Goal: Task Accomplishment & Management: Use online tool/utility

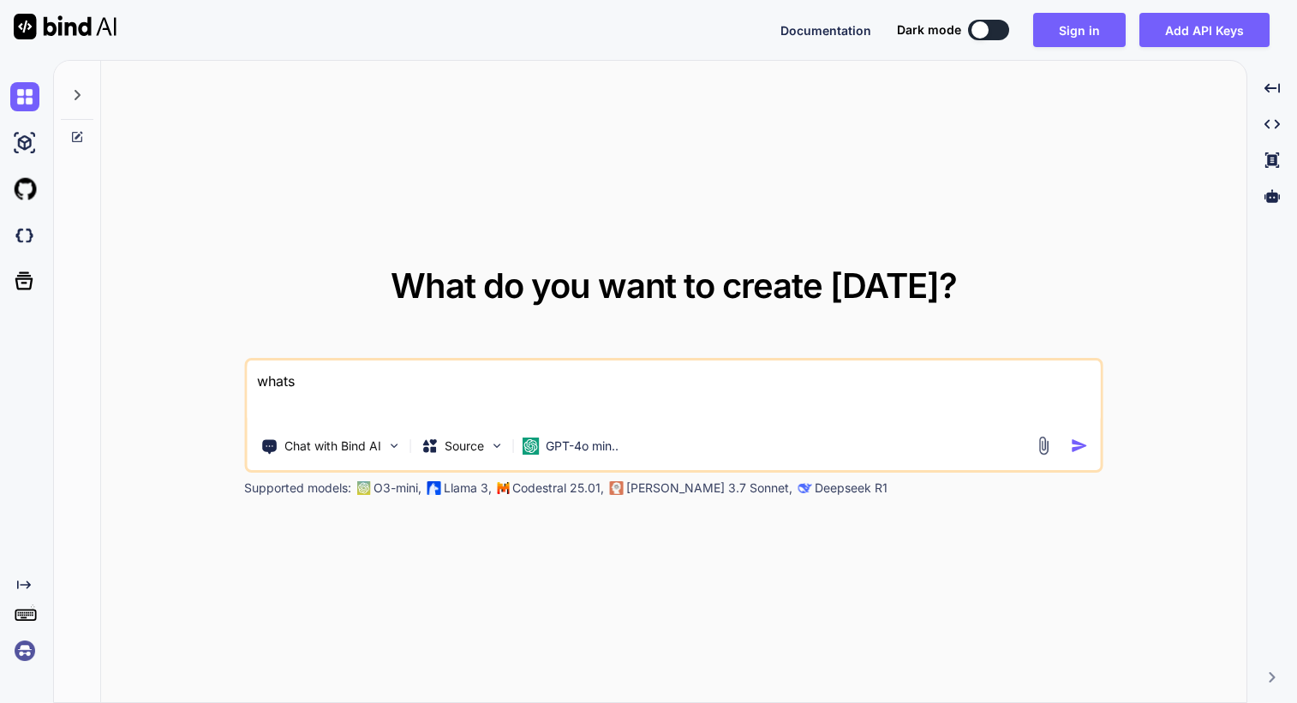
click at [35, 650] on img at bounding box center [24, 650] width 29 height 29
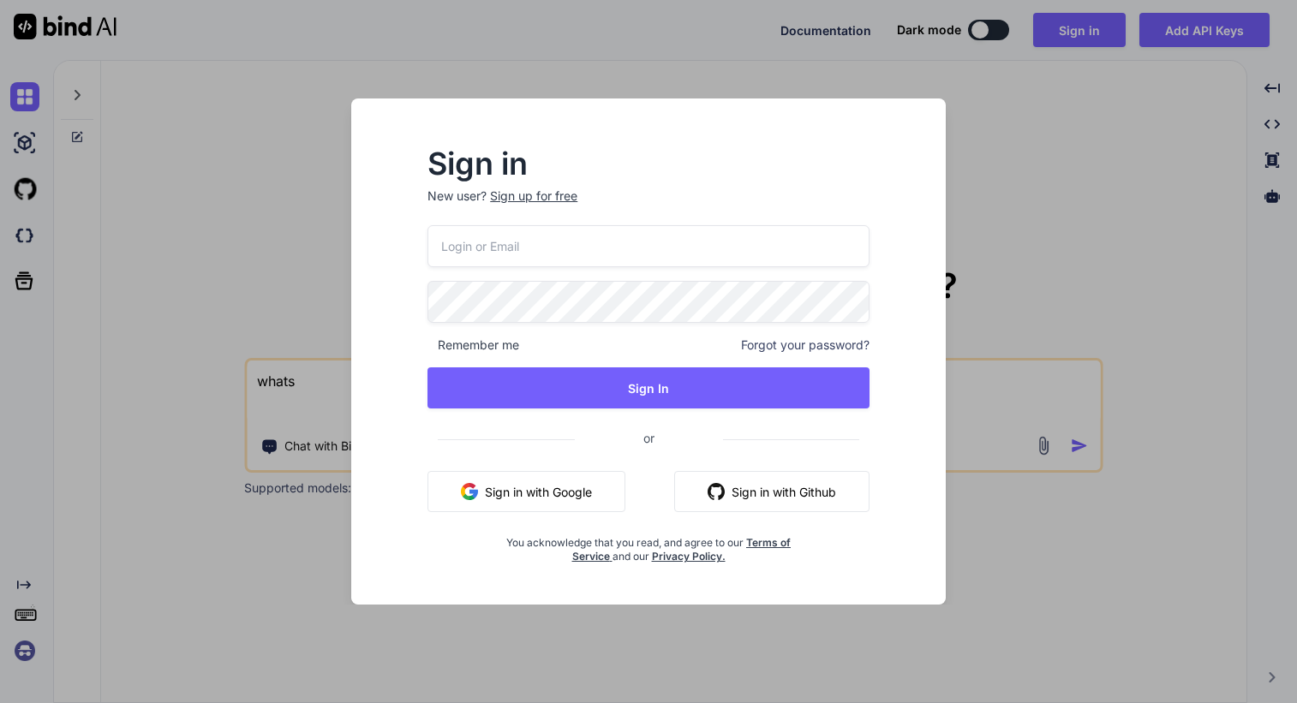
click at [484, 494] on button "Sign in with Google" at bounding box center [526, 491] width 198 height 41
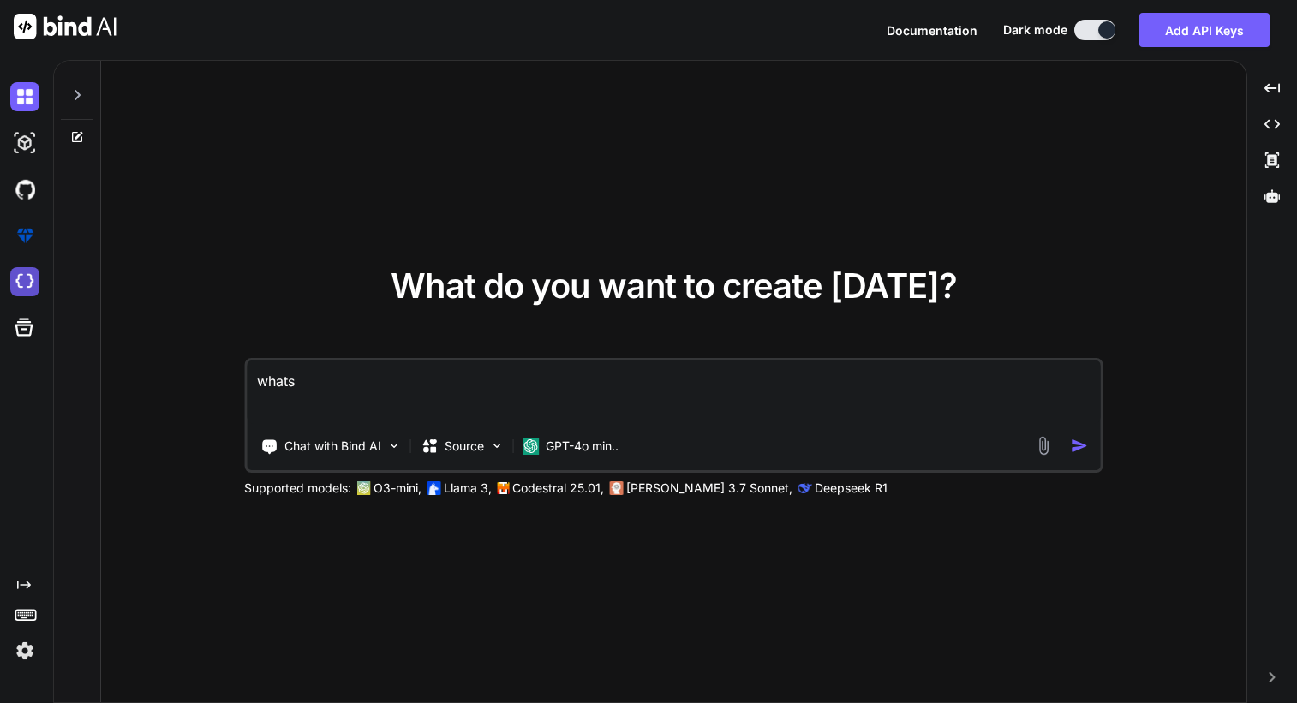
click at [25, 279] on img at bounding box center [24, 281] width 29 height 29
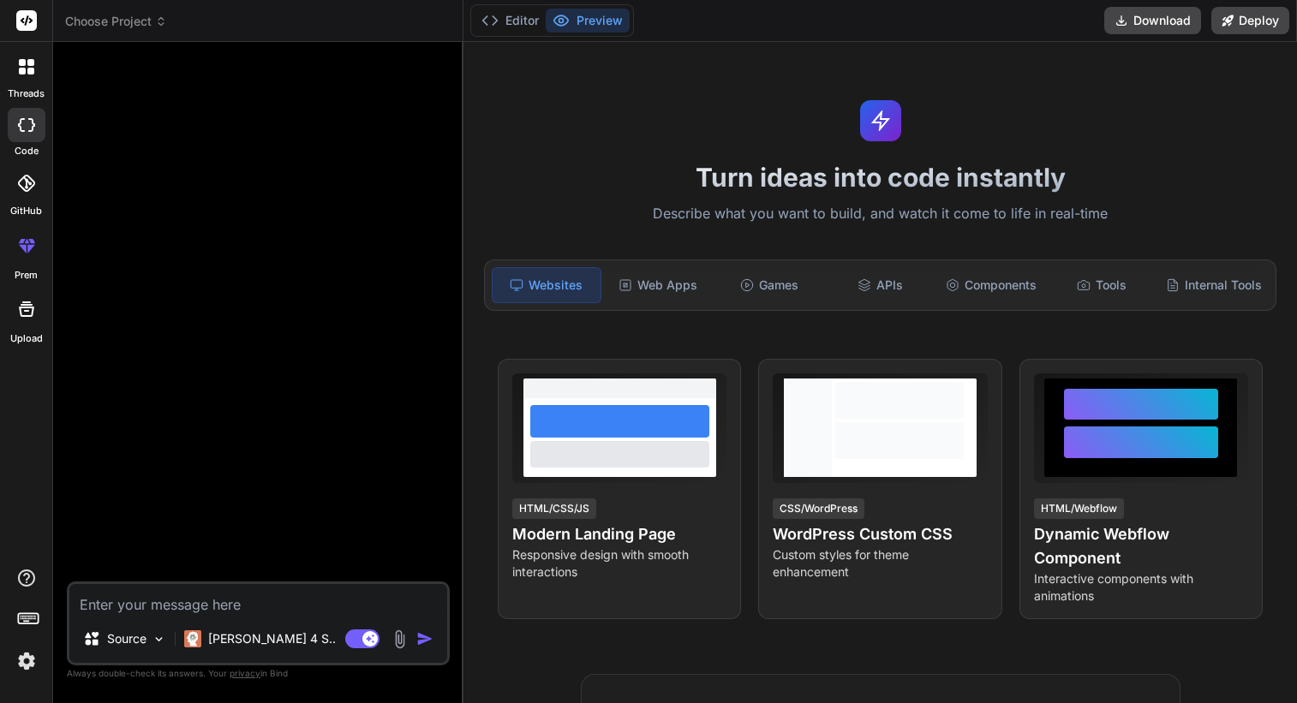
click at [21, 254] on icon at bounding box center [26, 246] width 21 height 21
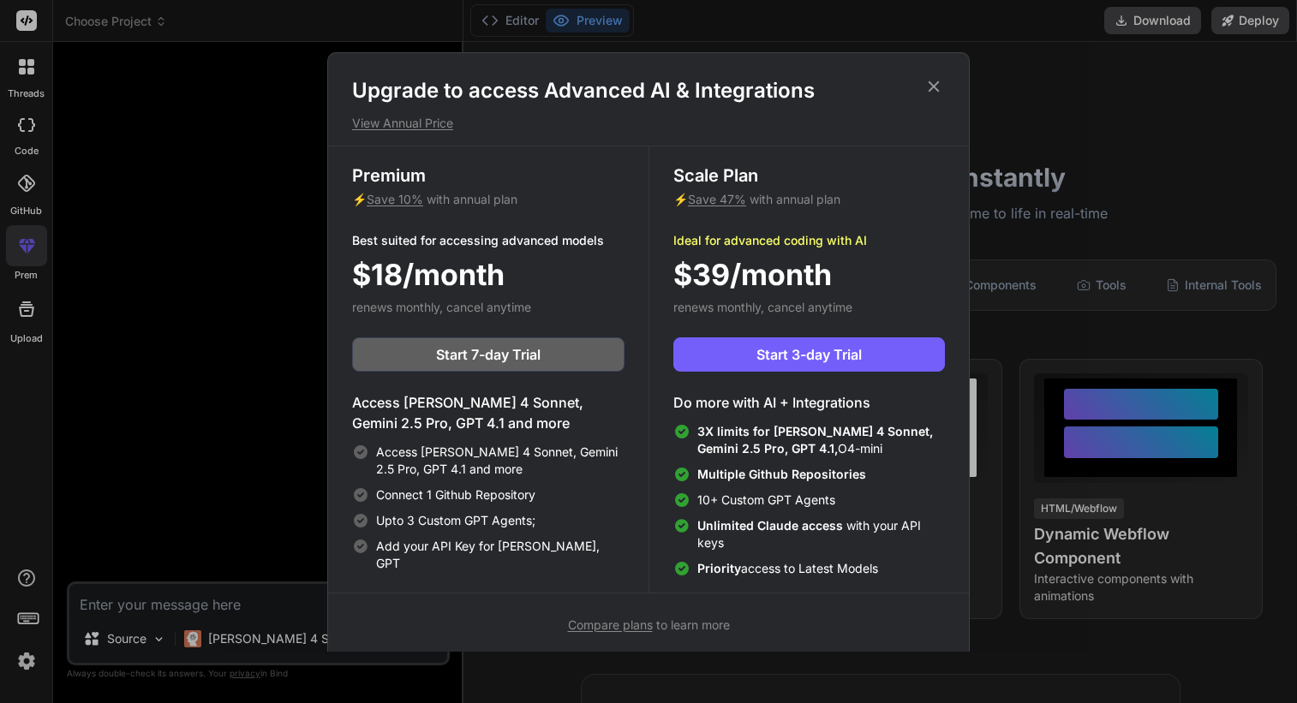
click at [930, 87] on icon at bounding box center [933, 86] width 19 height 19
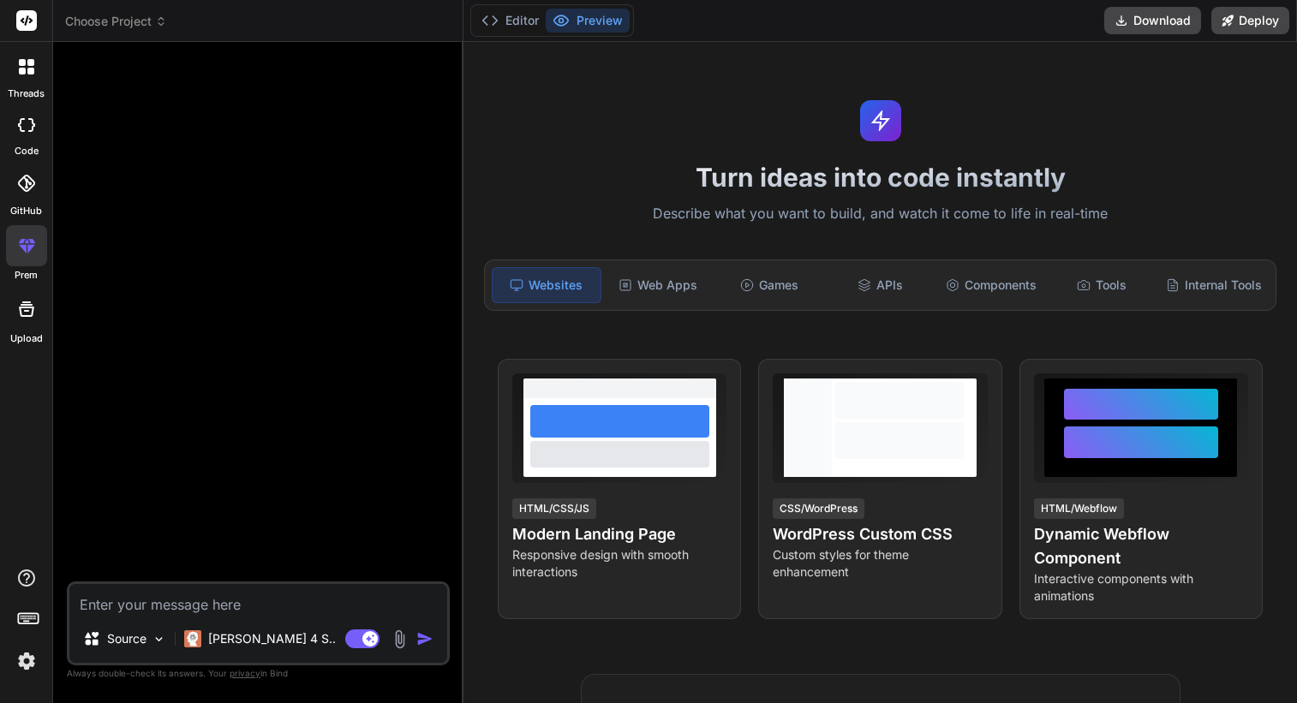
click at [28, 659] on img at bounding box center [26, 661] width 29 height 29
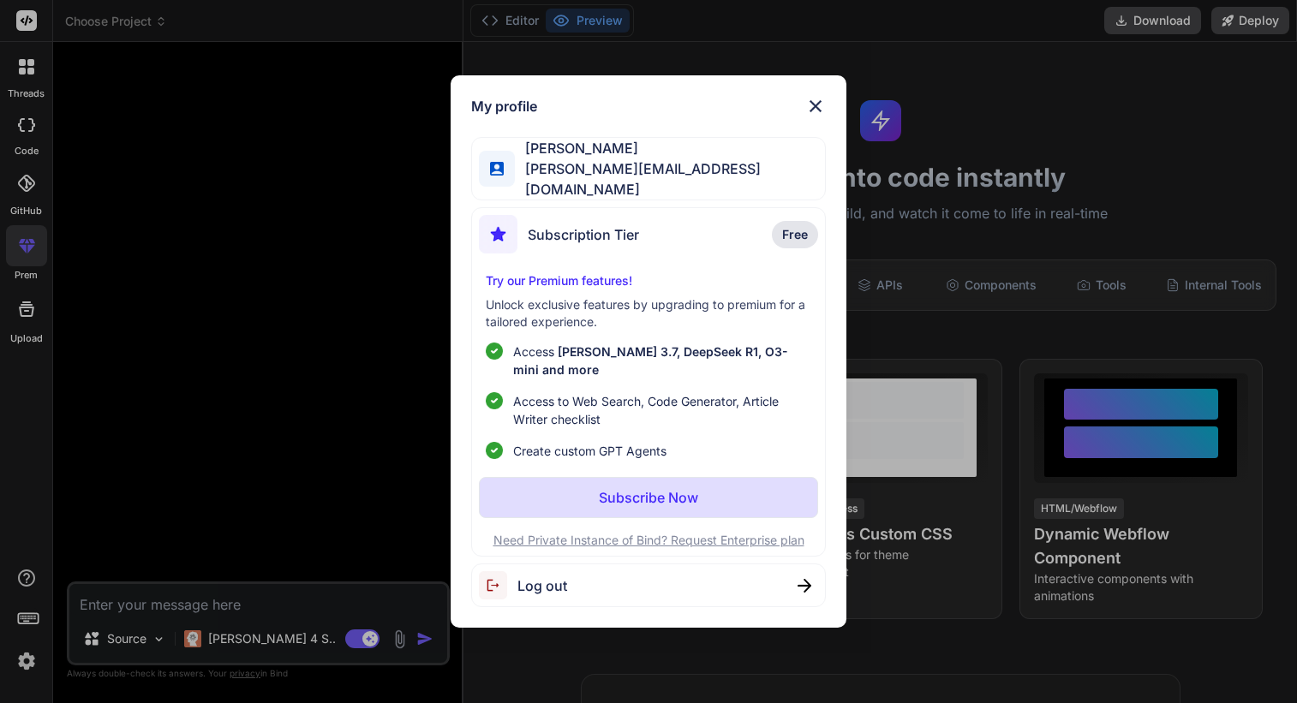
click at [557, 576] on span "Log out" at bounding box center [542, 586] width 50 height 21
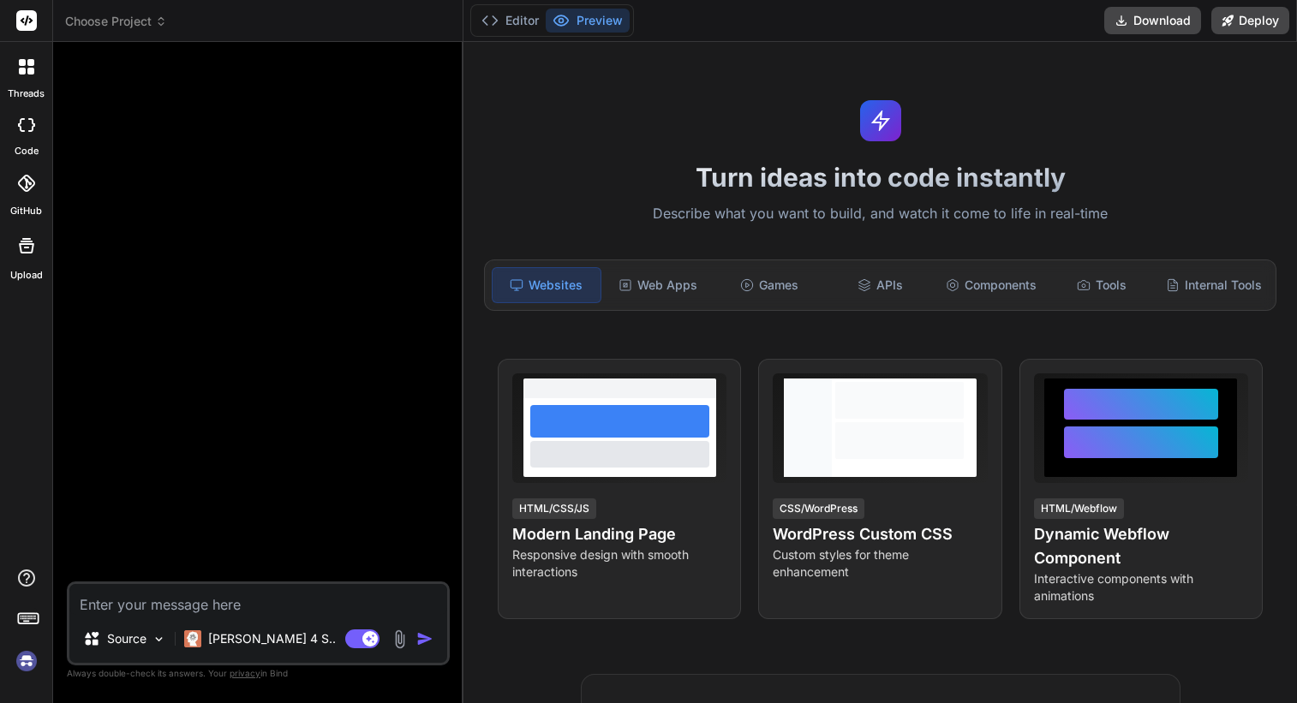
click at [29, 664] on img at bounding box center [26, 661] width 29 height 29
click at [110, 23] on span "Choose Project" at bounding box center [116, 21] width 102 height 17
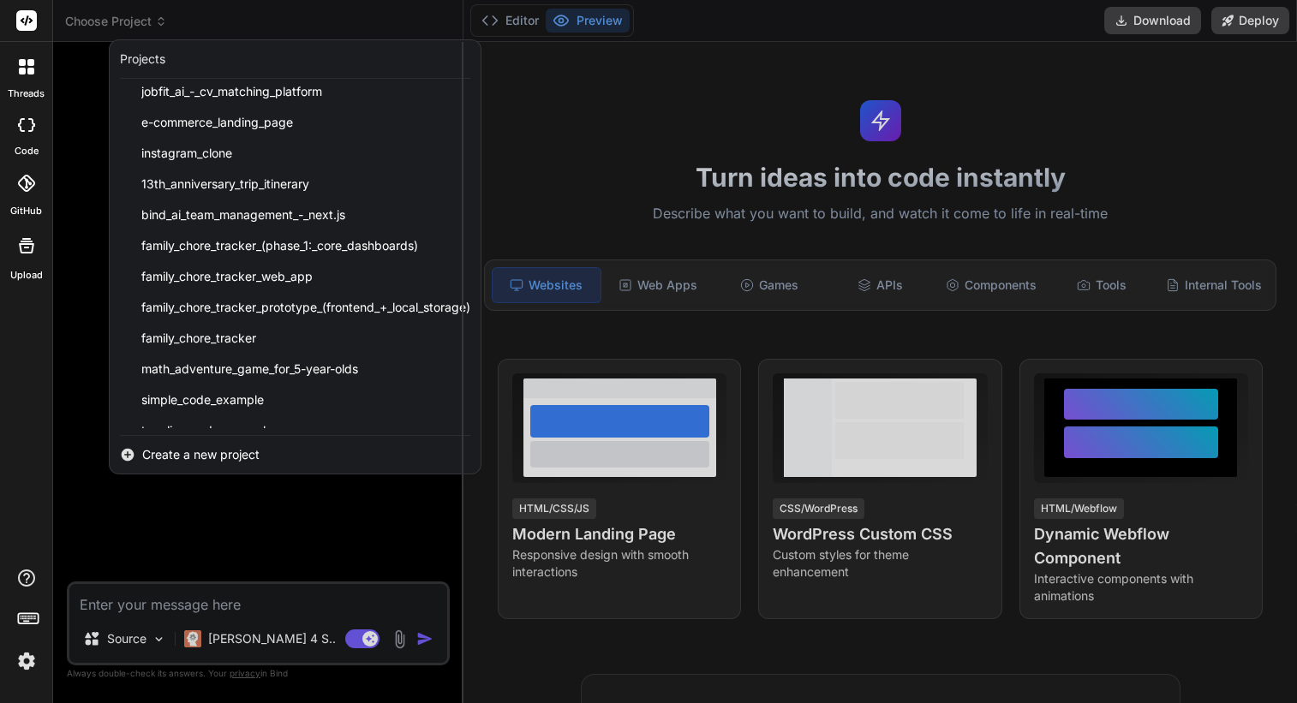
scroll to position [2432, 0]
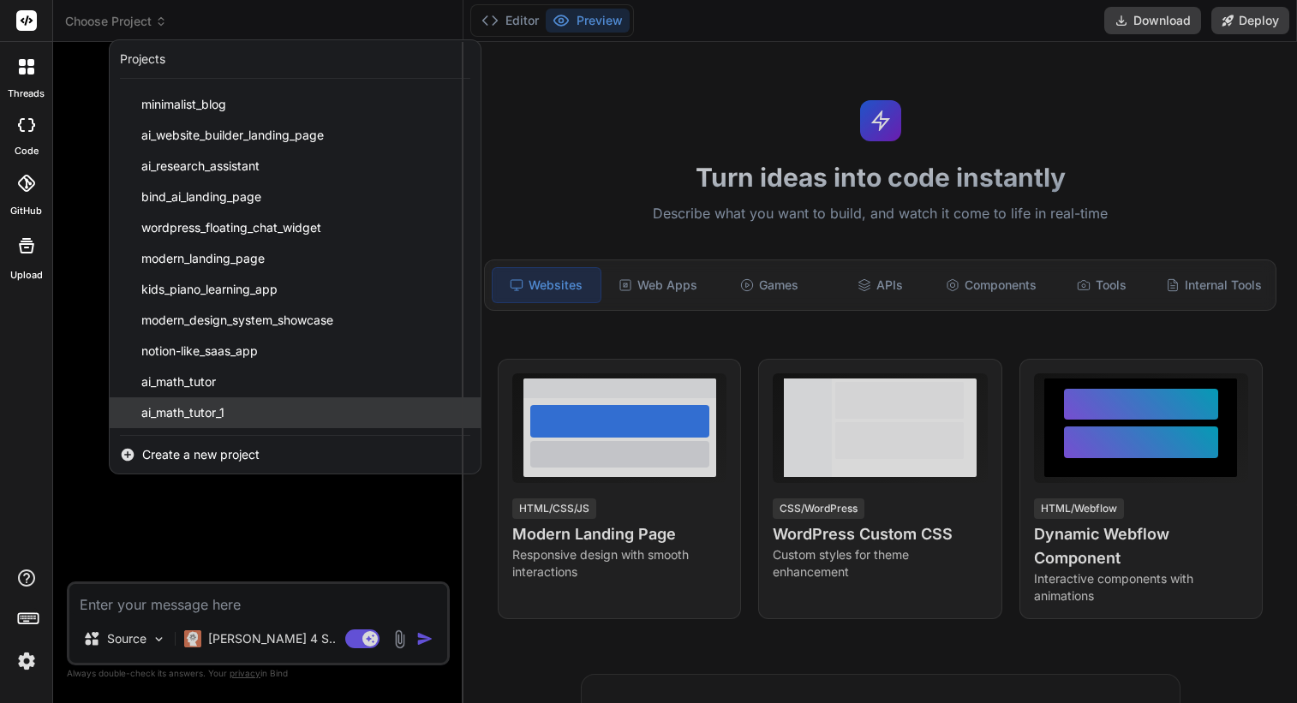
click at [206, 420] on span "ai_math_tutor_1" at bounding box center [182, 412] width 83 height 17
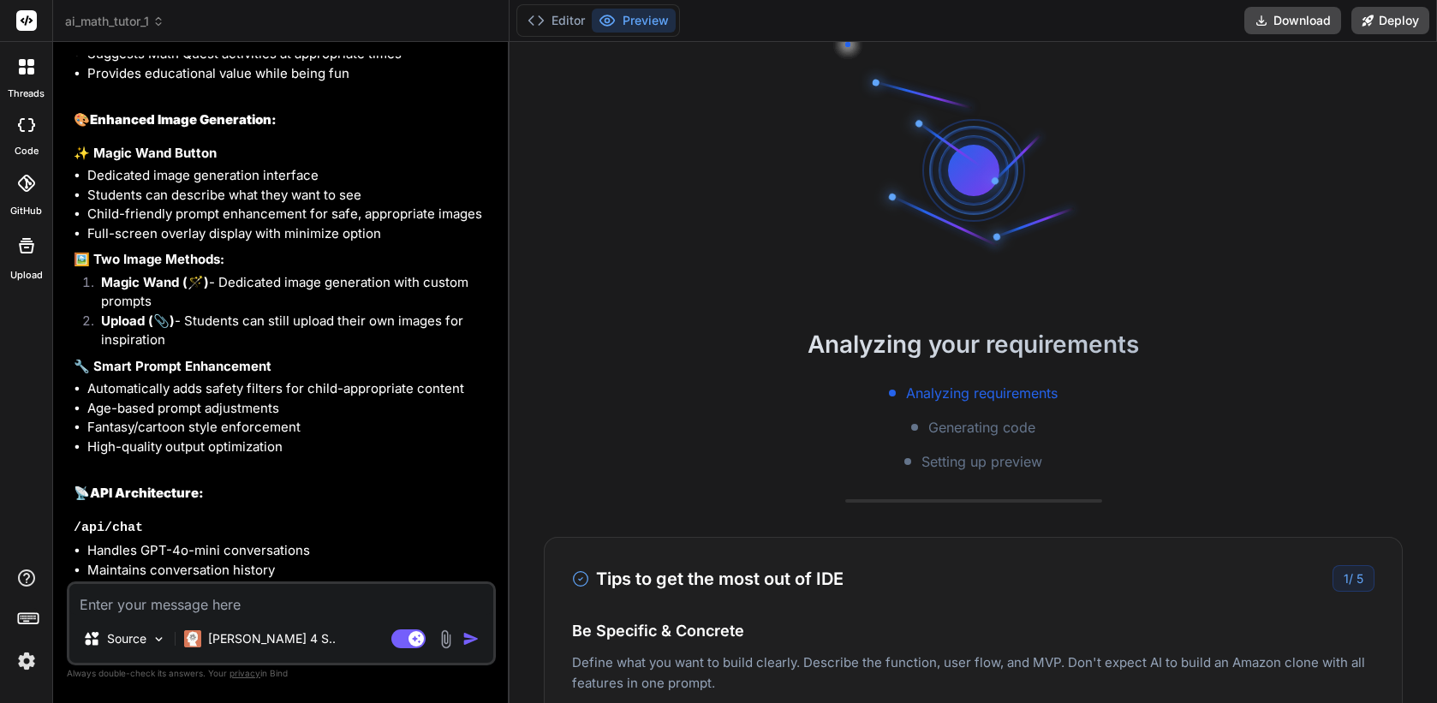
scroll to position [5556, 0]
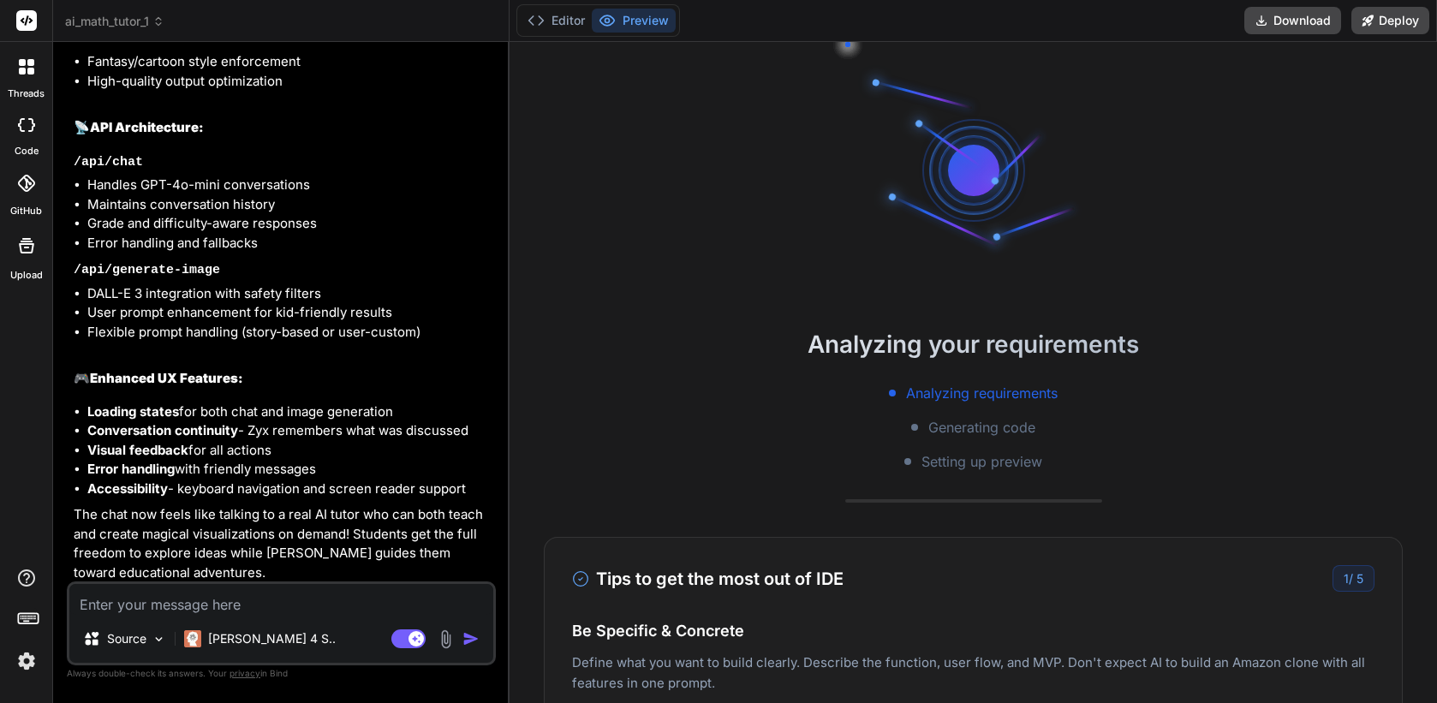
click at [545, 41] on div "Editor Preview Download Deploy" at bounding box center [974, 21] width 928 height 42
click at [545, 28] on button "Editor" at bounding box center [556, 21] width 71 height 24
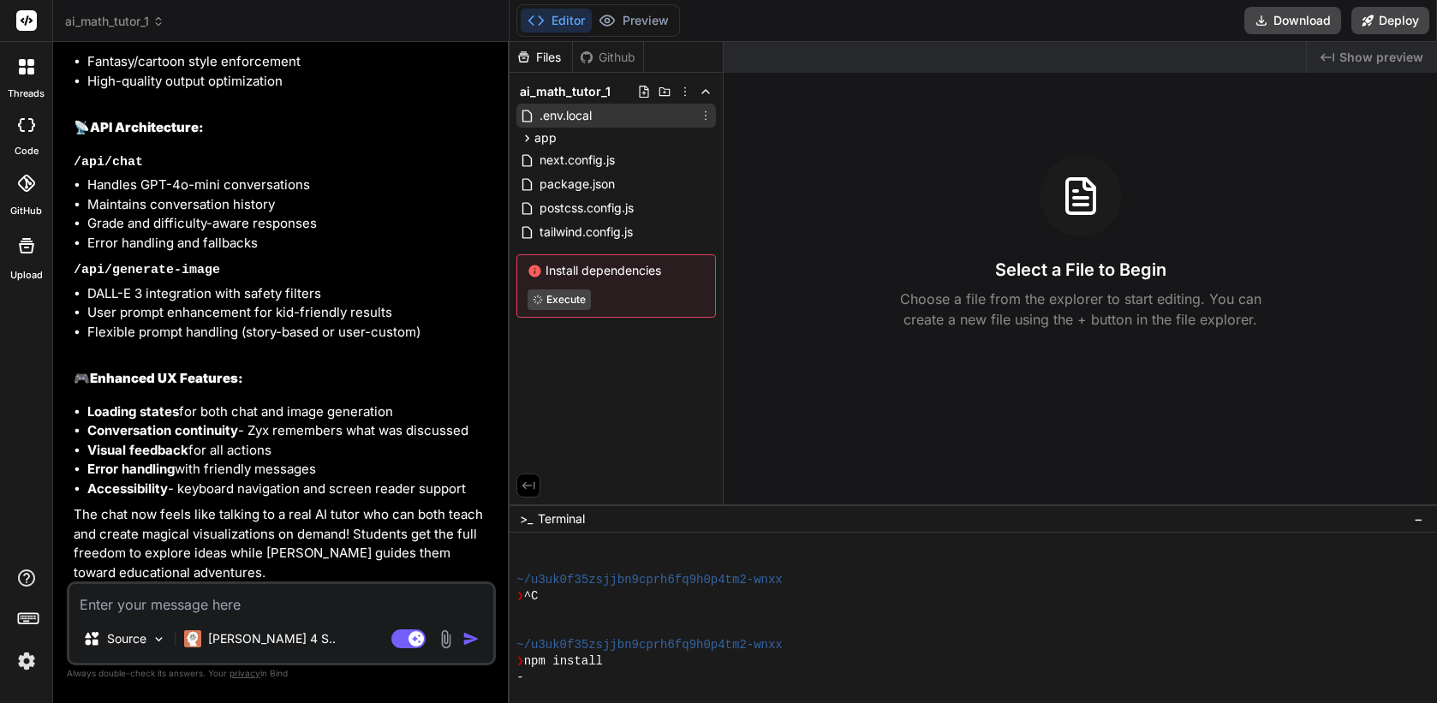
click at [552, 118] on span ".env.local" at bounding box center [566, 115] width 56 height 21
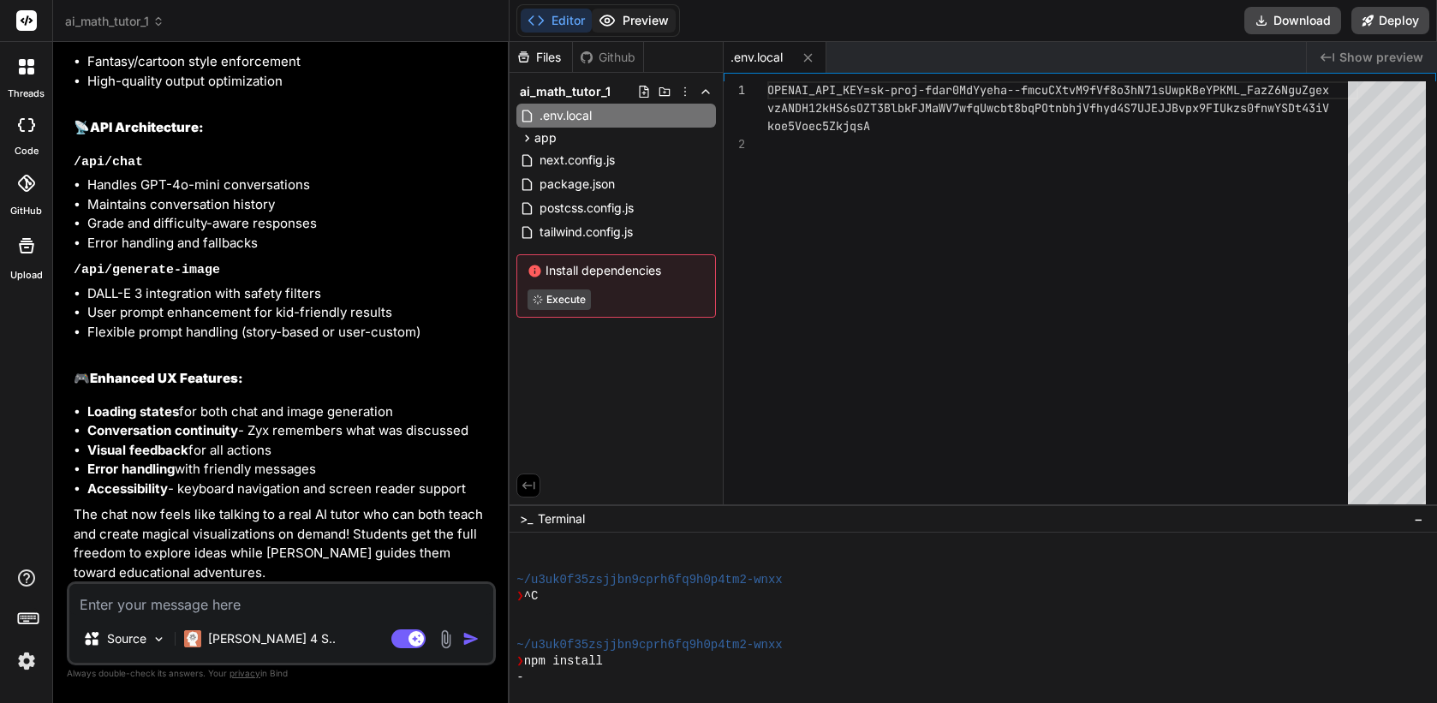
click at [636, 17] on button "Preview" at bounding box center [634, 21] width 84 height 24
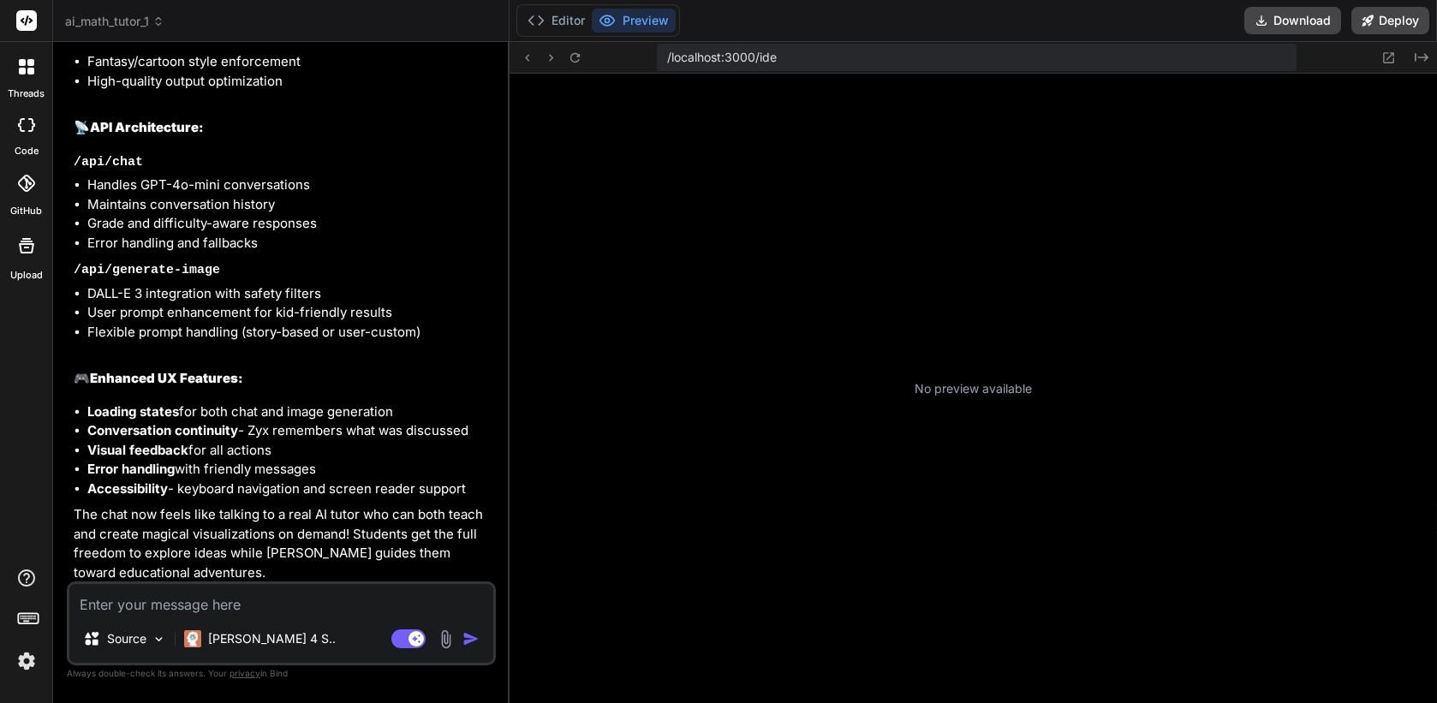
type textarea "x"
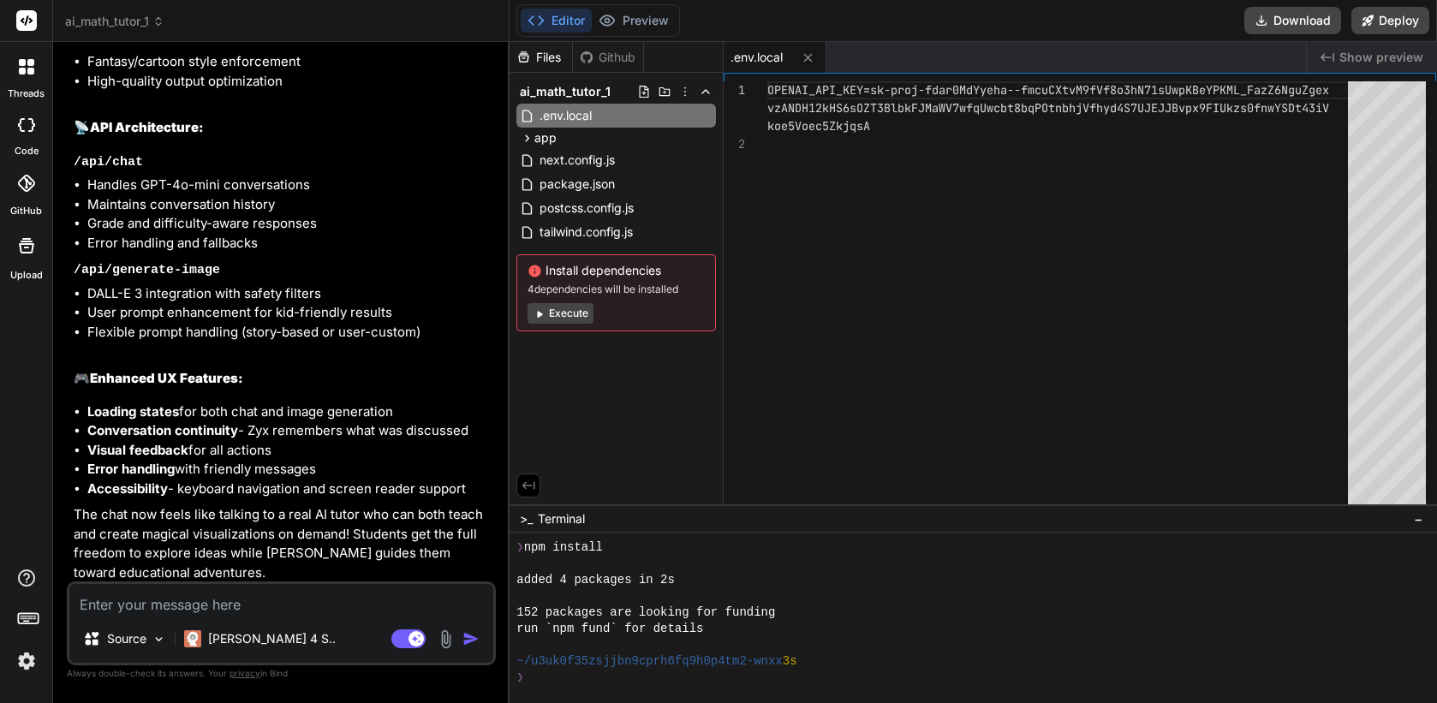
scroll to position [521, 0]
click at [725, 689] on div at bounding box center [974, 618] width 928 height 170
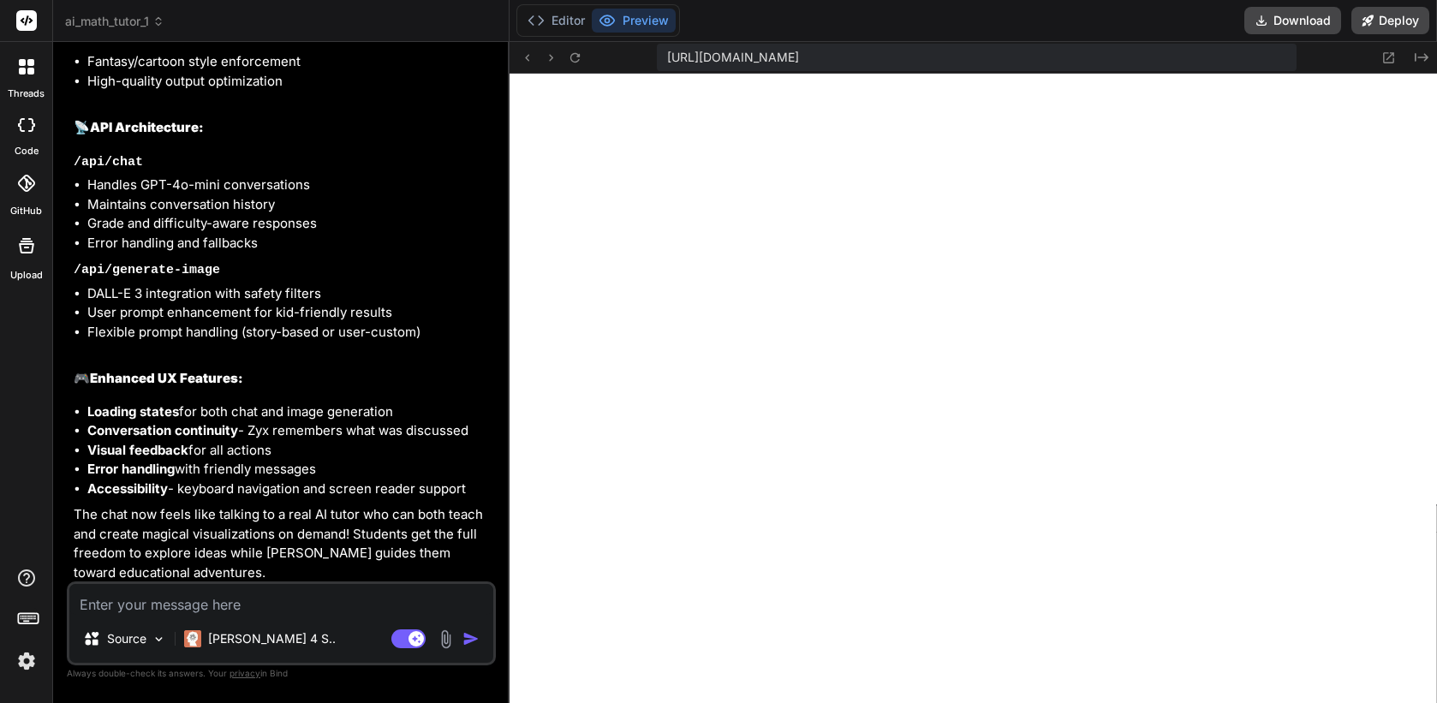
scroll to position [993, 0]
click at [576, 57] on icon at bounding box center [575, 58] width 15 height 15
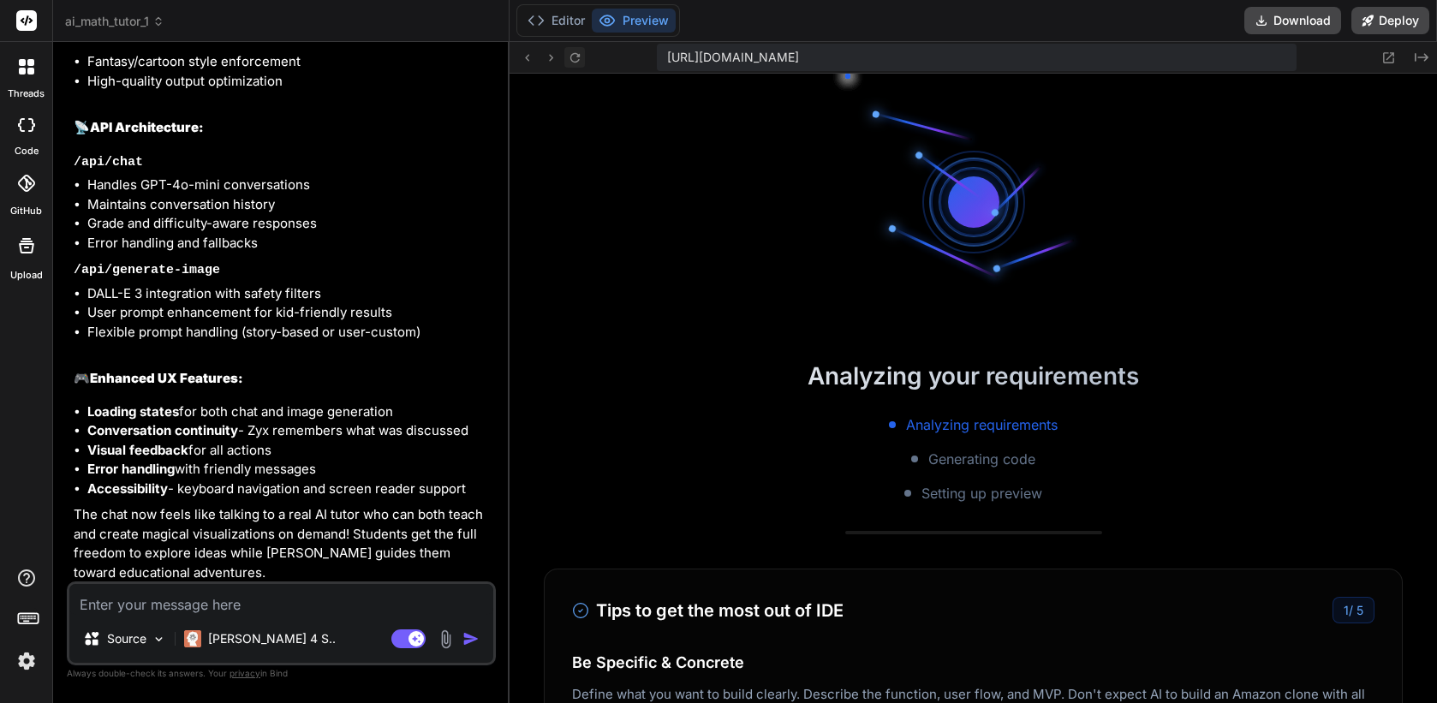
scroll to position [1025, 0]
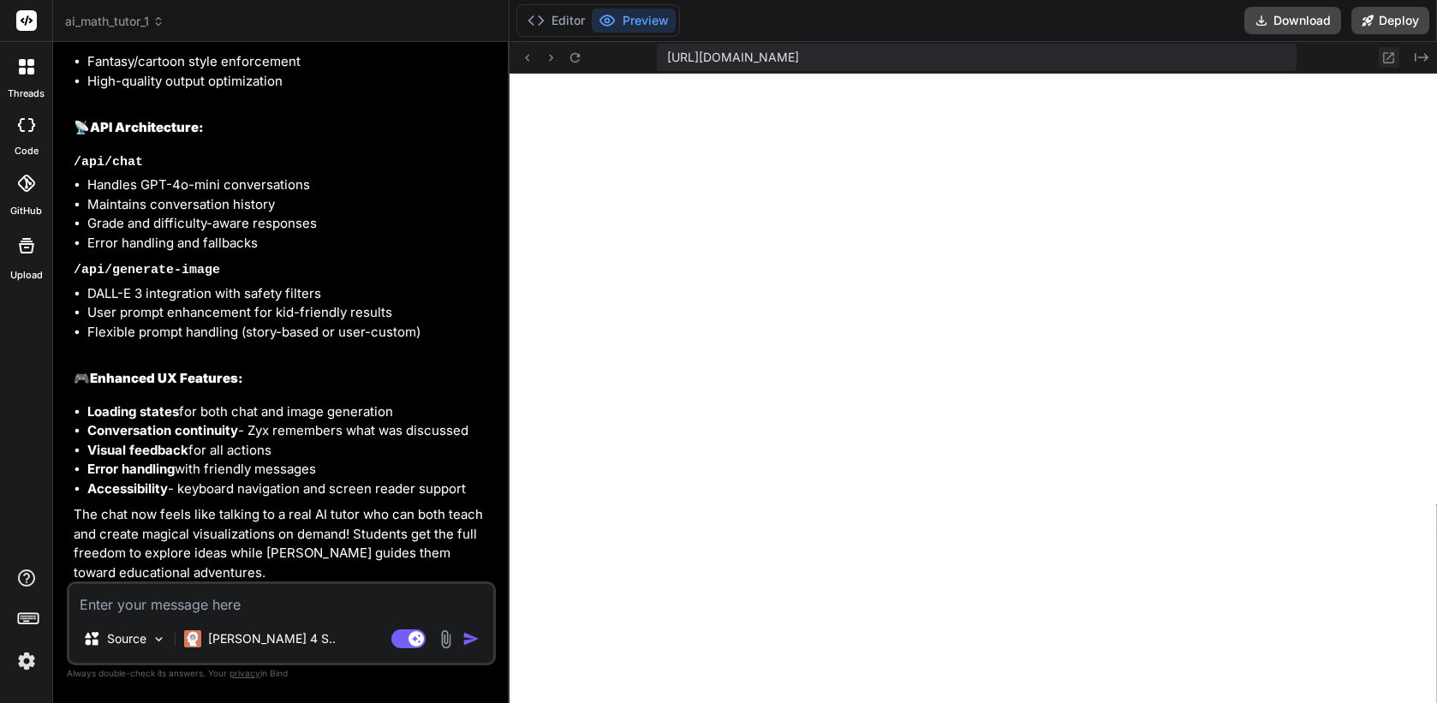
click at [1296, 55] on icon at bounding box center [1389, 58] width 15 height 15
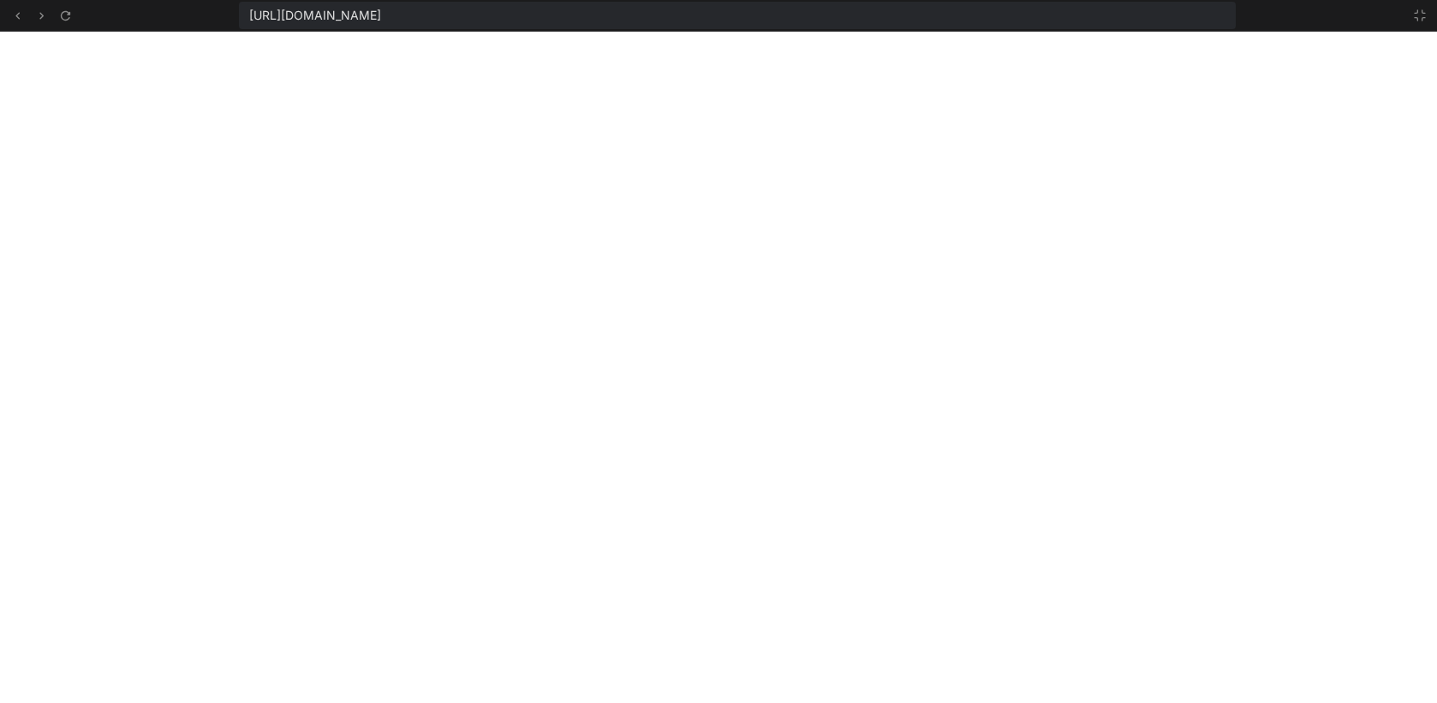
scroll to position [1692, 0]
click at [1296, 15] on icon at bounding box center [1420, 16] width 14 height 14
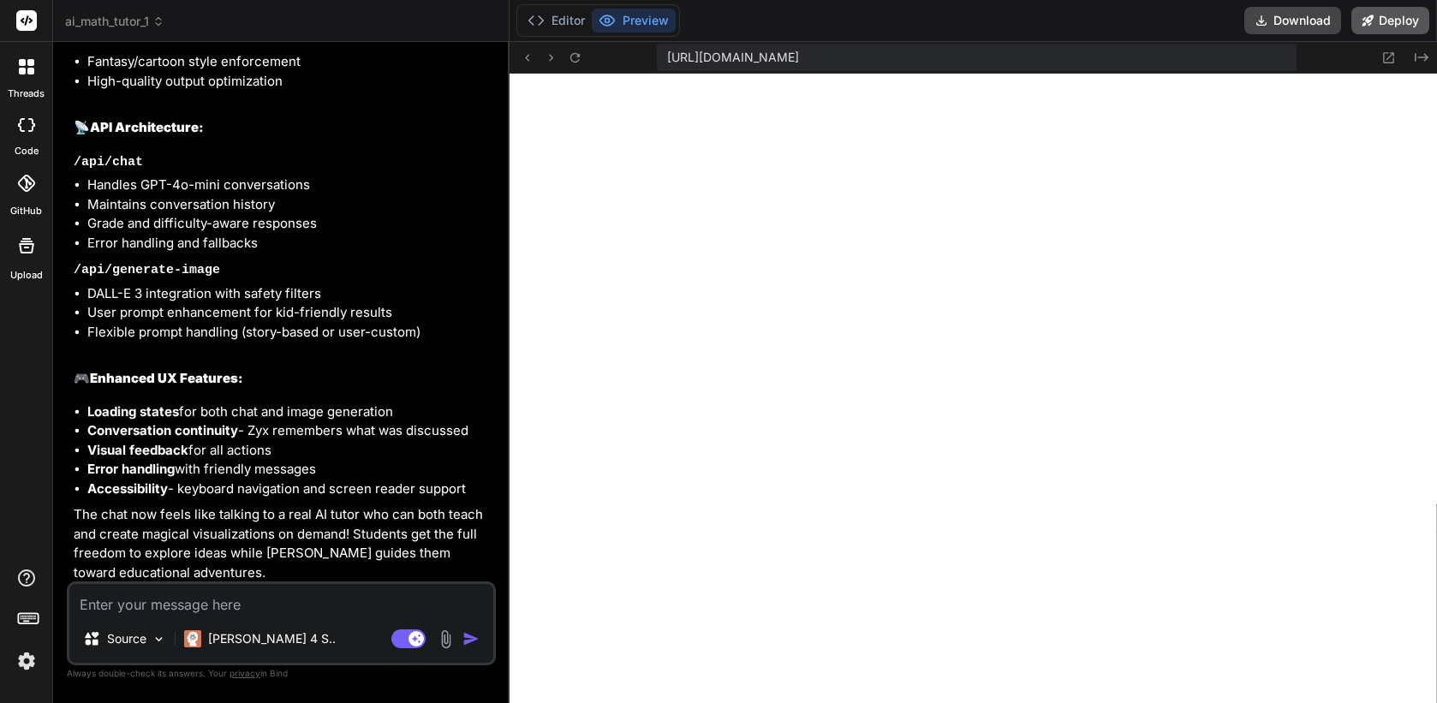
click at [1296, 11] on button "Deploy" at bounding box center [1391, 20] width 78 height 27
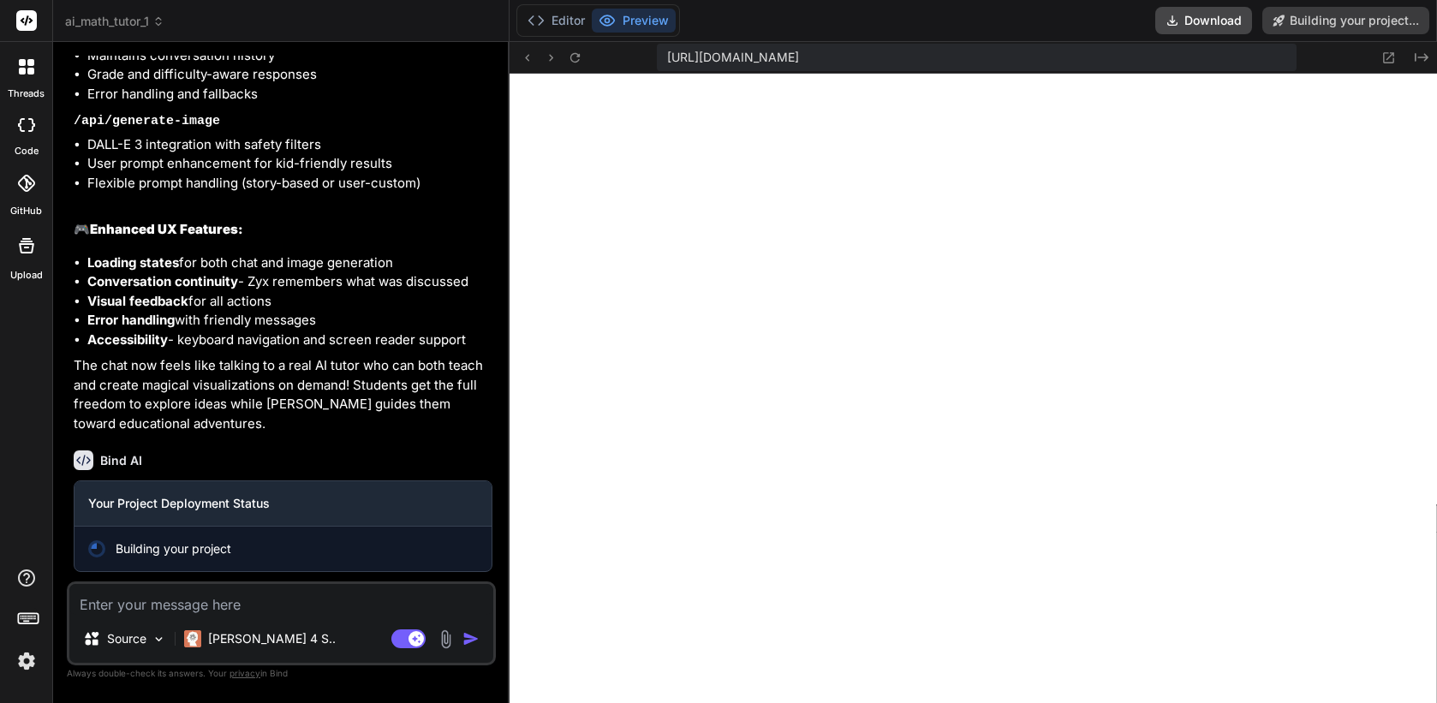
scroll to position [2946, 0]
click at [1296, 54] on icon at bounding box center [1389, 58] width 15 height 15
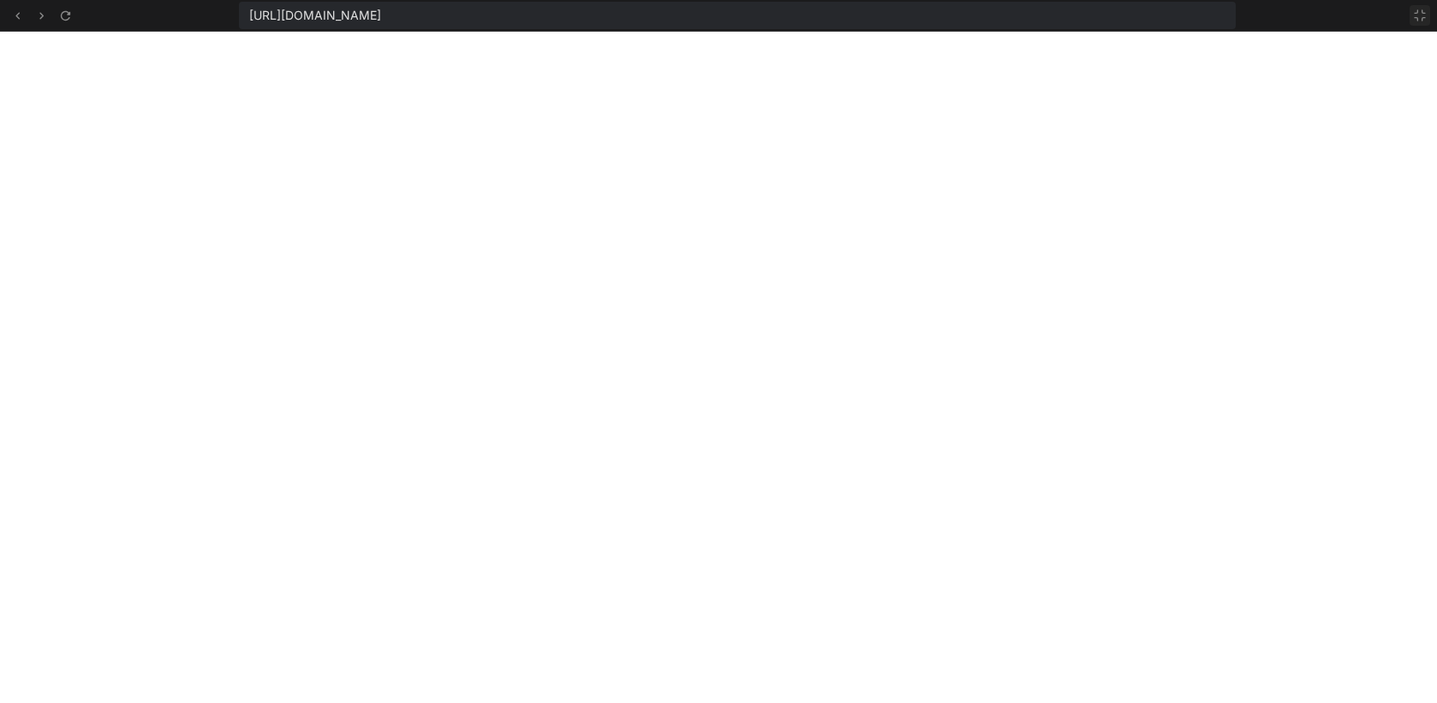
click at [1296, 17] on icon at bounding box center [1420, 16] width 14 height 14
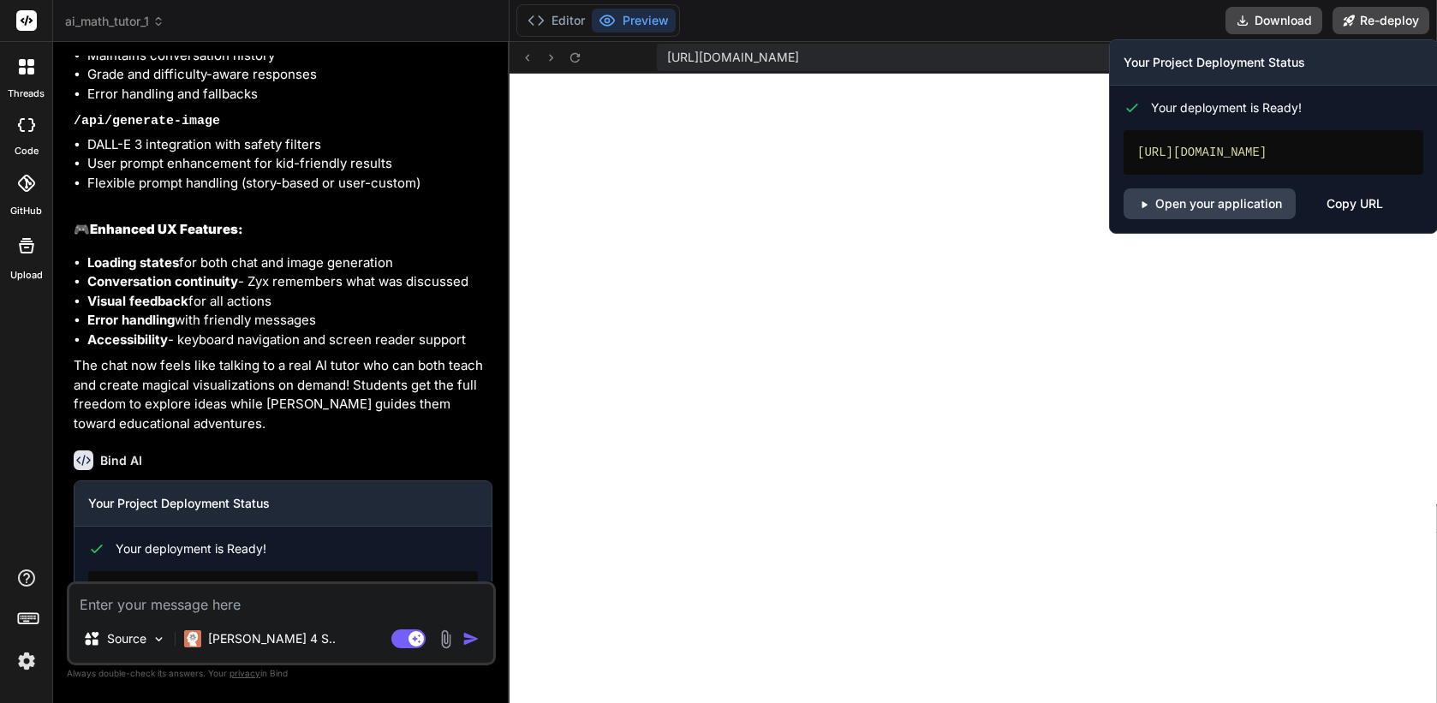
type textarea "x"
click at [1215, 212] on link "Open your application" at bounding box center [1210, 203] width 172 height 31
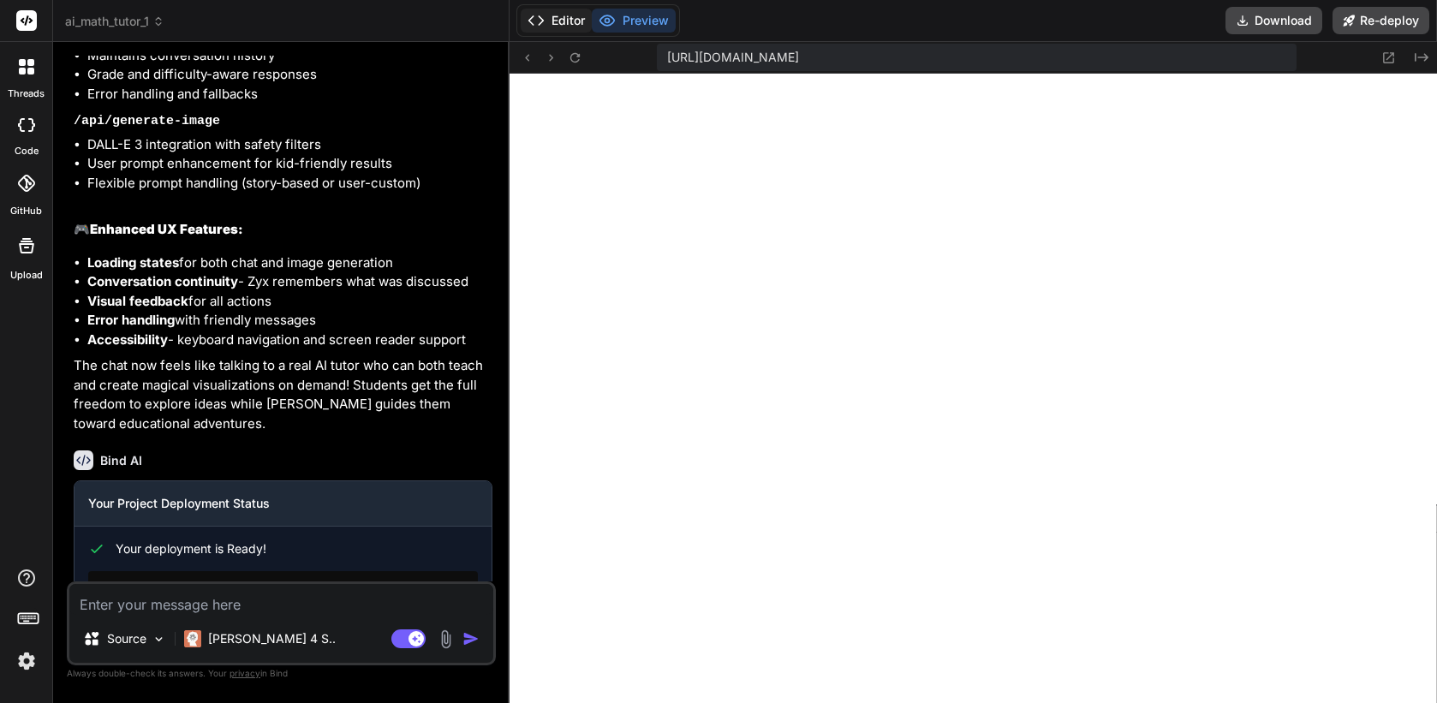
click at [554, 21] on button "Editor" at bounding box center [556, 21] width 71 height 24
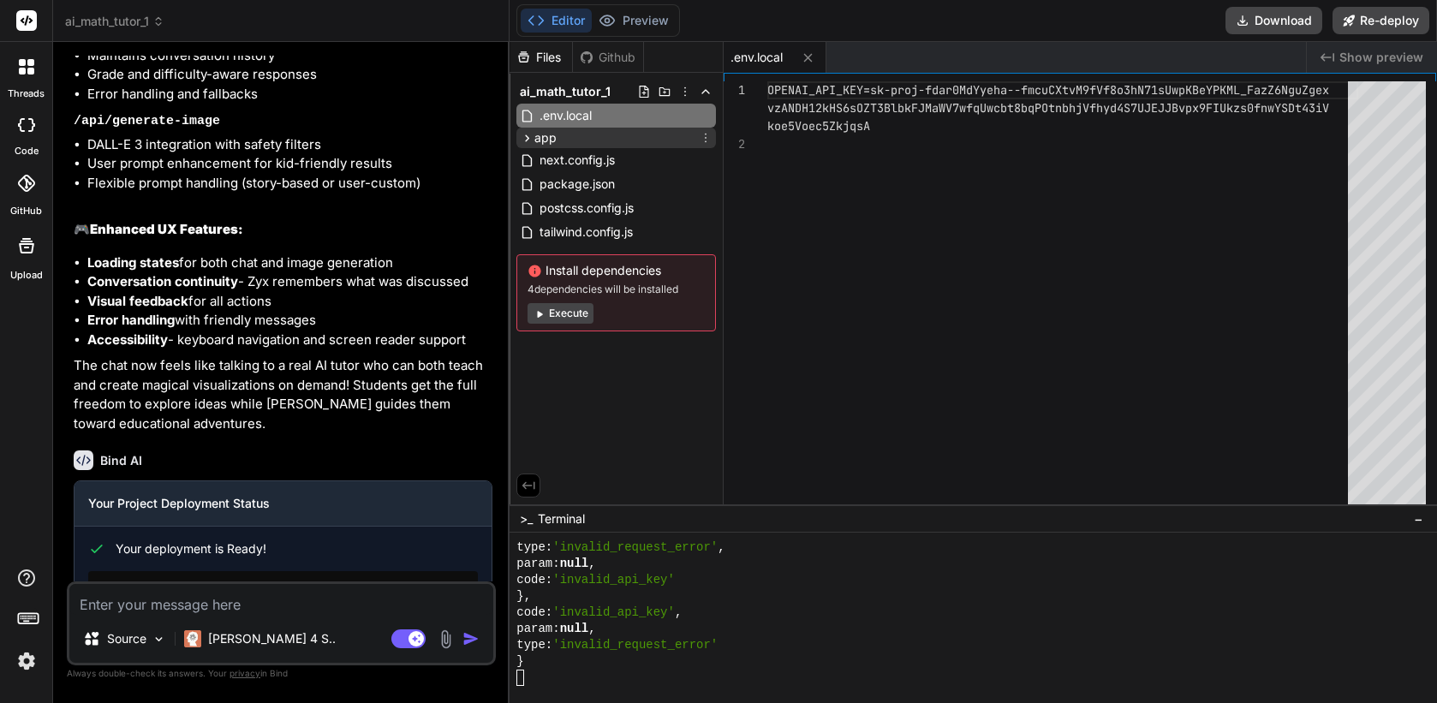
click at [528, 135] on icon at bounding box center [527, 138] width 15 height 15
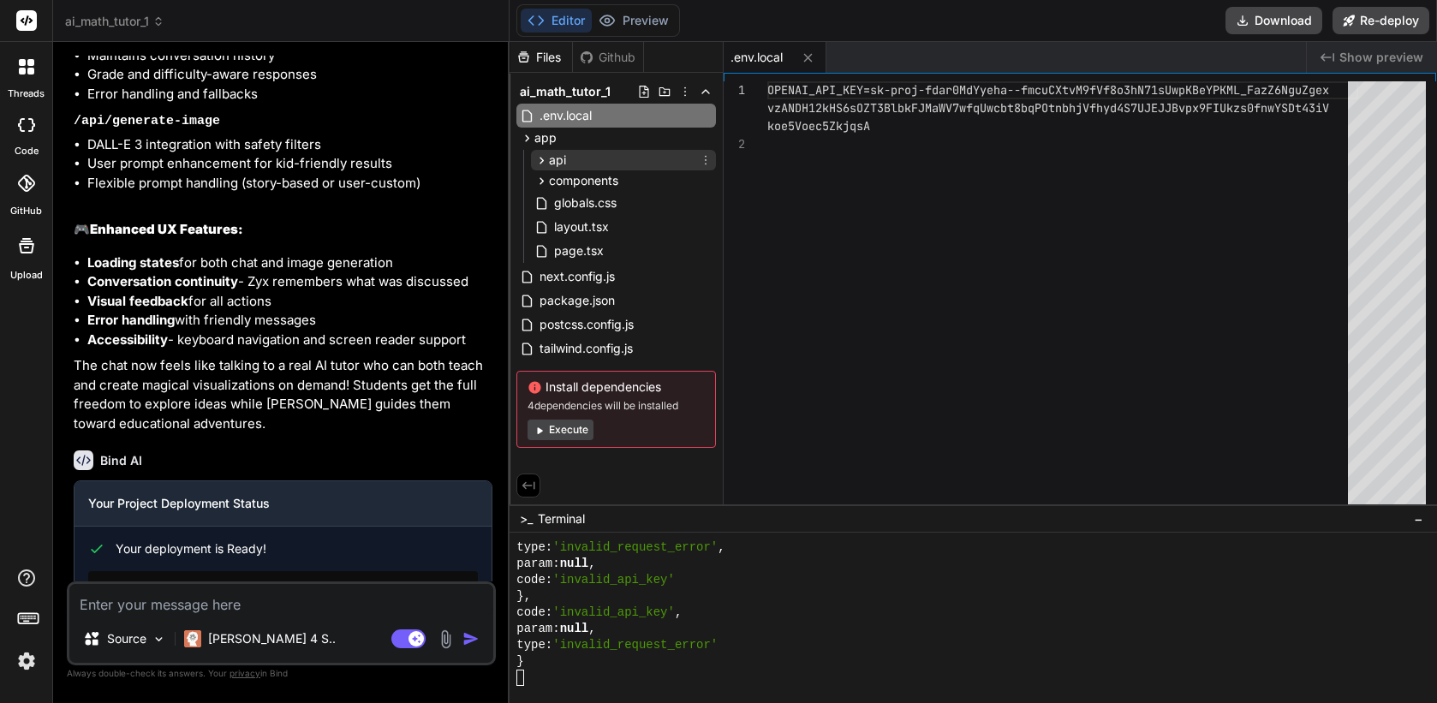
click at [542, 163] on icon at bounding box center [541, 160] width 15 height 15
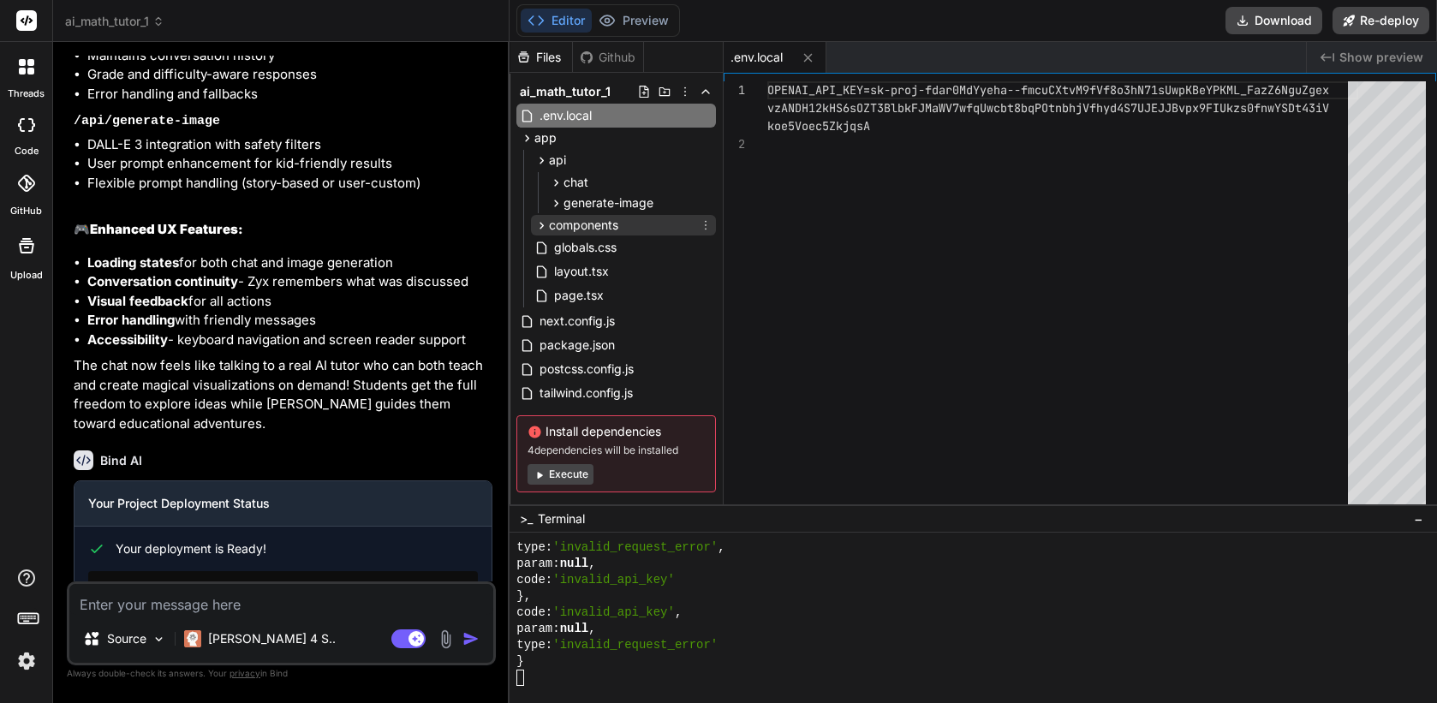
click at [558, 220] on span "components" at bounding box center [583, 225] width 69 height 17
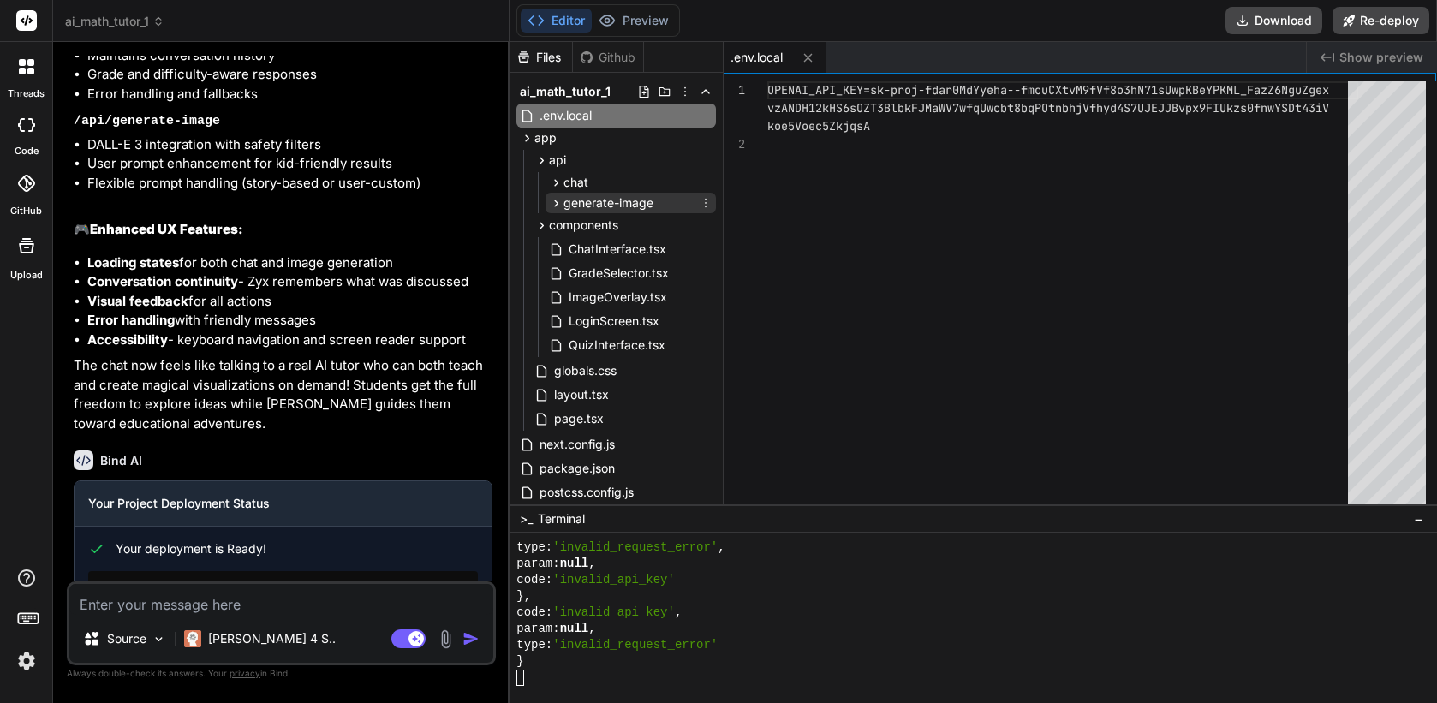
click at [558, 202] on icon at bounding box center [556, 203] width 15 height 15
click at [588, 234] on span "route.ts" at bounding box center [605, 227] width 46 height 21
type textarea ") } }"
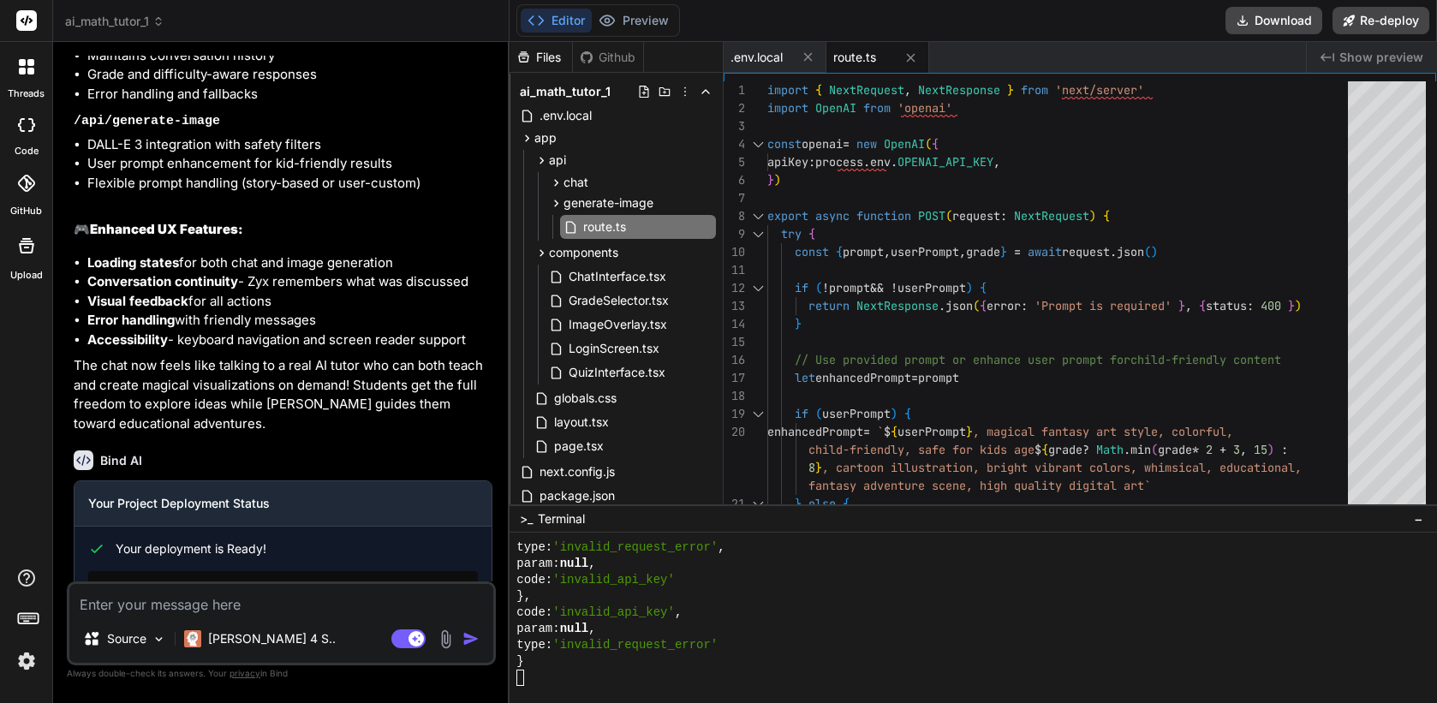
type textarea "x"
type textarea "{ status: 500 } ) } }"
type textarea "x"
type textarea ") } }"
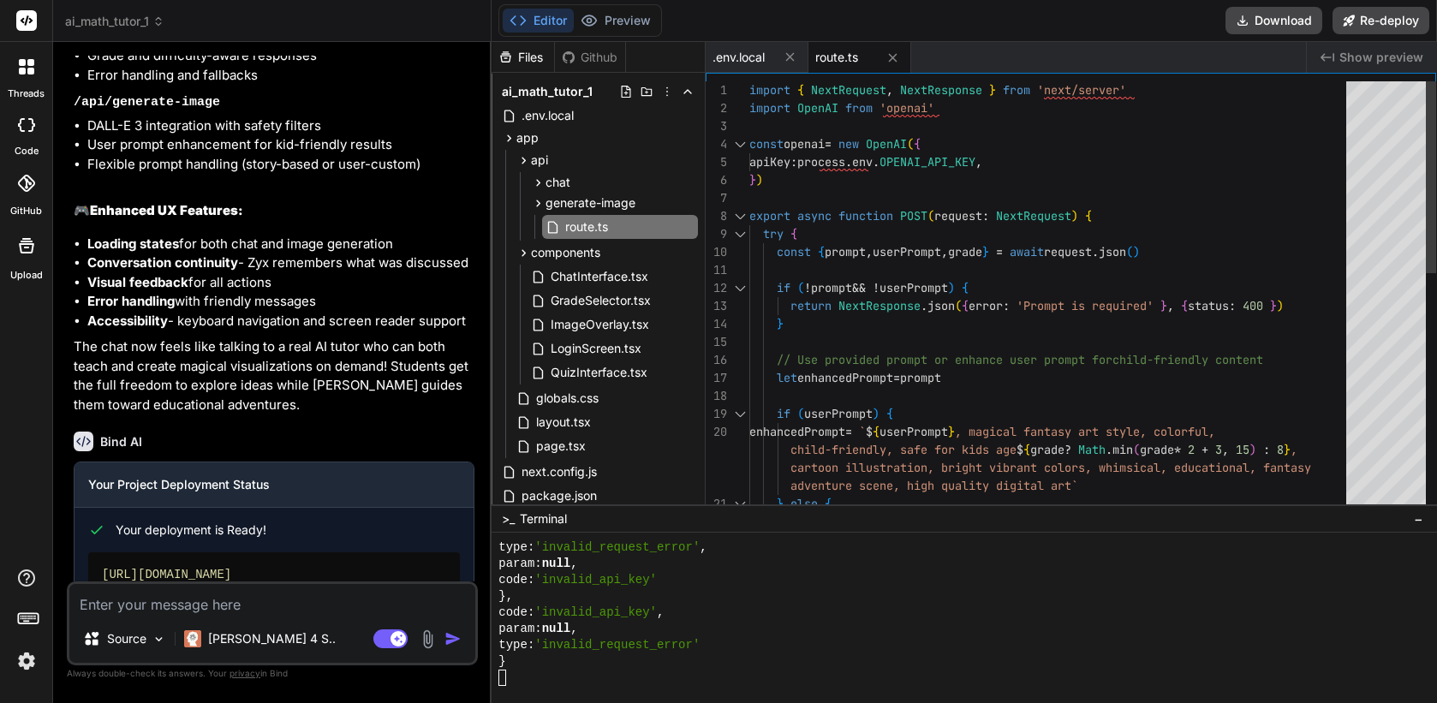
type textarea "x"
type textarea "} }"
type textarea "x"
type textarea "}"
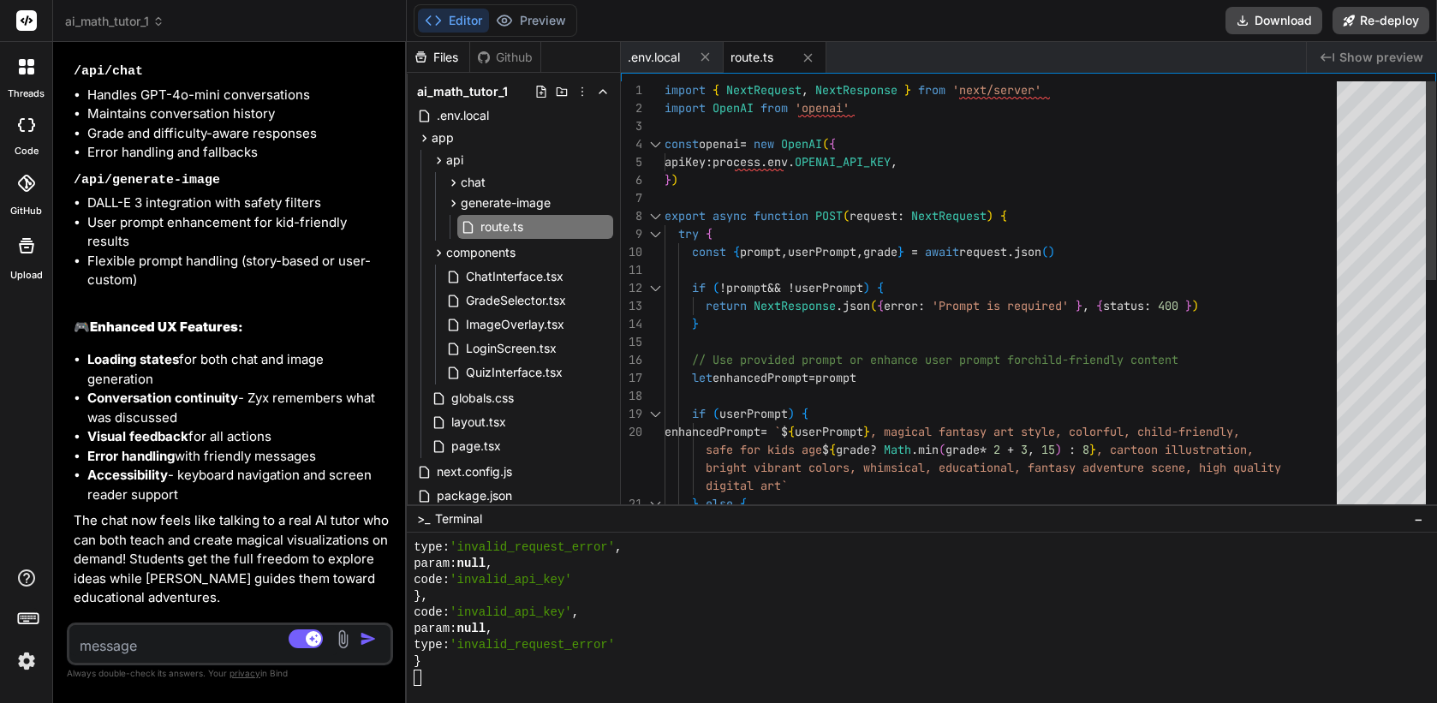
scroll to position [6586, 0]
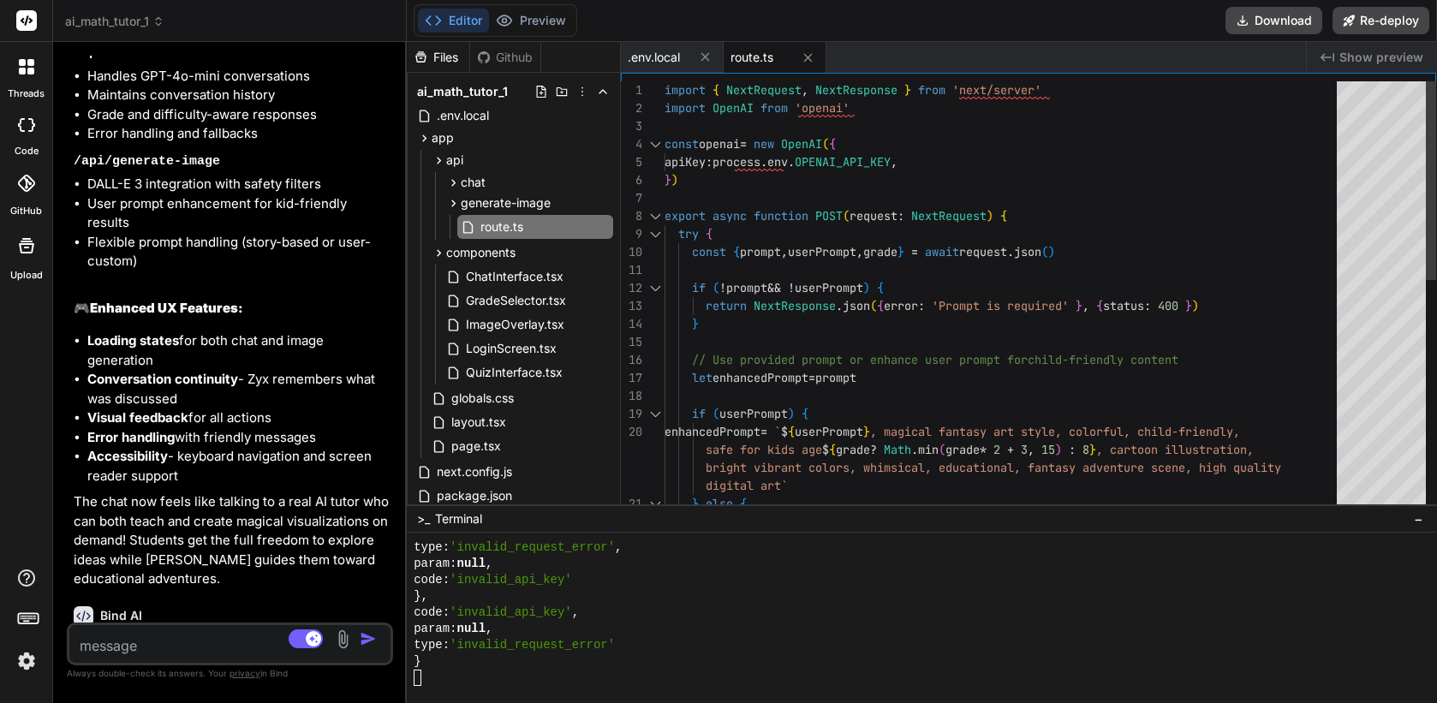
drag, startPoint x: 508, startPoint y: 226, endPoint x: 367, endPoint y: 232, distance: 141.5
click at [367, 232] on div "Bind AI Web Search Created with Pixso. Code Generator You Create a NextJS appli…" at bounding box center [230, 372] width 354 height 661
type textarea "x"
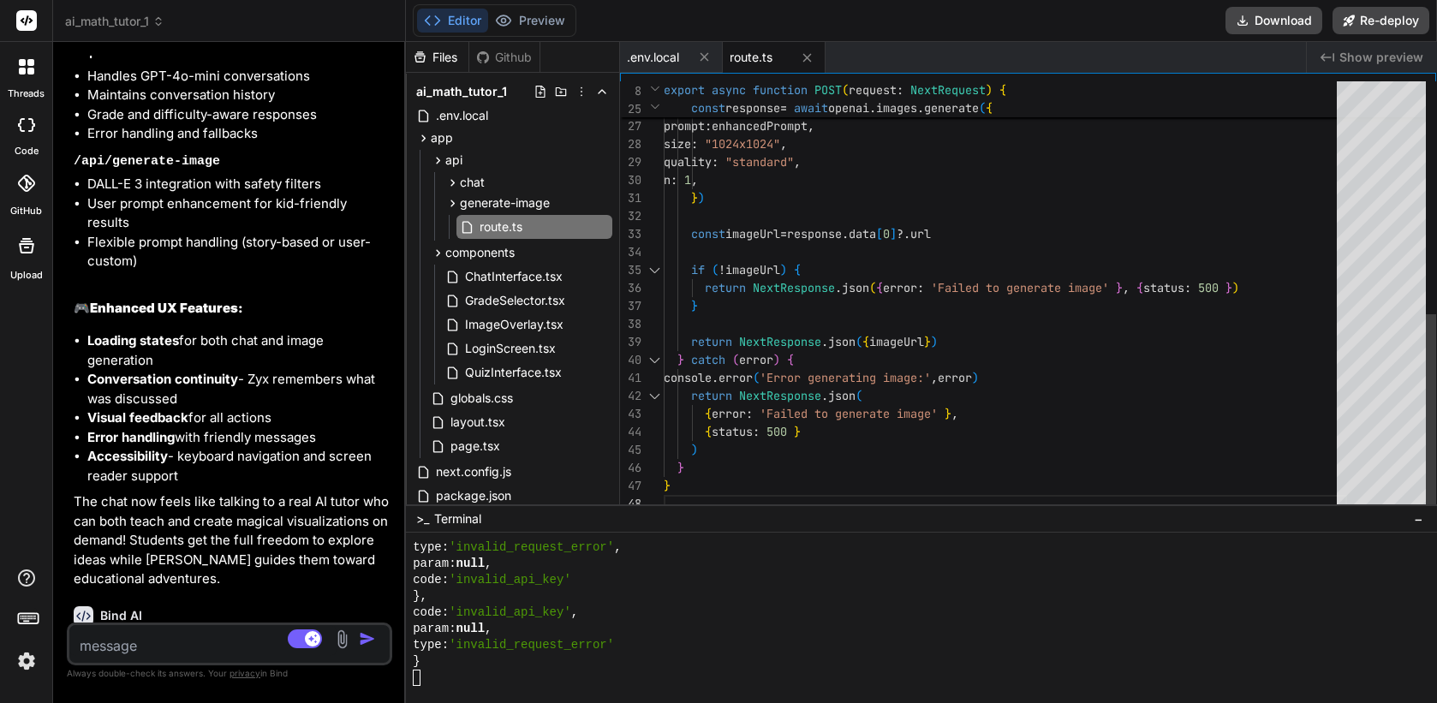
scroll to position [18, 0]
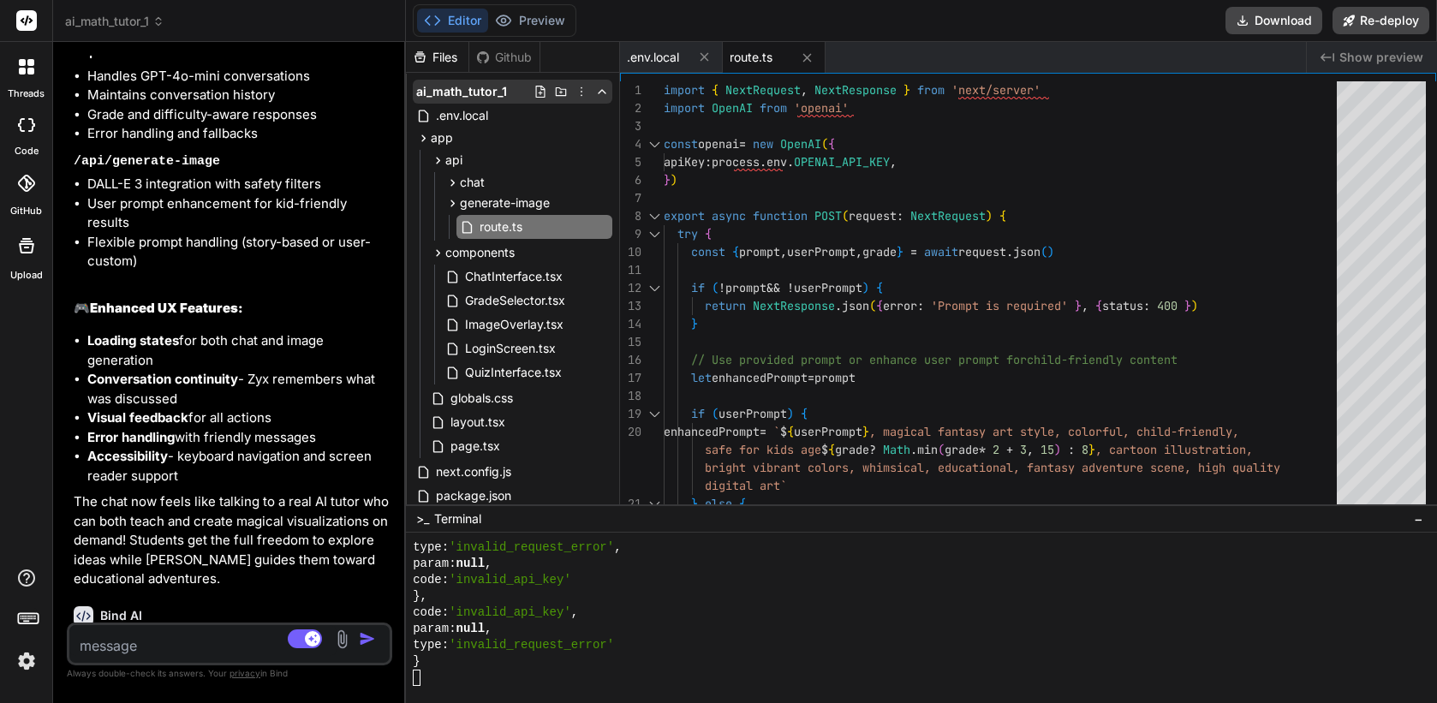
click at [492, 101] on div "ai_math_tutor_1" at bounding box center [513, 92] width 200 height 24
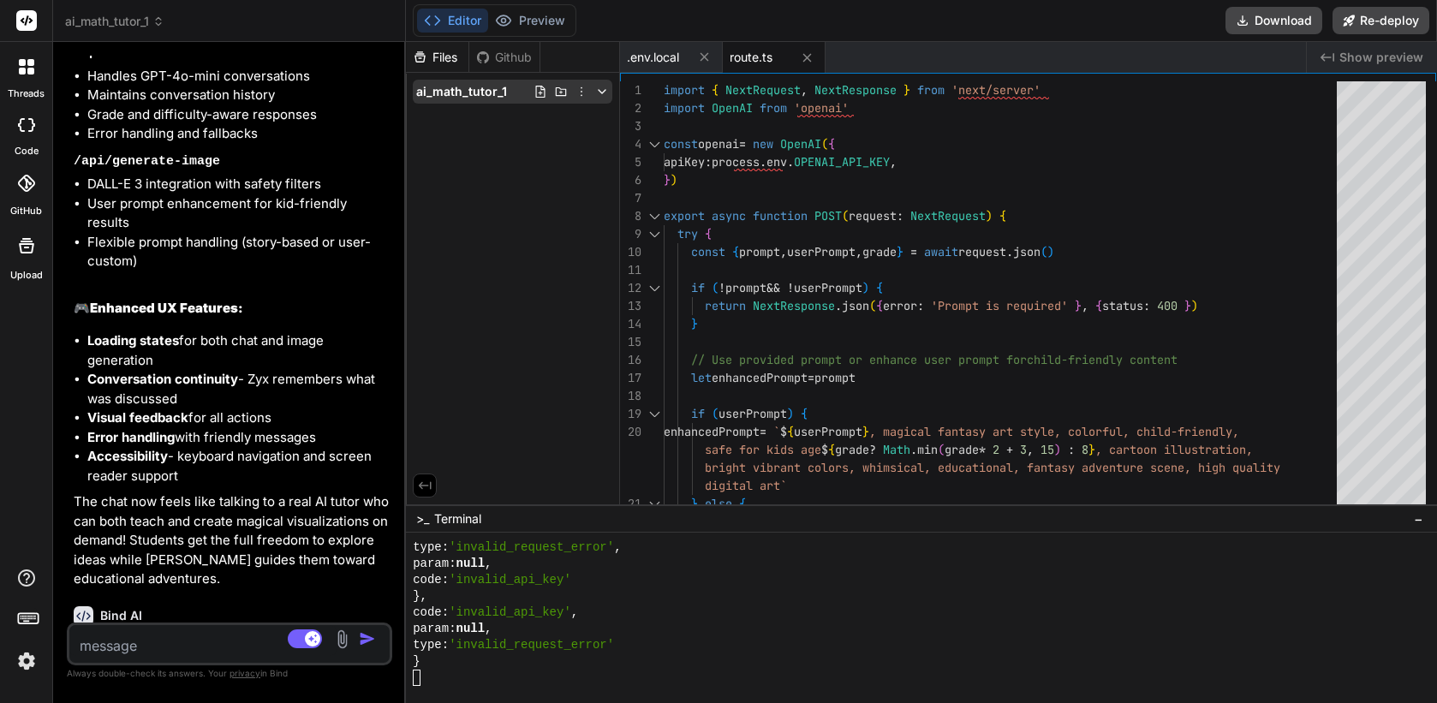
click at [475, 98] on span "ai_math_tutor_1" at bounding box center [461, 91] width 91 height 17
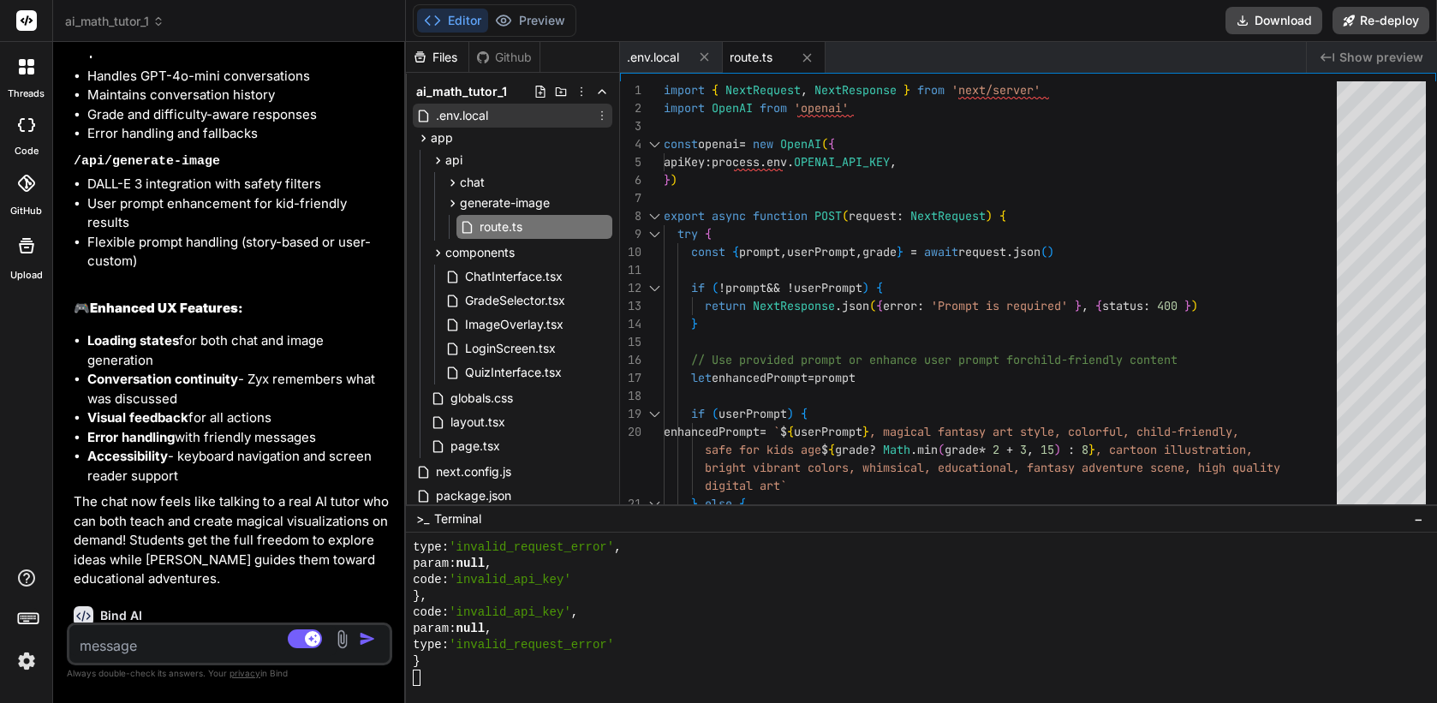
click at [475, 116] on span ".env.local" at bounding box center [462, 115] width 56 height 21
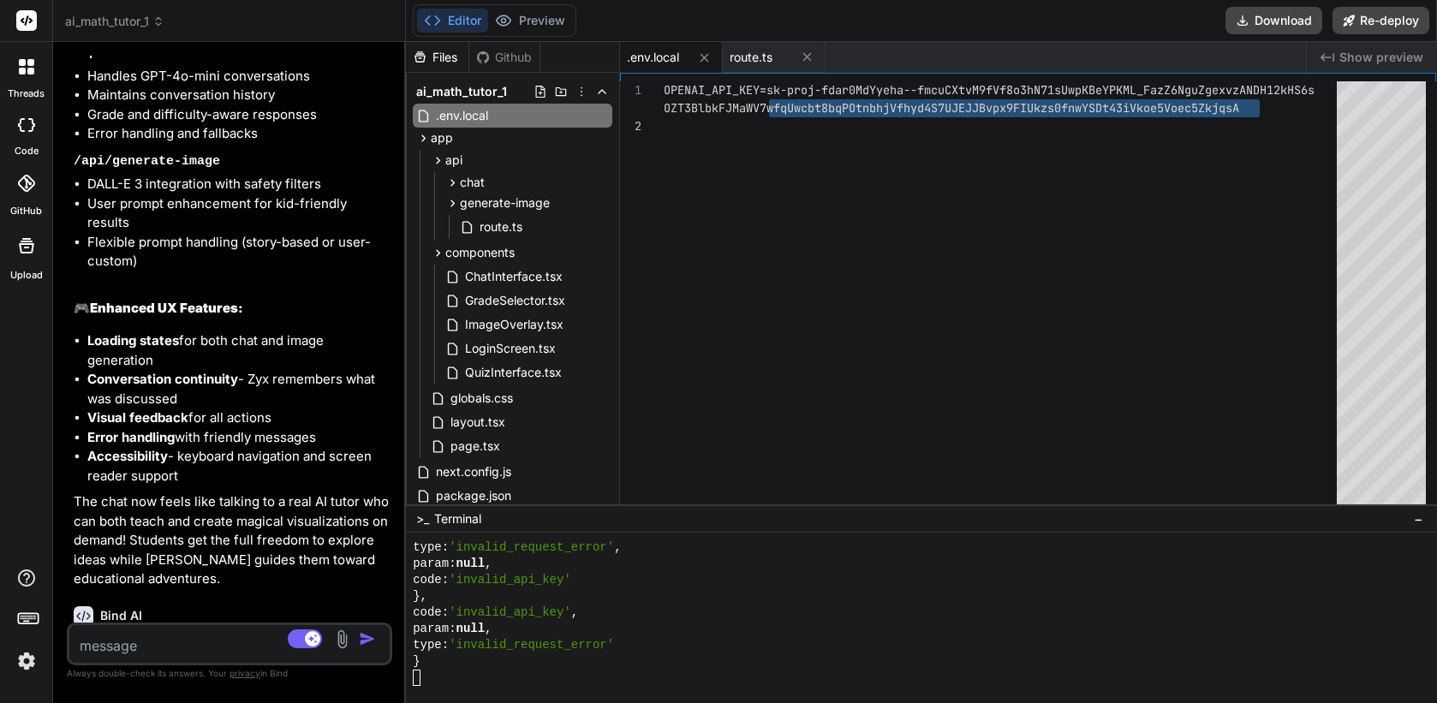
drag, startPoint x: 771, startPoint y: 92, endPoint x: 1249, endPoint y: 110, distance: 478.3
click at [1249, 110] on div "OPENAI_API_KEY=sk-proj-fdar0MdYyeha--fmcuCXtvM9fVf 8o3hN71sUwpKBeYPKML_FazZ6Ngu…" at bounding box center [1005, 297] width 683 height 432
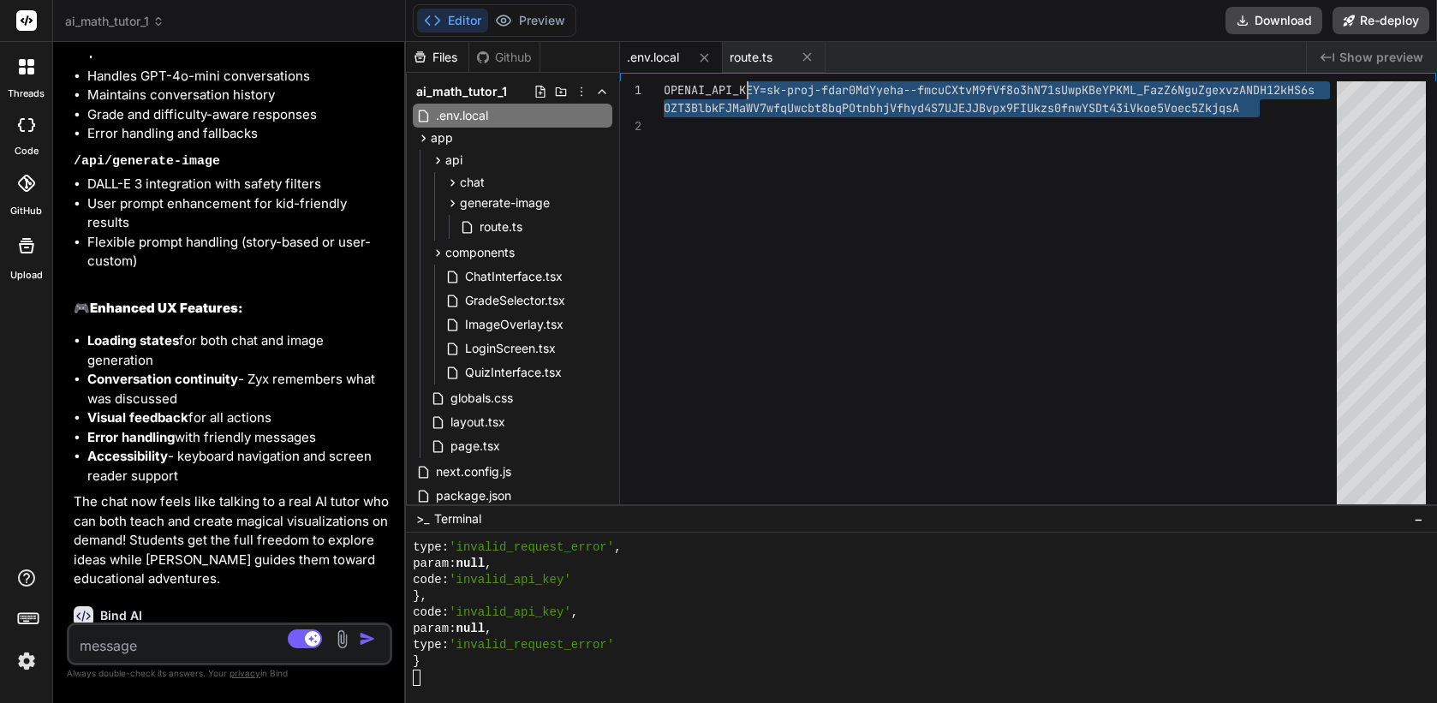
scroll to position [0, 0]
drag, startPoint x: 1254, startPoint y: 110, endPoint x: 771, endPoint y: 88, distance: 483.5
click at [771, 88] on div "OPENAI_API_KEY=sk-proj-fdar0MdYyeha--fmcuCXtvM9fVf 8o3hN71sUwpKBeYPKML_FazZ6Ngu…" at bounding box center [1005, 297] width 683 height 432
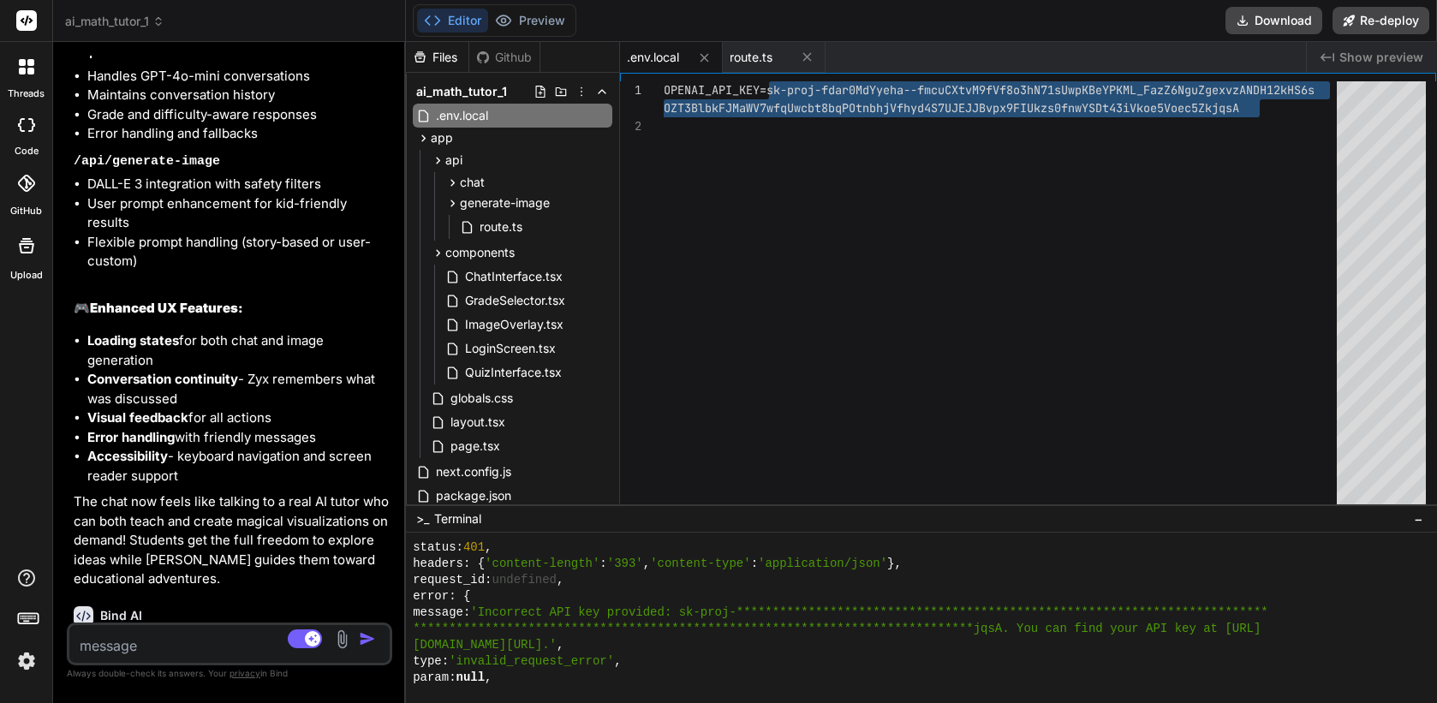
scroll to position [2817, 0]
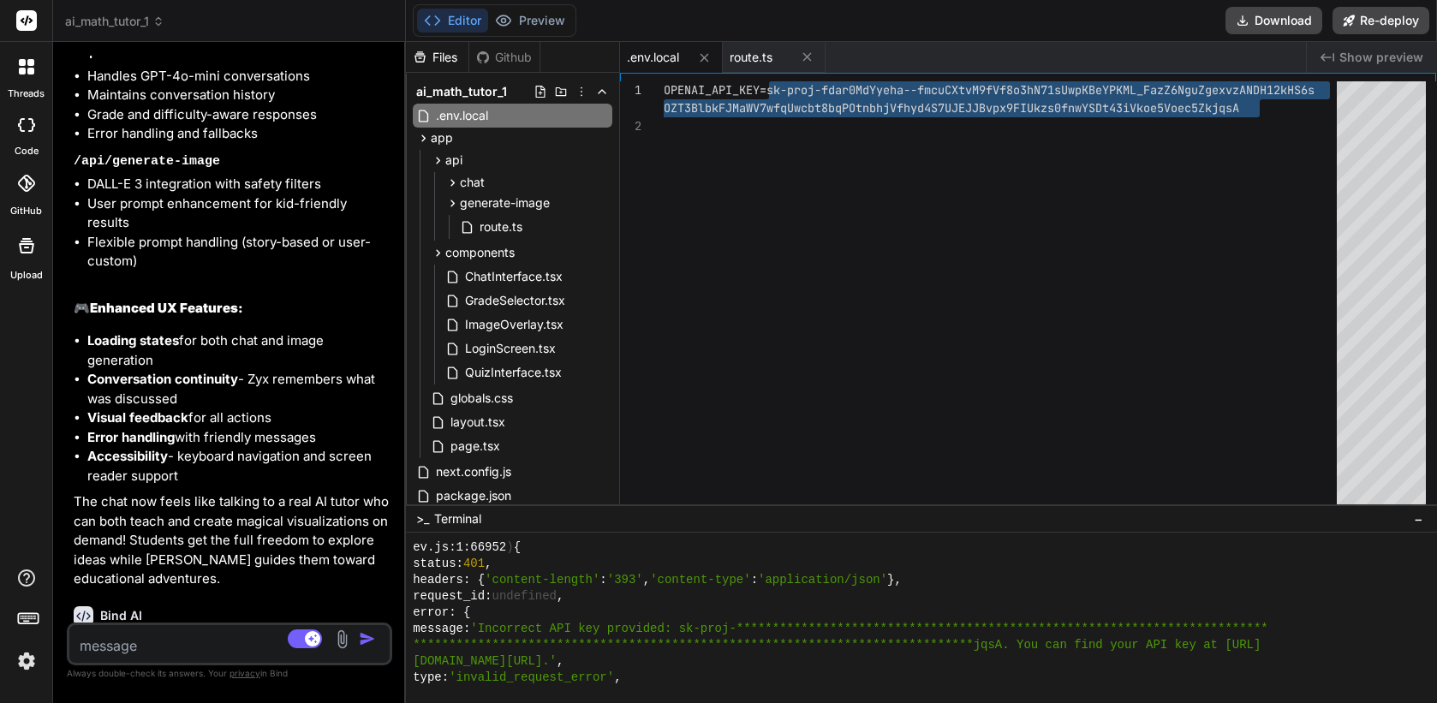
click at [860, 131] on div "OPENAI_API_KEY=sk-proj-fdar0MdYyeha--fmcuCXtvM9fVf 8o3hN71sUwpKBeYPKML_FazZ6Ngu…" at bounding box center [1005, 297] width 683 height 432
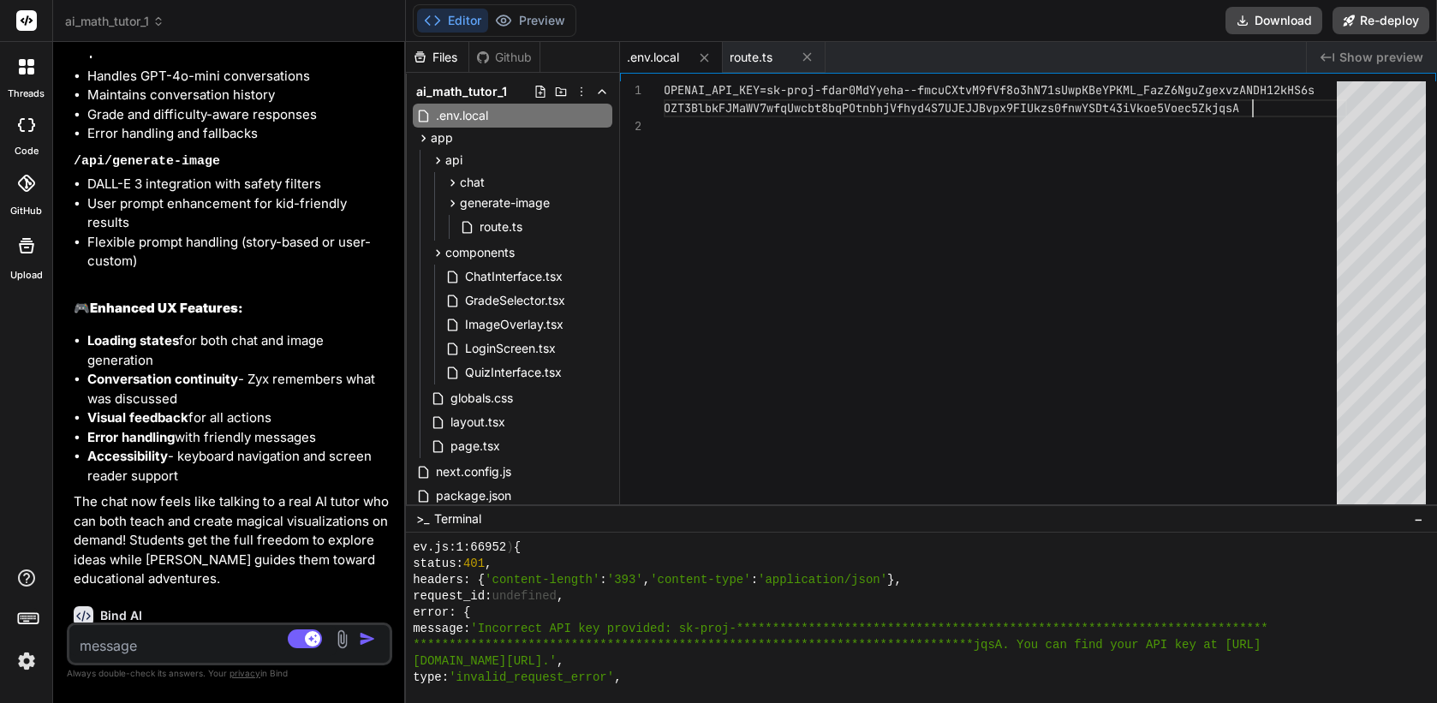
click at [1262, 106] on div "OPENAI_API_KEY=sk-proj-fdar0MdYyeha--fmcuCXtvM9fVf 8o3hN71sUwpKBeYPKML_FazZ6Ngu…" at bounding box center [1005, 297] width 683 height 432
click at [771, 93] on div "OPENAI_API_KEY=sk-proj-fdar0MdYyeha--fmcuCXtvM9fVf 8o3hN71sUwpKBeYPKML_FazZ6Ngu…" at bounding box center [1005, 297] width 683 height 432
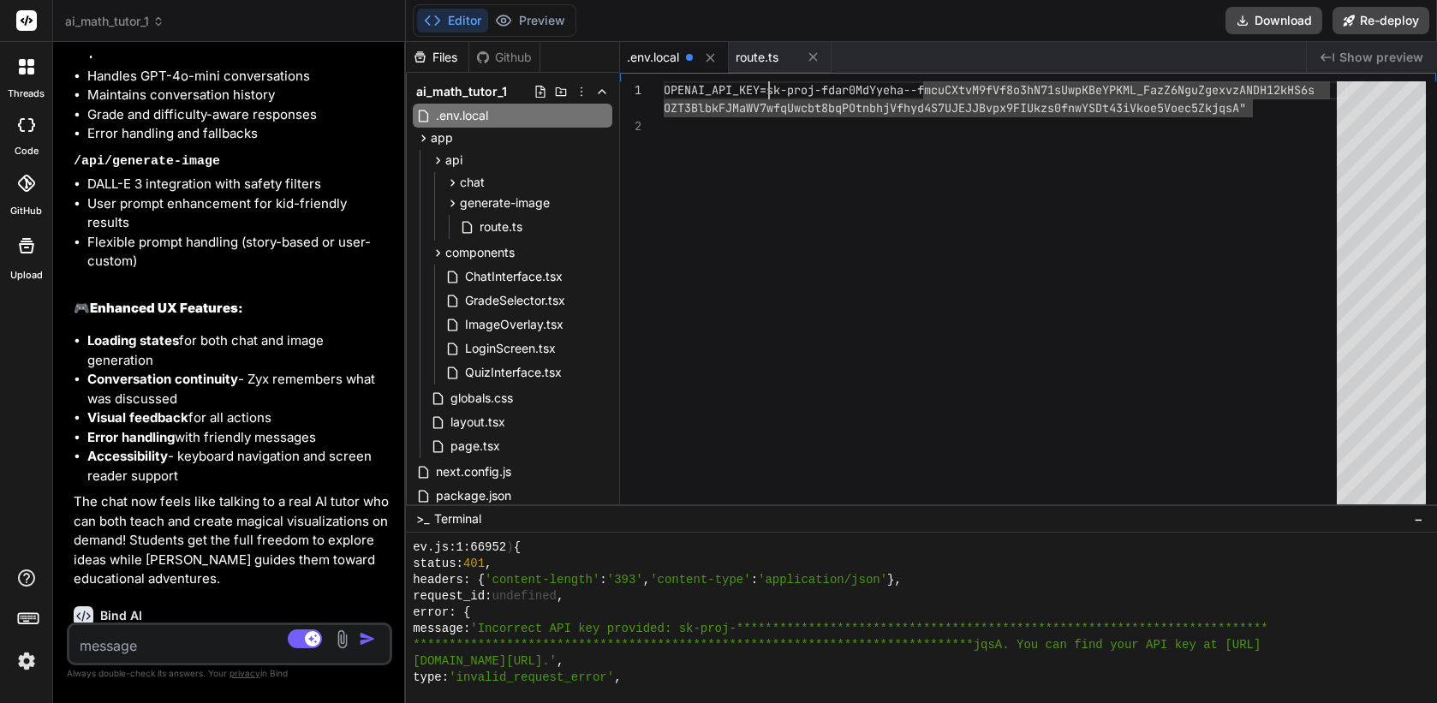
click at [772, 87] on div "OPENAI_API_KEY=sk-proj-fdar0MdYyeha--fmcuCXtvM9fVf 8o3hN71sUwpKBeYPKML_FazZ6Ngu…" at bounding box center [1005, 297] width 683 height 432
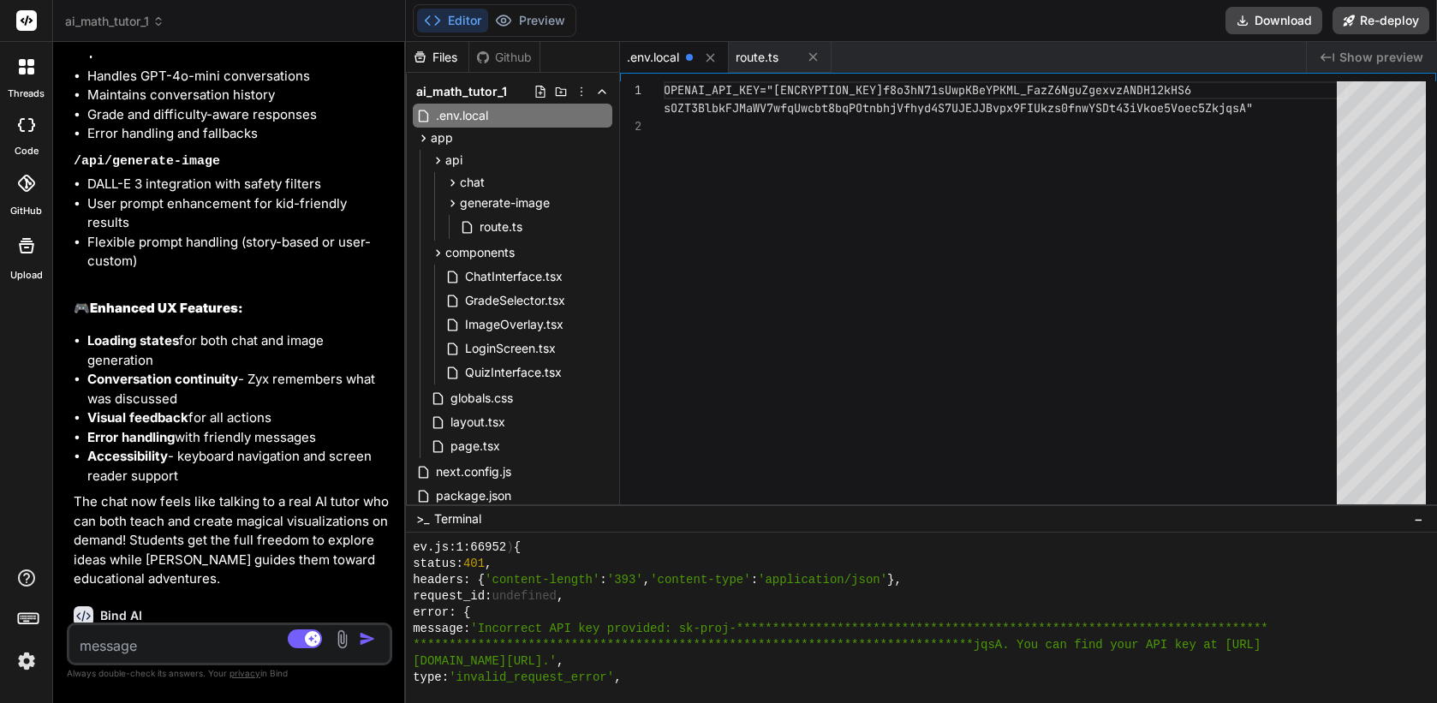
click at [983, 215] on div "OPENAI_API_KEY="sk-proj-fdar0MdYyeha--fmcuCXtvM9fV f8o3hN71sUwpKBeYPKML_FazZ6Ng…" at bounding box center [1005, 297] width 683 height 432
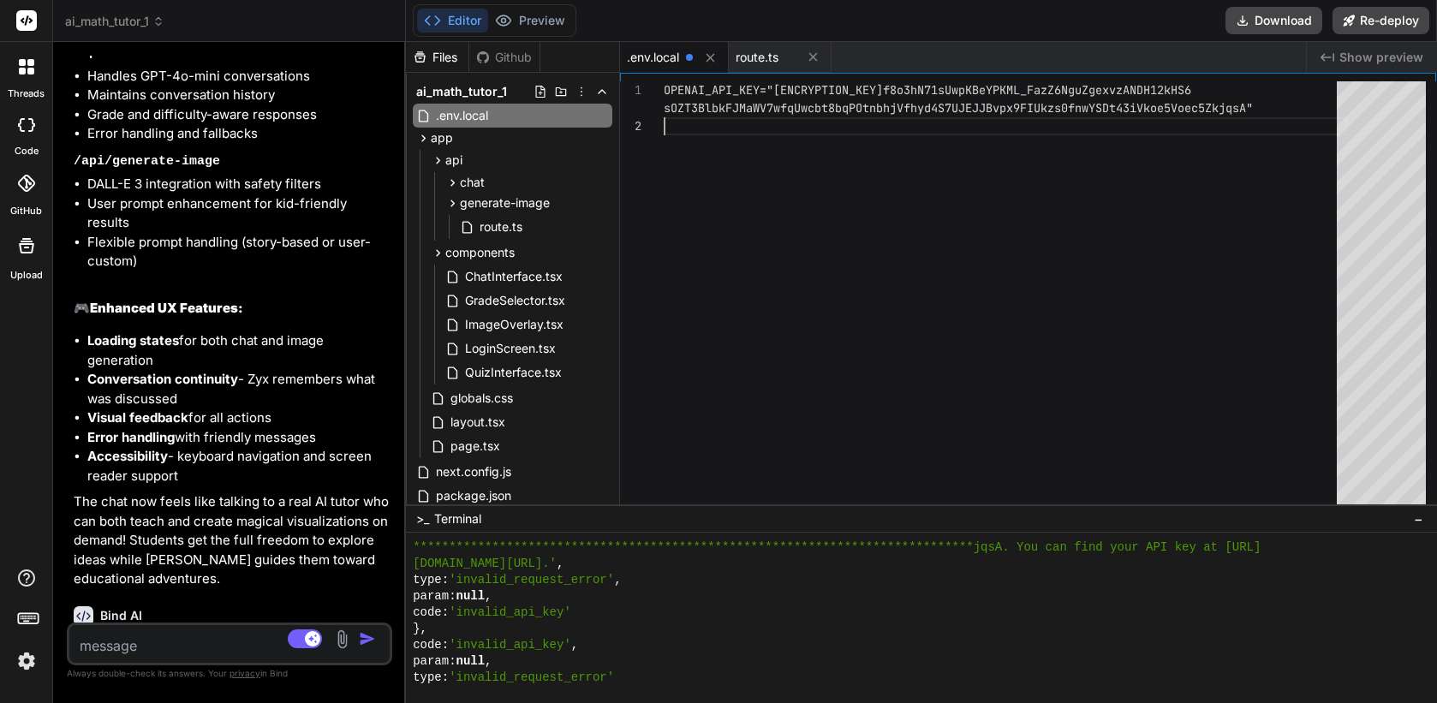
scroll to position [2946, 0]
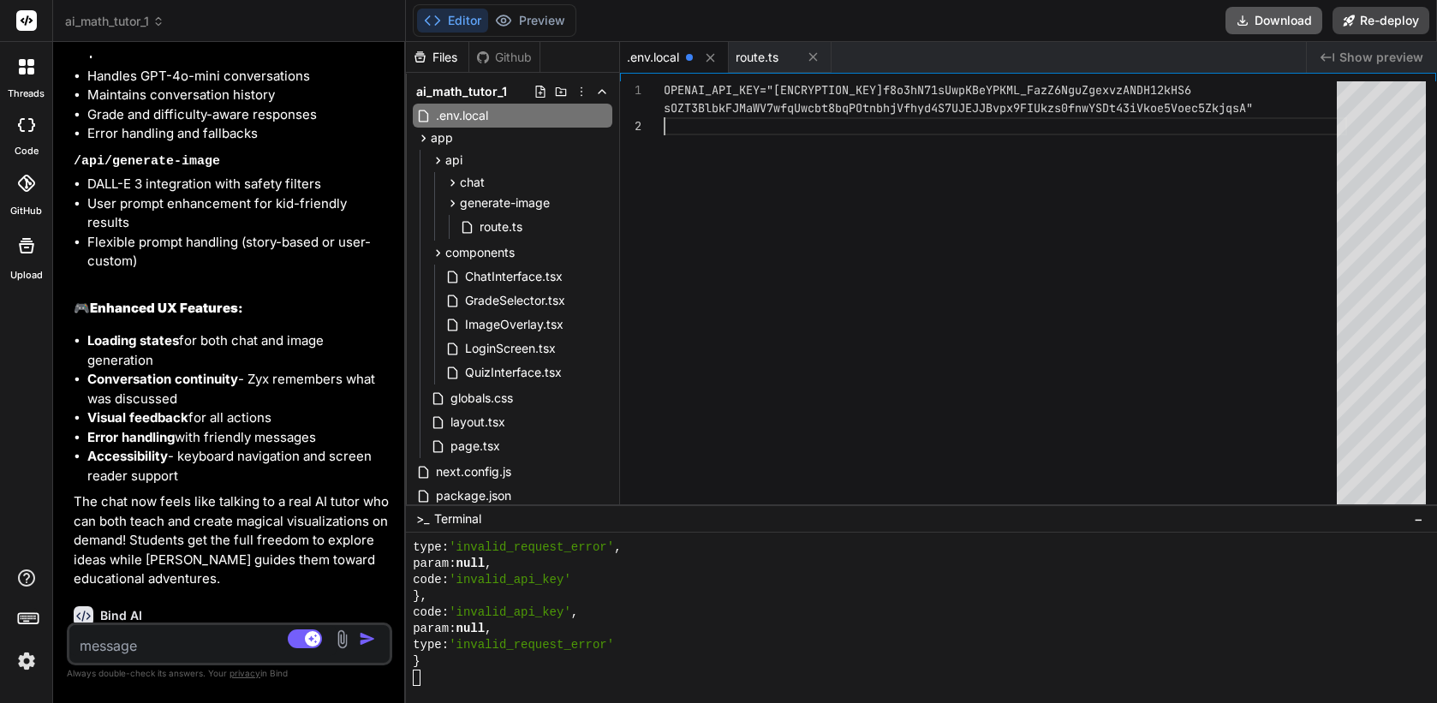
type textarea "OPENAI_API_KEY="sk-proj-fdar0MdYyeha--fmcuCXtvM9fVf8o3hN71sUwpKBeYPKML_FazZ6Ngu…"
click at [199, 642] on textarea at bounding box center [202, 640] width 267 height 31
click at [406, 397] on div "ai_math_tutor_1 .env.local app api chat route.ts generate-image route.ts compon…" at bounding box center [512, 361] width 213 height 577
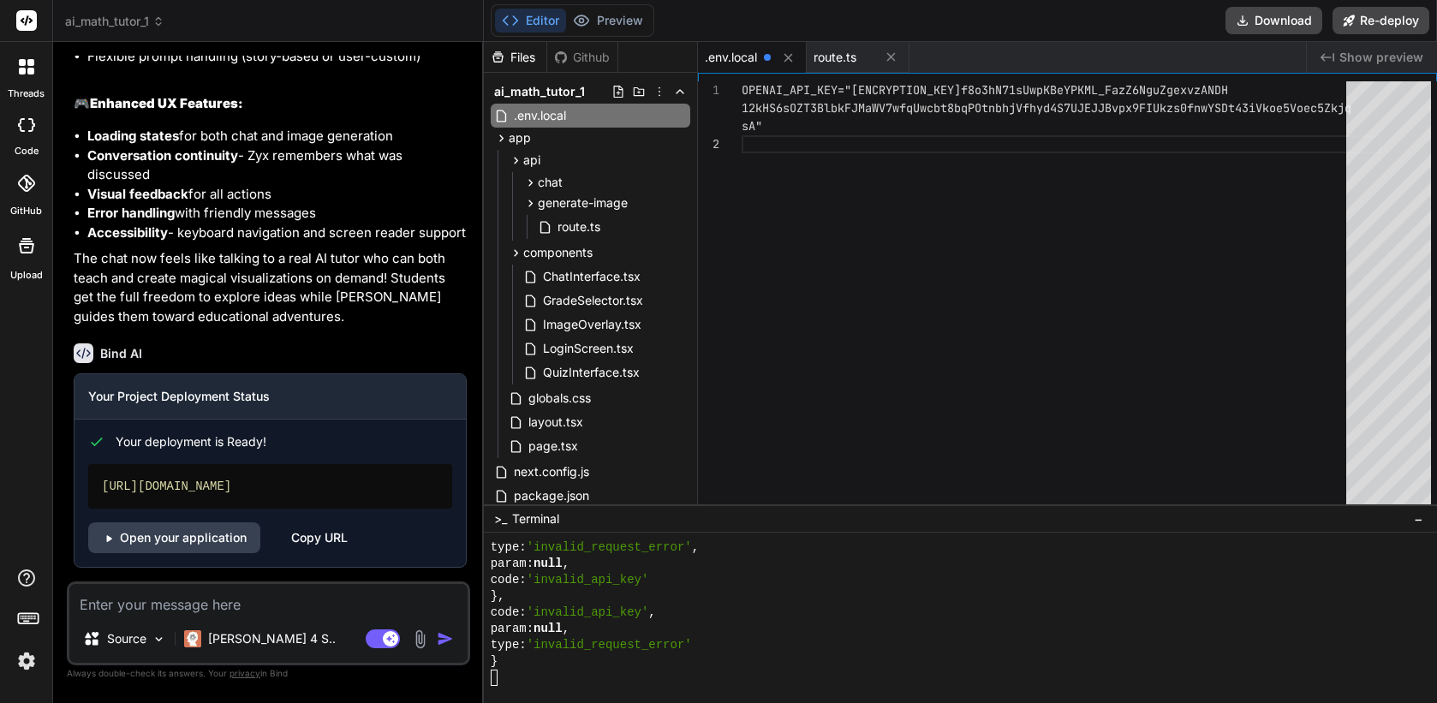
drag, startPoint x: 403, startPoint y: 397, endPoint x: 487, endPoint y: 396, distance: 84.0
click at [484, 396] on div "Bind AI Web Search Created with Pixso. Code Generator You Create a NextJS appli…" at bounding box center [268, 372] width 431 height 661
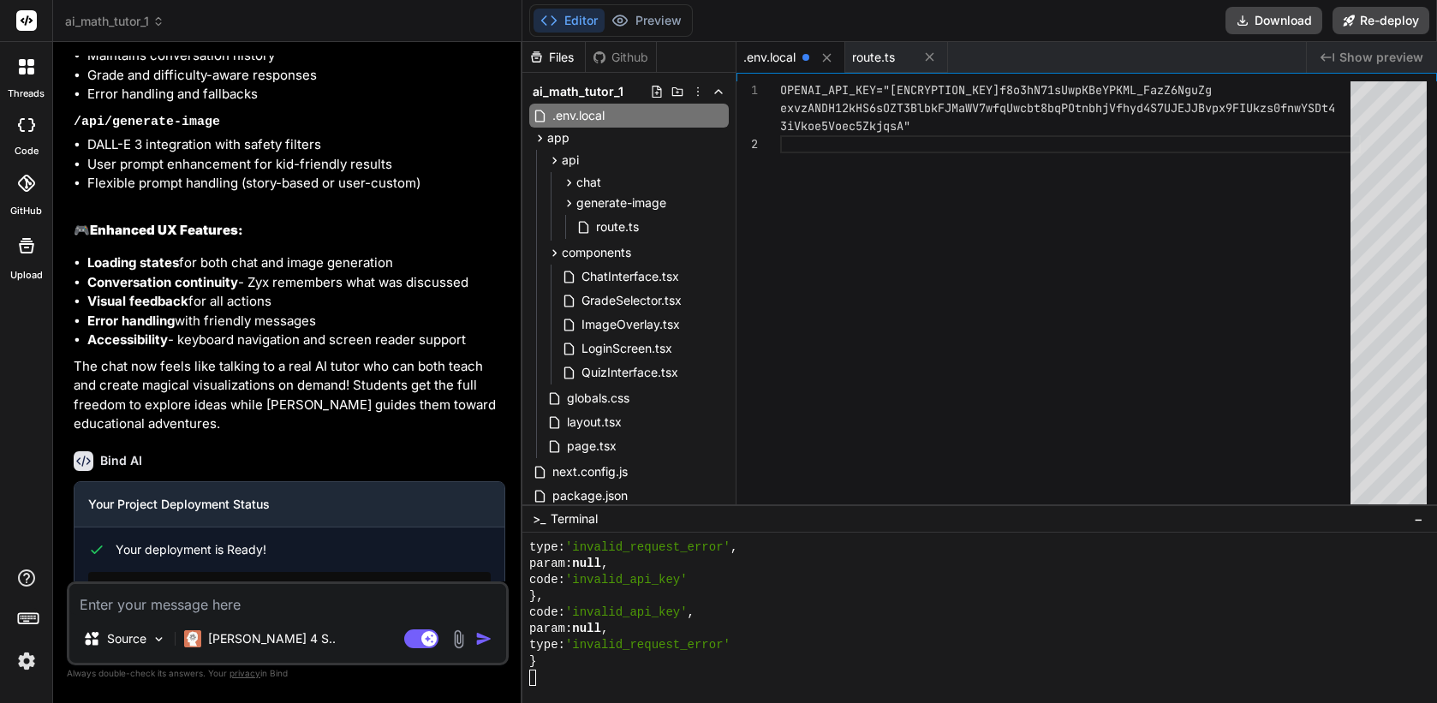
click at [218, 604] on textarea at bounding box center [287, 599] width 437 height 31
type textarea "x"
type textarea "t"
type textarea "x"
type textarea "th"
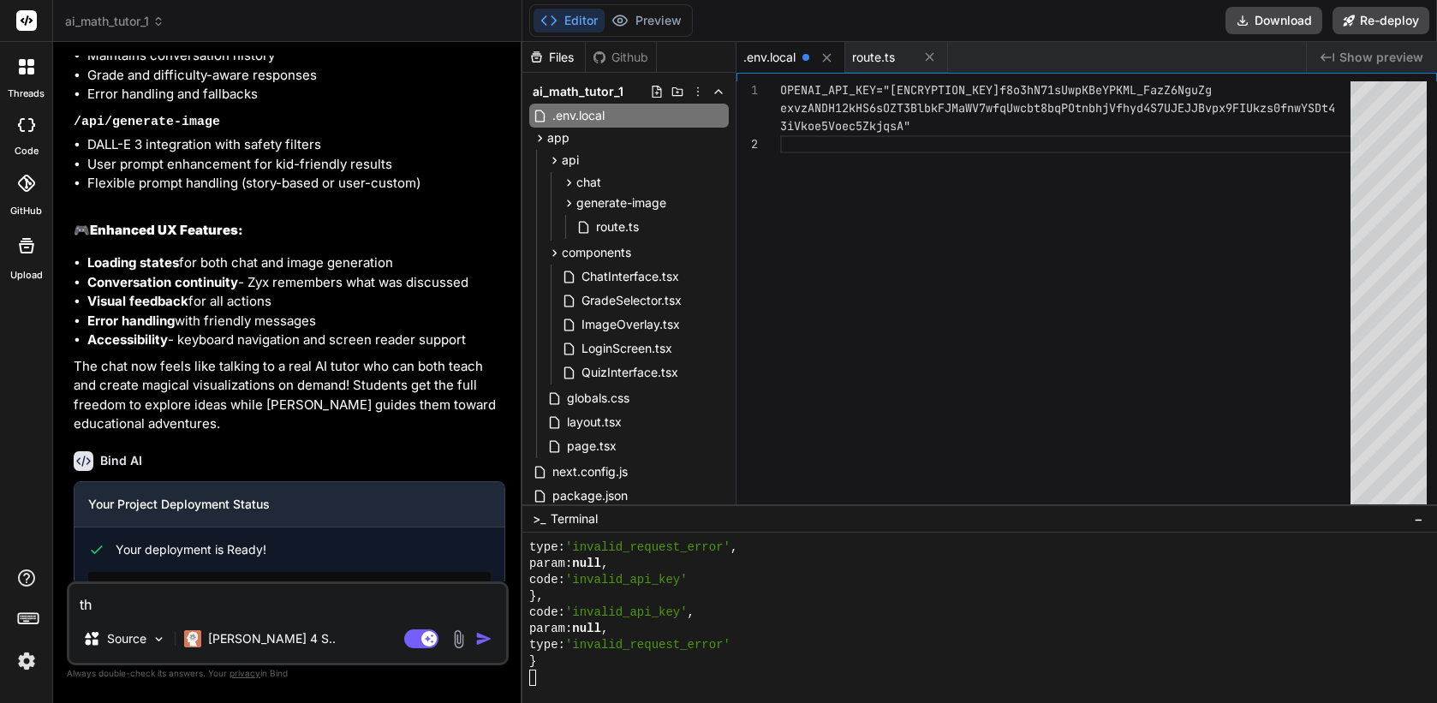
type textarea "x"
type textarea "the"
type textarea "x"
type textarea "the i"
type textarea "x"
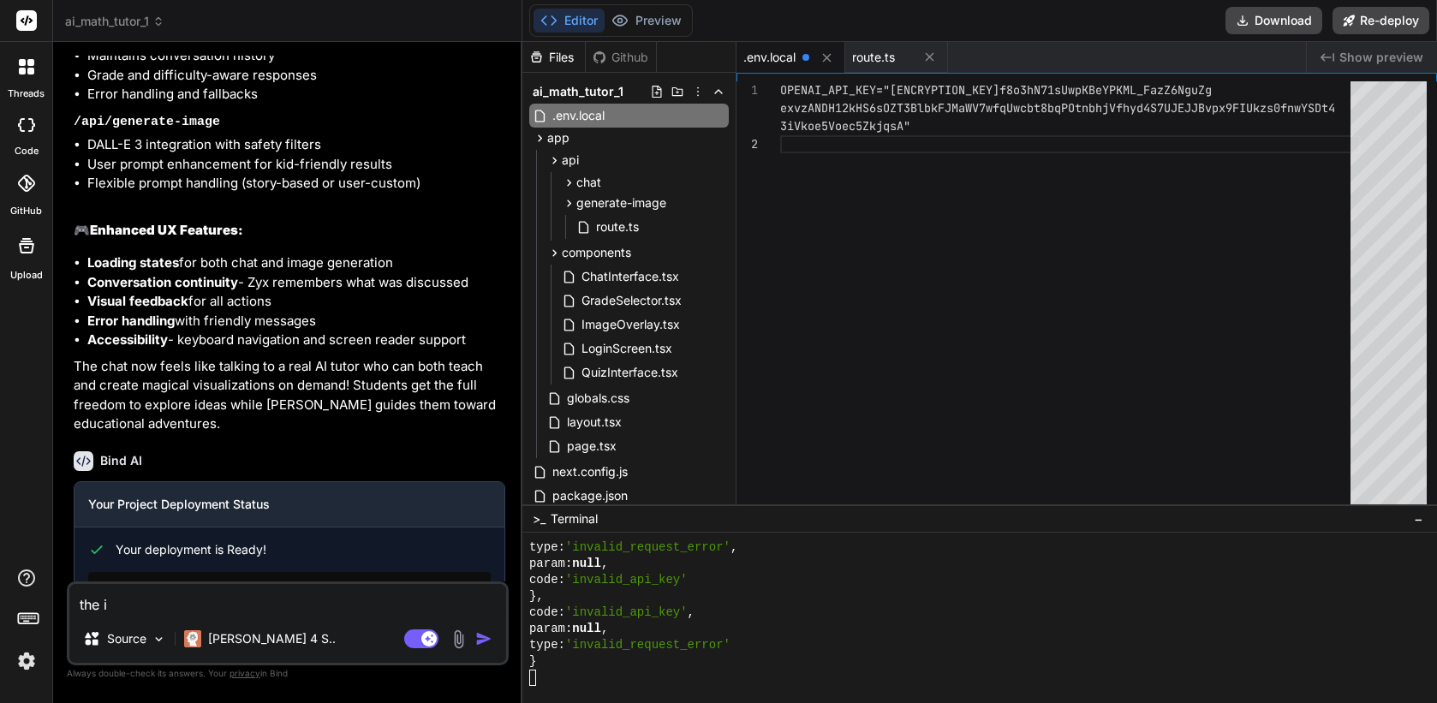
type textarea "the im"
type textarea "x"
type textarea "the ima"
type textarea "x"
type textarea "the image"
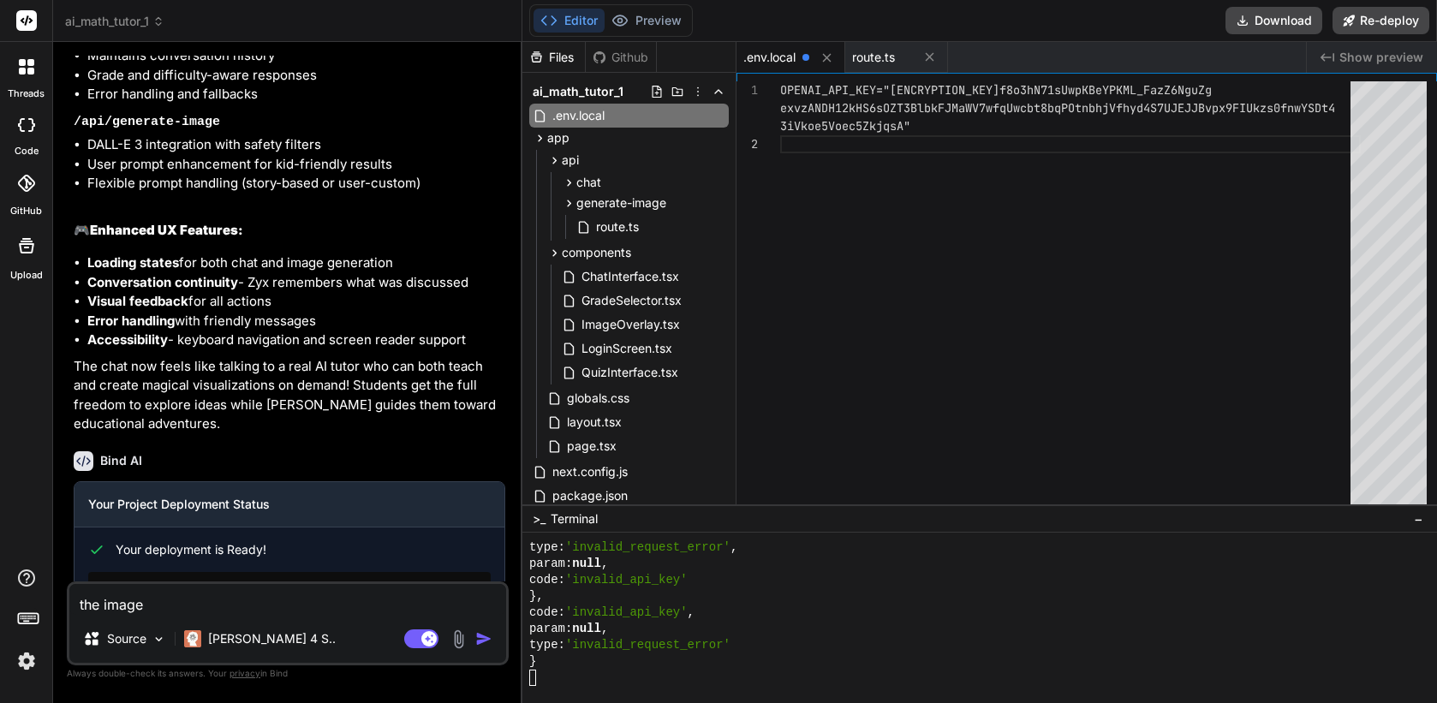
type textarea "x"
type textarea "the image"
type textarea "x"
type textarea "the image g"
type textarea "x"
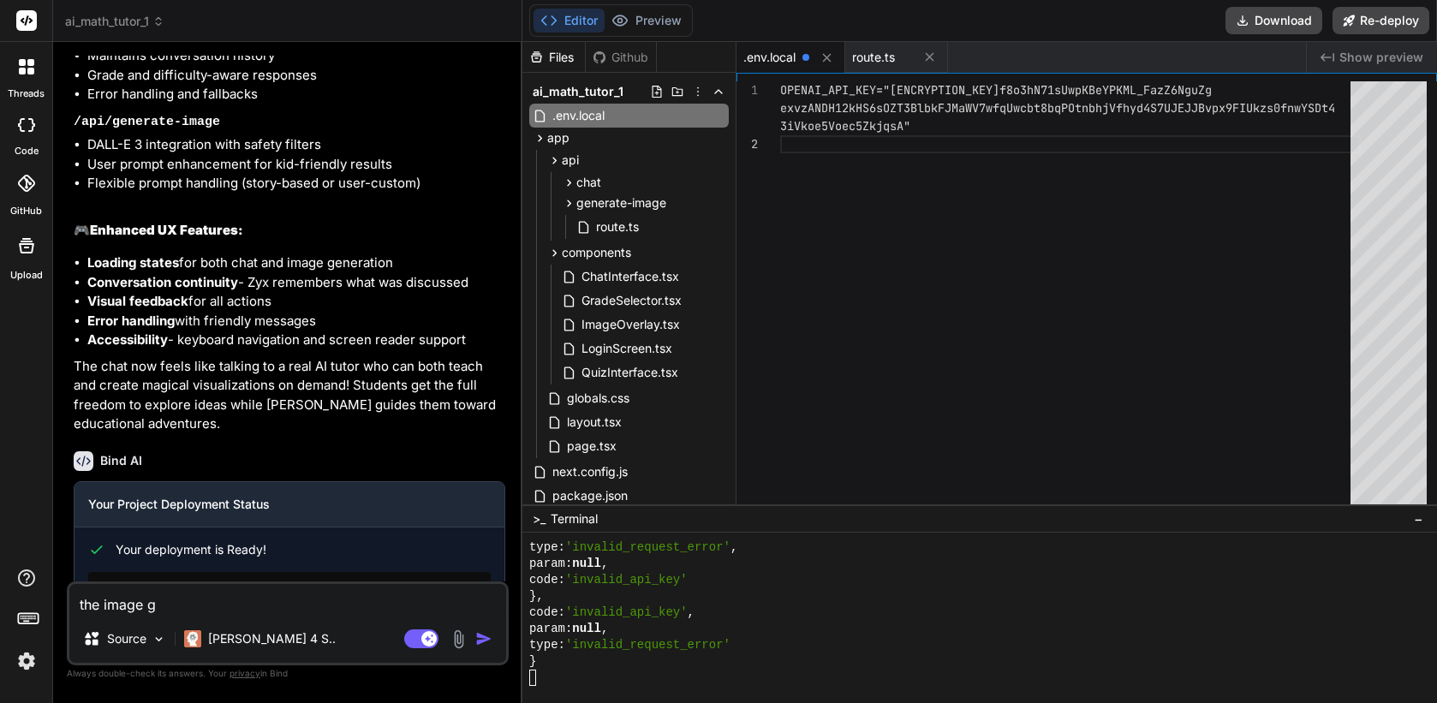
type textarea "the image ge"
type textarea "x"
type textarea "the image gen"
type textarea "x"
type textarea "the image gene"
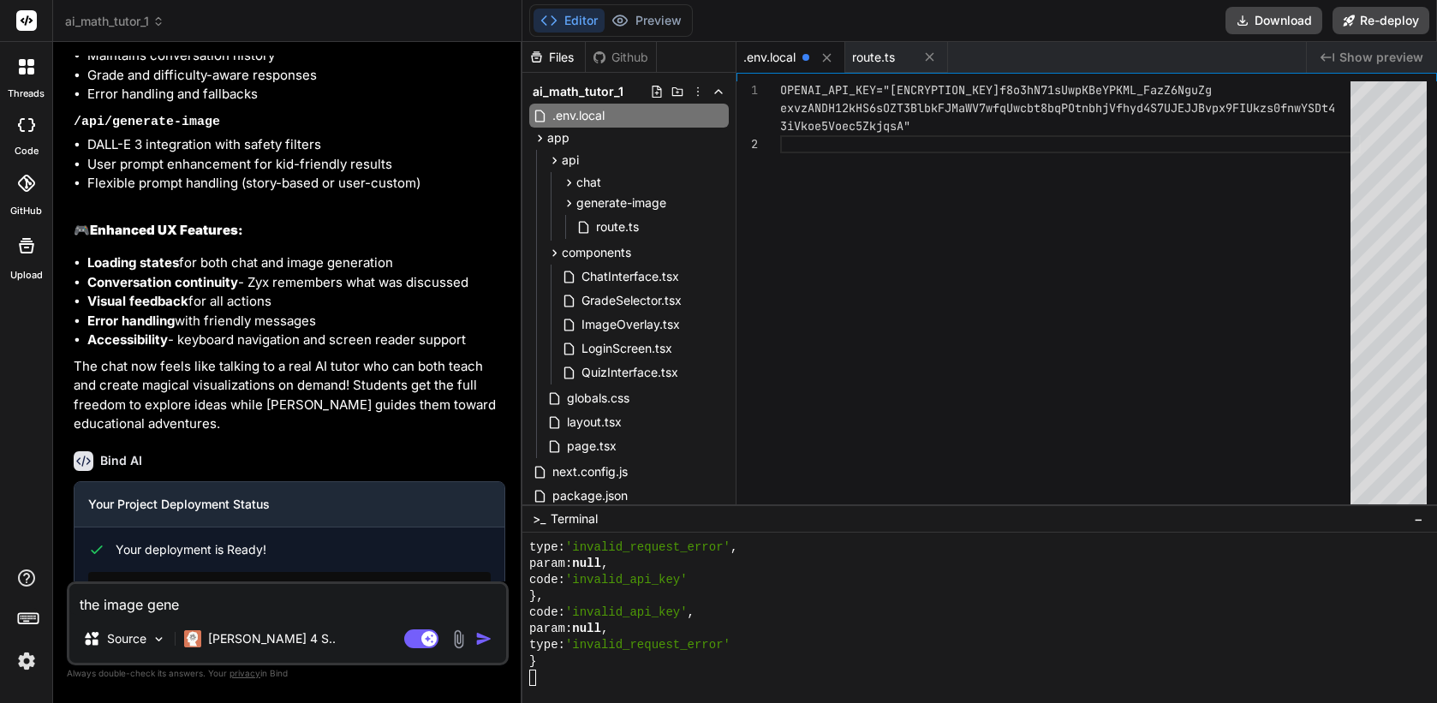
type textarea "x"
type textarea "the image gener"
type textarea "x"
type textarea "the image genera"
type textarea "x"
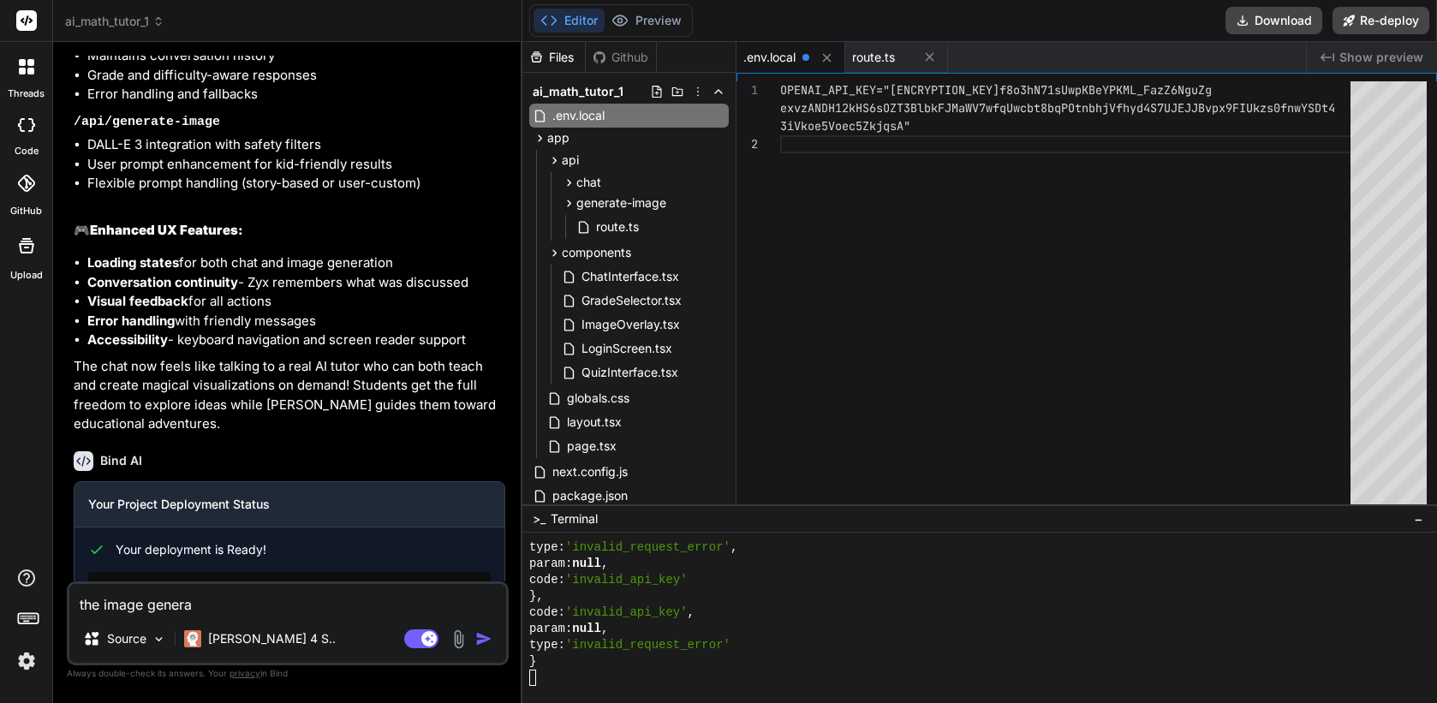
type textarea "the image generat"
type textarea "x"
type textarea "the image generato"
type textarea "x"
type textarea "the image generat"
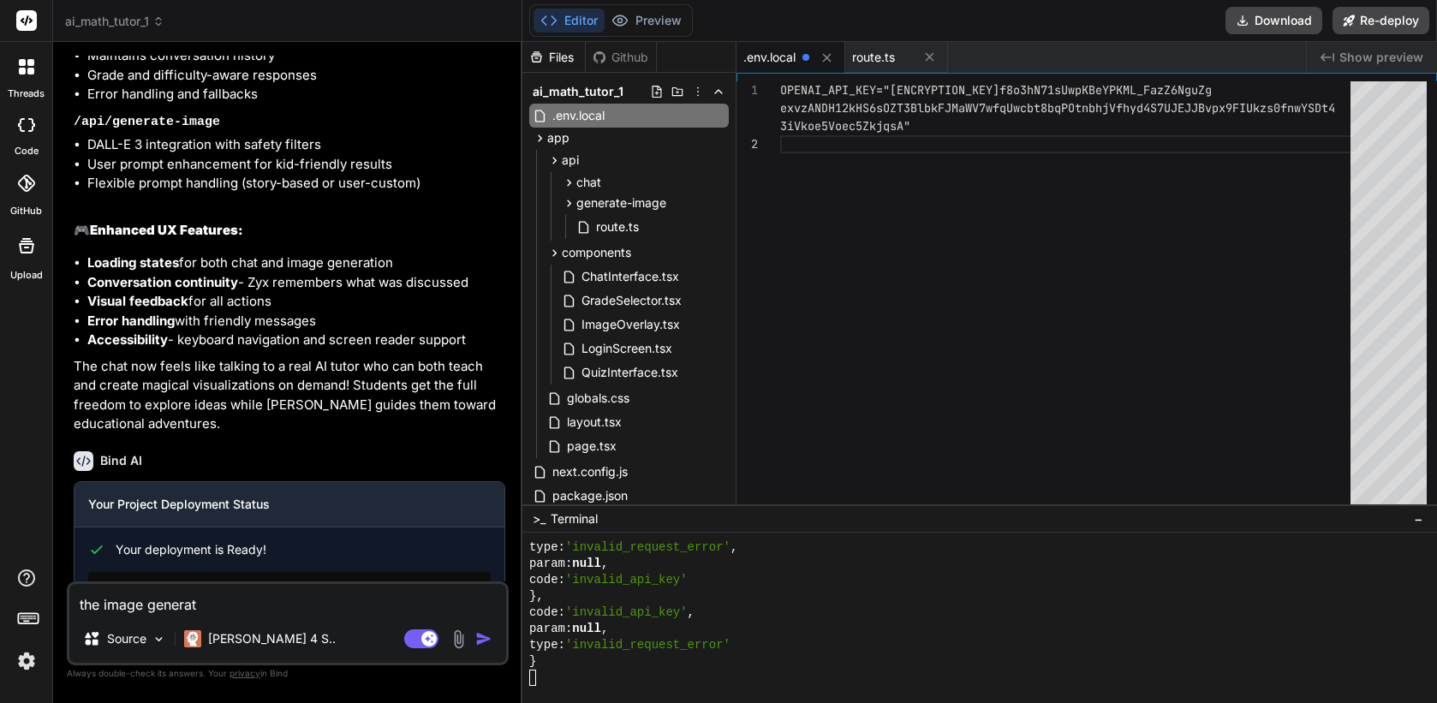
type textarea "x"
type textarea "the image generati"
type textarea "x"
type textarea "the image generatio"
type textarea "x"
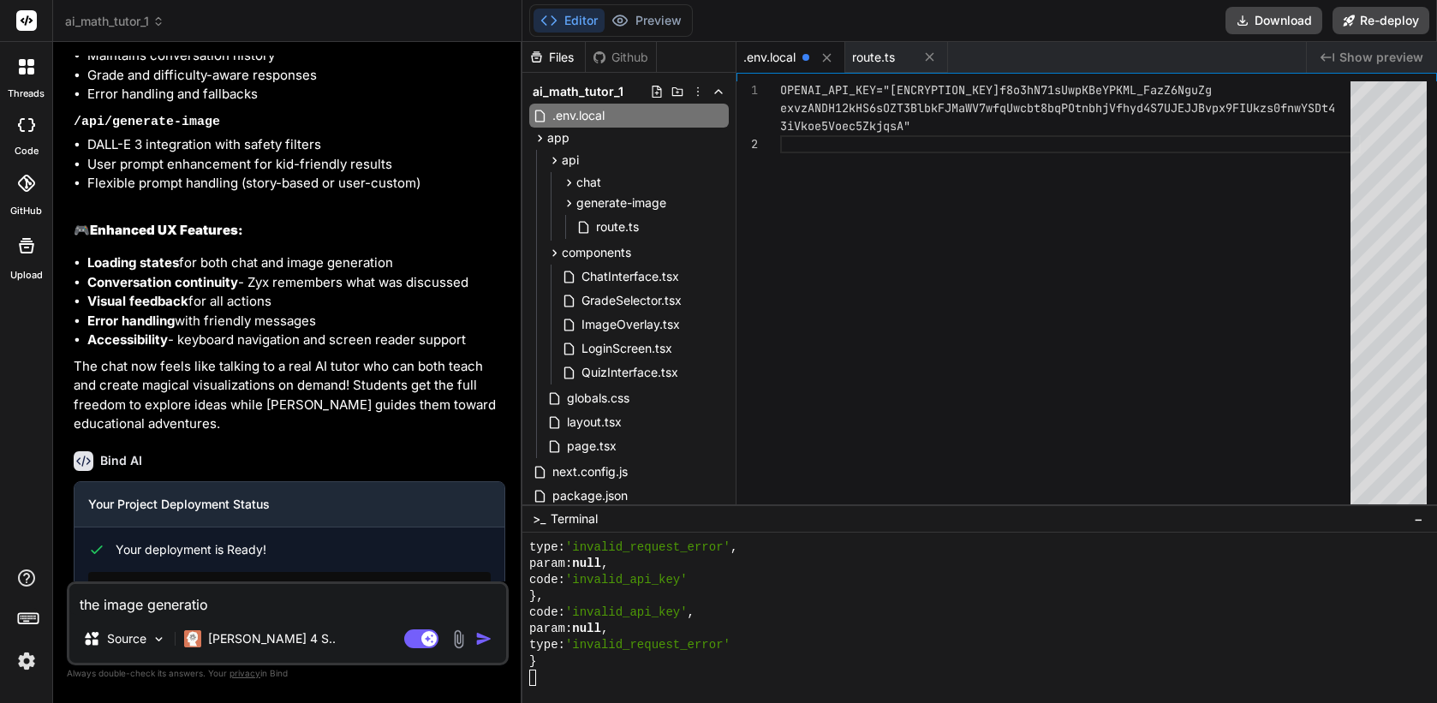
type textarea "the image generation"
type textarea "x"
type textarea "the image generation"
type textarea "x"
type textarea "the image generation i"
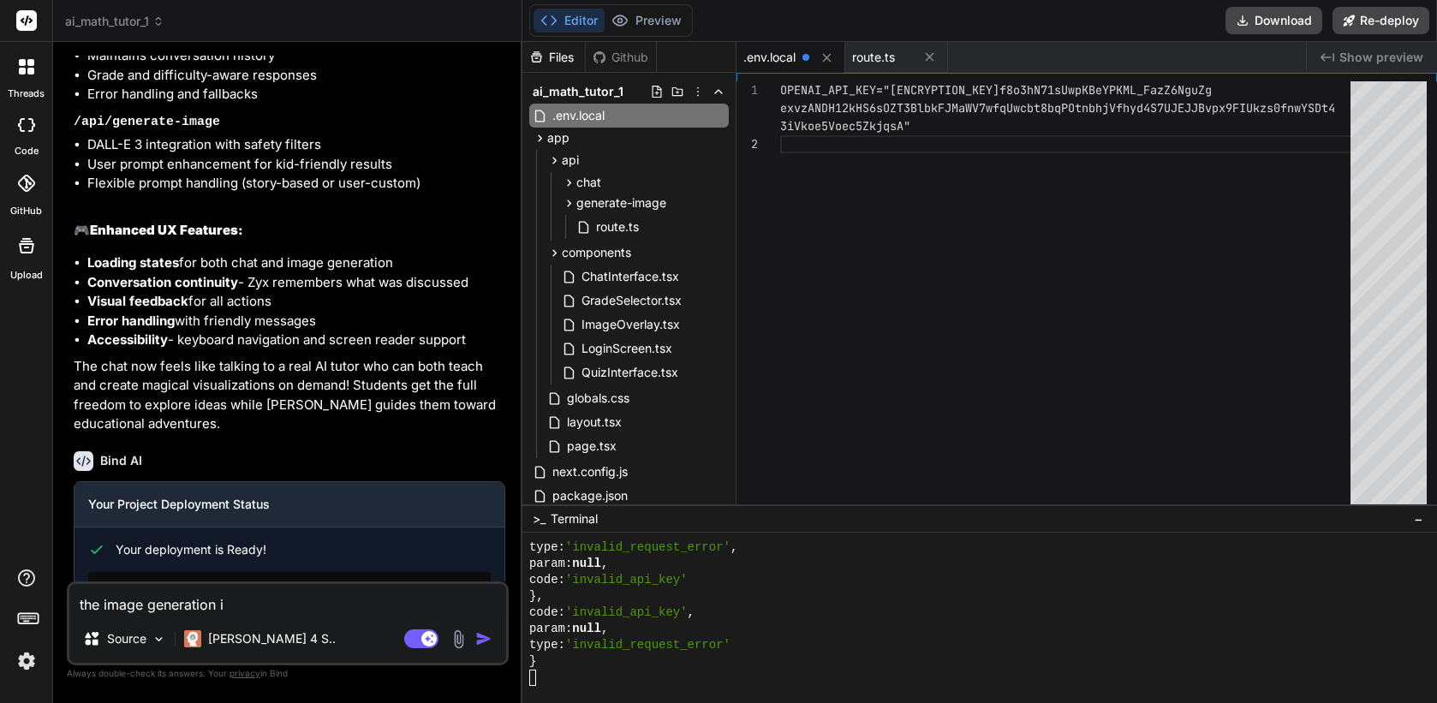
type textarea "x"
type textarea "the image generation is"
type textarea "x"
type textarea "the image generation is"
type textarea "x"
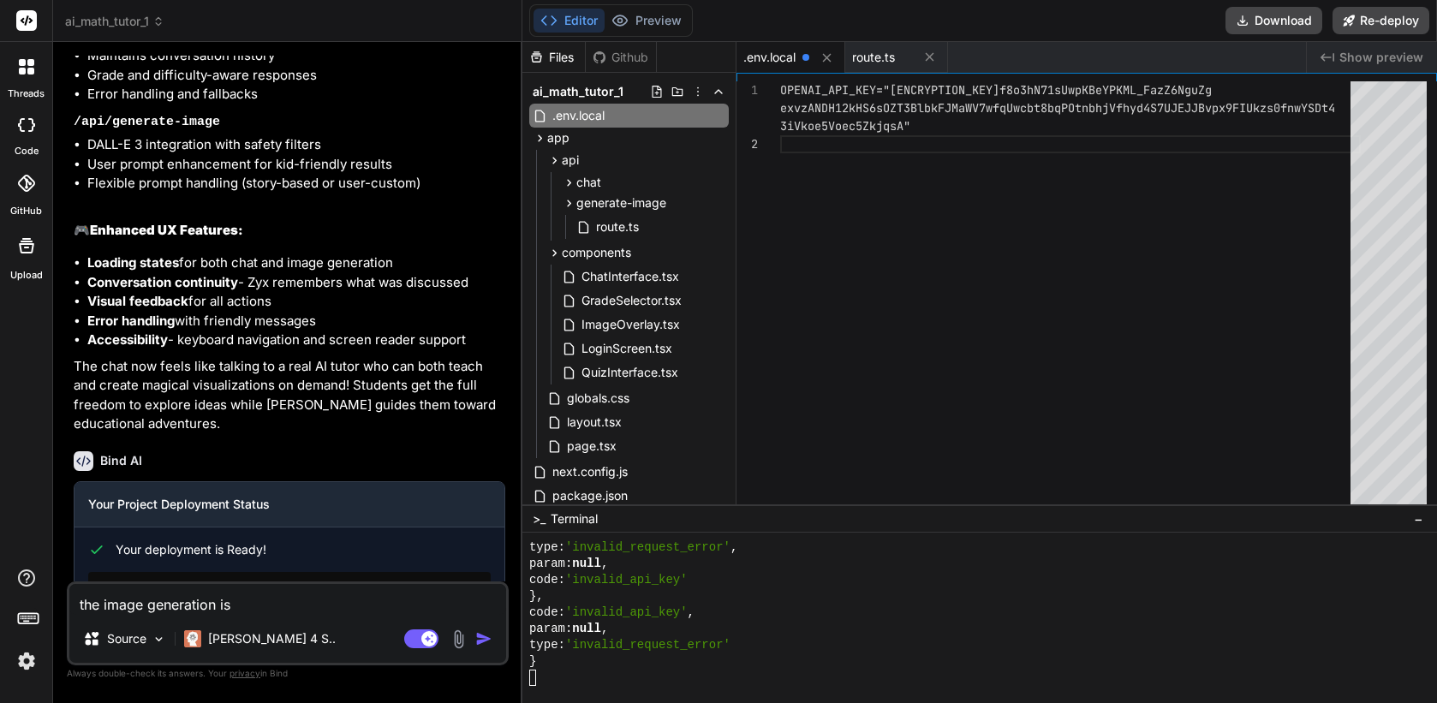
type textarea "the image generation is n"
type textarea "x"
type textarea "the image generation is no"
type textarea "x"
type textarea "the image generation is not"
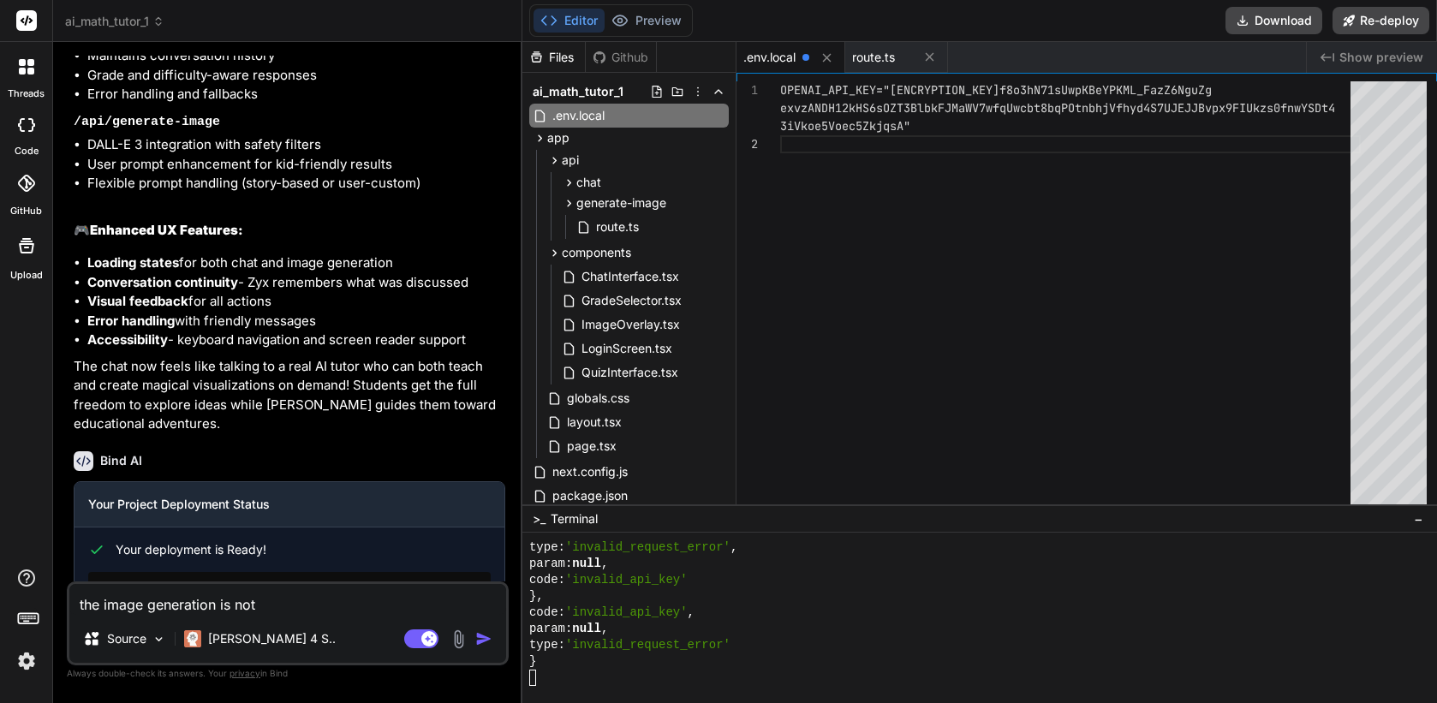
type textarea "x"
type textarea "the image generation is not"
type textarea "x"
type textarea "the image generation is not w"
type textarea "x"
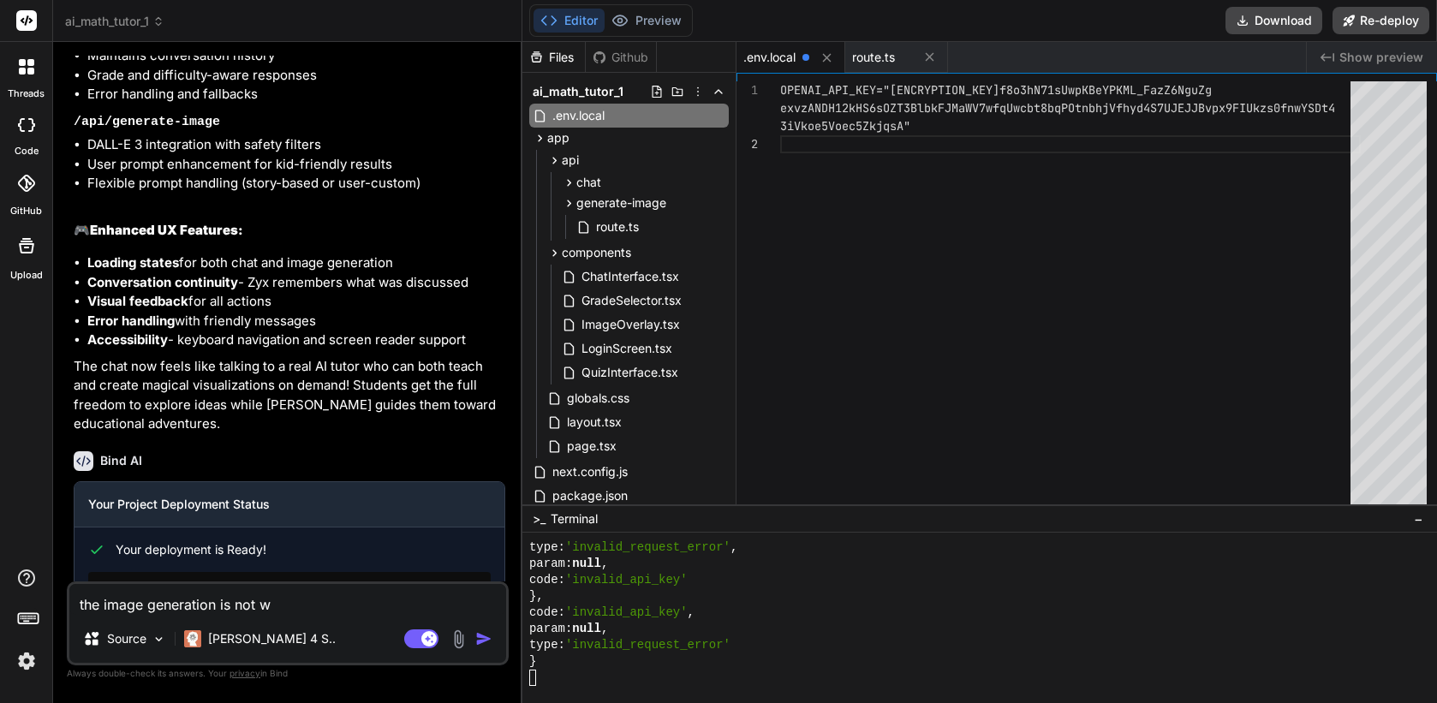
type textarea "the image generation is not wo"
type textarea "x"
type textarea "the image generation is not wor"
type textarea "x"
type textarea "the image generation is not work"
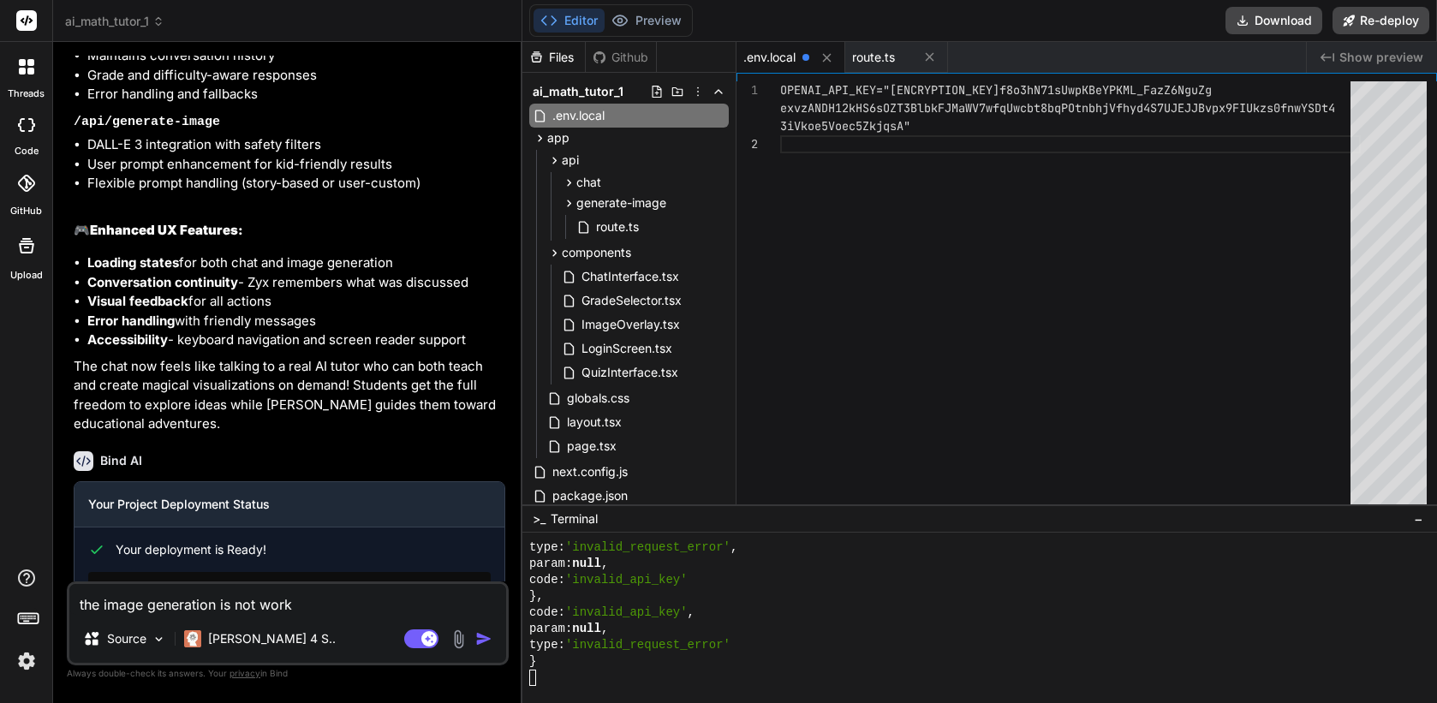
type textarea "x"
type textarea "the image generation is not worki"
type textarea "x"
type textarea "the image generation is not working"
type textarea "x"
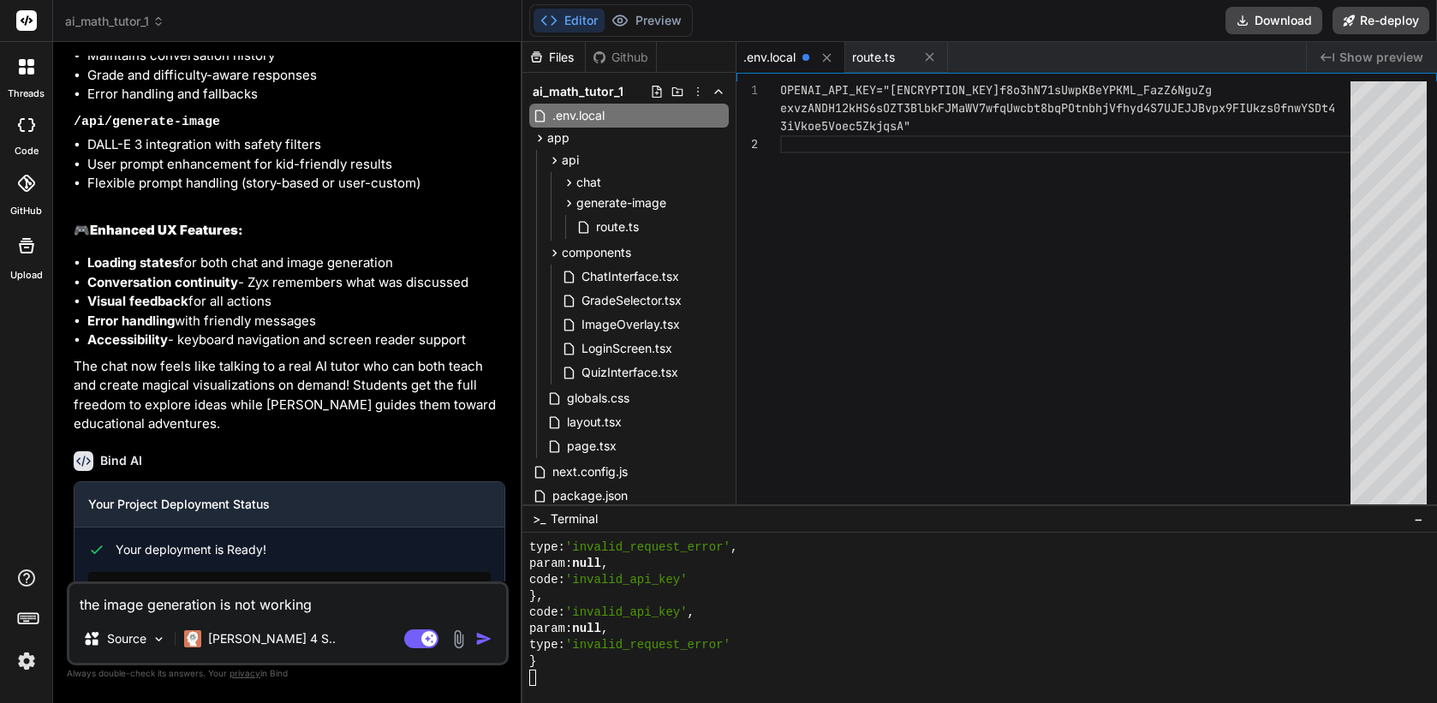
type textarea "the image generation is not working."
type textarea "x"
type textarea "the image generation is not working."
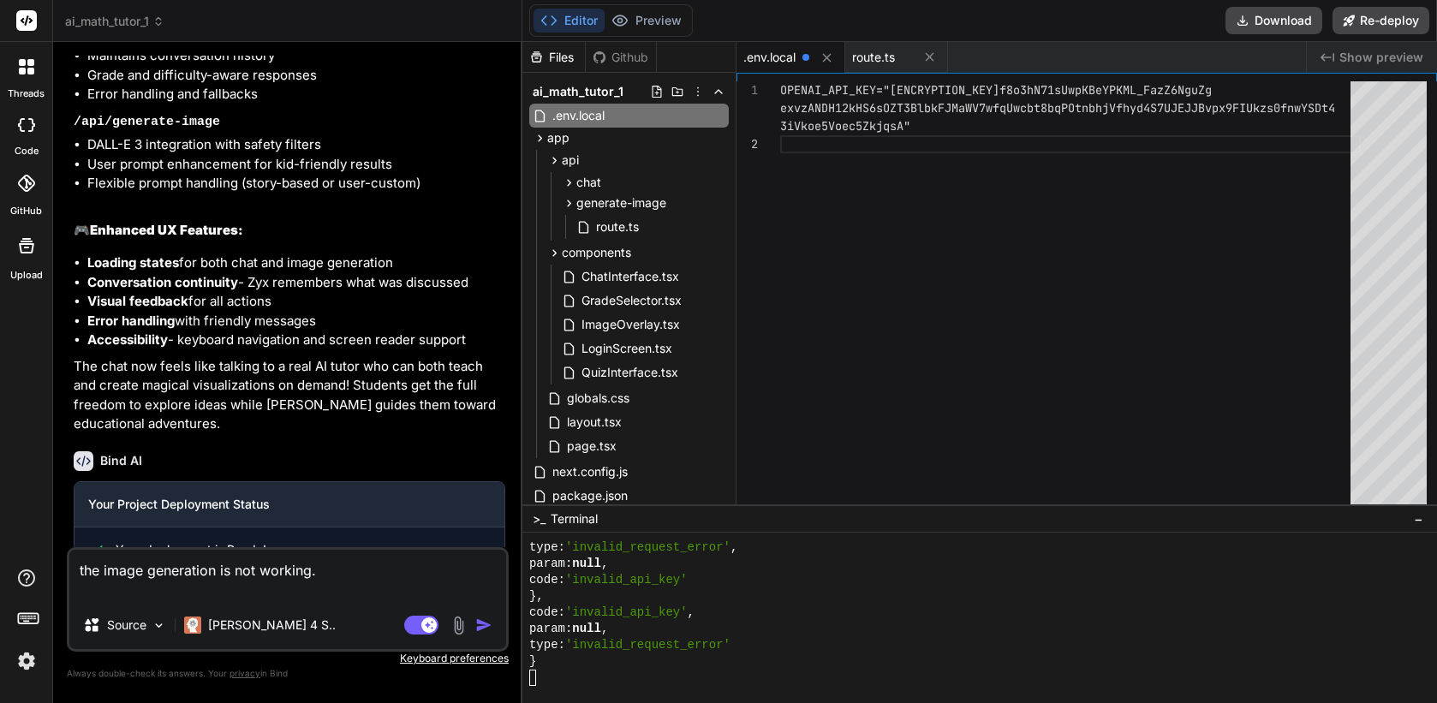
type textarea "x"
type textarea "the image generation is not working. c"
type textarea "x"
type textarea "the image generation is not working. ca"
type textarea "x"
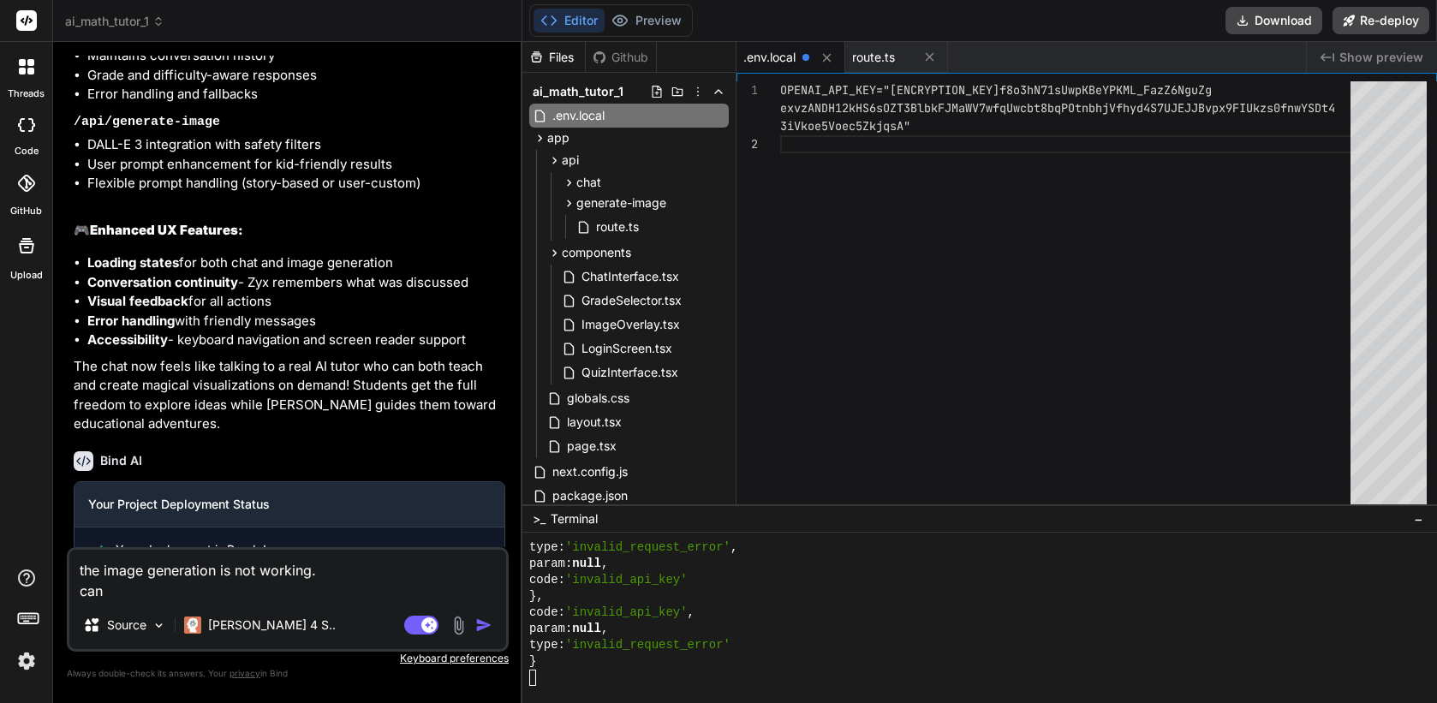
type textarea "the image generation is not working. can"
type textarea "x"
type textarea "the image generation is not working. can y"
type textarea "x"
type textarea "the image generation is not working. can yo"
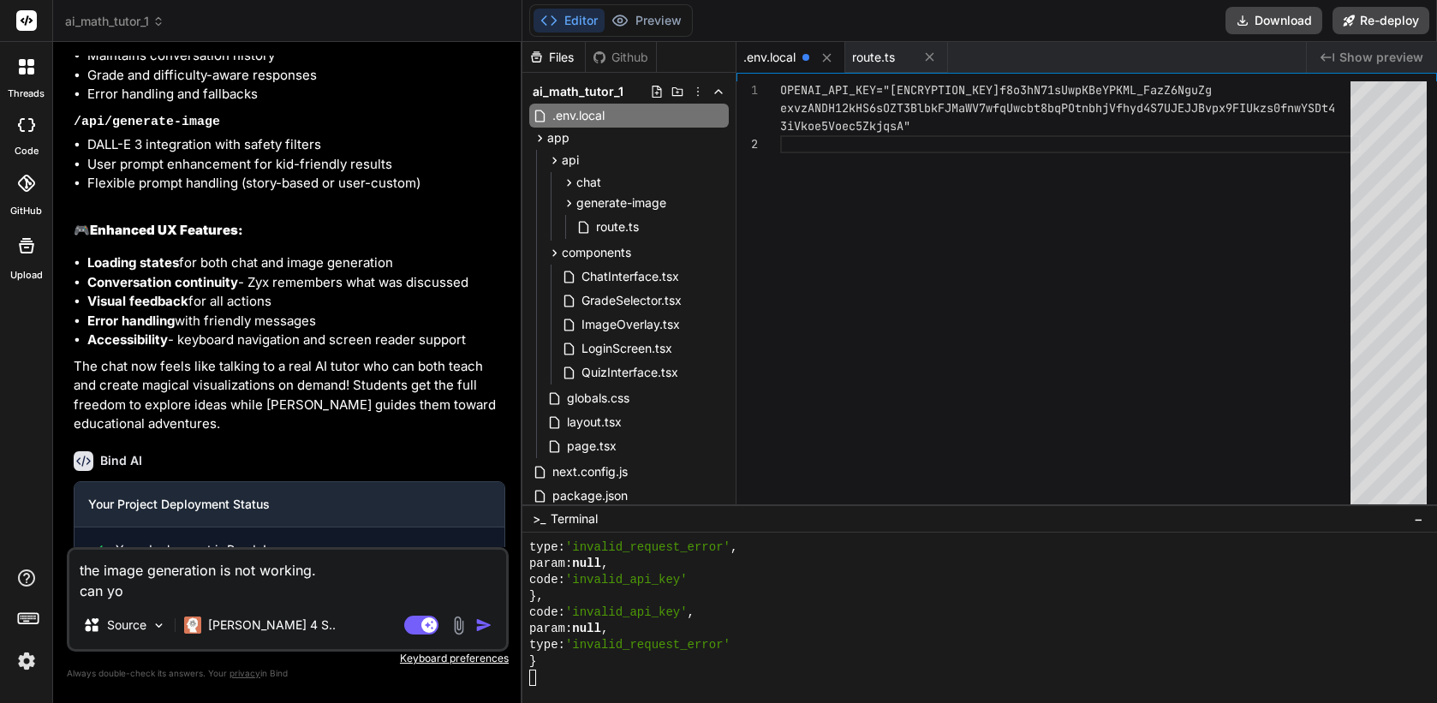
type textarea "x"
type textarea "the image generation is not working. can you"
type textarea "x"
type textarea "the image generation is not working. can you u"
type textarea "x"
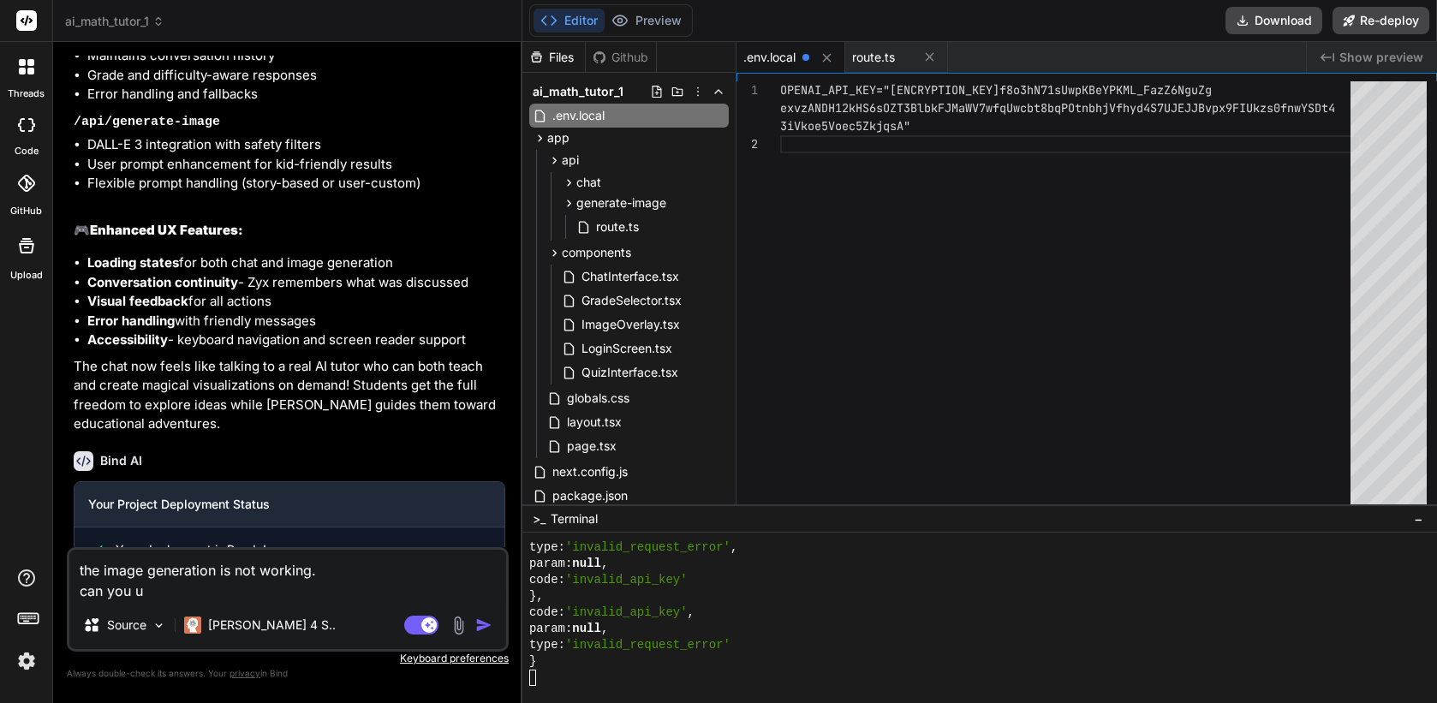
type textarea "the image generation is not working. can you us"
type textarea "x"
type textarea "the image generation is not working. can you use"
type textarea "x"
type textarea "the image generation is not working. can you use"
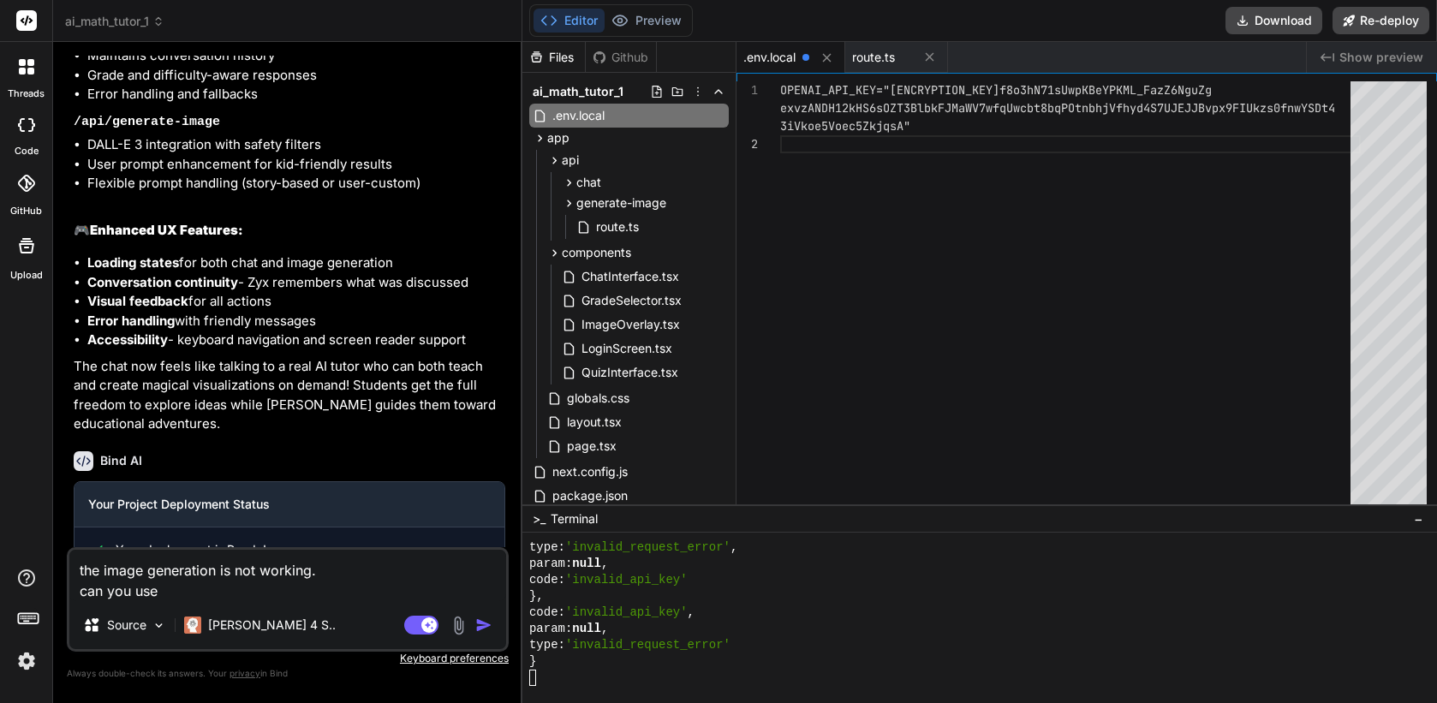
type textarea "x"
type textarea "the image generation is not working. can you use t"
type textarea "x"
type textarea "the image generation is not working. can you use th"
type textarea "x"
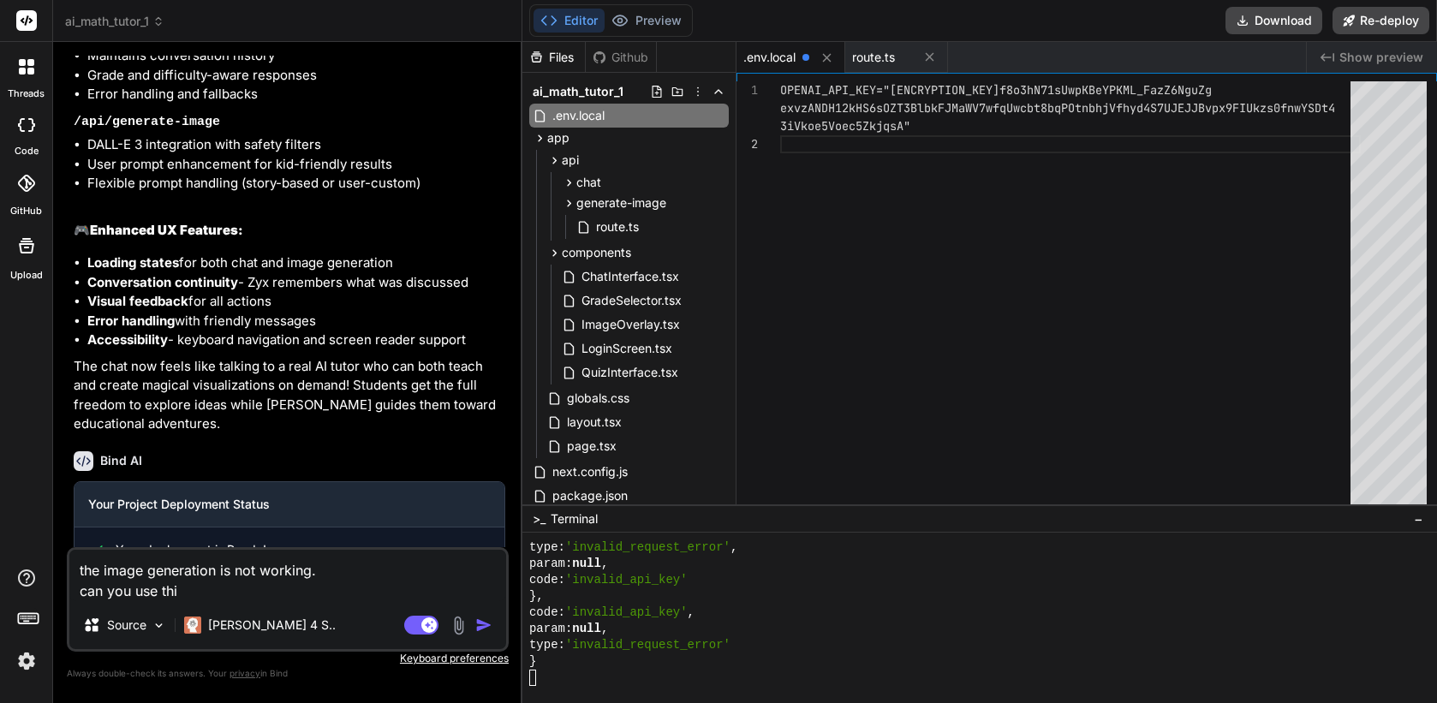
type textarea "the image generation is not working. can you use this"
type textarea "x"
type textarea "the image generation is not working. can you use this"
type textarea "x"
type textarea "the image generation is not working. can you use this AO"
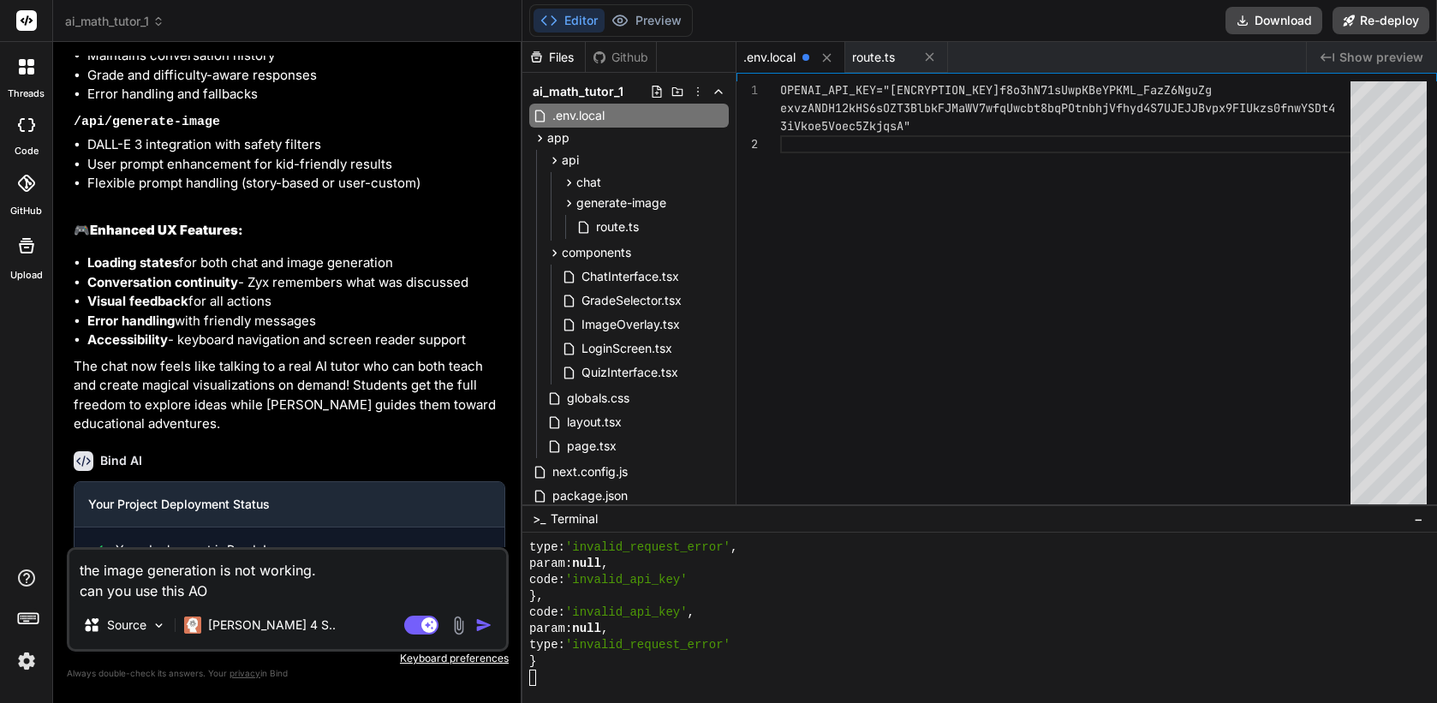
type textarea "x"
type textarea "the image generation is not working. can you use this AOI"
type textarea "x"
type textarea "the image generation is not working. can you use this AO"
type textarea "x"
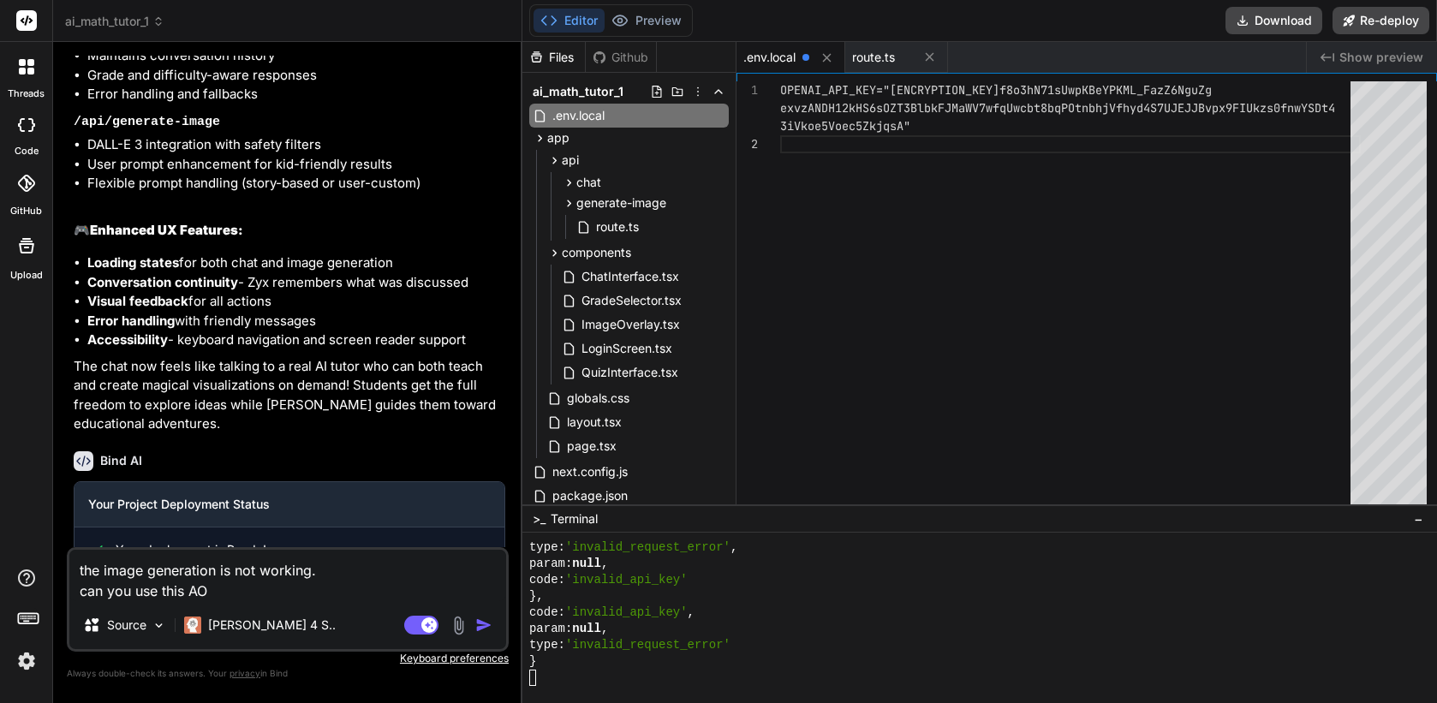
type textarea "the image generation is not working. can you use this A"
type textarea "x"
type textarea "the image generation is not working. can you use this AP"
type textarea "x"
type textarea "the image generation is not working. can you use this API"
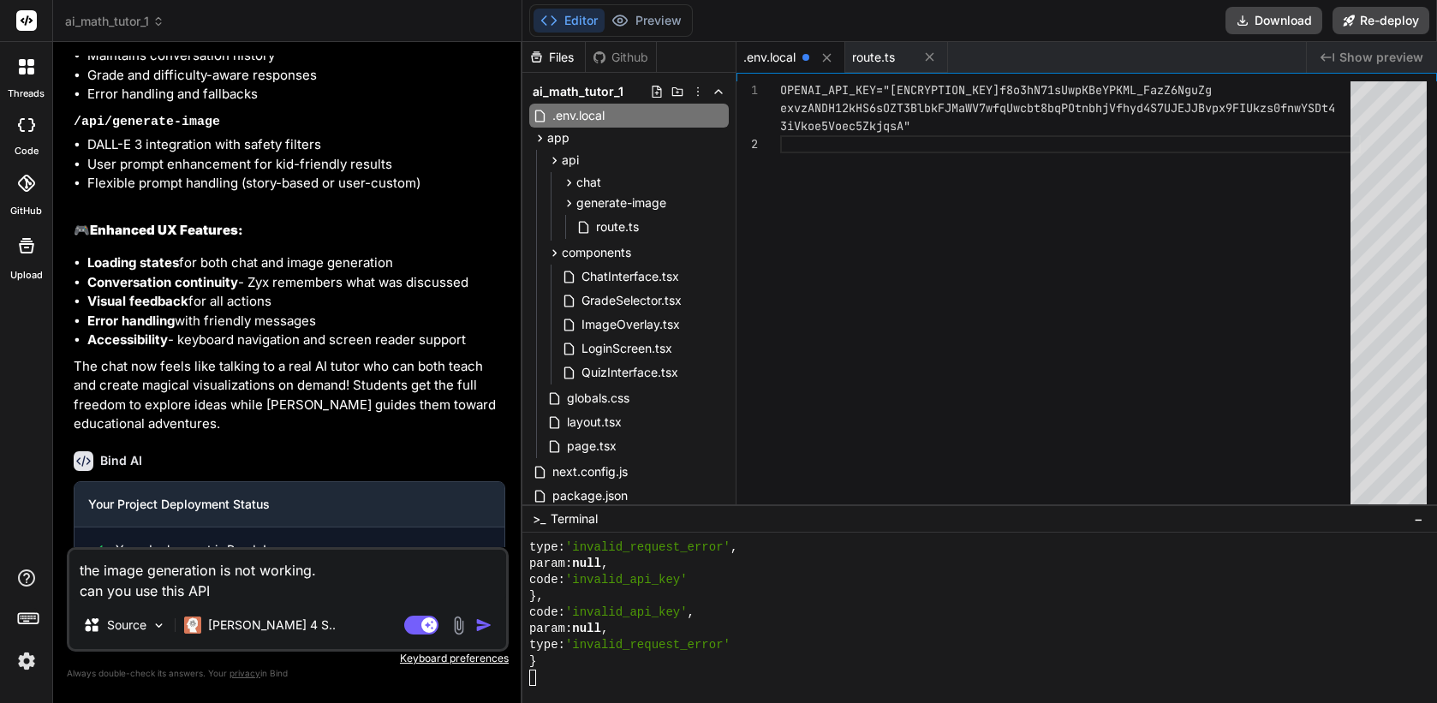
type textarea "x"
type textarea "the image generation is not working. can you use this API"
type textarea "x"
type textarea "the image generation is not working. can you use this API ke"
type textarea "x"
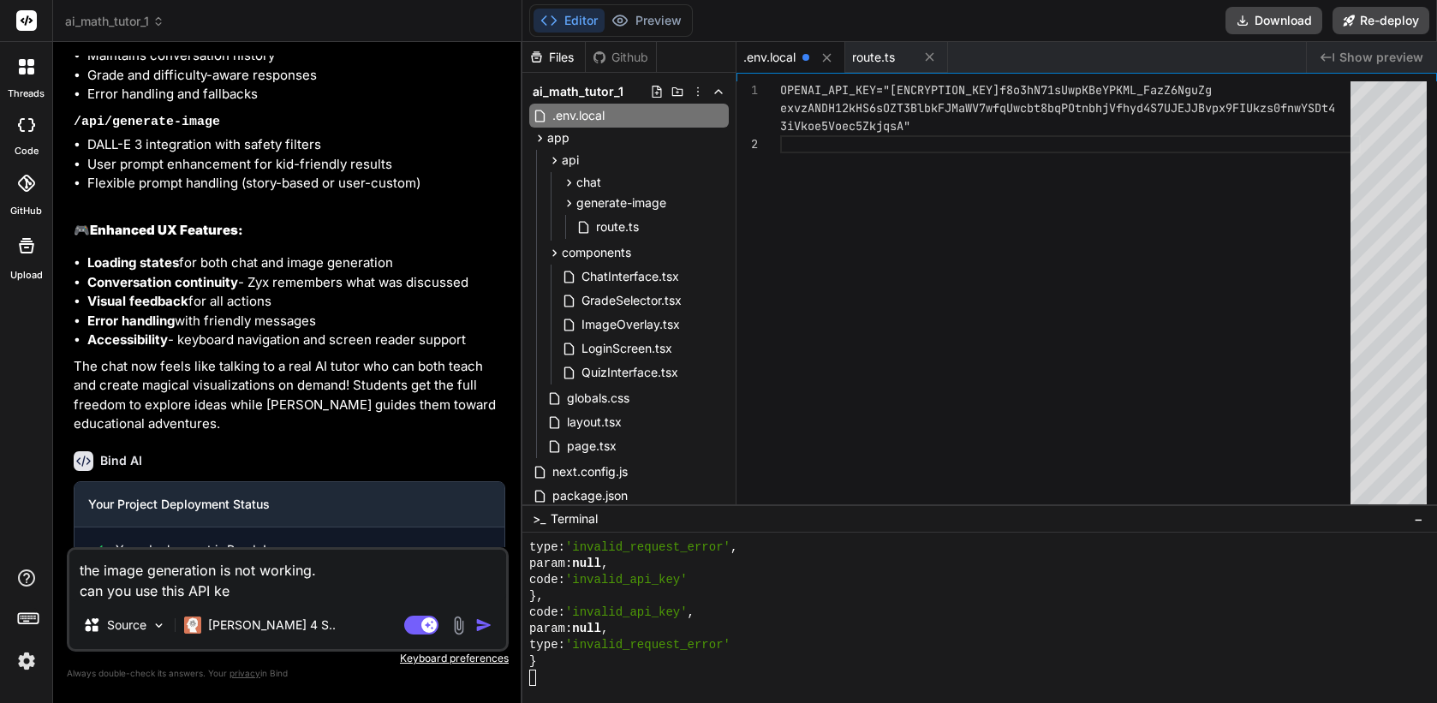
type textarea "the image generation is not working. can you use this API key"
type textarea "x"
type textarea "the image generation is not working. can you use this API key"
type textarea "x"
type textarea "the image generation is not working. can you use this API key a"
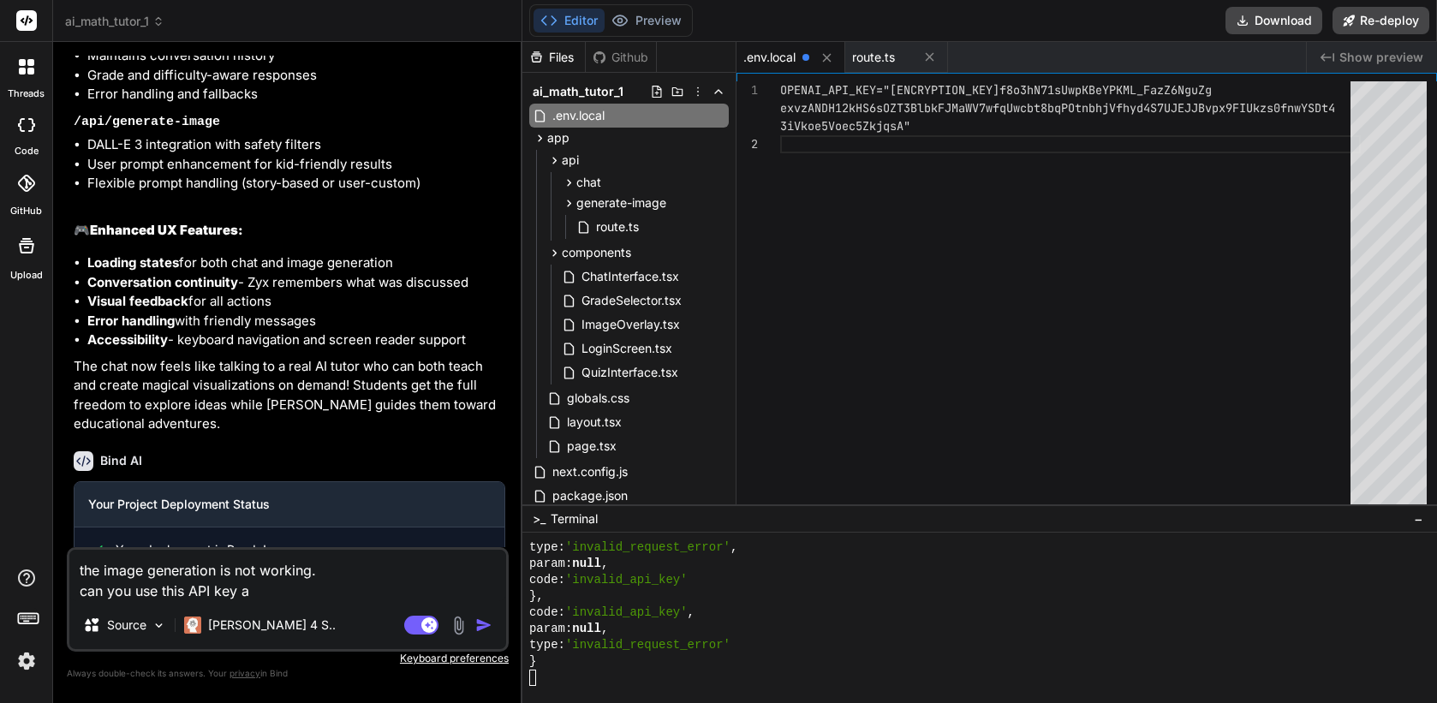
type textarea "x"
type textarea "the image generation is not working. can you use this API key an"
type textarea "x"
type textarea "the image generation is not working. can you use this API key and"
type textarea "x"
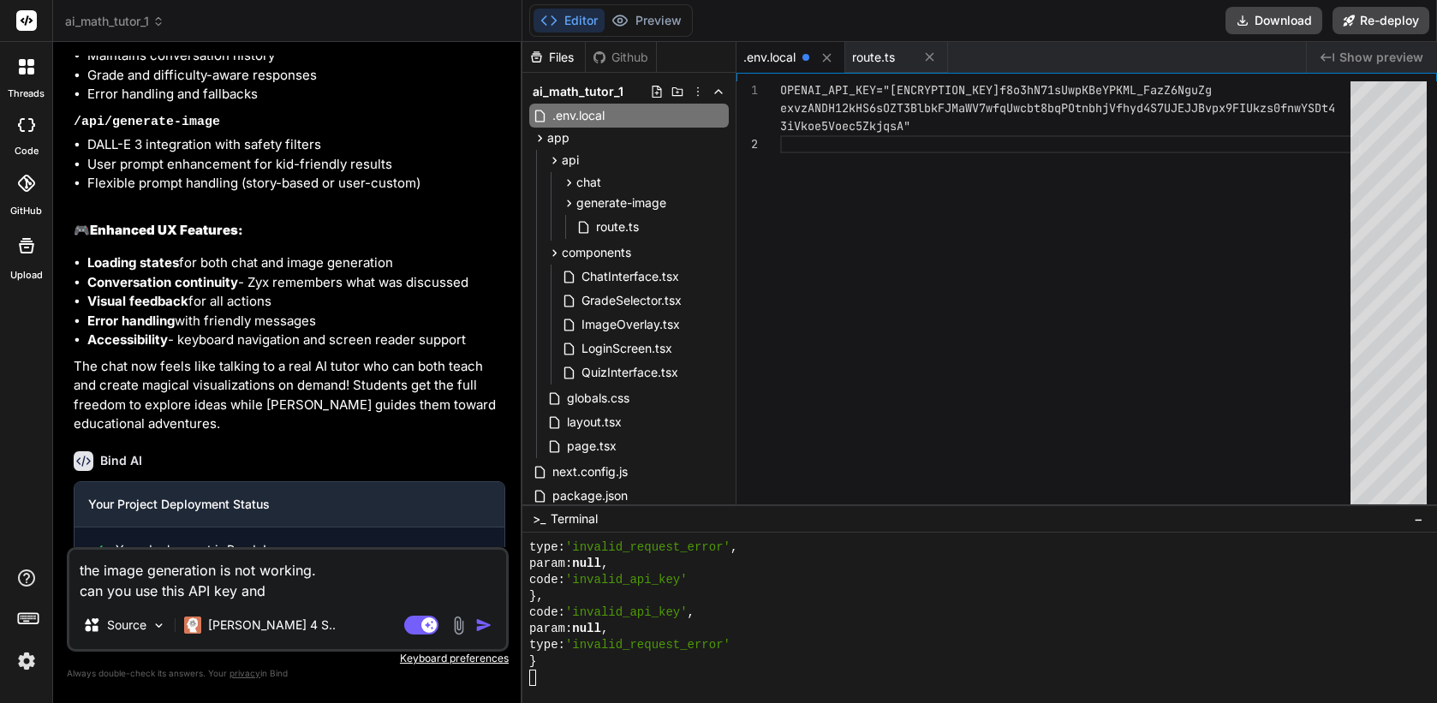
type textarea "the image generation is not working. can you use this API key and"
type textarea "x"
type textarea "the image generation is not working. can you use this API key and m"
type textarea "x"
type textarea "the image generation is not working. can you use this API key and ma"
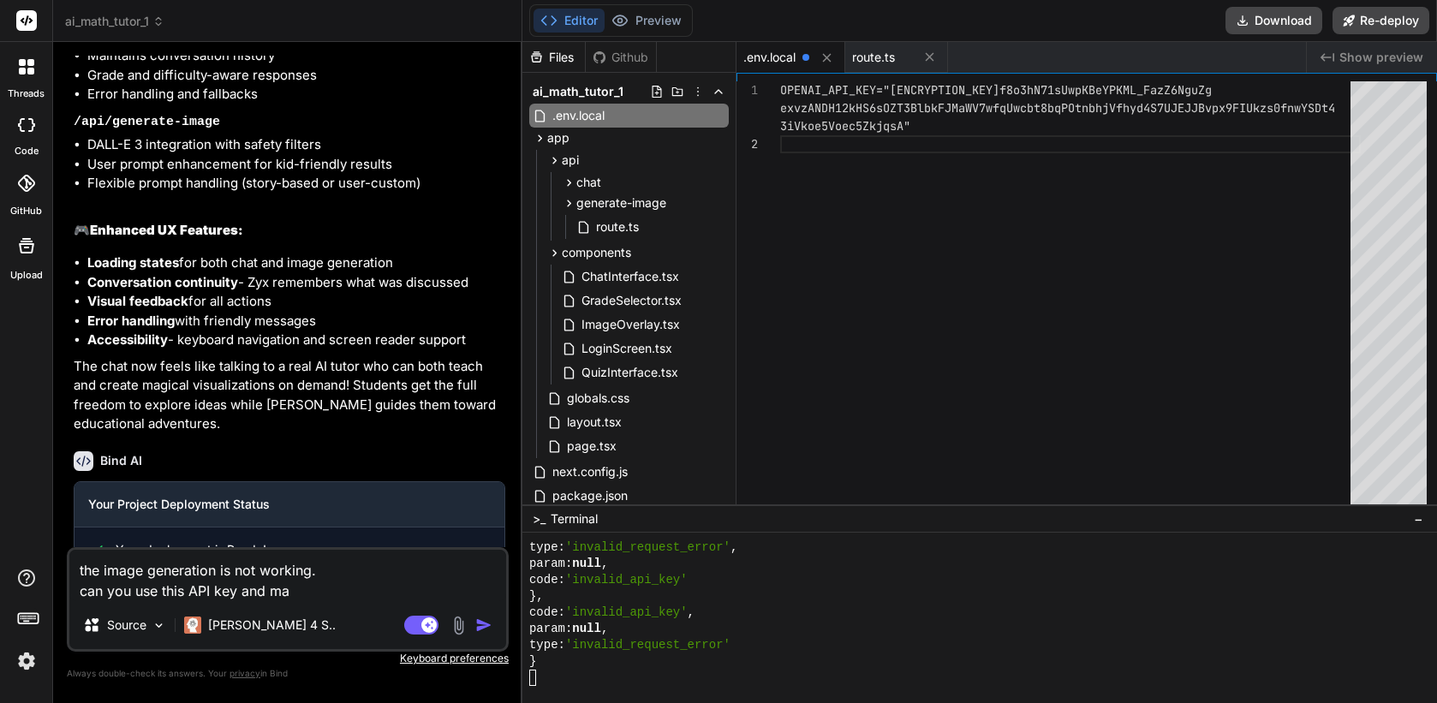
type textarea "x"
type textarea "the image generation is not working. can you use this API key and mak"
type textarea "x"
type textarea "the image generation is not working. can you use this API key and make"
type textarea "x"
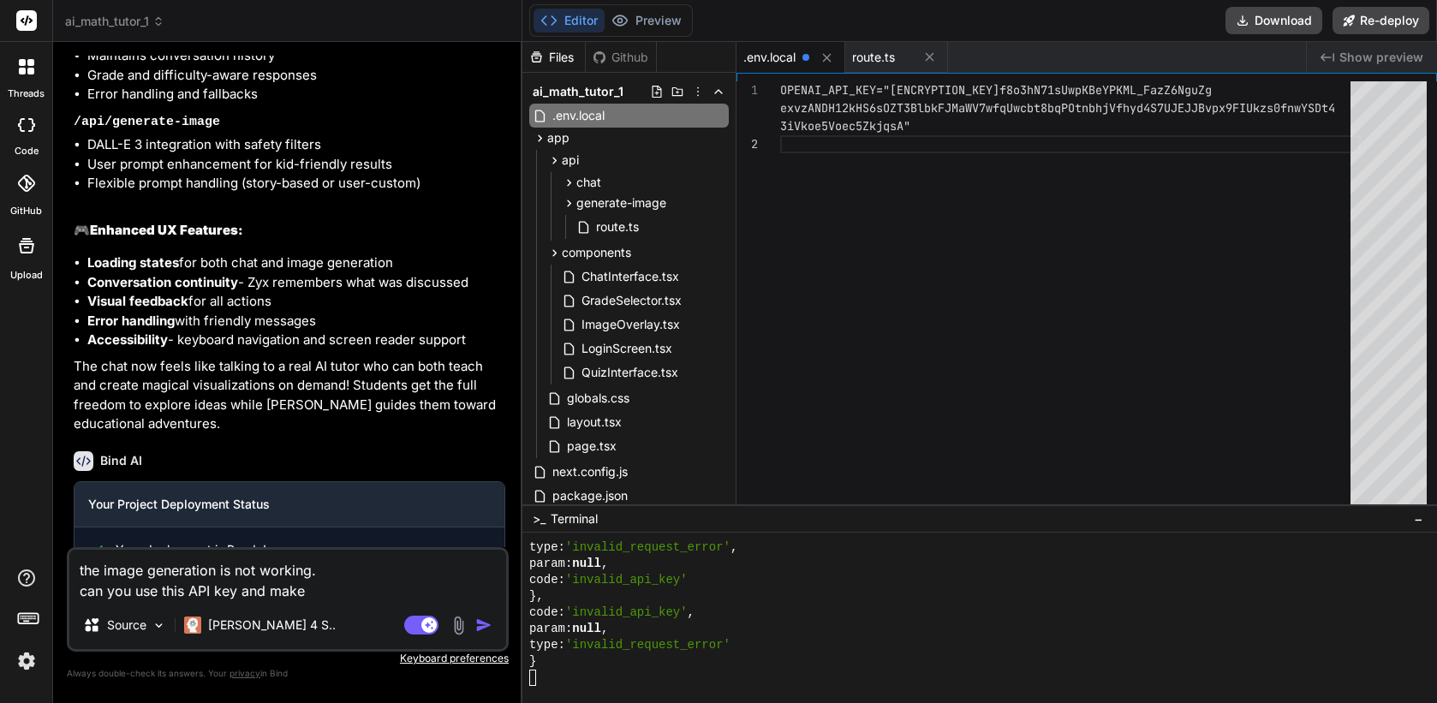
type textarea "the image generation is not working. can you use this API key and make"
type textarea "x"
type textarea "the image generation is not working. can you use this API key and make i"
type textarea "x"
type textarea "the image generation is not working. can you use this API key and make it"
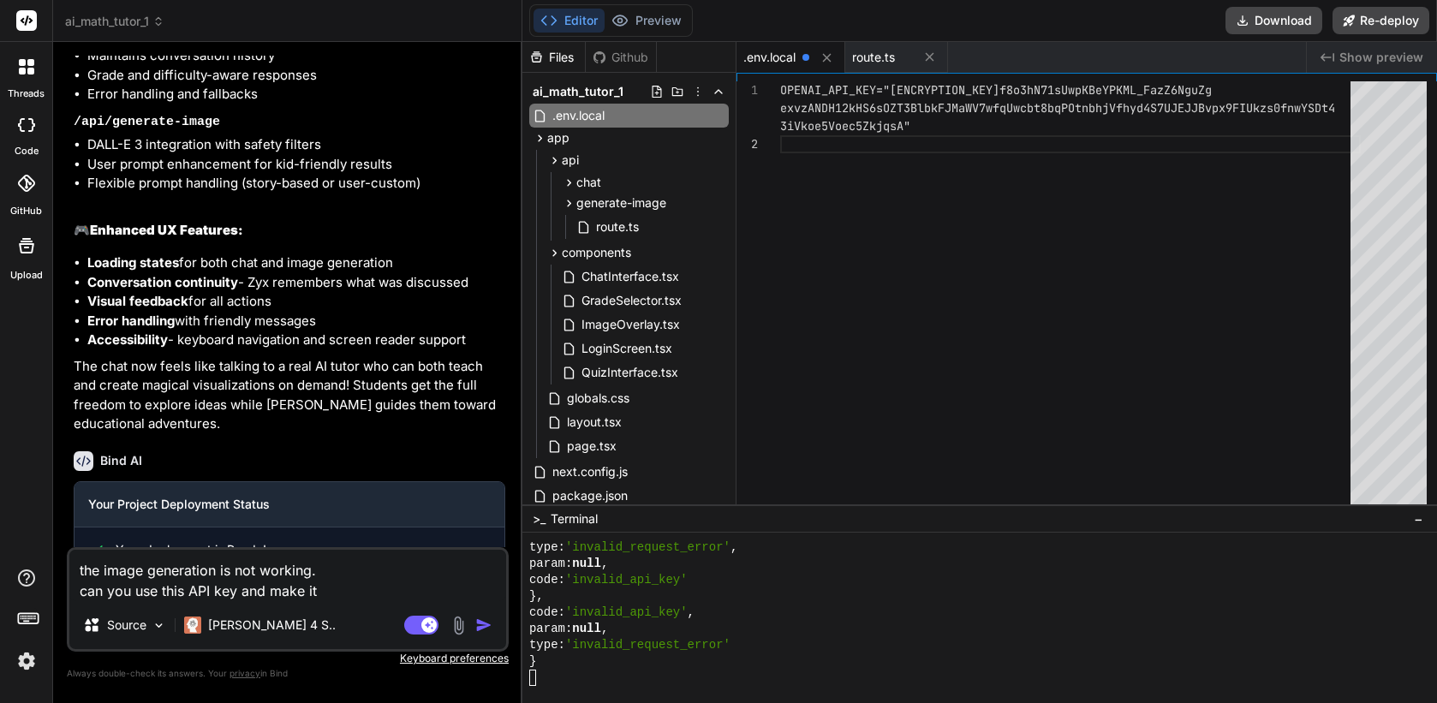
type textarea "x"
type textarea "the image generation is not working. can you use this API key and make it"
type textarea "x"
type textarea "the image generation is not working. can you use this API key and make it w"
type textarea "x"
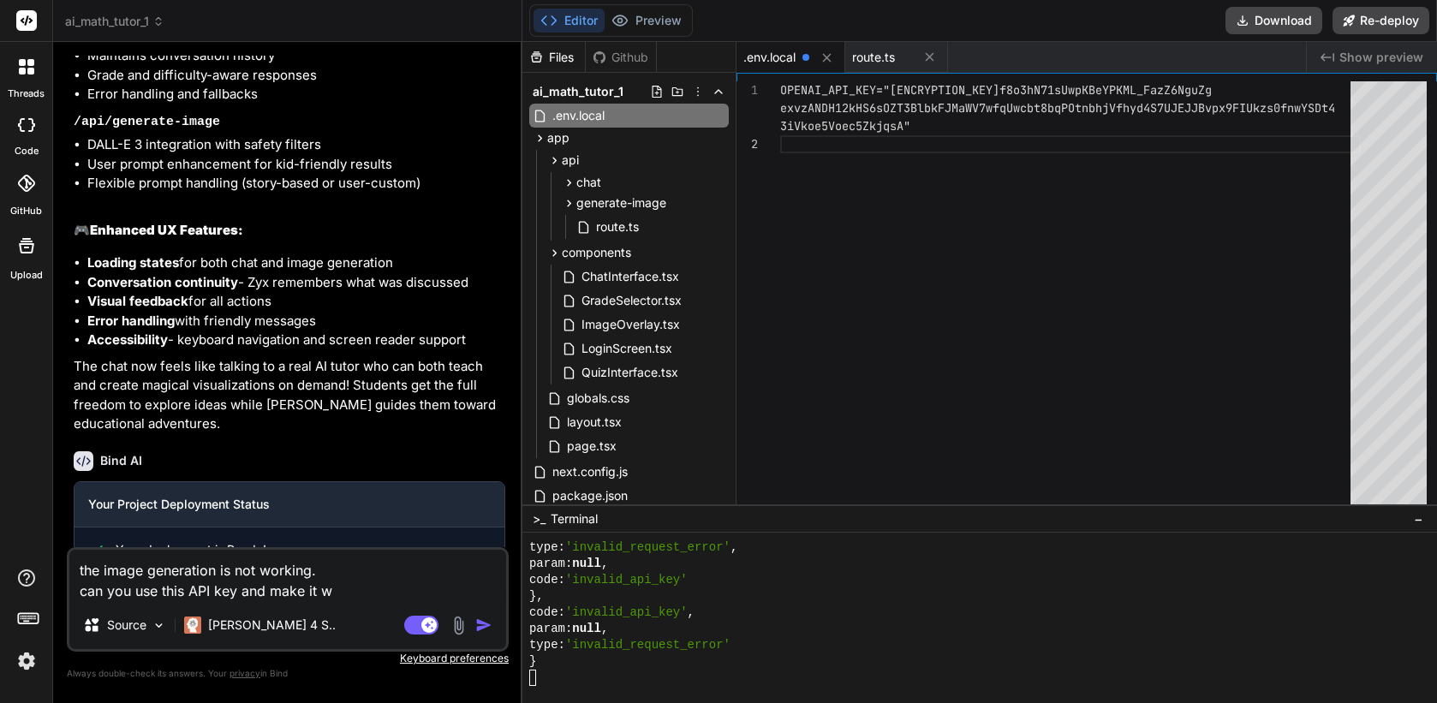
type textarea "the image generation is not working. can you use this API key and make it wo"
type textarea "x"
type textarea "the image generation is not working. can you use this API key and make it wor"
type textarea "x"
type textarea "the image generation is not working. can you use this API key and make it work"
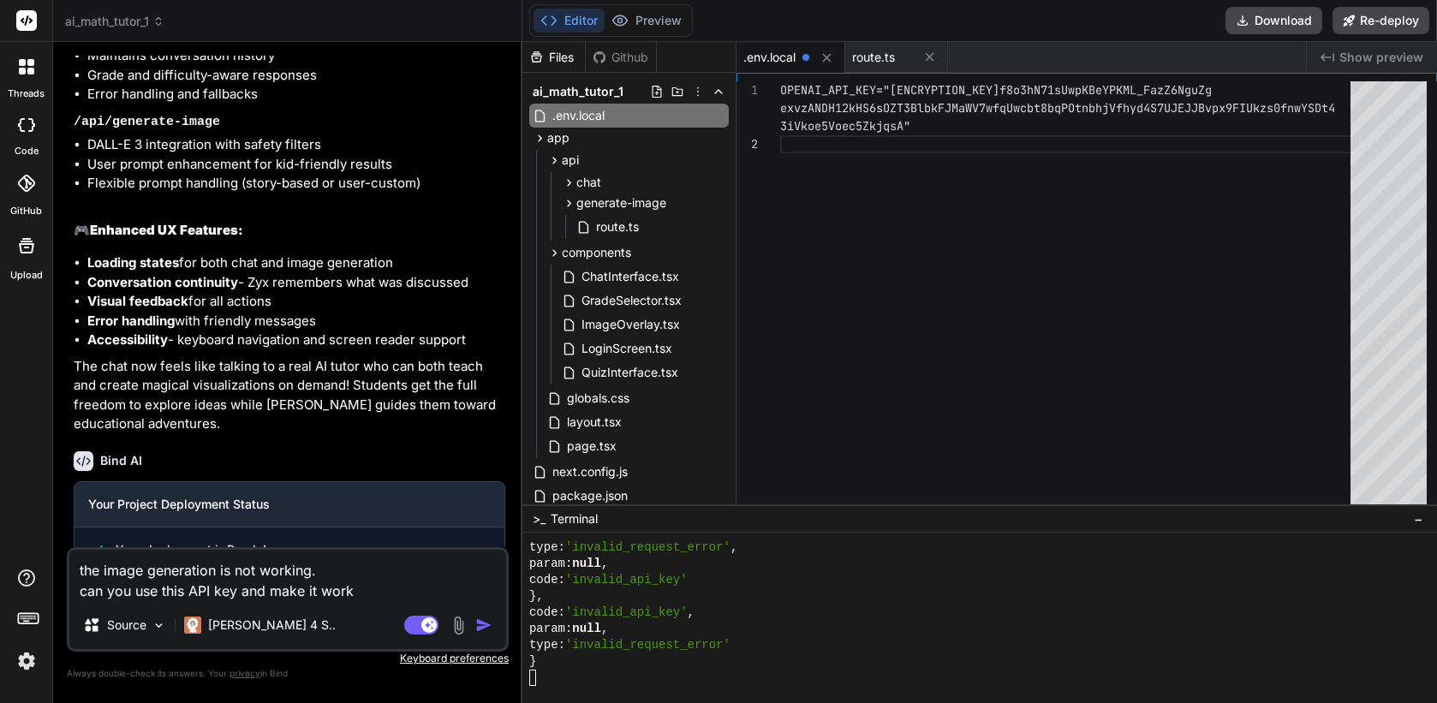
type textarea "x"
type textarea "the image generation is not working. can you use this API key and make it work:"
type textarea "x"
type textarea "the image generation is not working. can you use this API key and make it work:"
paste textarea "sk-proj-NxgRs-3Bc-iTYRWRMqjRPoD9gU9OpWD0bYpNoWCarVpfrXnLYxlC0LE69lCMqqPua3Yye6I…"
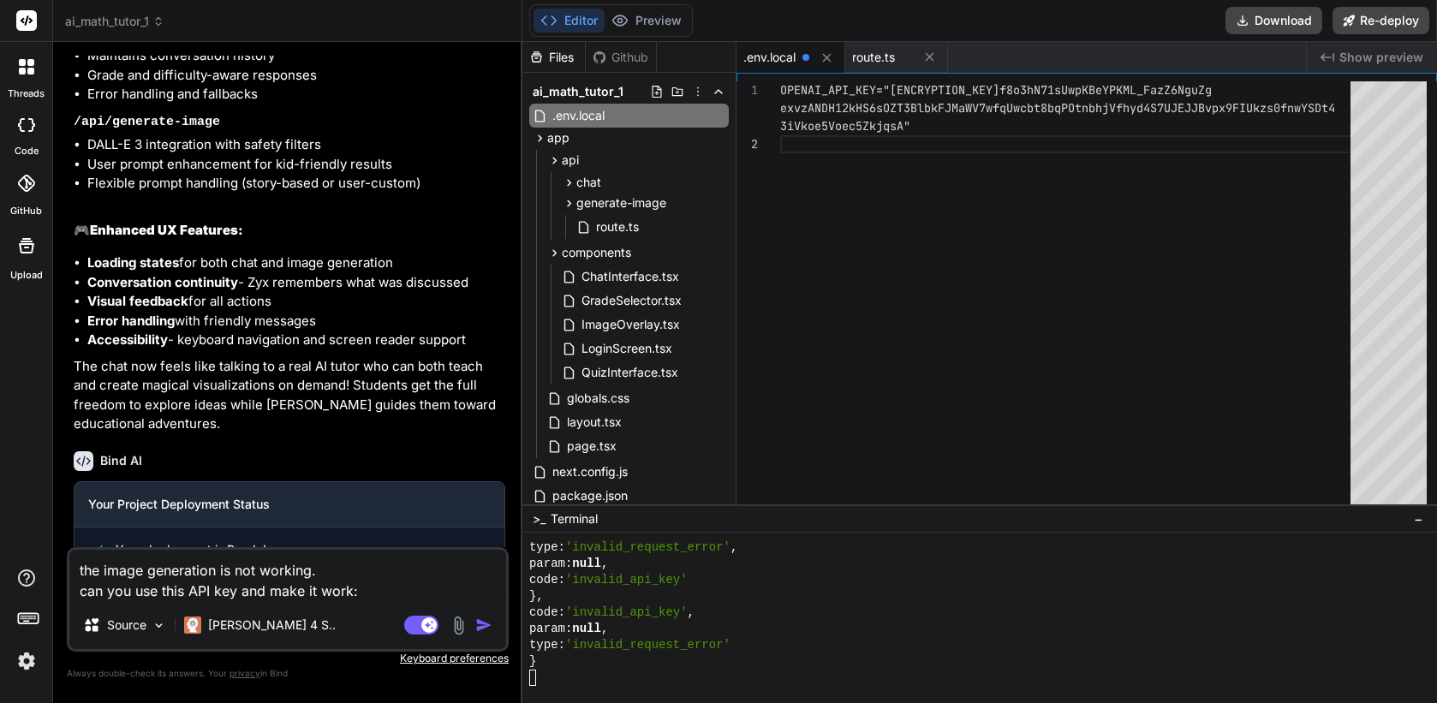
type textarea "x"
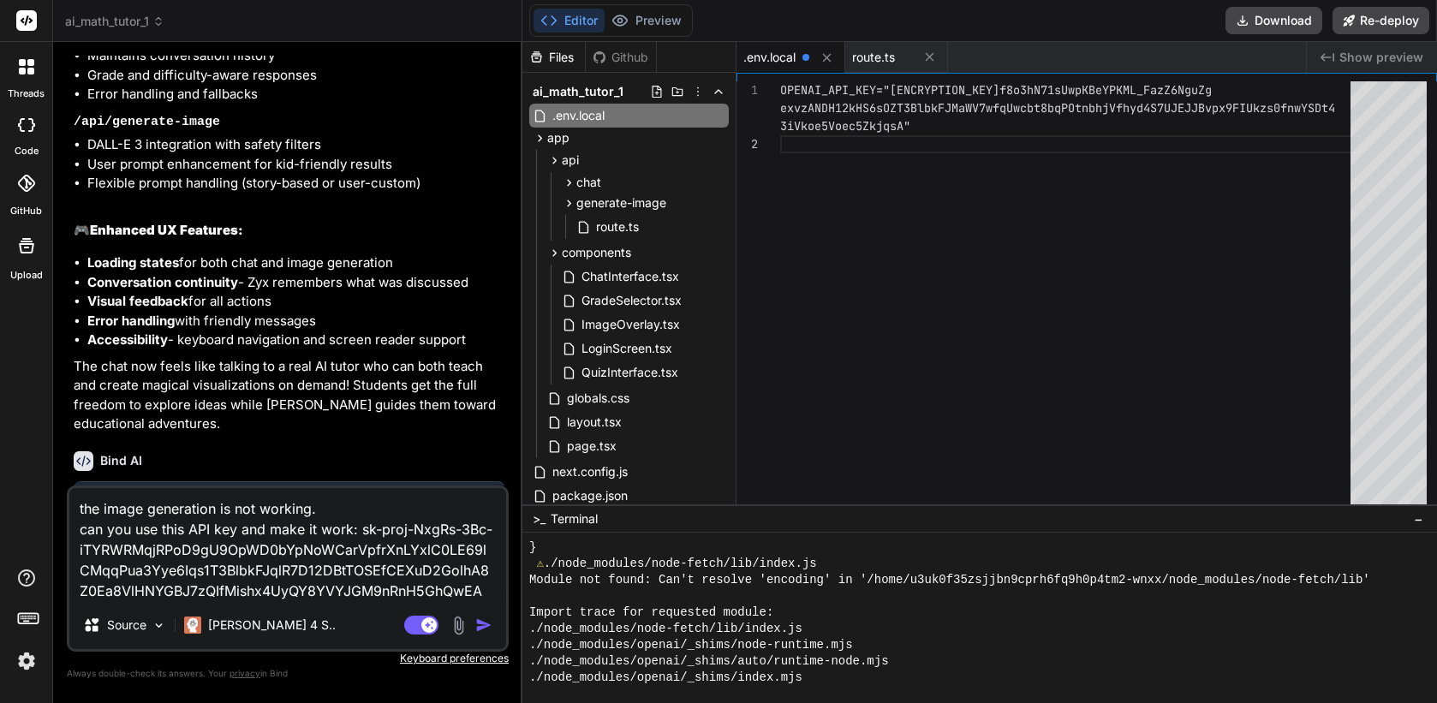
scroll to position [2282, 0]
type textarea "the image generation is not working. can you use this API key and make it work:…"
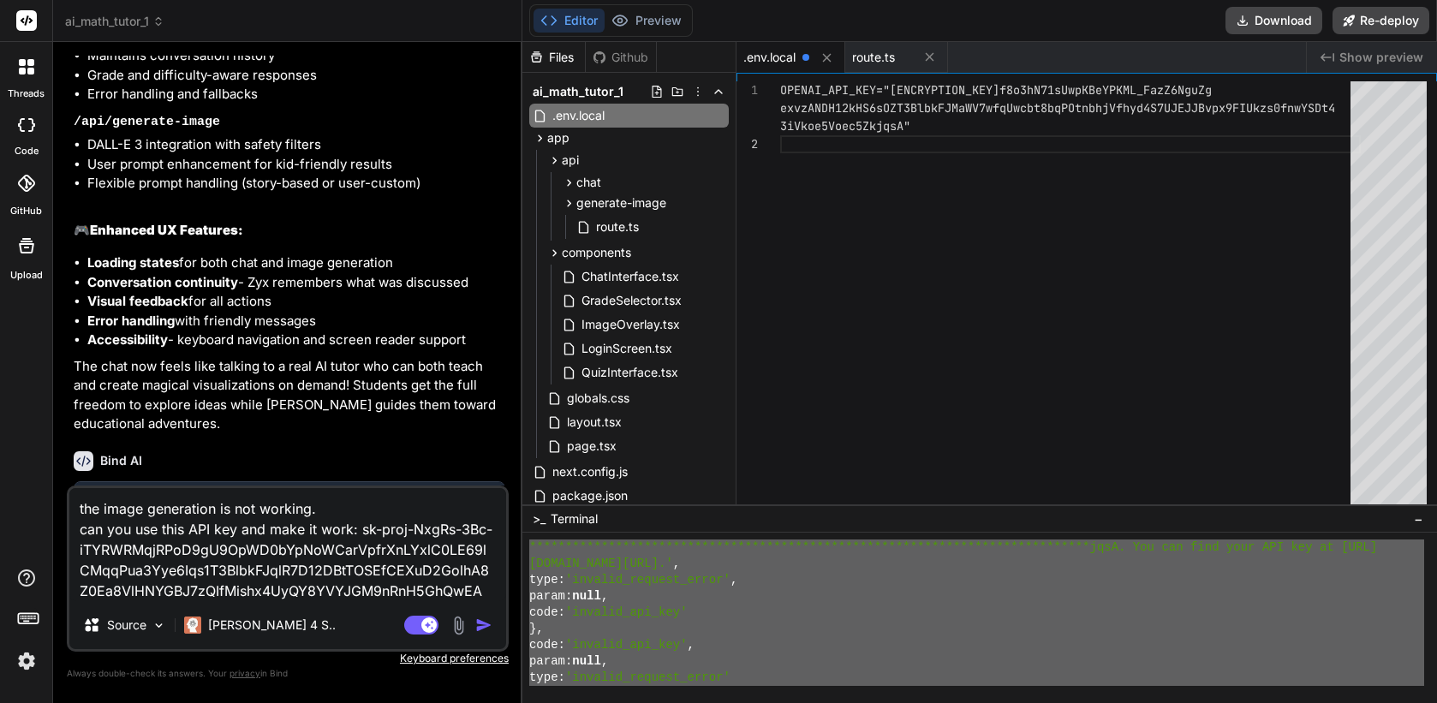
scroll to position [2946, 0]
drag, startPoint x: 534, startPoint y: 567, endPoint x: 599, endPoint y: 757, distance: 201.0
click at [491, 589] on textarea "the image generation is not working. can you use this API key and make it work:…" at bounding box center [287, 544] width 437 height 113
type textarea "x"
type textarea "the image generation is not working. can you use this API key and make it work:…"
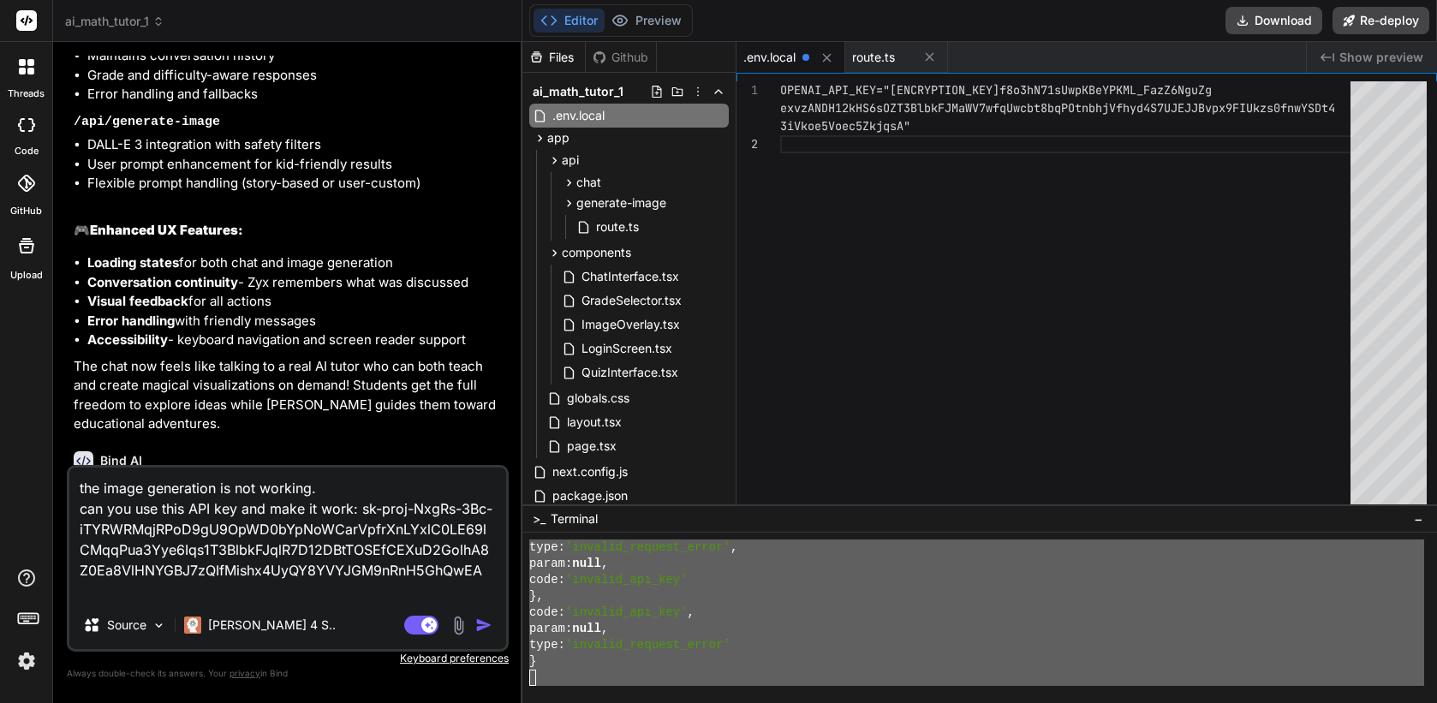
type textarea "x"
type textarea "the image generation is not working. can you use this API key and make it work:…"
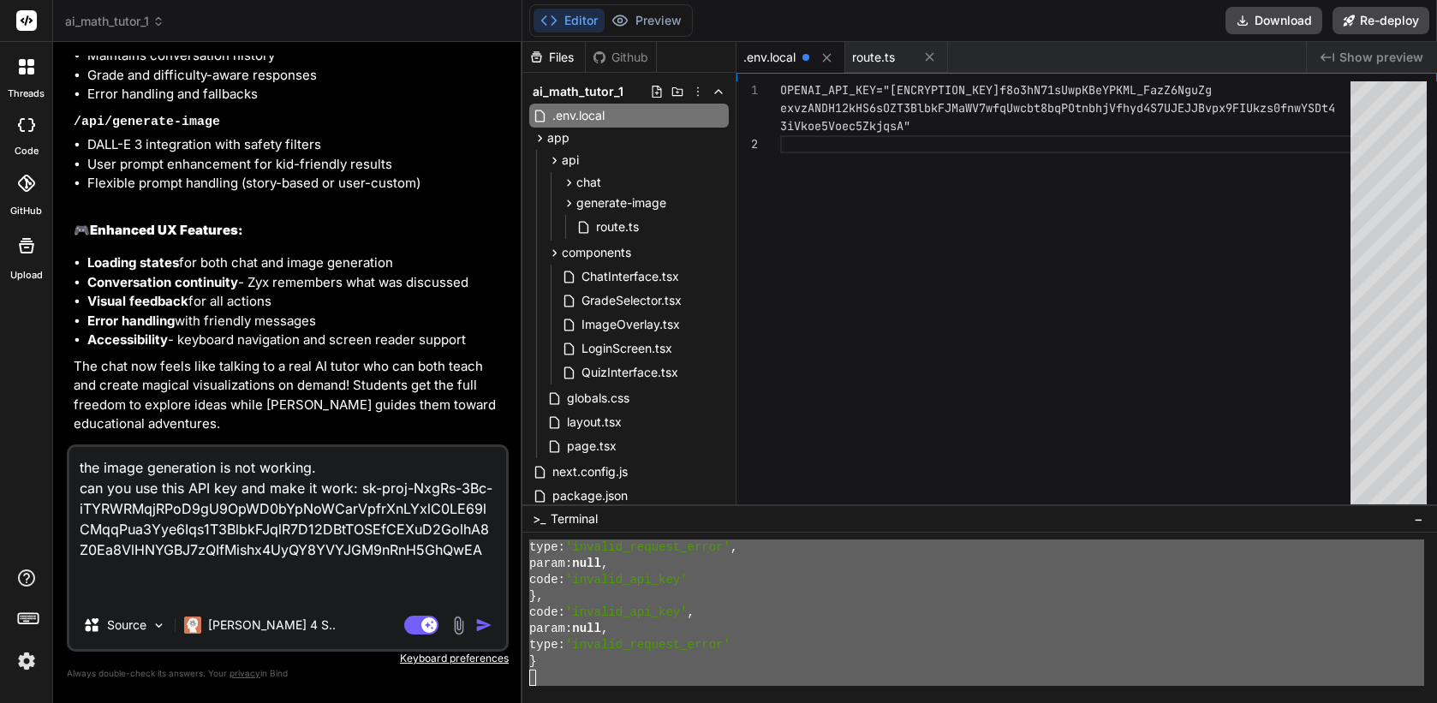
type textarea "x"
type textarea "the image generation is not working. can you use this API key and make it work:…"
type textarea "x"
type textarea "the image generation is not working. can you use this API key and make it work:…"
type textarea "x"
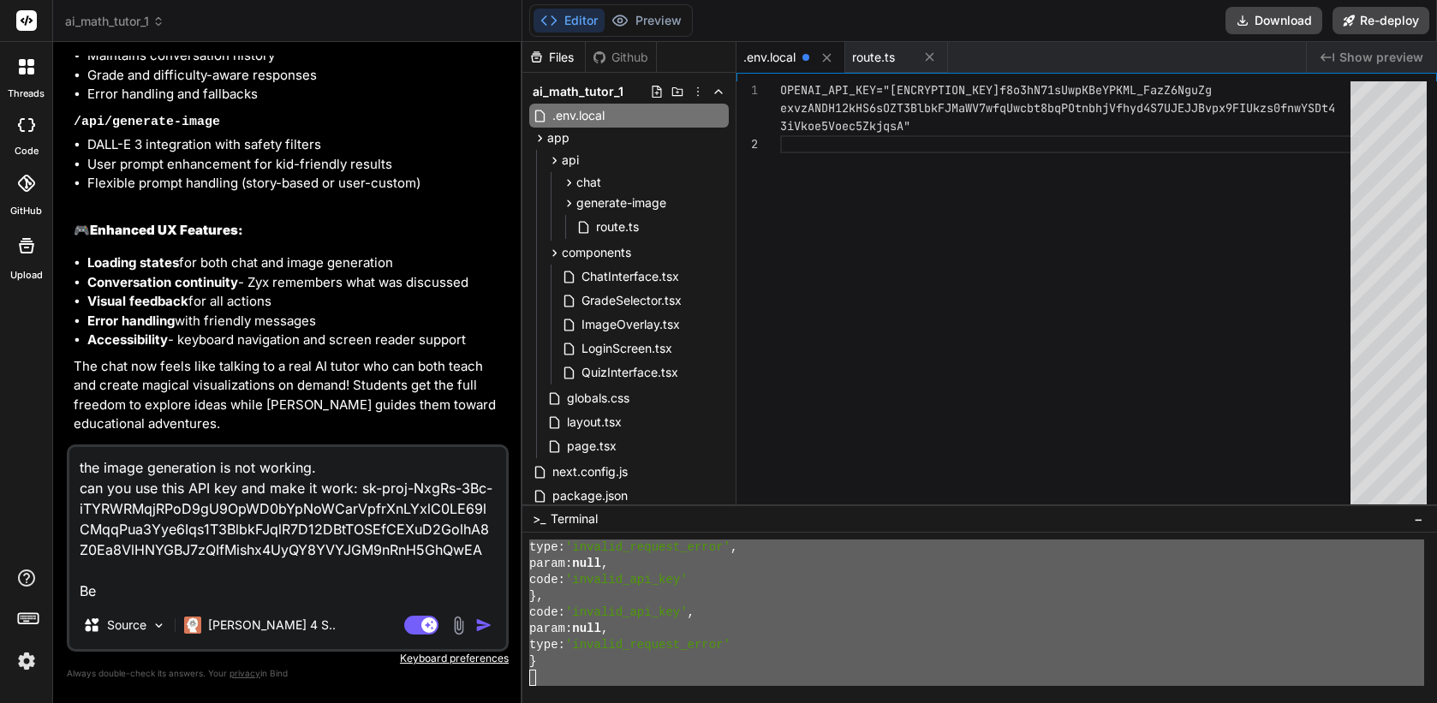
type textarea "the image generation is not working. can you use this API key and make it work:…"
type textarea "x"
type textarea "the image generation is not working. can you use this API key and make it work:…"
type textarea "x"
type textarea "the image generation is not working. can you use this API key and make it work:…"
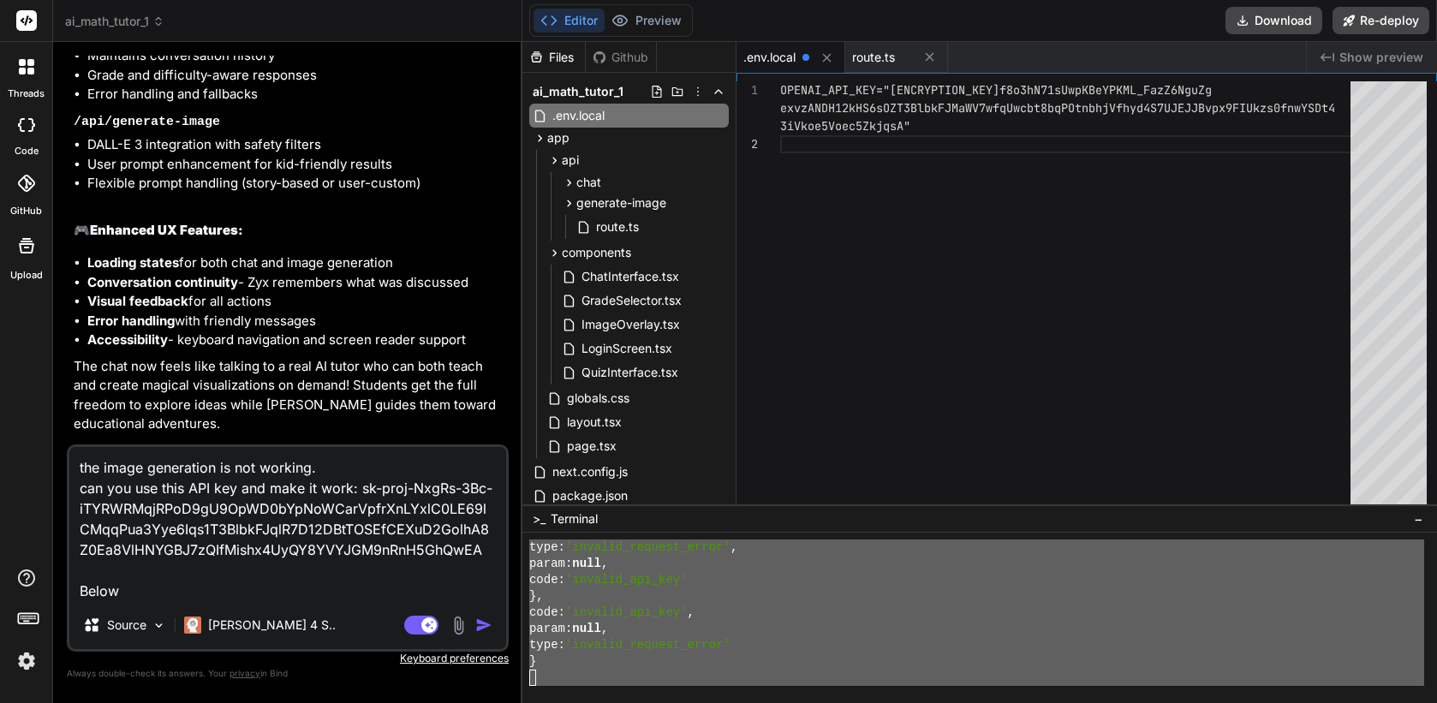
type textarea "x"
type textarea "the image generation is not working. can you use this API key and make it work:…"
type textarea "x"
type textarea "the image generation is not working. can you use this API key and make it work:…"
type textarea "x"
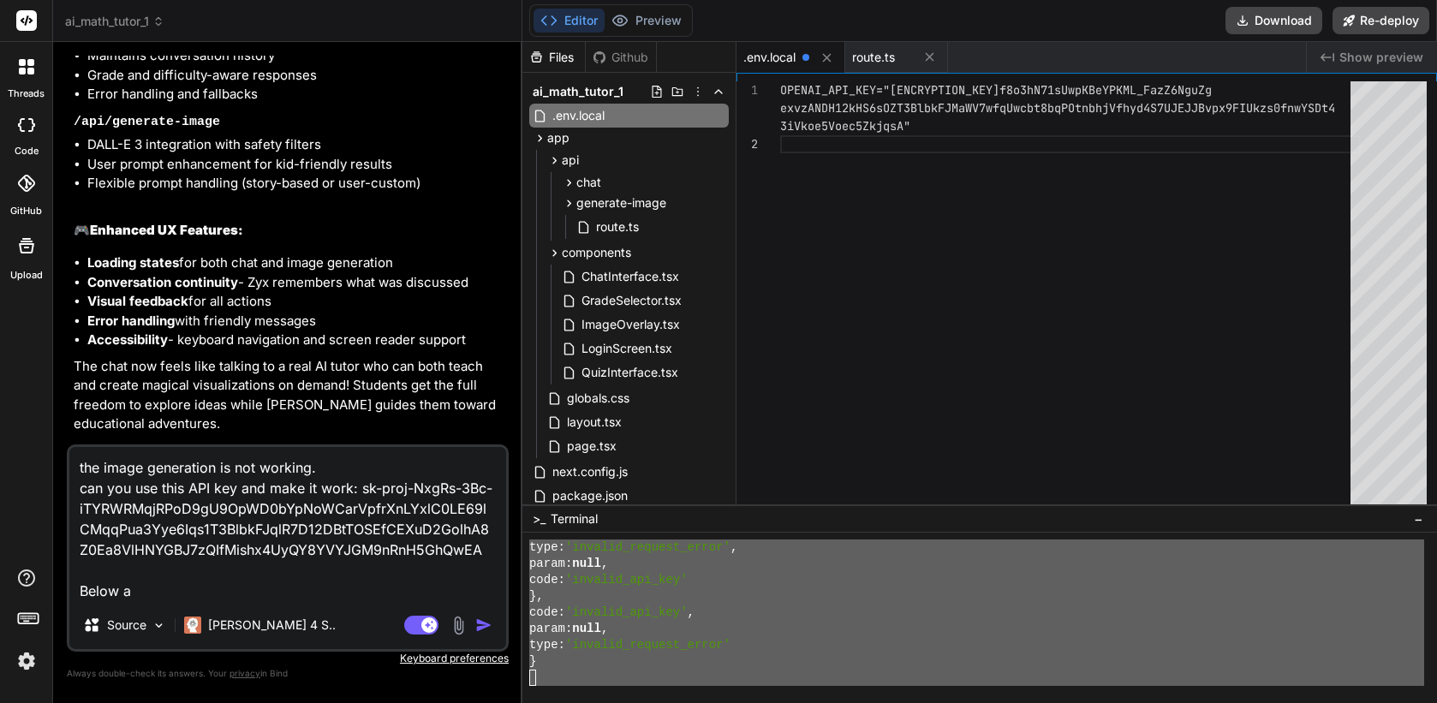
type textarea "the image generation is not working. can you use this API key and make it work:…"
type textarea "x"
type textarea "the image generation is not working. can you use this API key and make it work:…"
type textarea "x"
type textarea "the image generation is not working. can you use this API key and make it work:…"
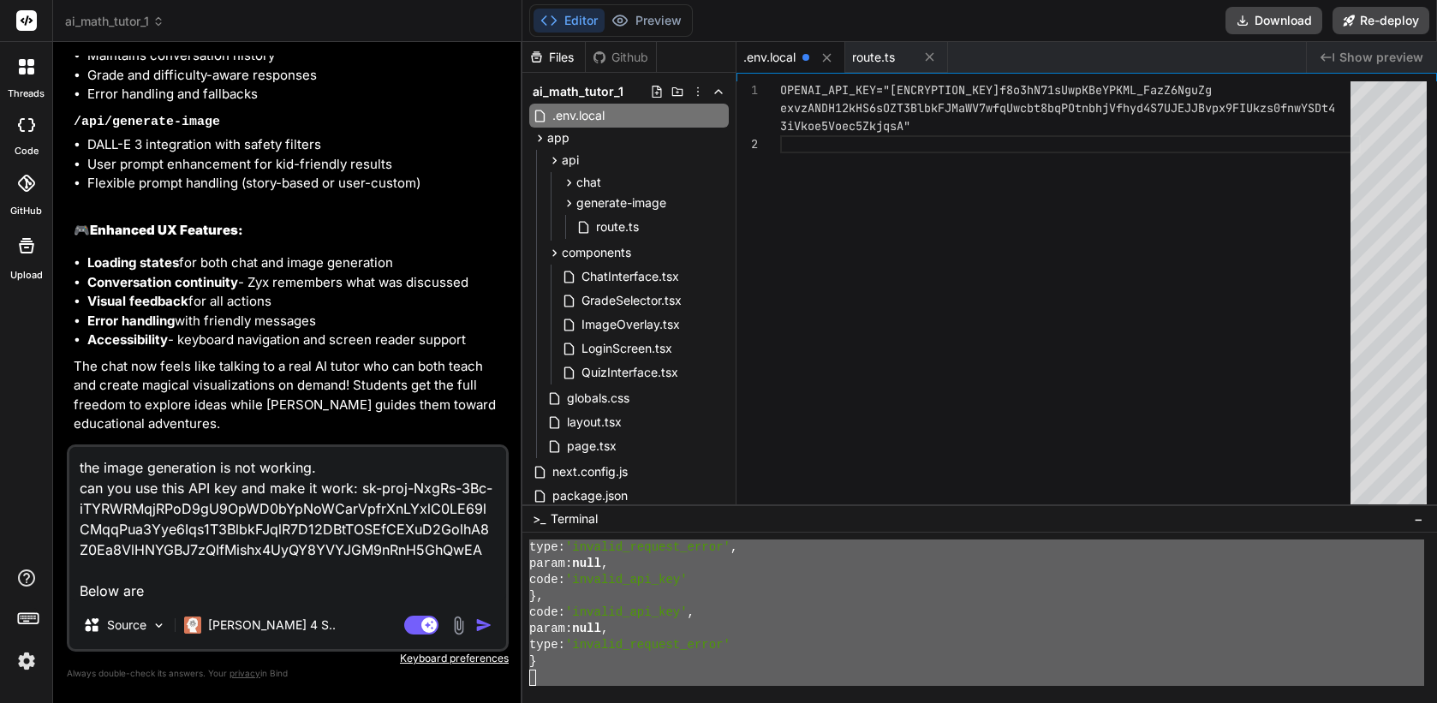
type textarea "x"
type textarea "the image generation is not working. can you use this API key and make it work:…"
type textarea "x"
type textarea "the image generation is not working. can you use this API key and make it work:…"
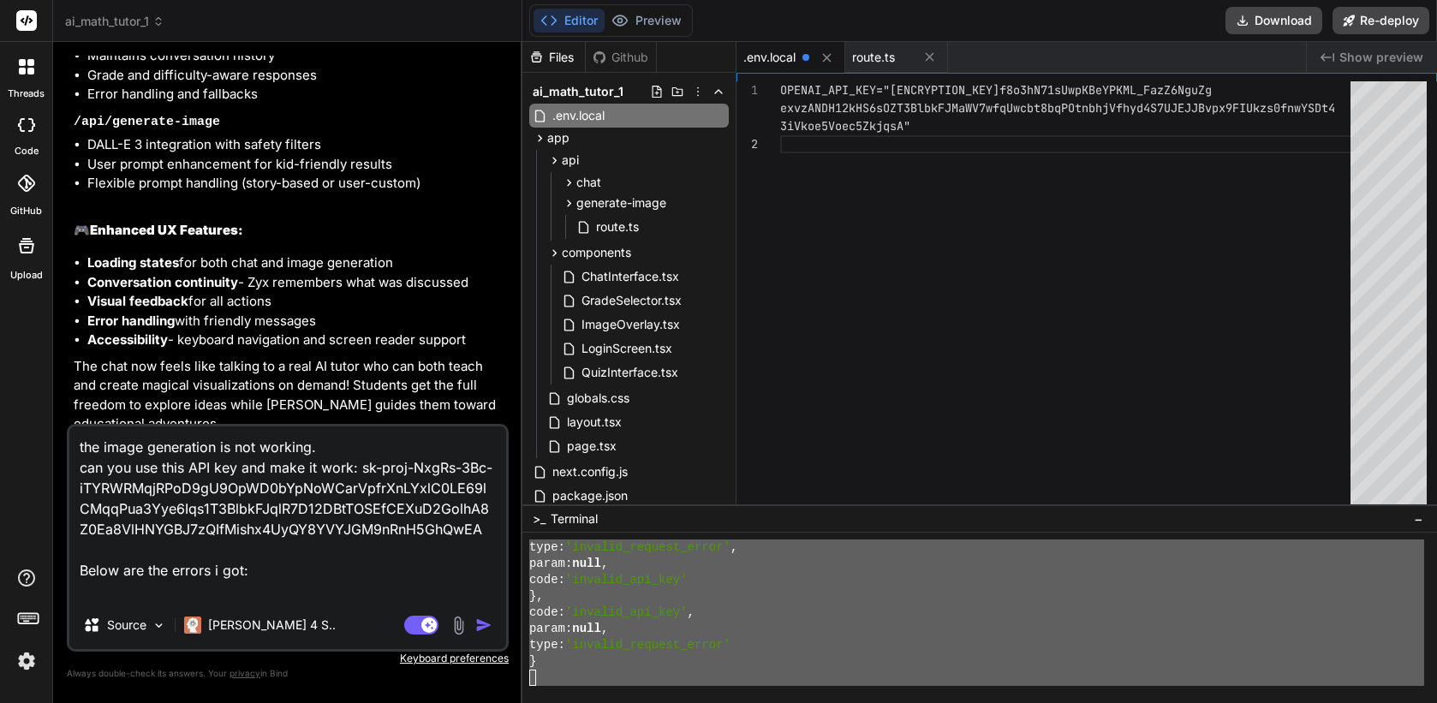
paste textarea "**********"
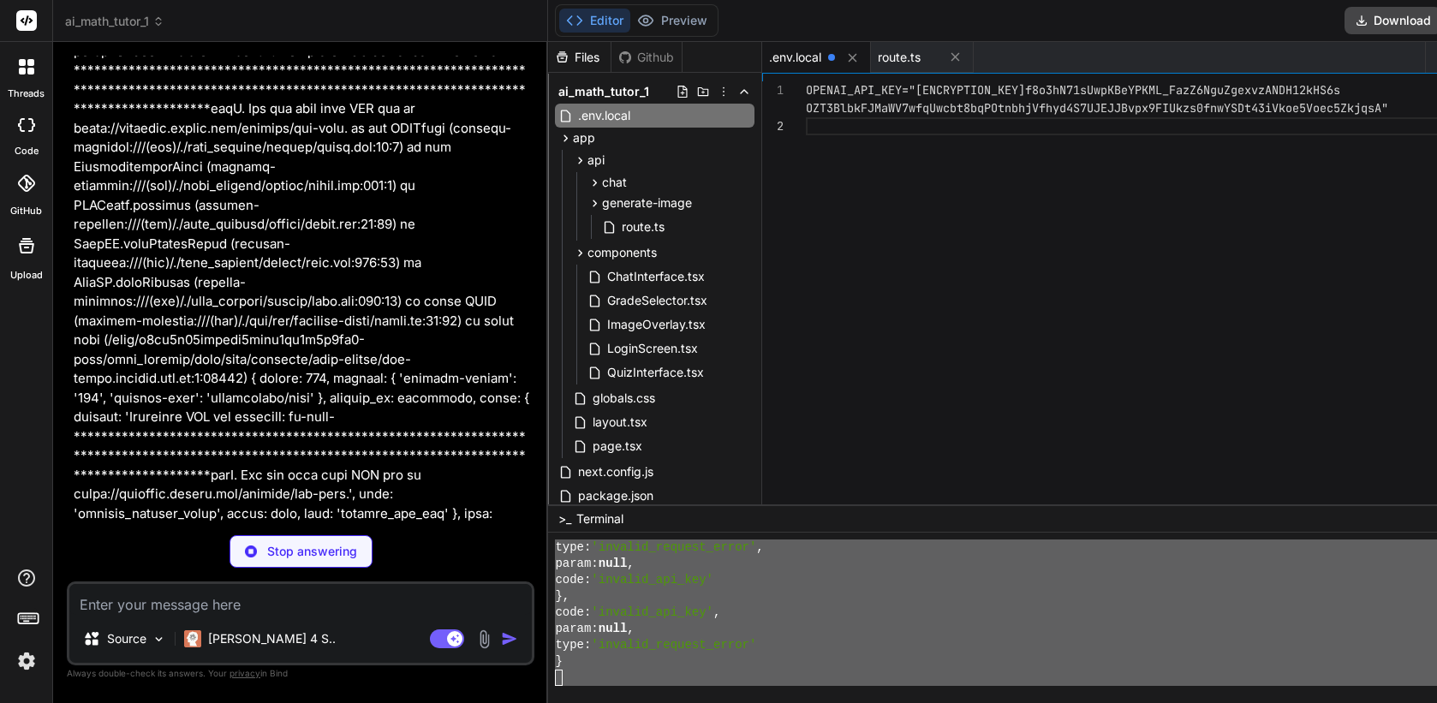
scroll to position [36, 0]
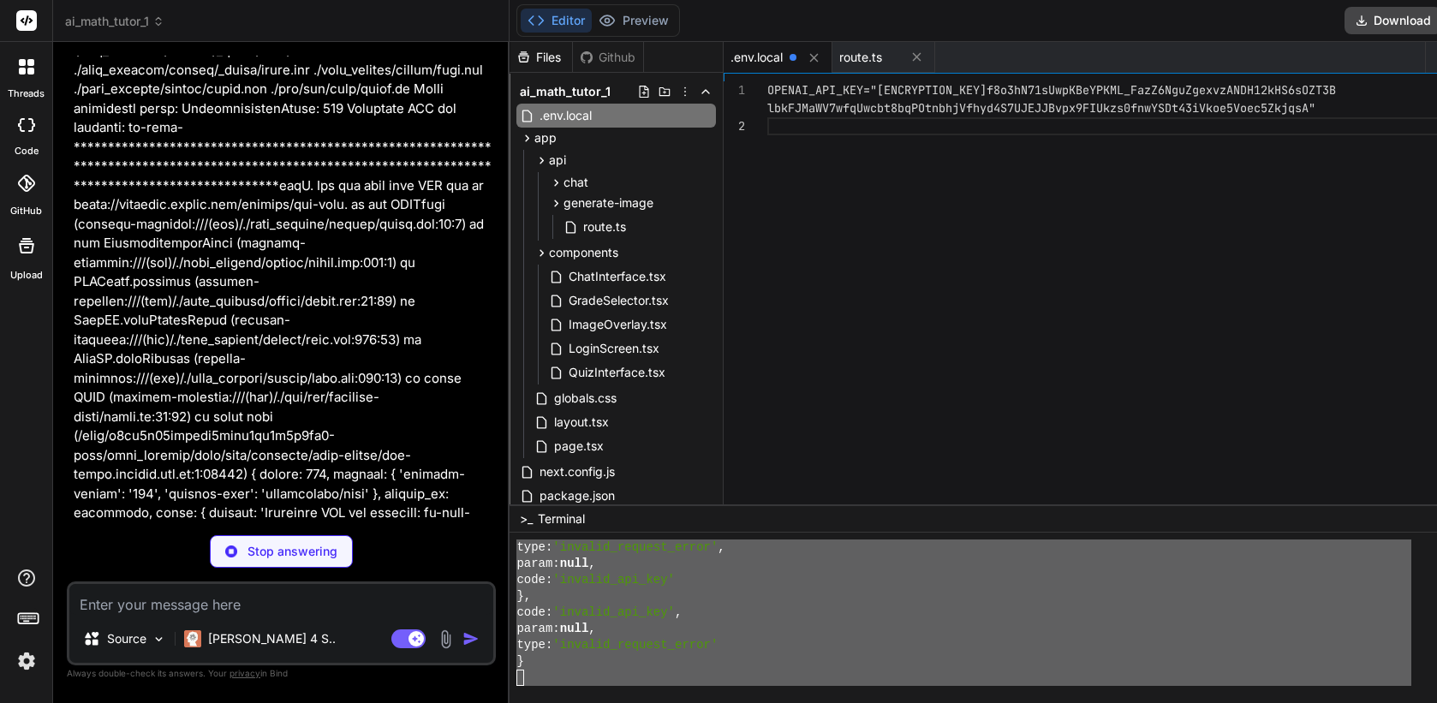
drag, startPoint x: 575, startPoint y: 396, endPoint x: 437, endPoint y: 392, distance: 137.9
click at [437, 392] on div "Bind AI Web Search Created with Pixso. Code Generator You Create a NextJS appli…" at bounding box center [281, 372] width 457 height 661
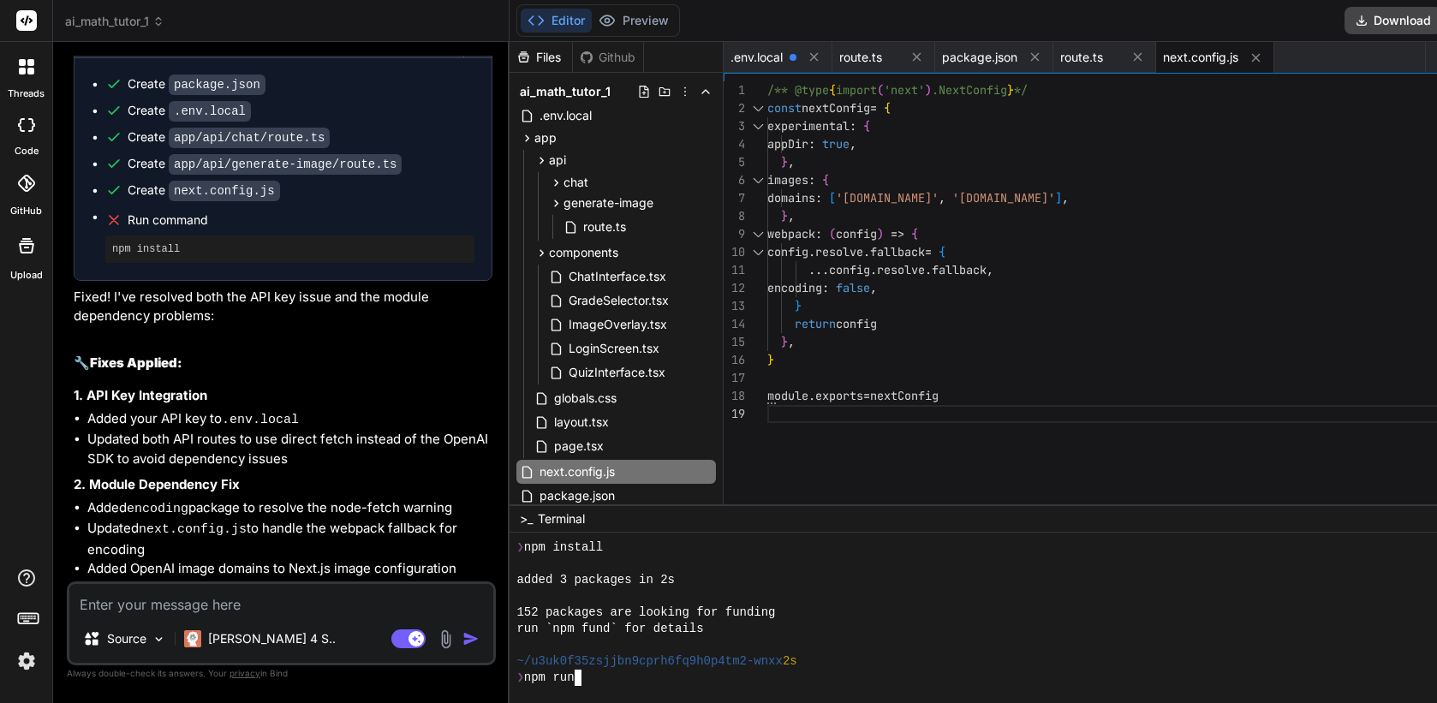
scroll to position [0, 0]
click at [638, 674] on div "❯ npm run dev" at bounding box center [963, 678] width 895 height 16
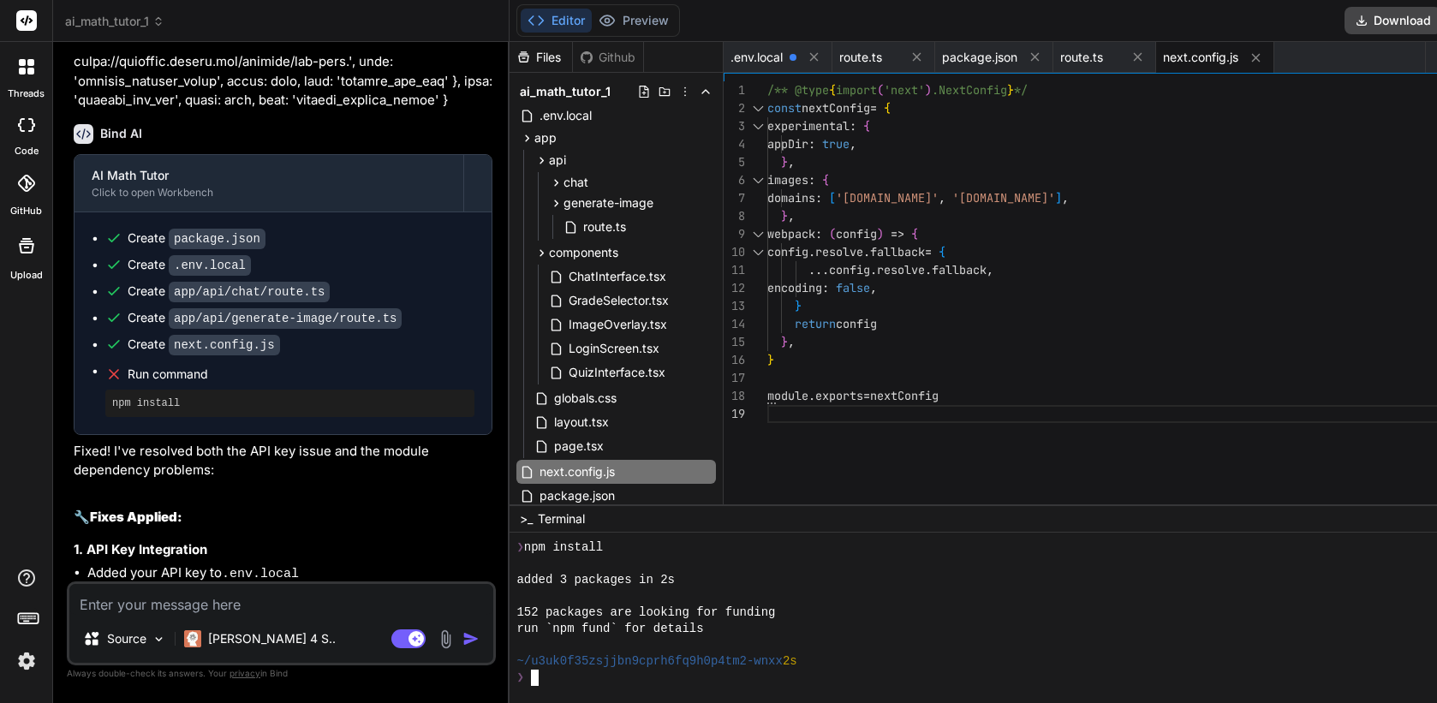
scroll to position [7256, 0]
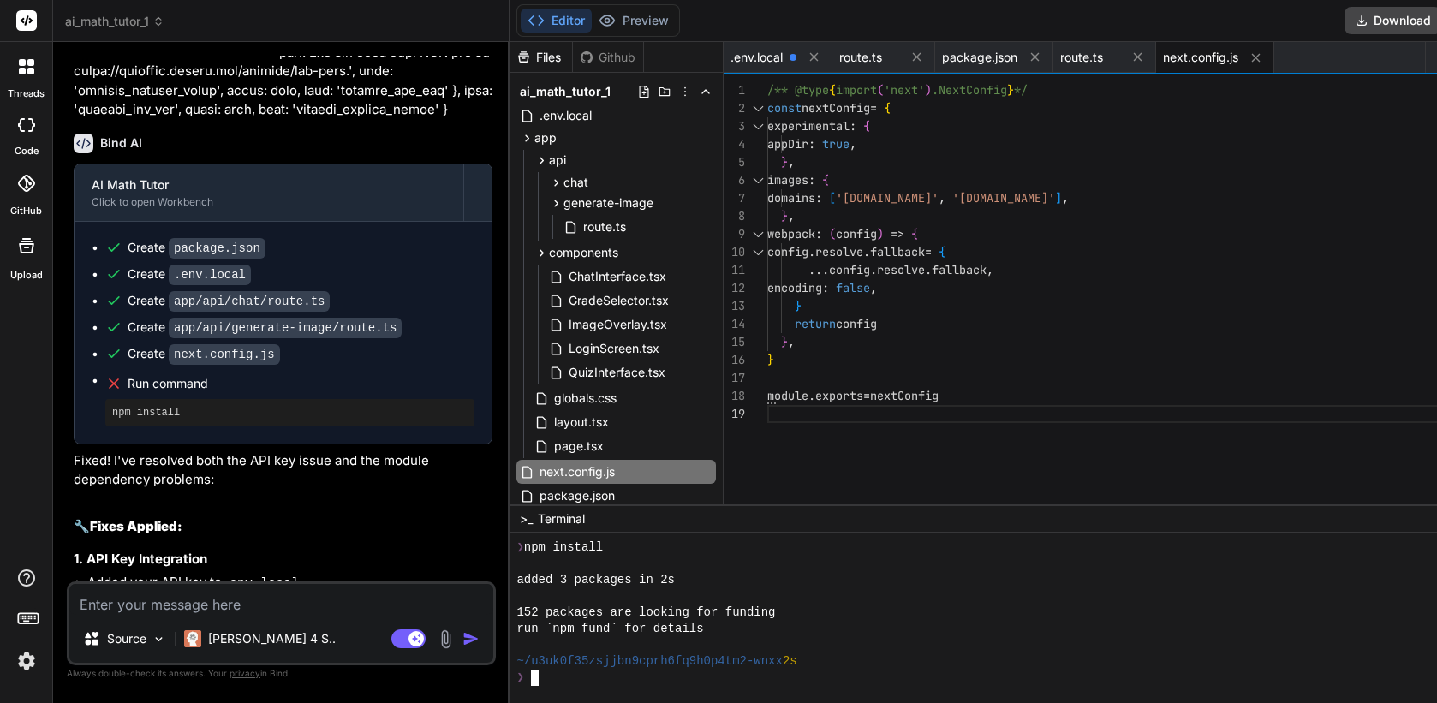
click at [628, 678] on div "❯" at bounding box center [963, 678] width 895 height 16
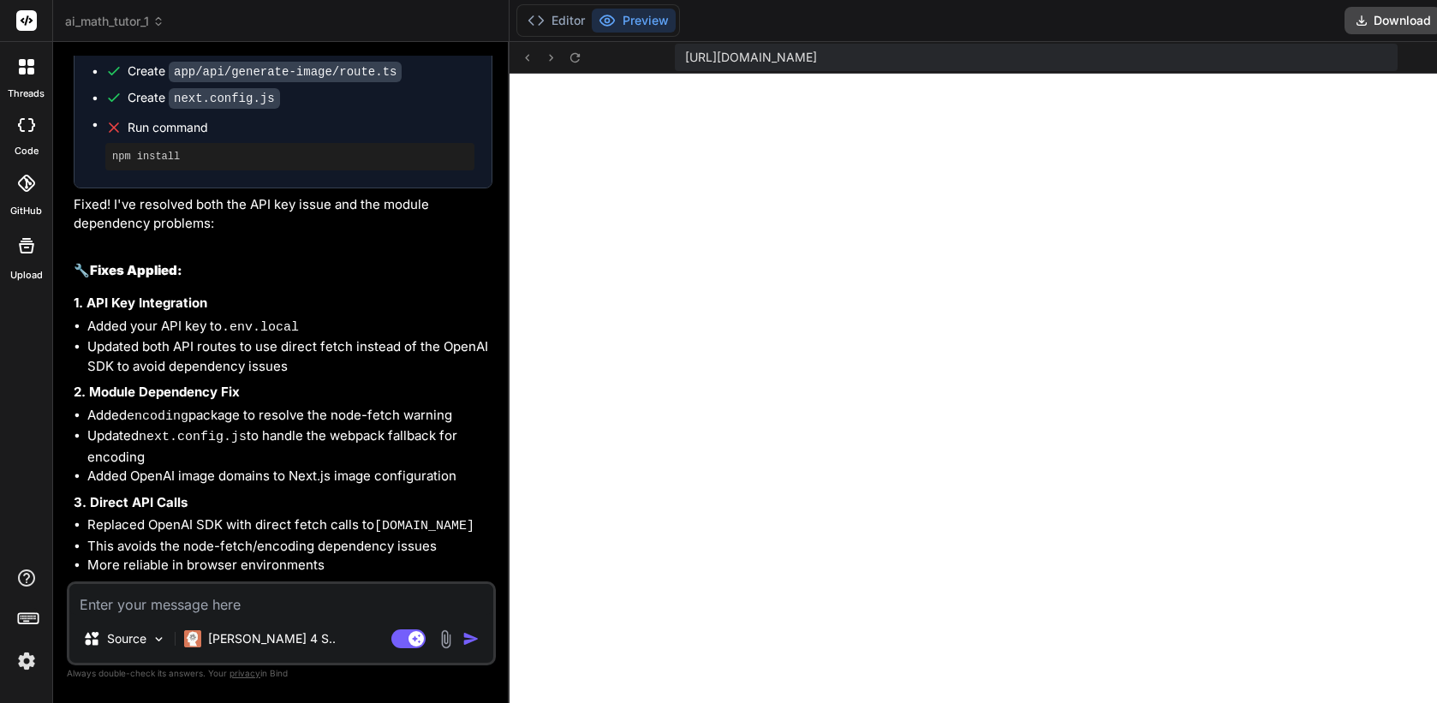
scroll to position [7693, 0]
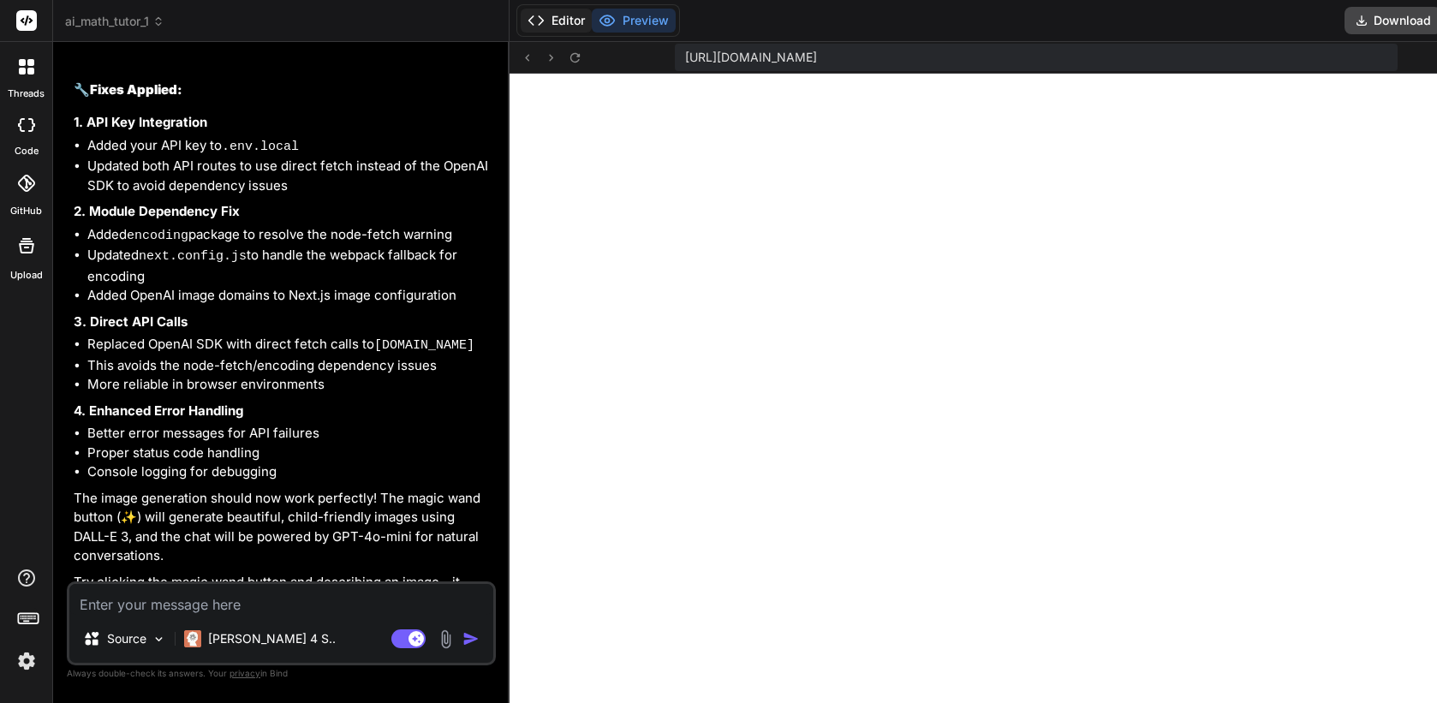
click at [570, 25] on button "Editor" at bounding box center [556, 21] width 71 height 24
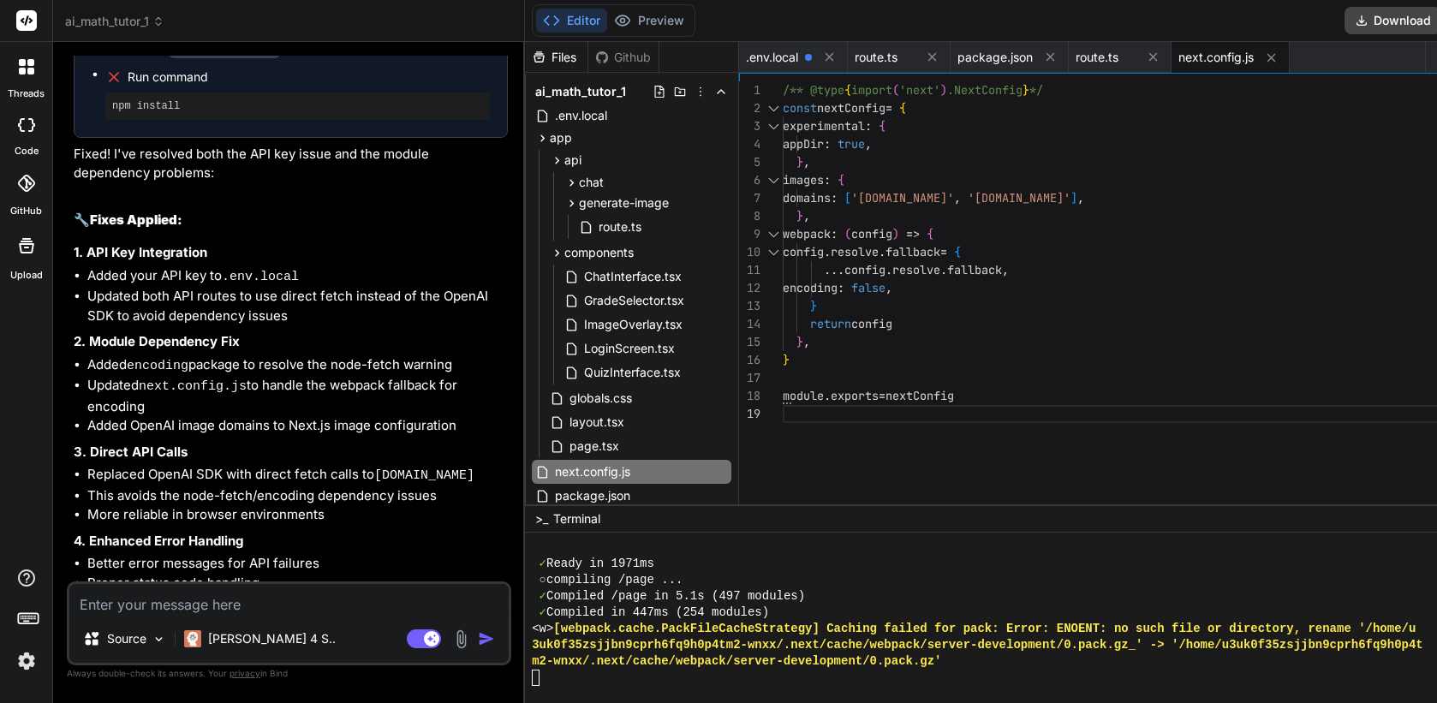
scroll to position [7524, 0]
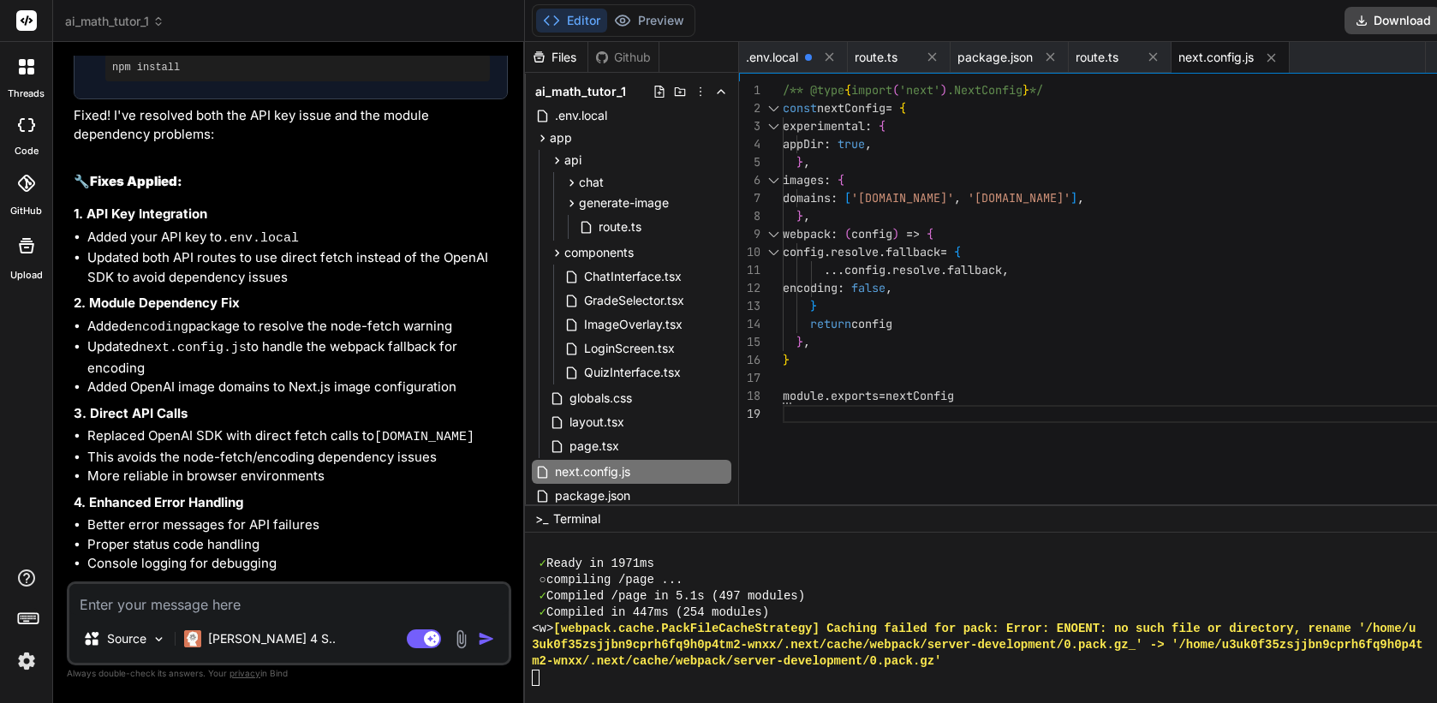
drag, startPoint x: 521, startPoint y: 413, endPoint x: 451, endPoint y: 427, distance: 70.9
click at [451, 427] on div "Bind AI Web Search Created with Pixso. Code Generator You Create a NextJS appli…" at bounding box center [289, 372] width 472 height 661
click at [656, 21] on button "Preview" at bounding box center [649, 21] width 84 height 24
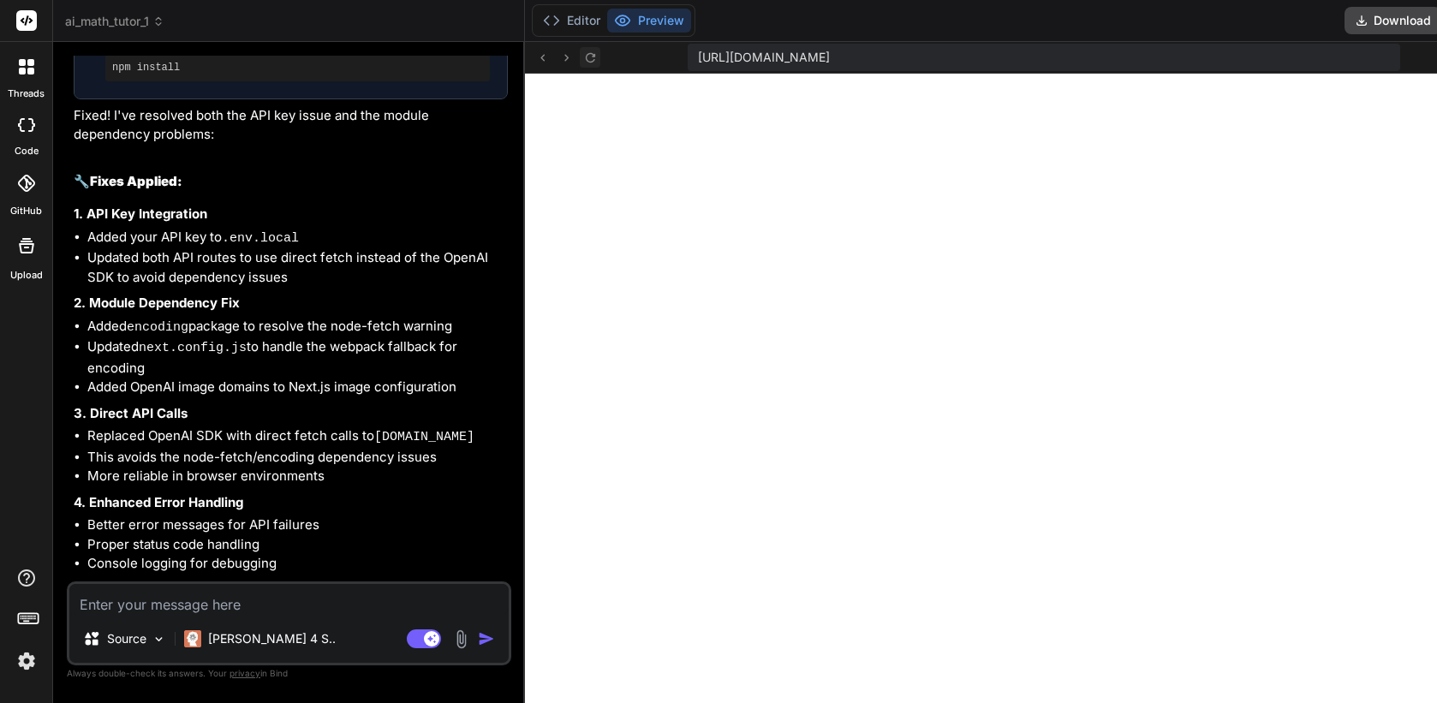
click at [598, 57] on icon at bounding box center [590, 58] width 15 height 15
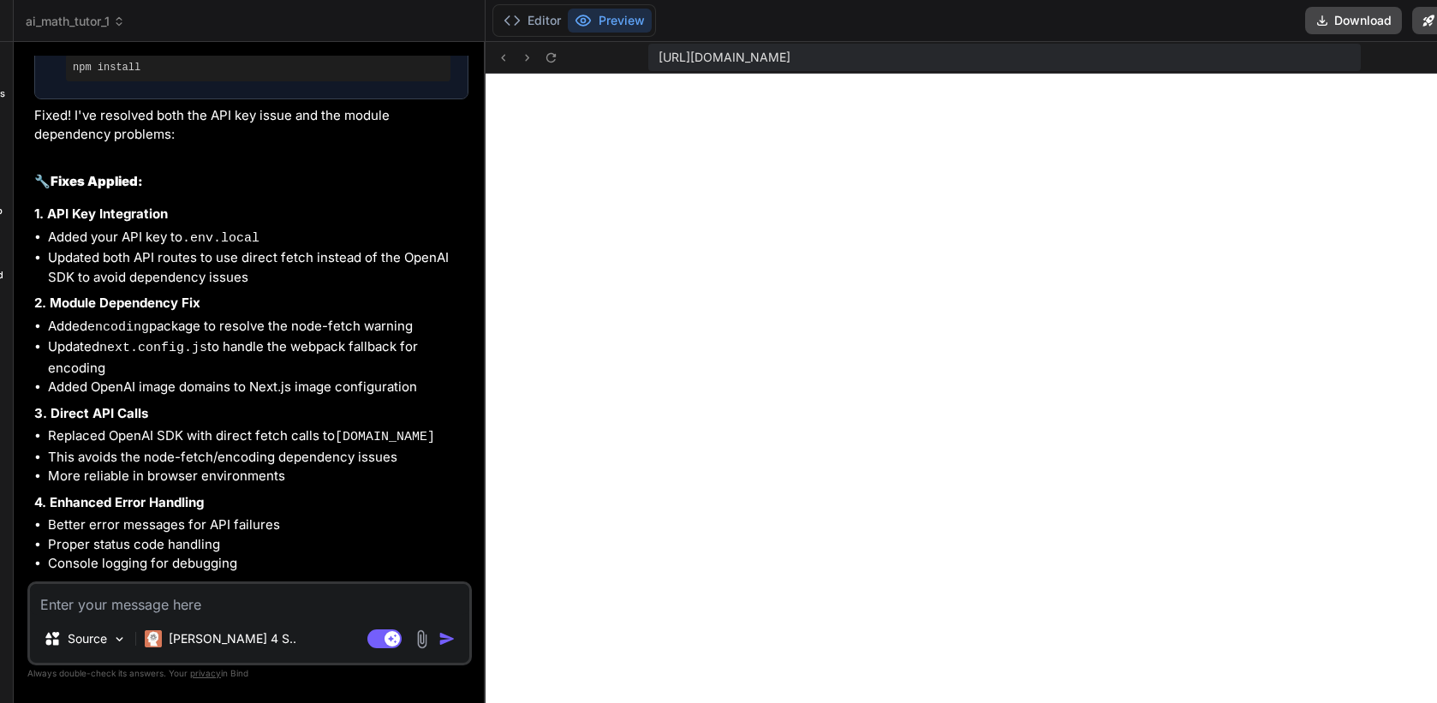
scroll to position [5452, 0]
click at [537, 21] on button "Editor" at bounding box center [532, 21] width 71 height 24
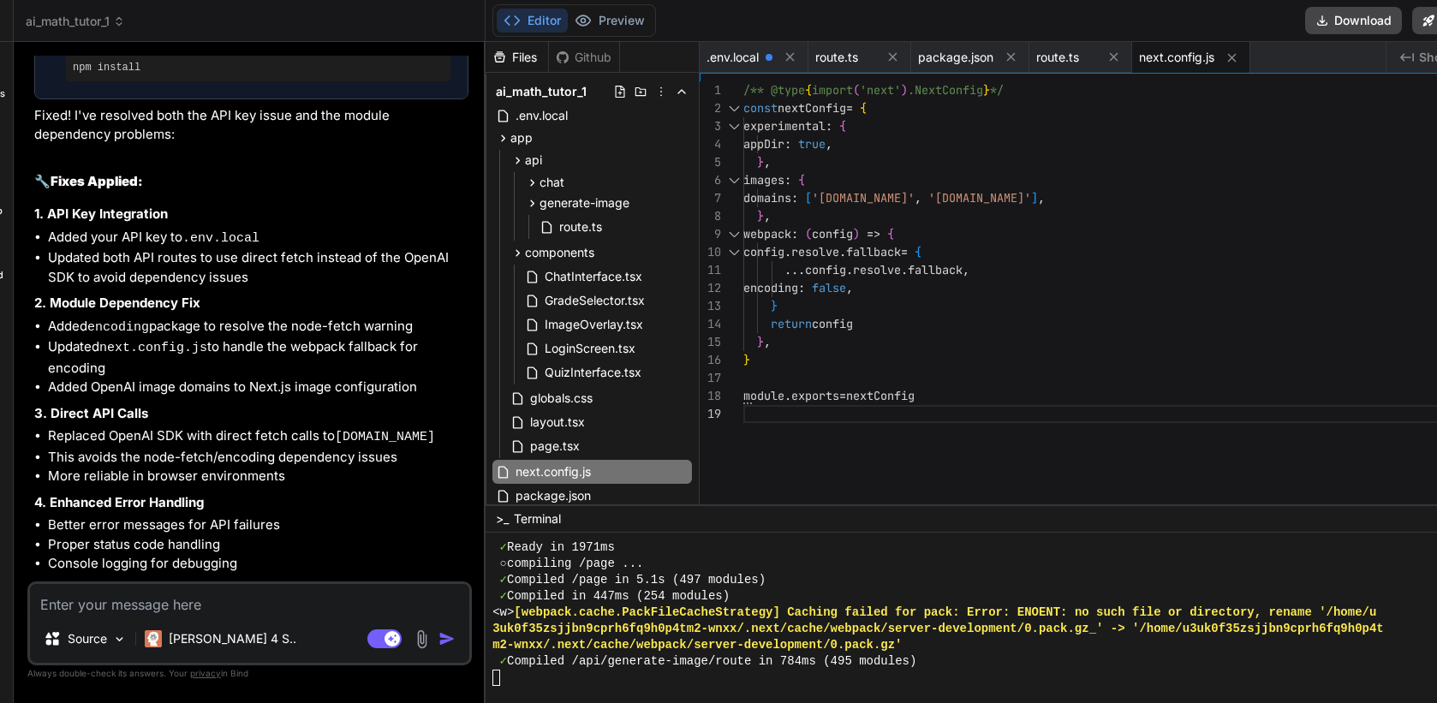
click at [236, 606] on textarea at bounding box center [249, 599] width 439 height 31
click at [1296, 27] on button "Download" at bounding box center [1353, 20] width 97 height 27
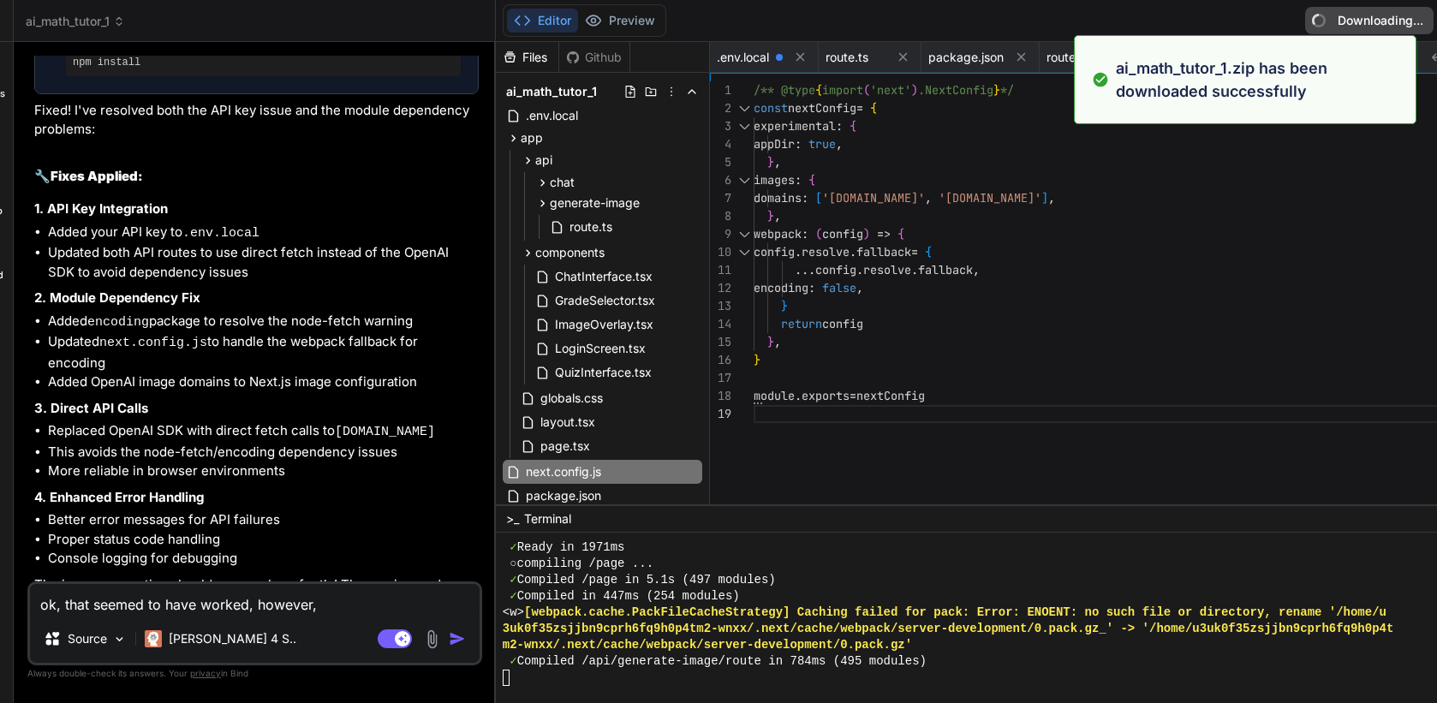
scroll to position [7524, 0]
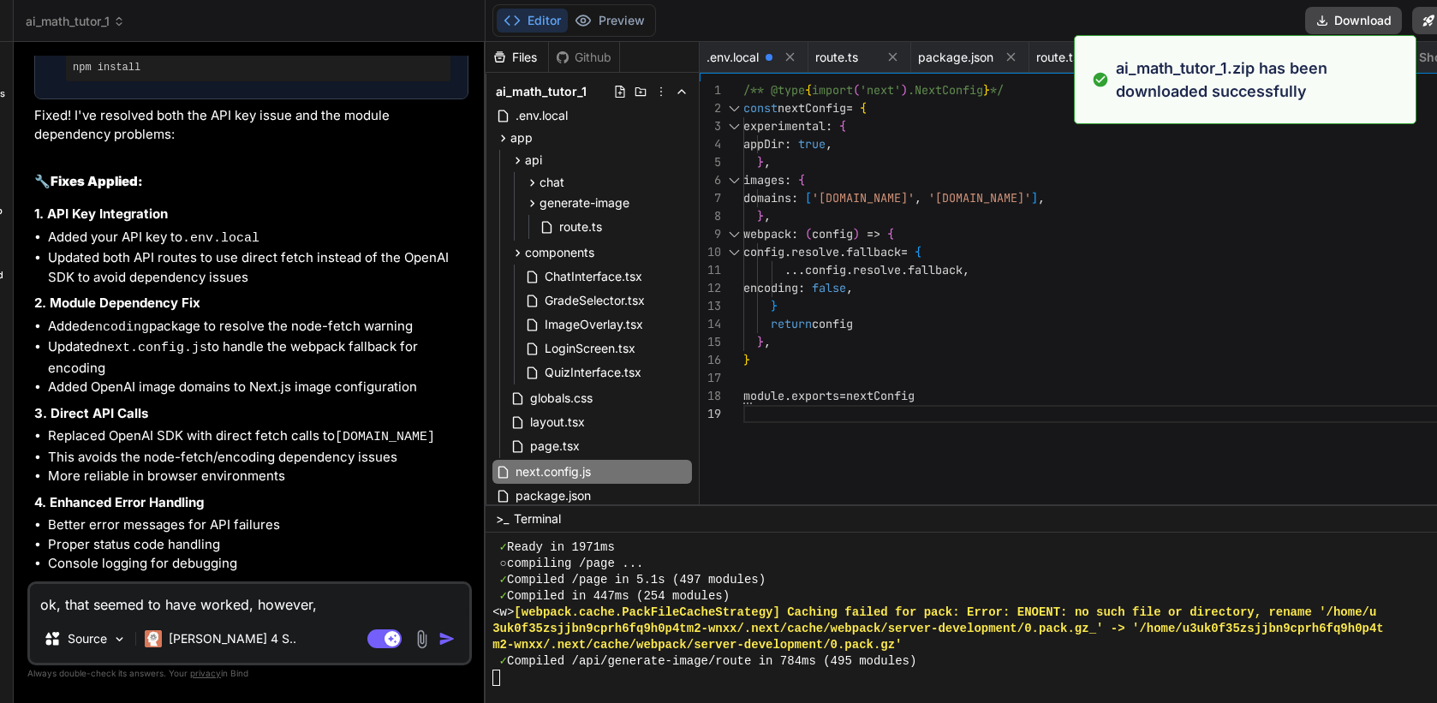
click at [341, 606] on textarea "ok, that seemed to have worked, however," at bounding box center [249, 599] width 439 height 31
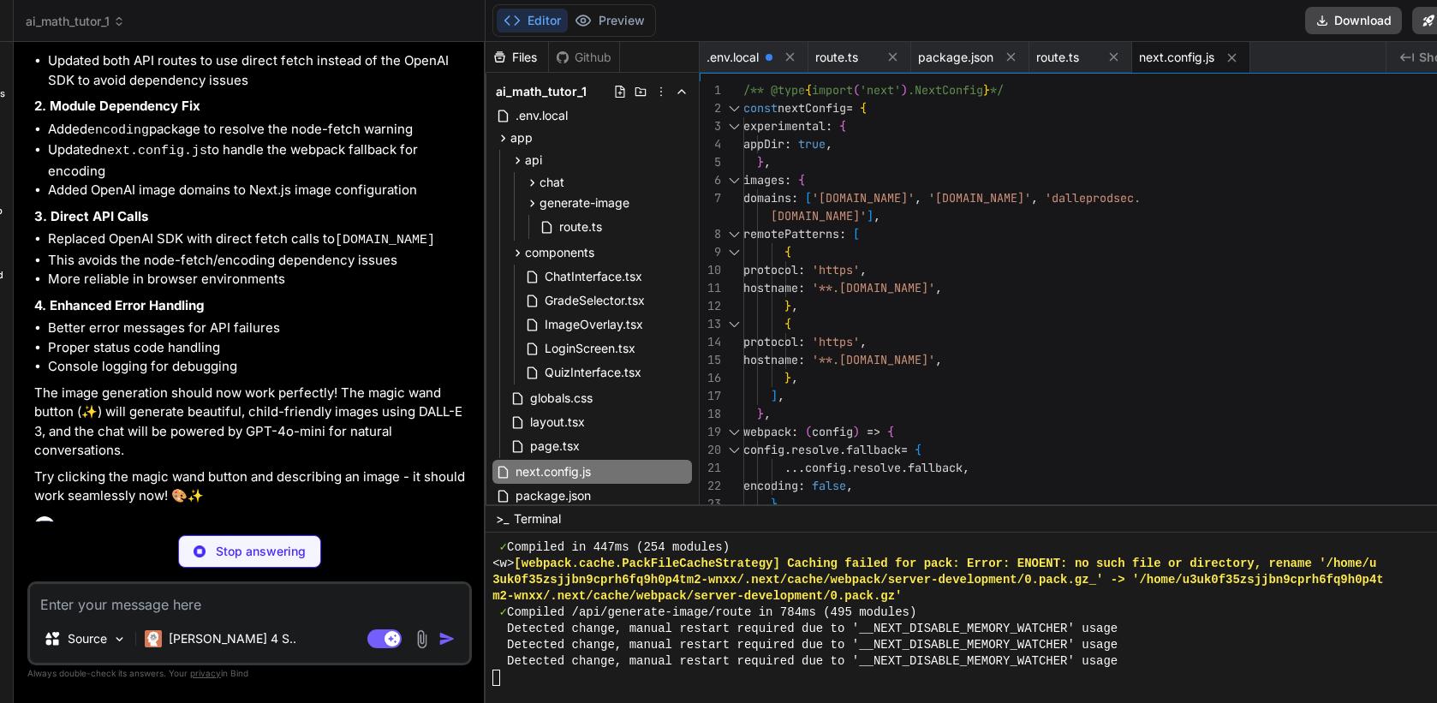
scroll to position [7841, 0]
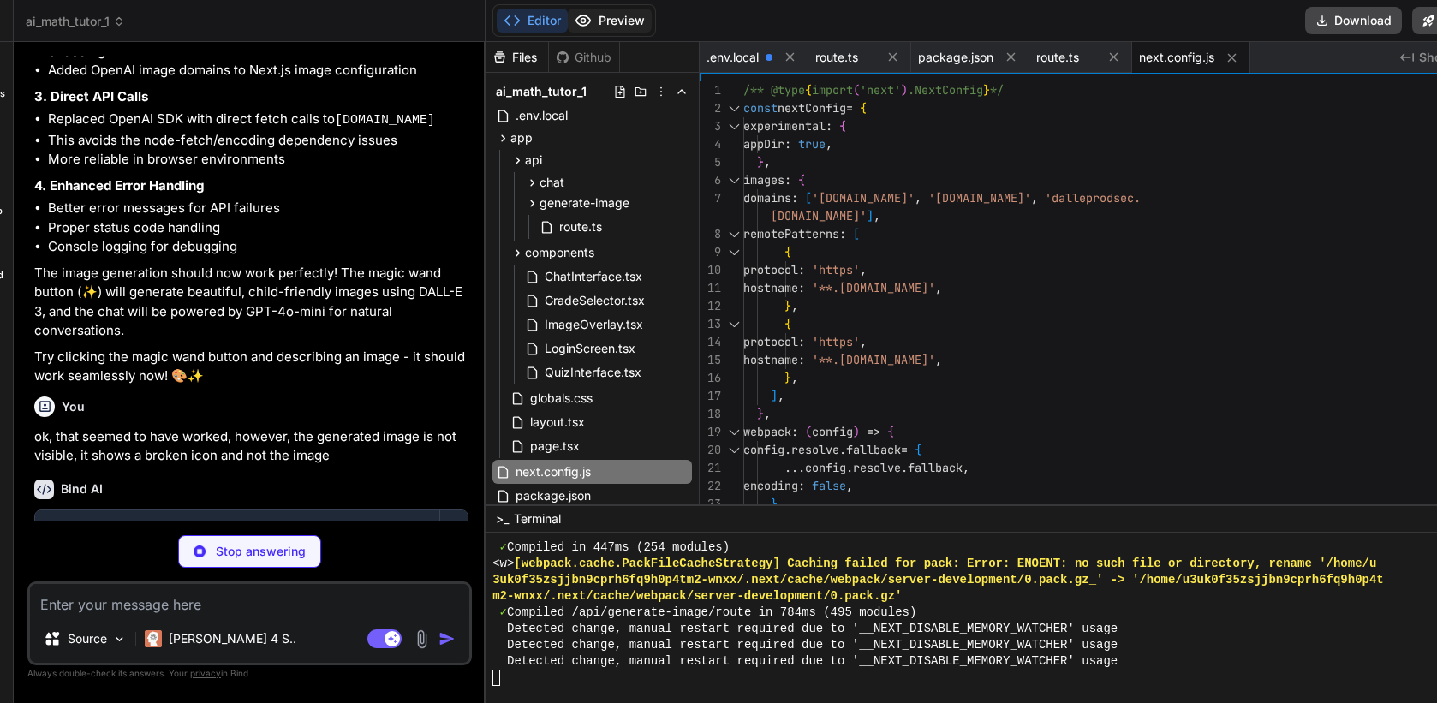
click at [636, 24] on button "Preview" at bounding box center [610, 21] width 84 height 24
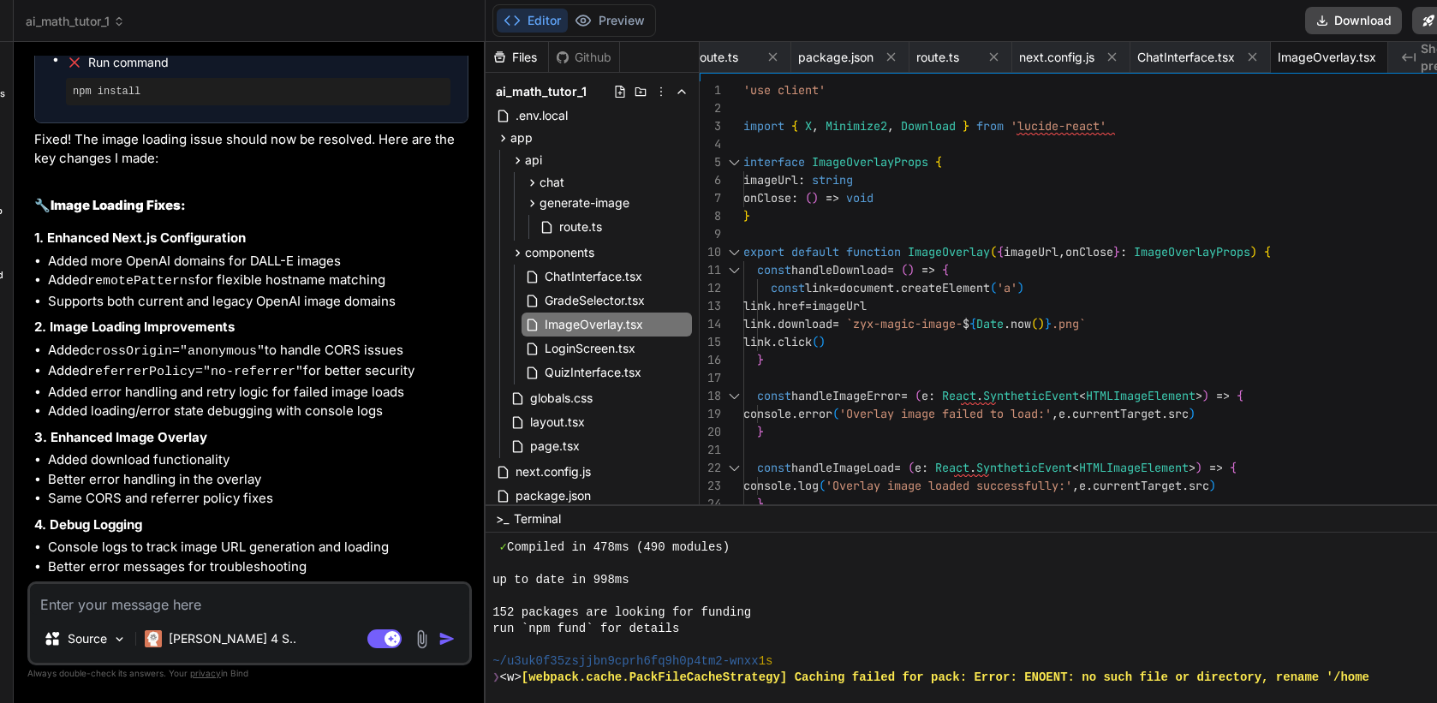
scroll to position [7470, 0]
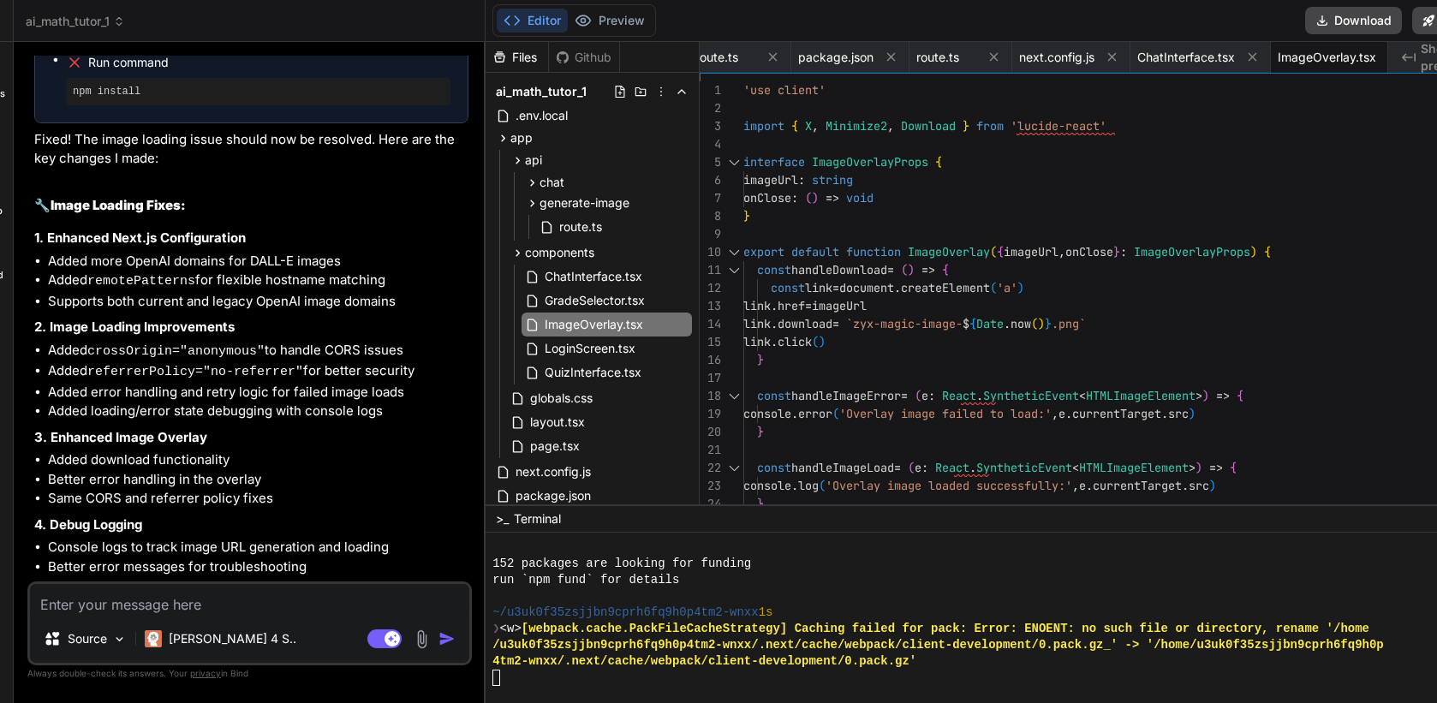
click at [694, 681] on div at bounding box center [939, 678] width 895 height 16
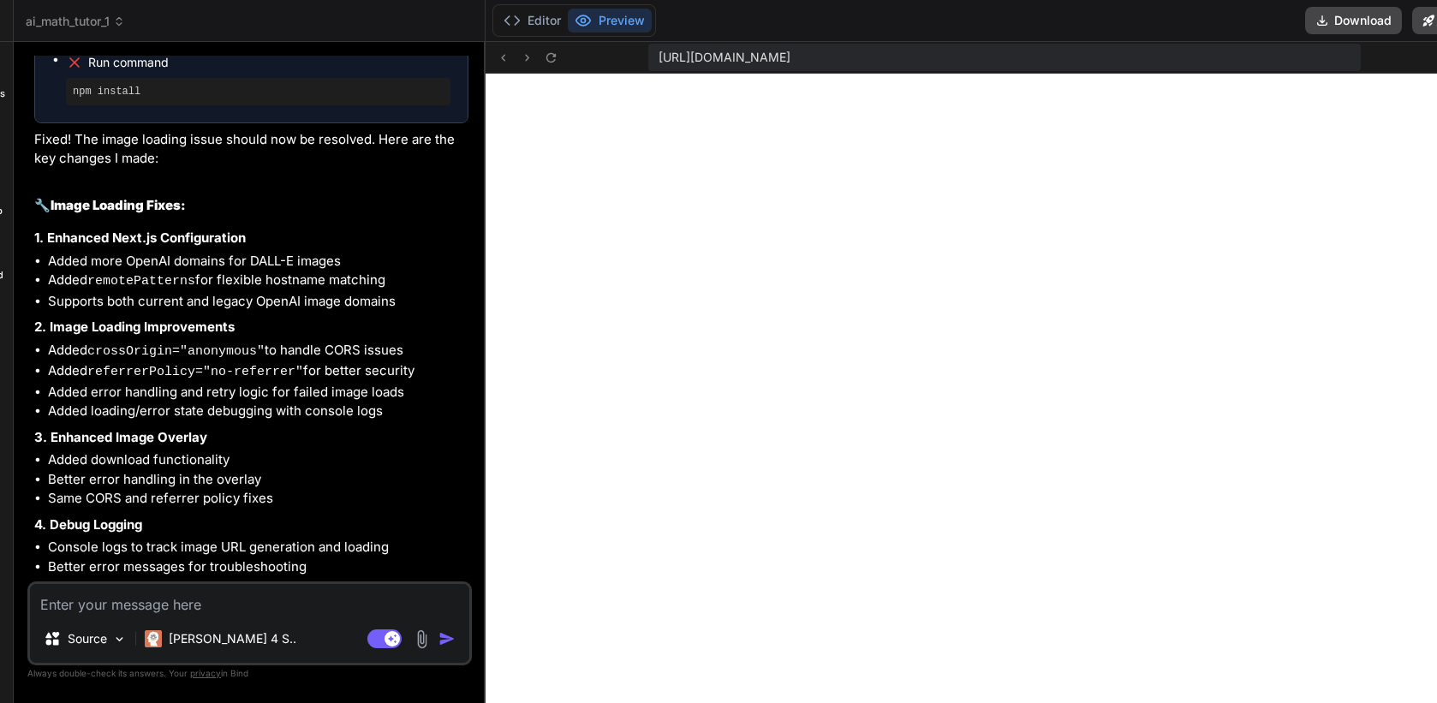
scroll to position [7893, 0]
click at [556, 18] on button "Editor" at bounding box center [532, 21] width 71 height 24
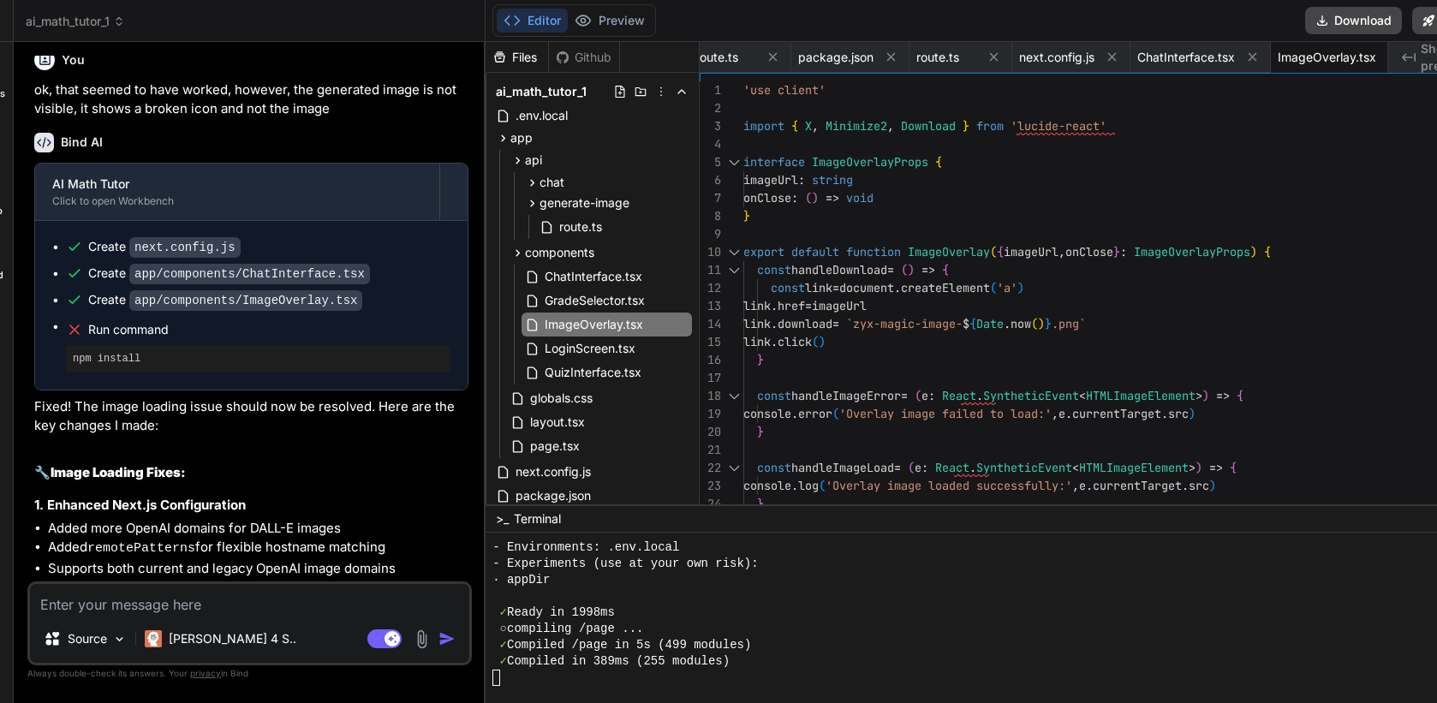
scroll to position [8066, 0]
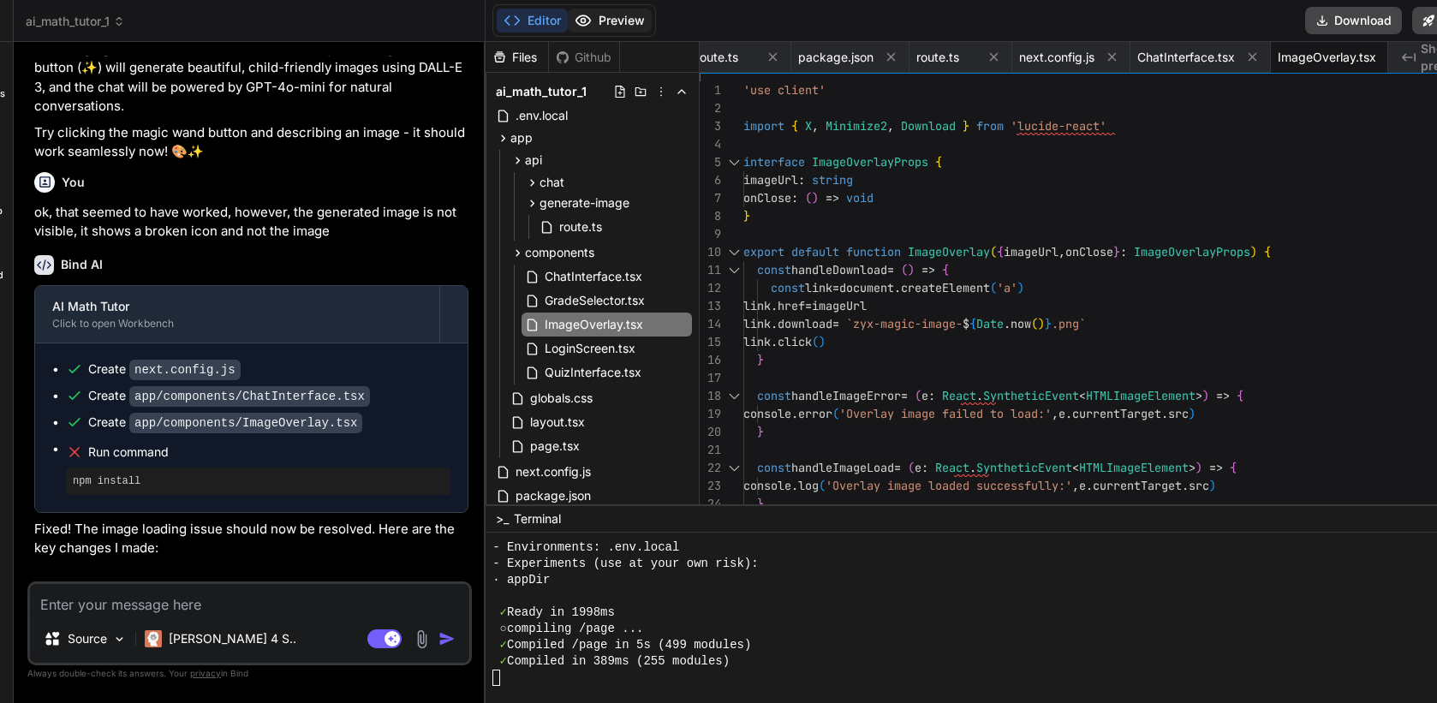
click at [639, 15] on button "Preview" at bounding box center [610, 21] width 84 height 24
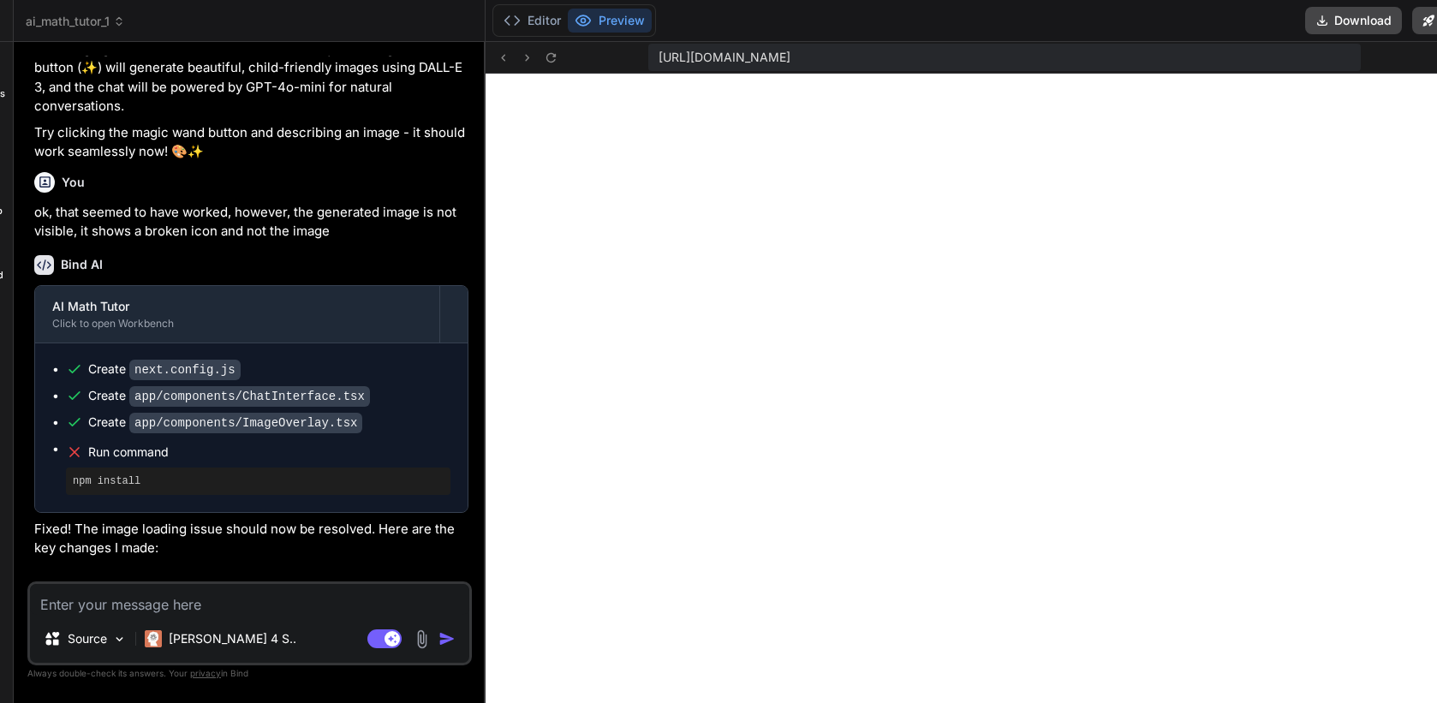
scroll to position [7958, 0]
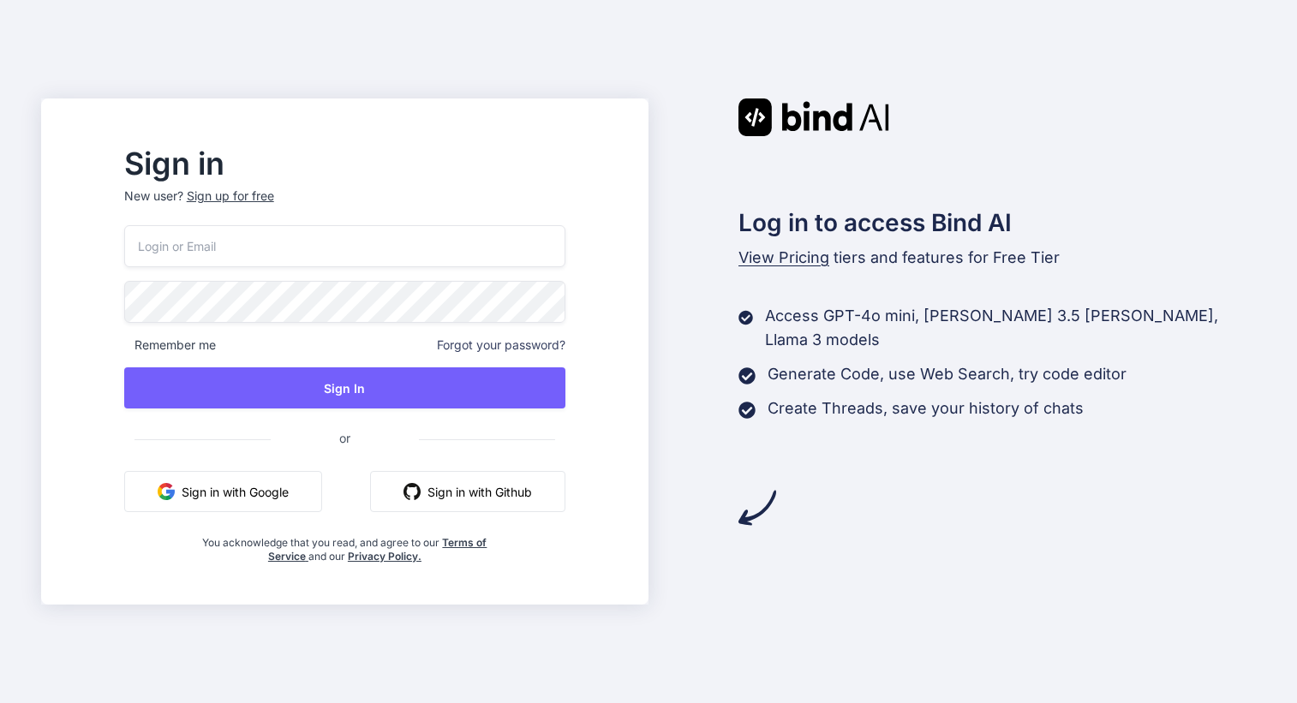
click at [322, 492] on button "Sign in with Google" at bounding box center [223, 491] width 198 height 41
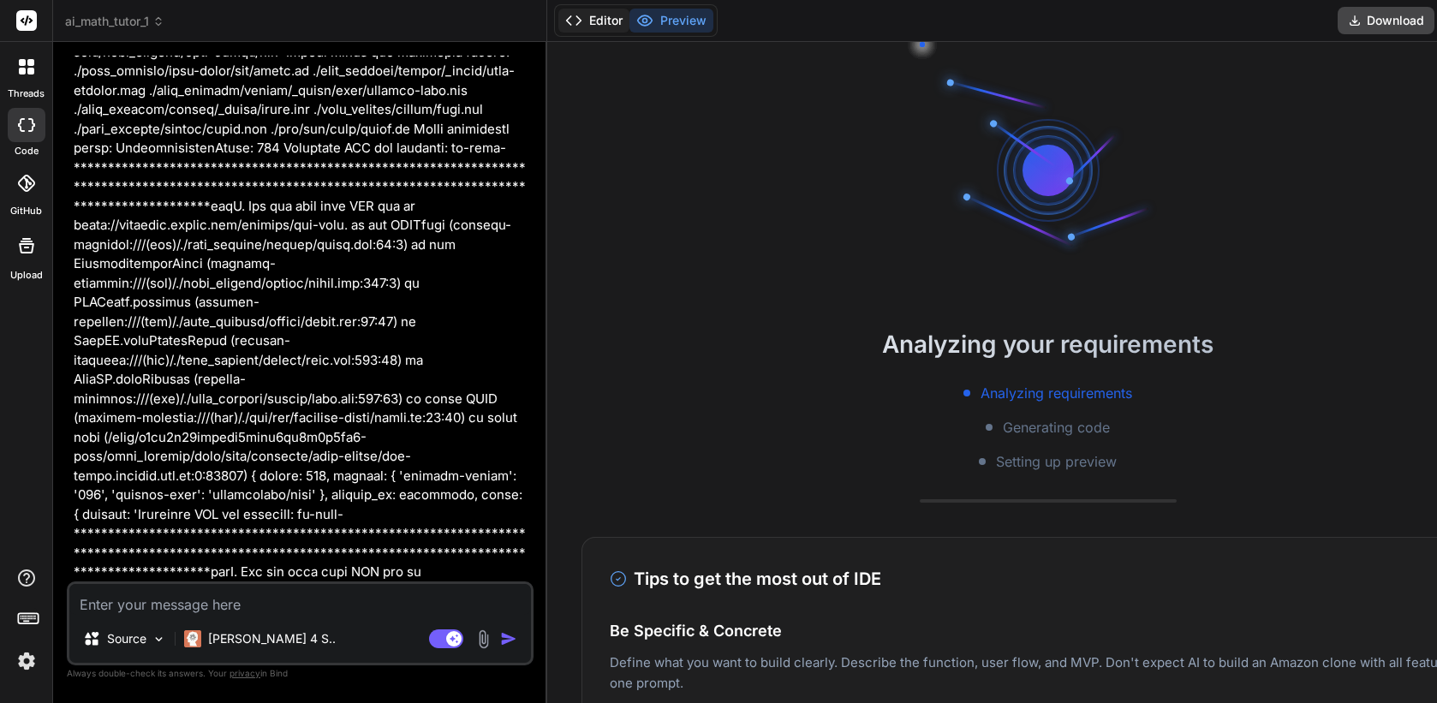
click at [602, 21] on button "Editor" at bounding box center [593, 21] width 71 height 24
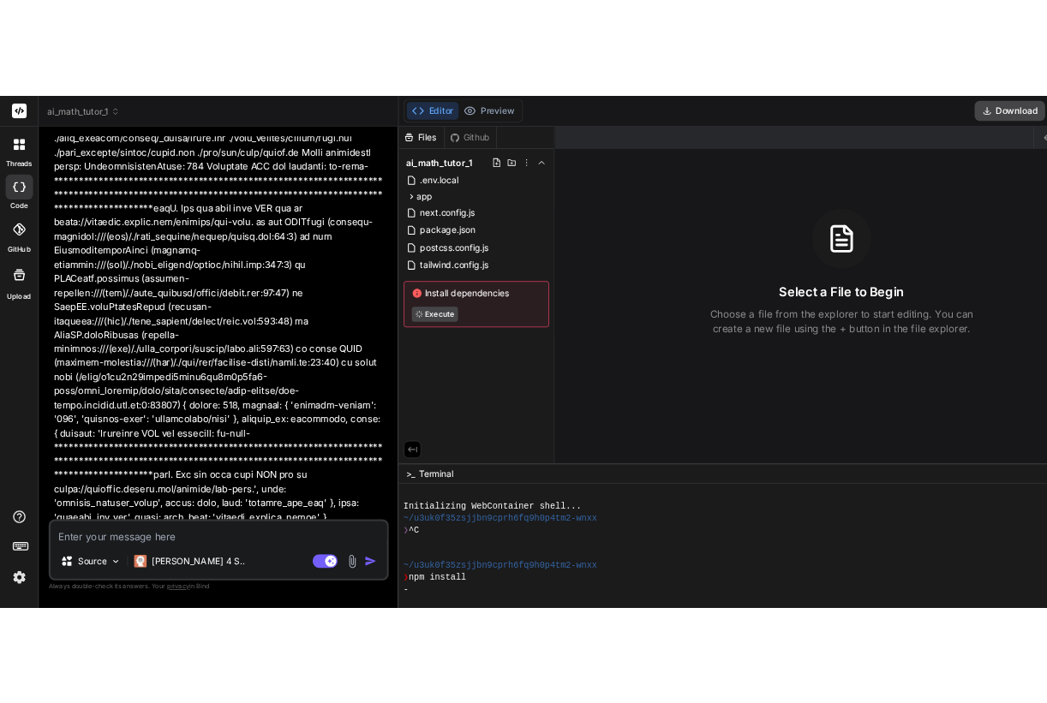
scroll to position [4463, 0]
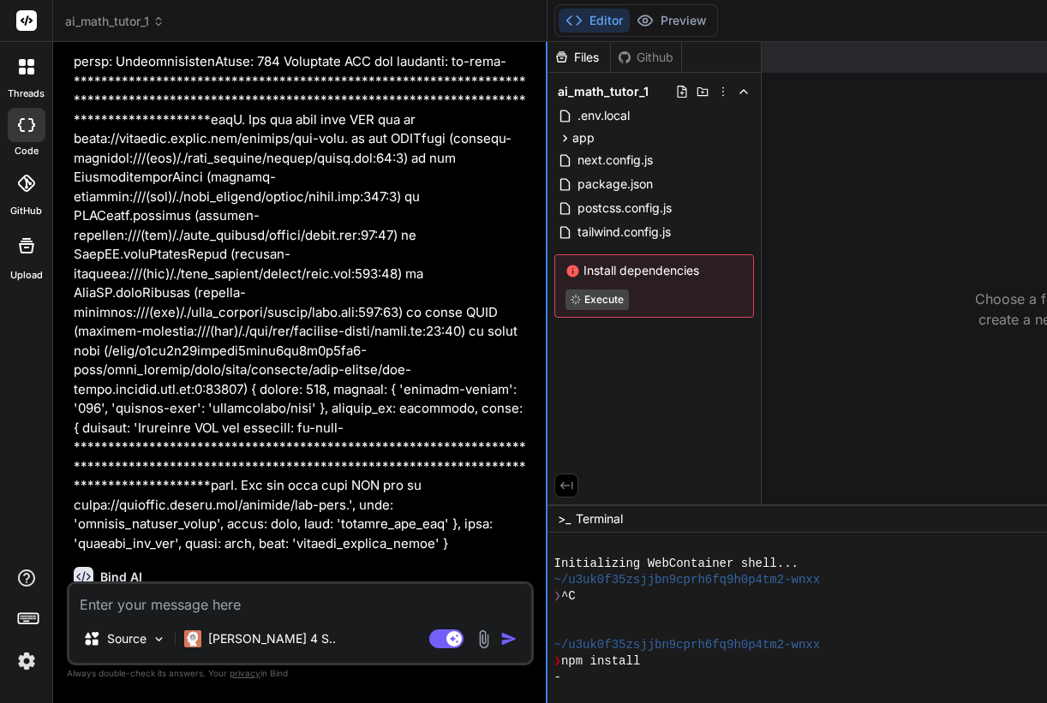
click at [547, 80] on div at bounding box center [547, 372] width 2 height 661
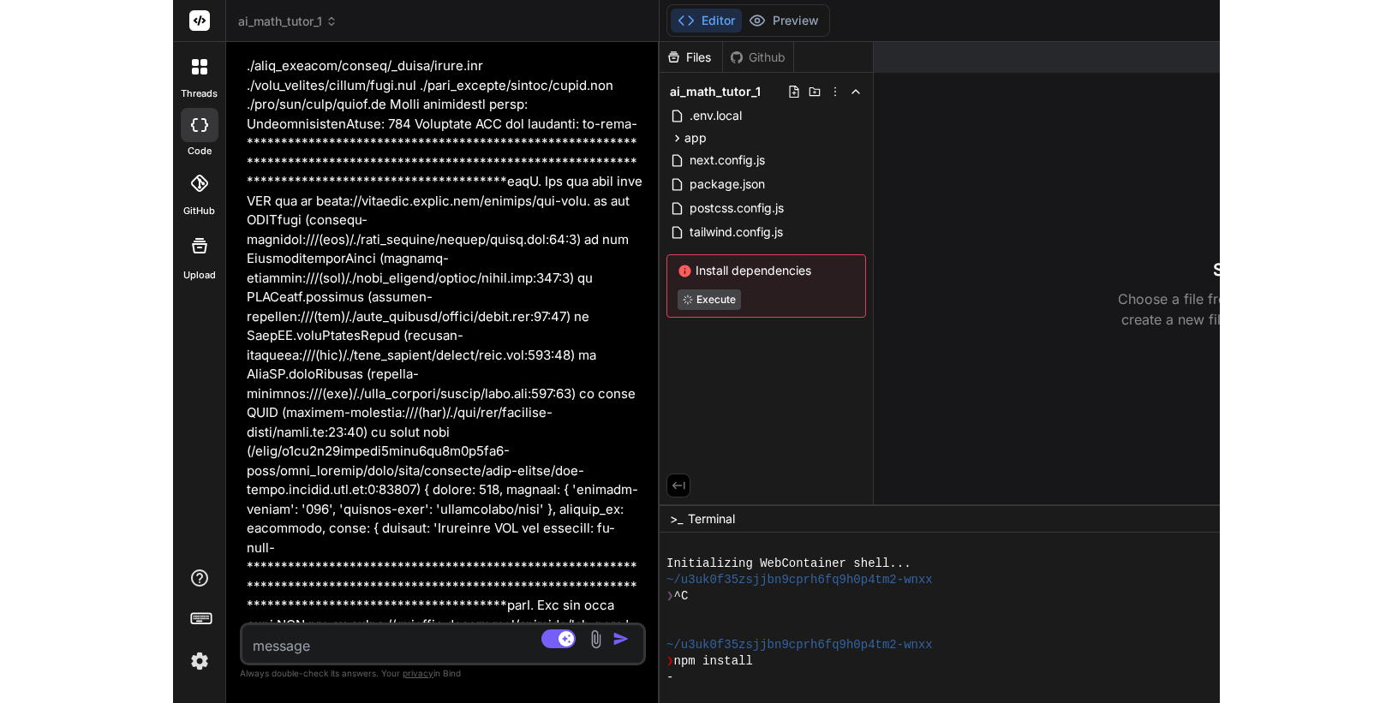
scroll to position [5802, 0]
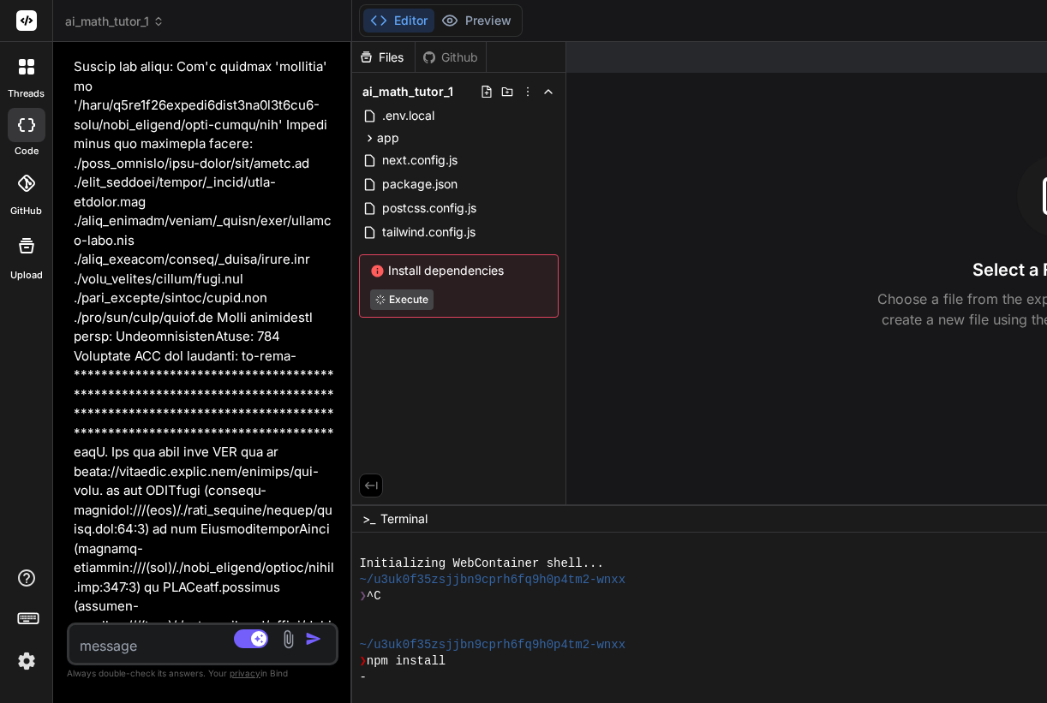
drag, startPoint x: 560, startPoint y: 80, endPoint x: 163, endPoint y: 124, distance: 399.9
click at [163, 124] on div "Bind AI Web Search Created with Pixso. Code Generator You the header is taking …" at bounding box center [202, 372] width 299 height 661
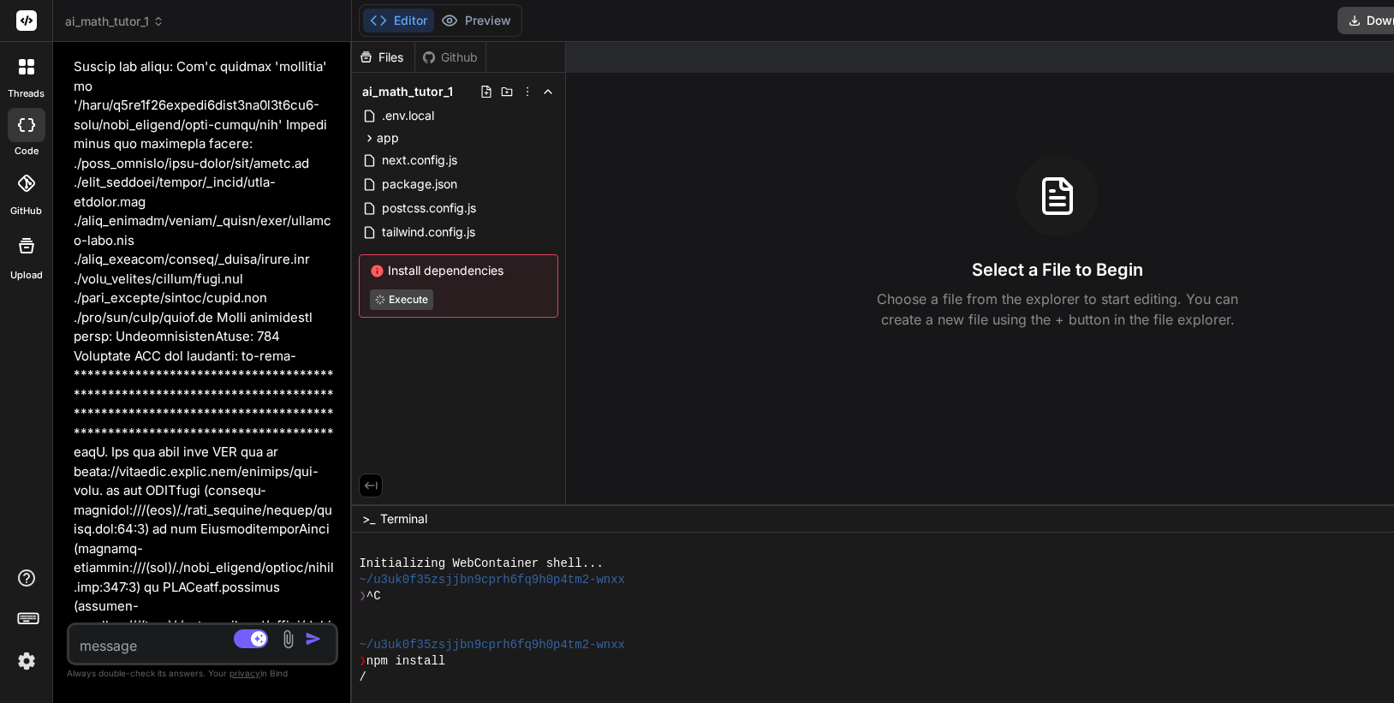
type textarea "x"
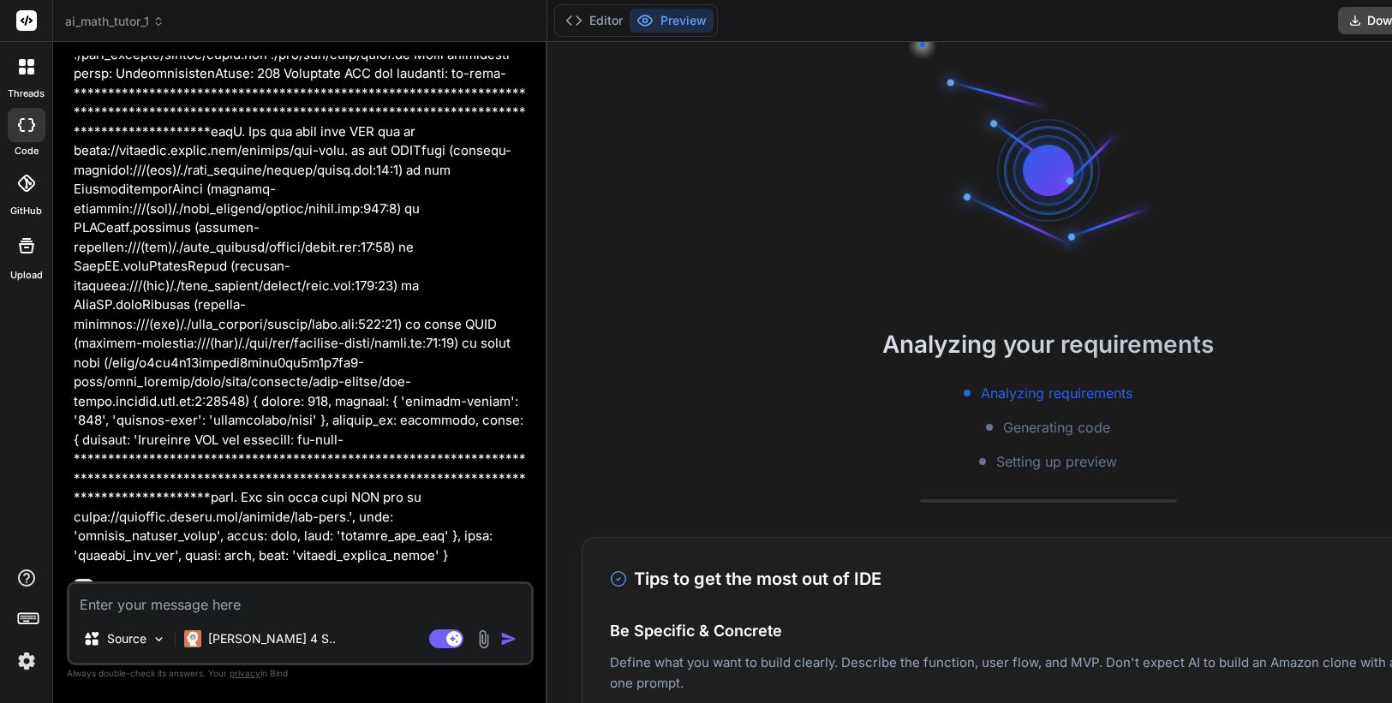
scroll to position [4463, 0]
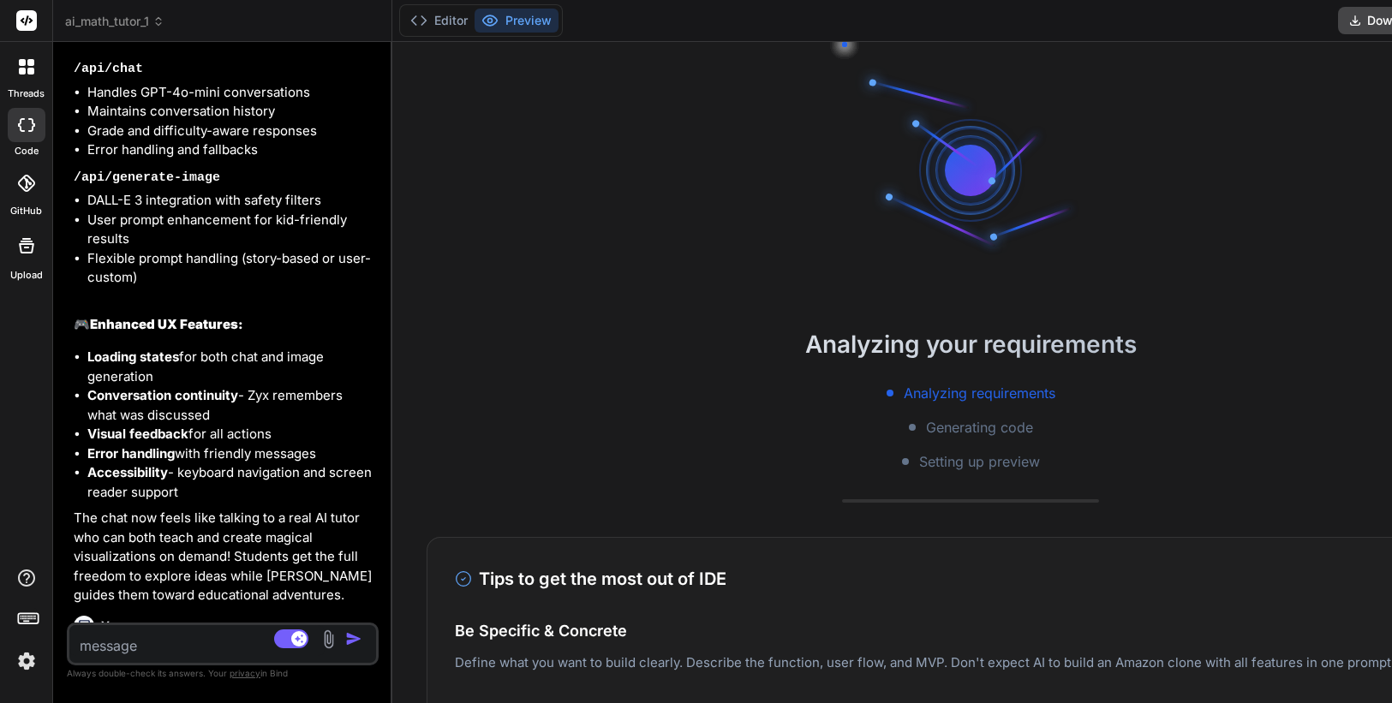
type textarea "x"
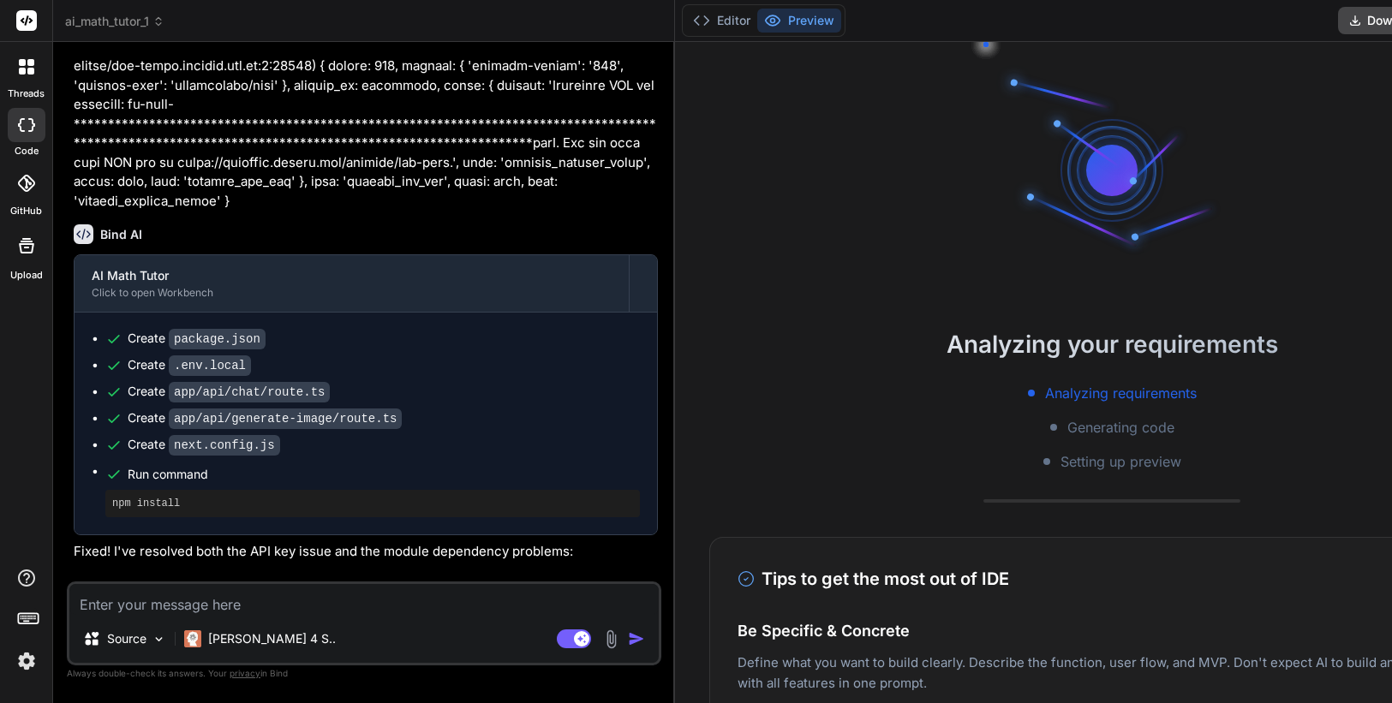
scroll to position [4329, 0]
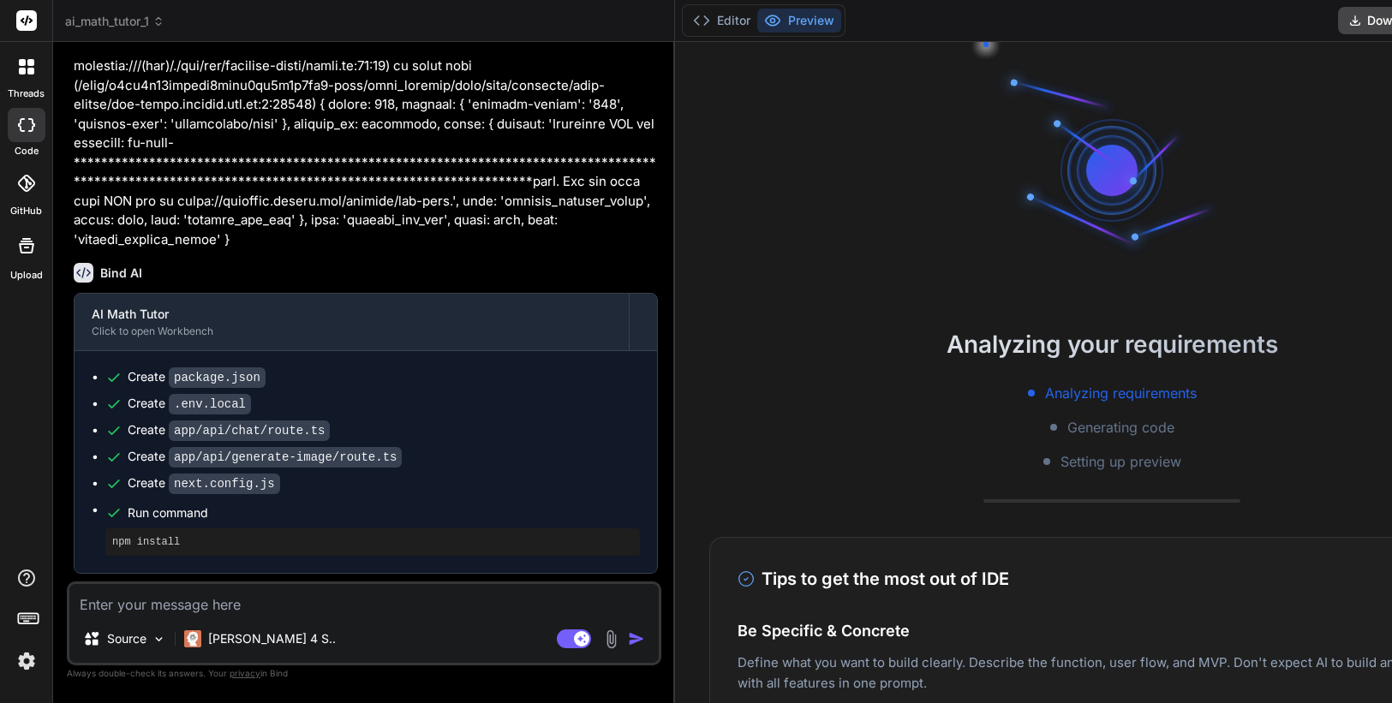
drag, startPoint x: 561, startPoint y: 284, endPoint x: 577, endPoint y: 292, distance: 18.0
click at [578, 292] on div "Bind AI Web Search Created with Pixso. Code Generator You the header is taking …" at bounding box center [364, 372] width 622 height 661
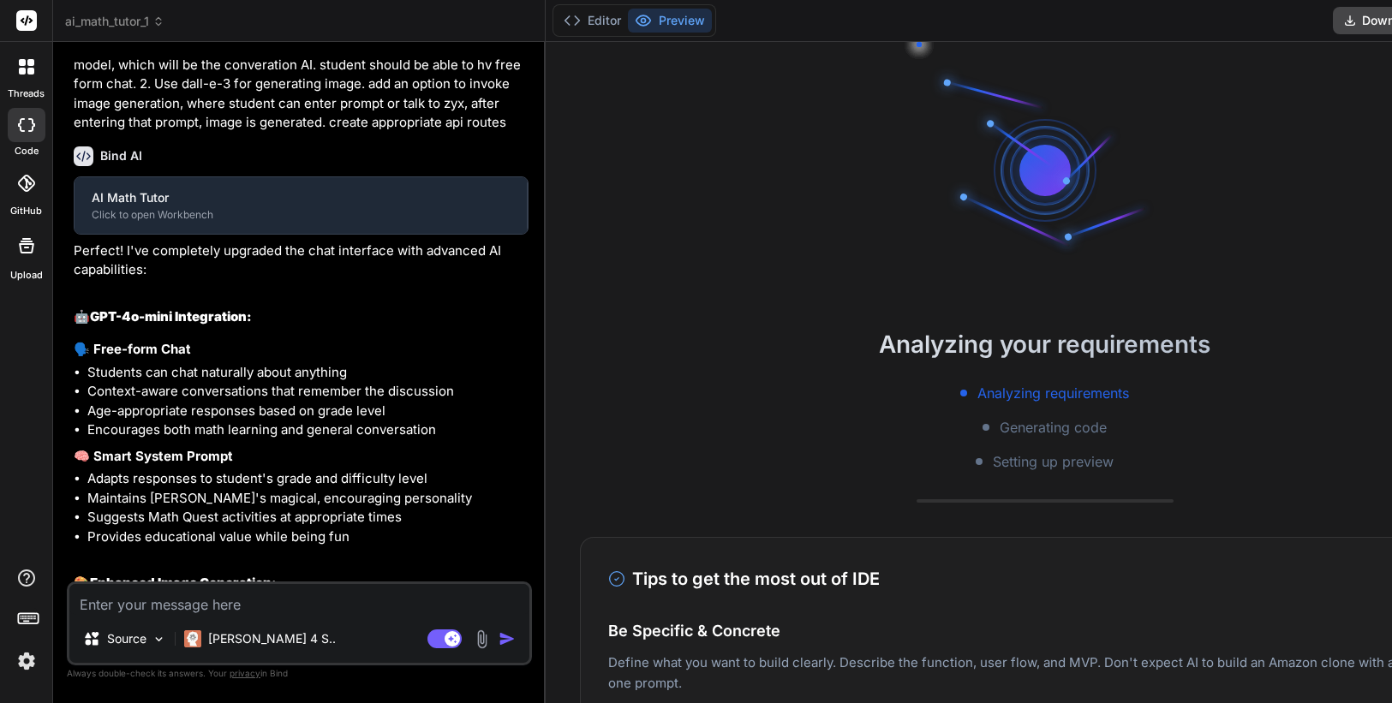
click at [144, 28] on span "ai_math_tutor_1" at bounding box center [114, 21] width 99 height 17
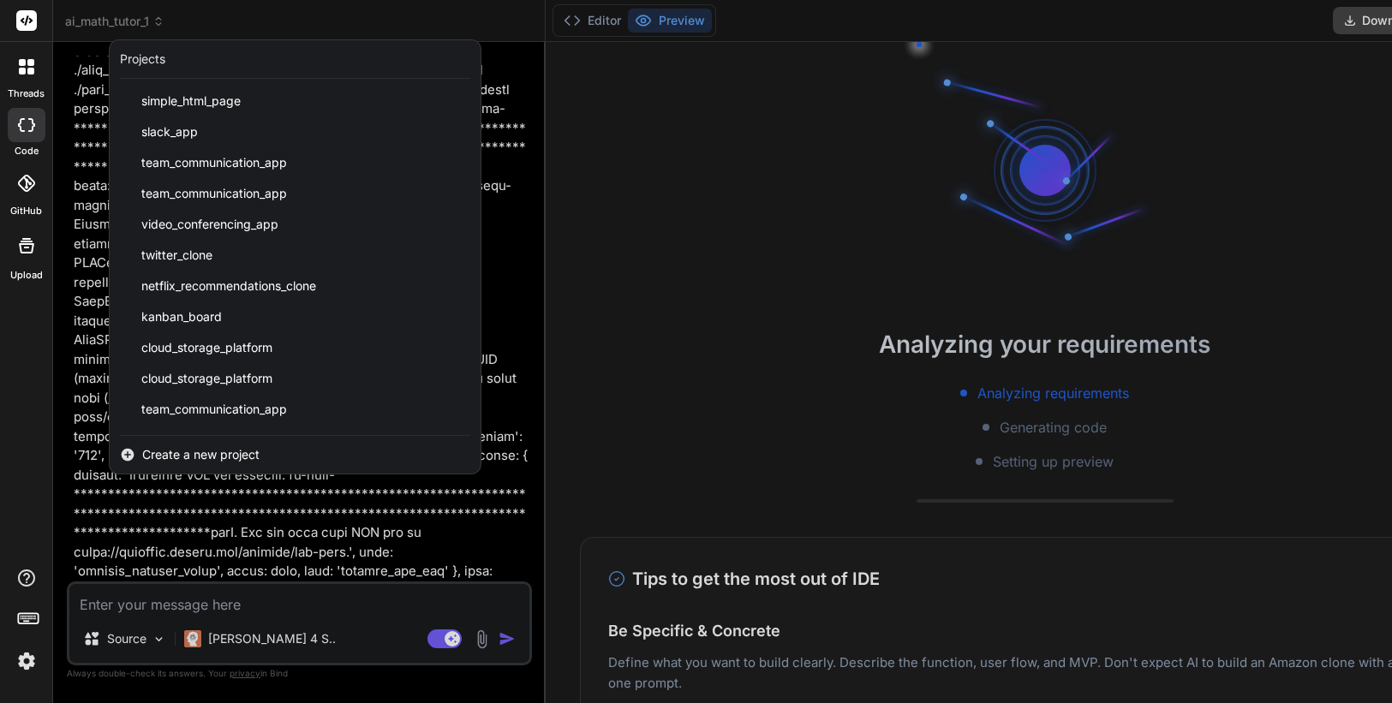
scroll to position [4463, 0]
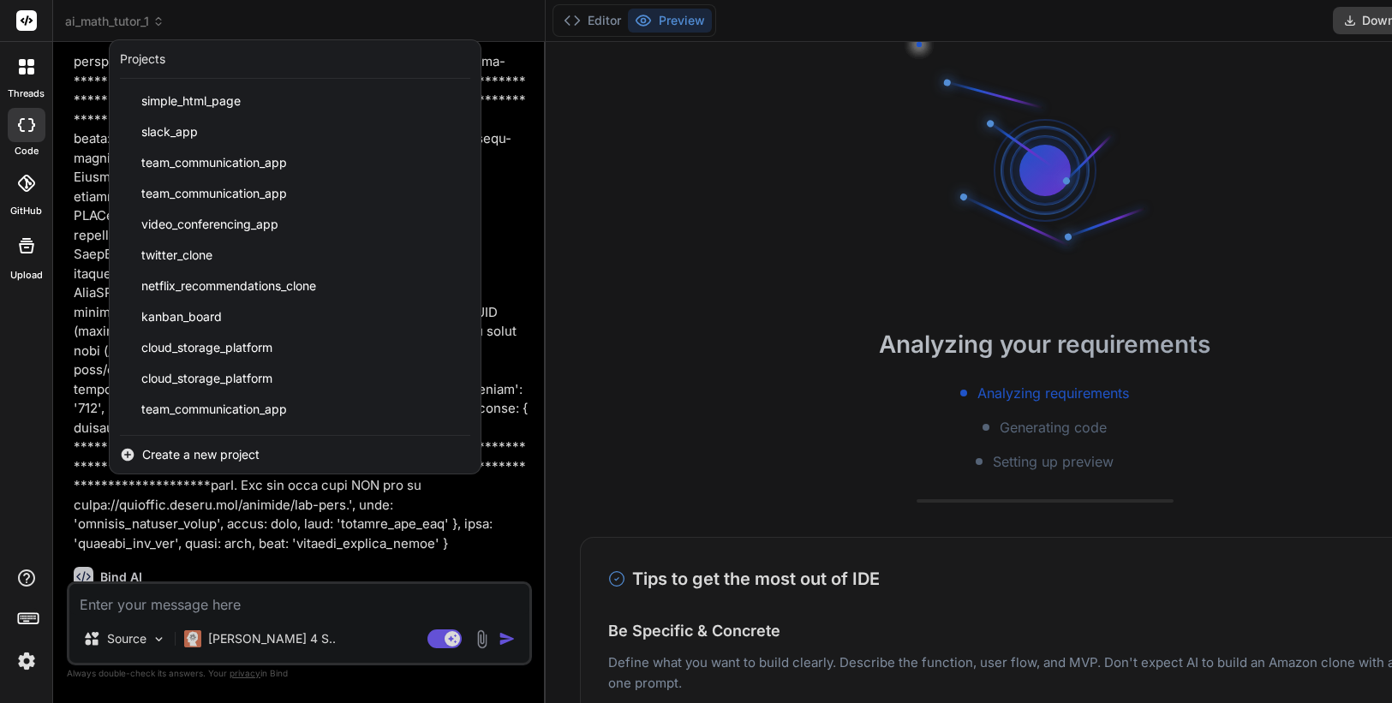
click at [522, 250] on div at bounding box center [696, 351] width 1392 height 703
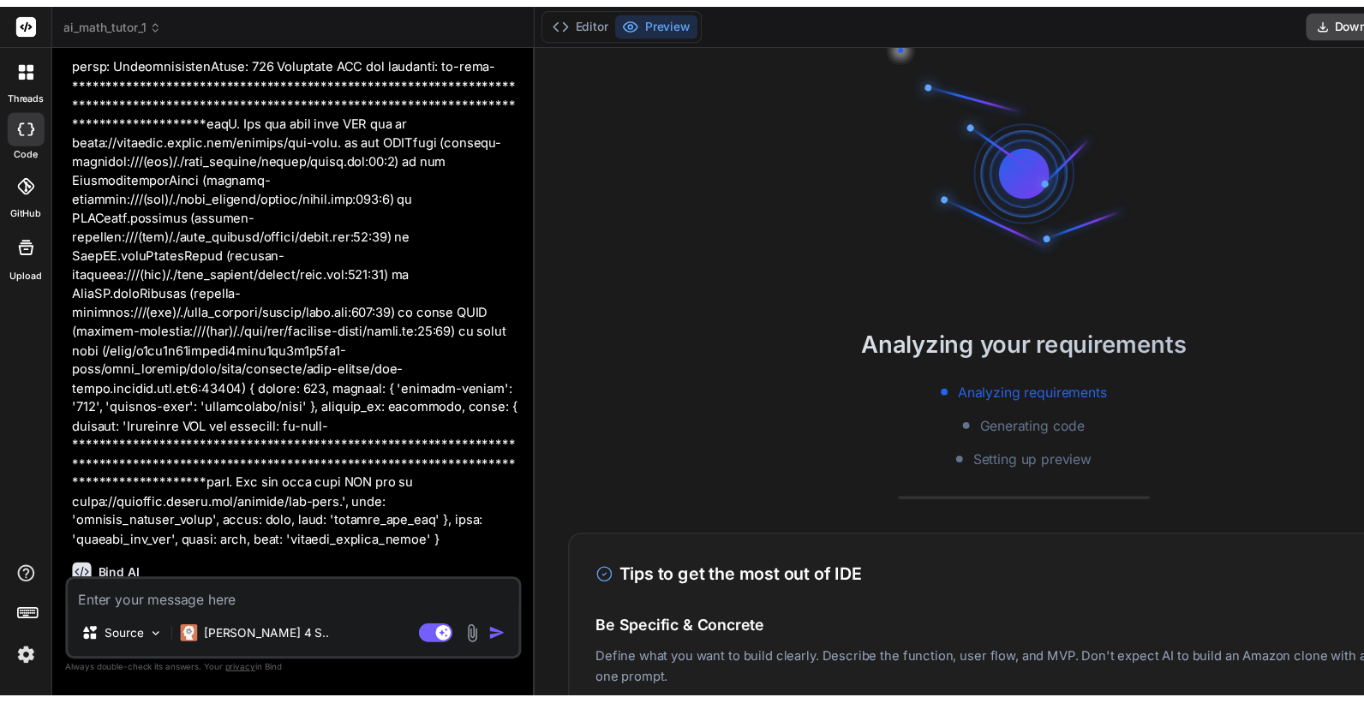
scroll to position [5630, 0]
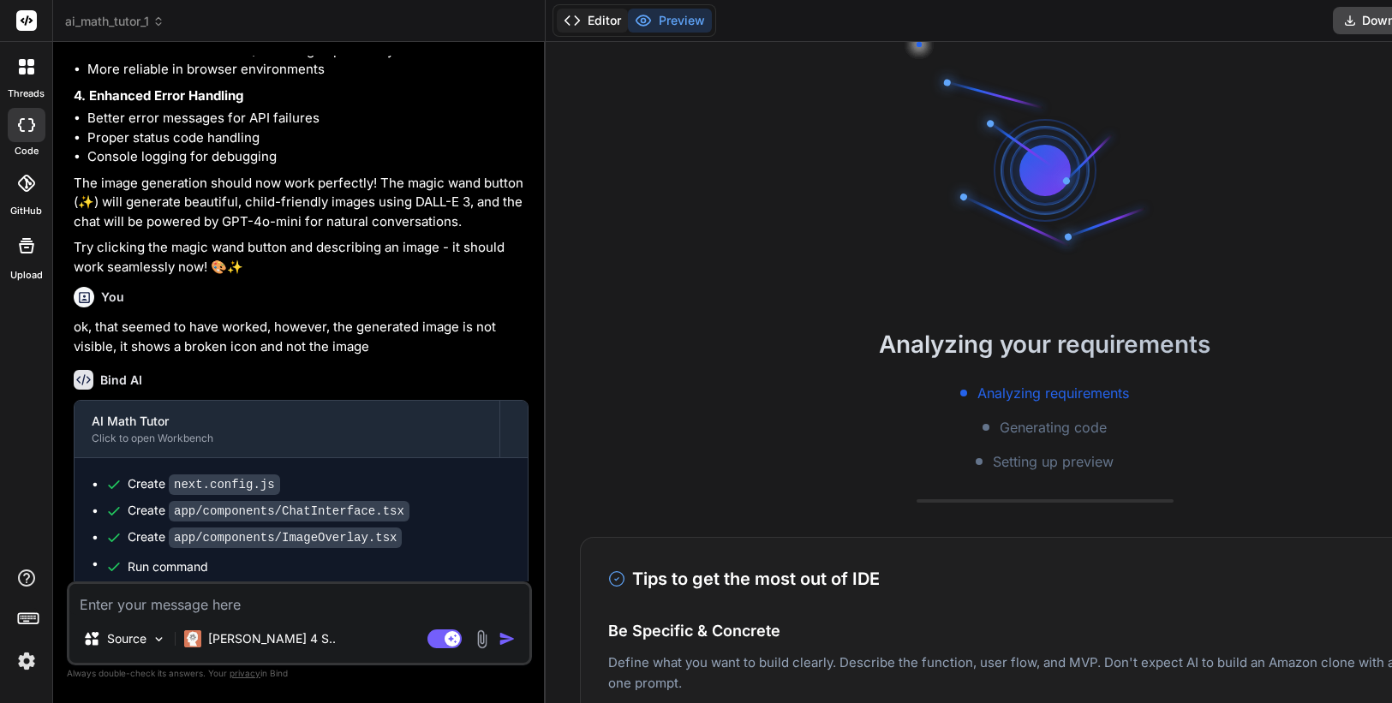
click at [605, 16] on button "Editor" at bounding box center [592, 21] width 71 height 24
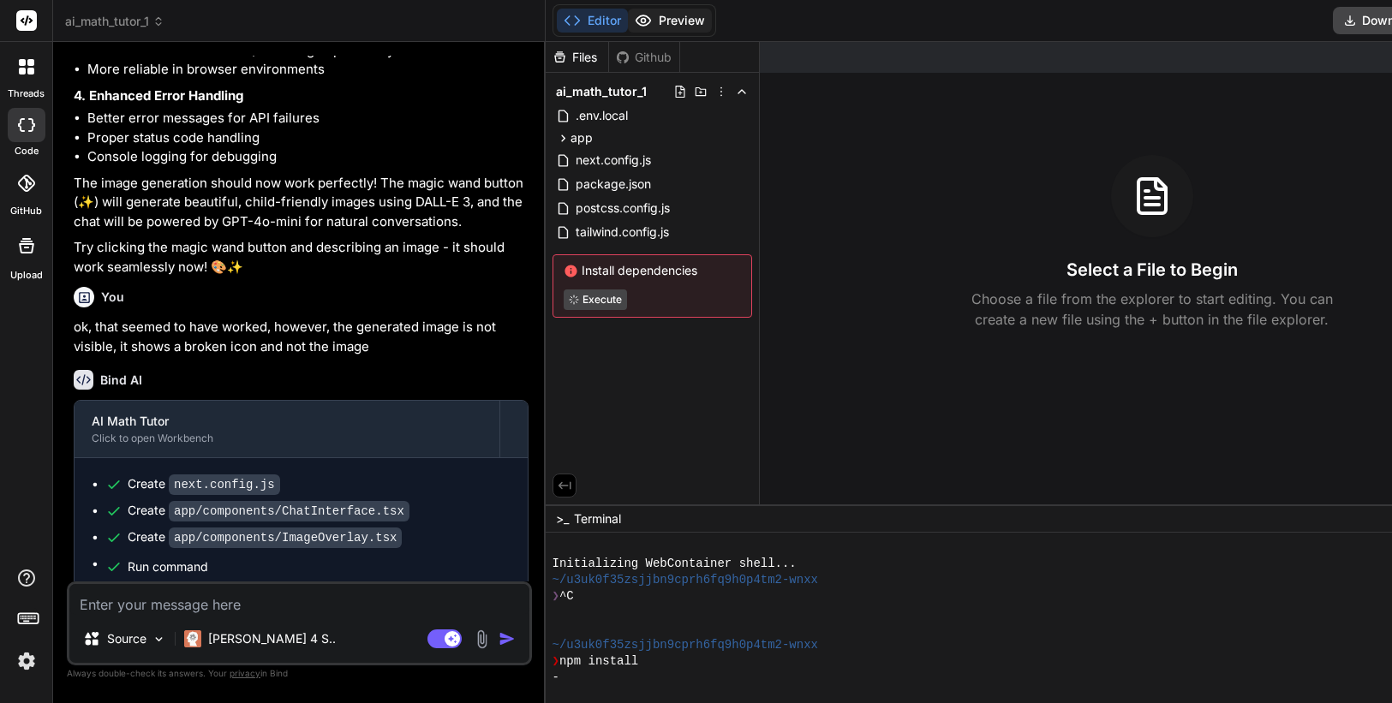
click at [696, 17] on button "Preview" at bounding box center [670, 21] width 84 height 24
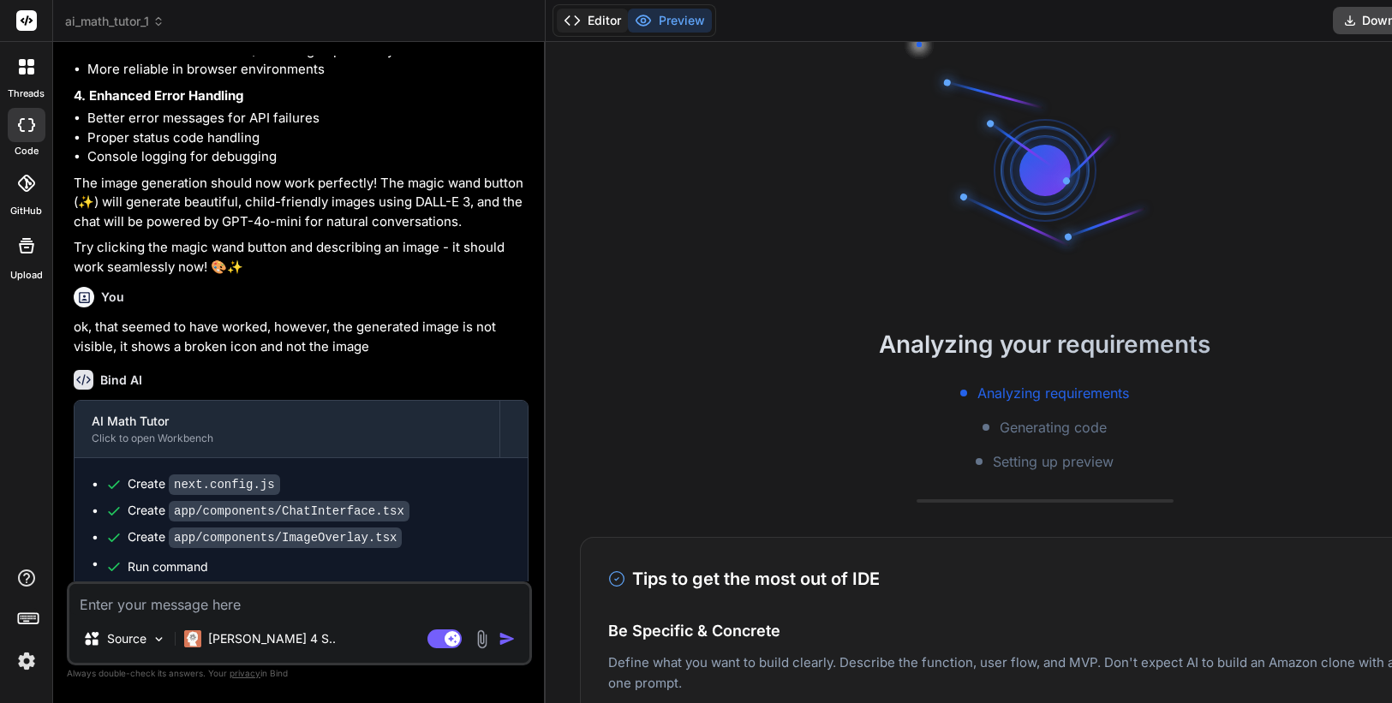
click at [602, 25] on button "Editor" at bounding box center [592, 21] width 71 height 24
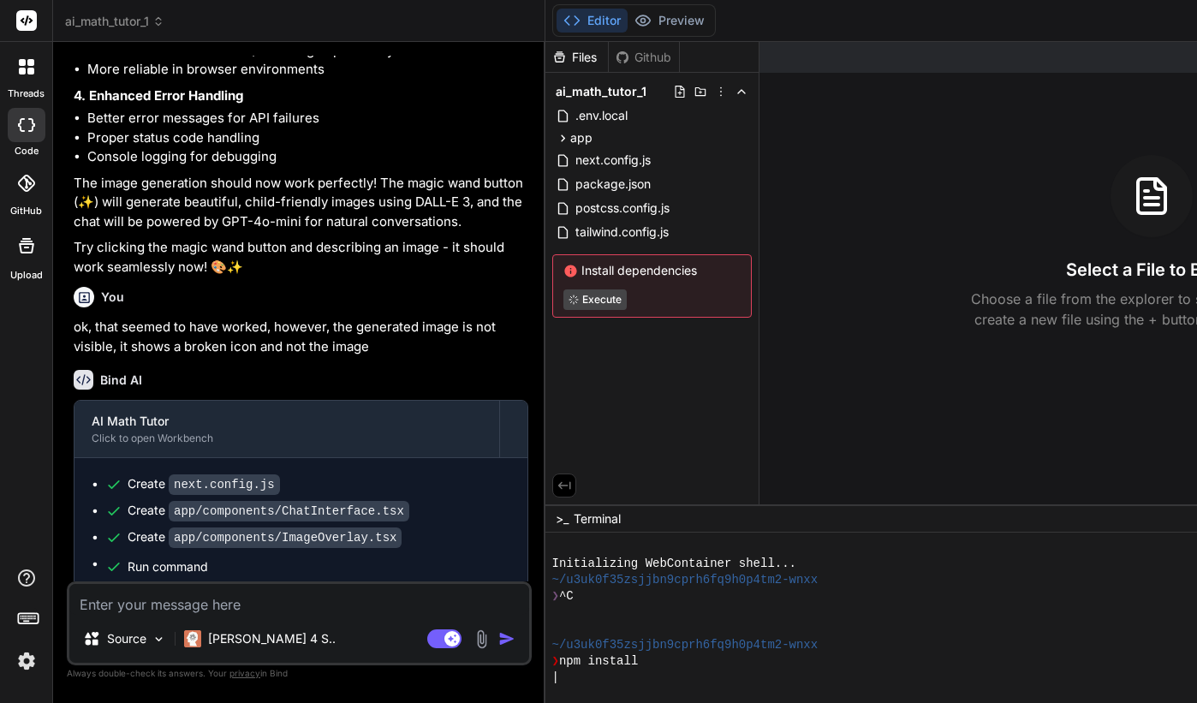
type textarea "x"
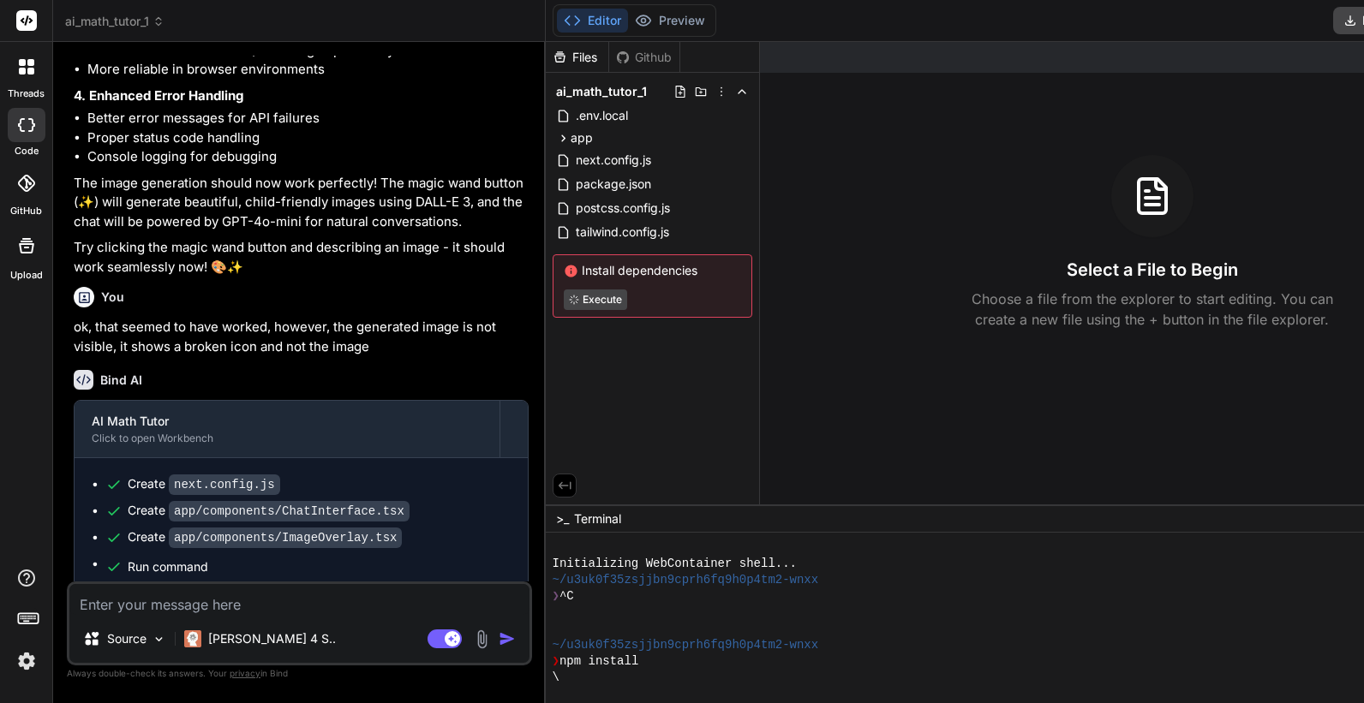
scroll to position [130, 0]
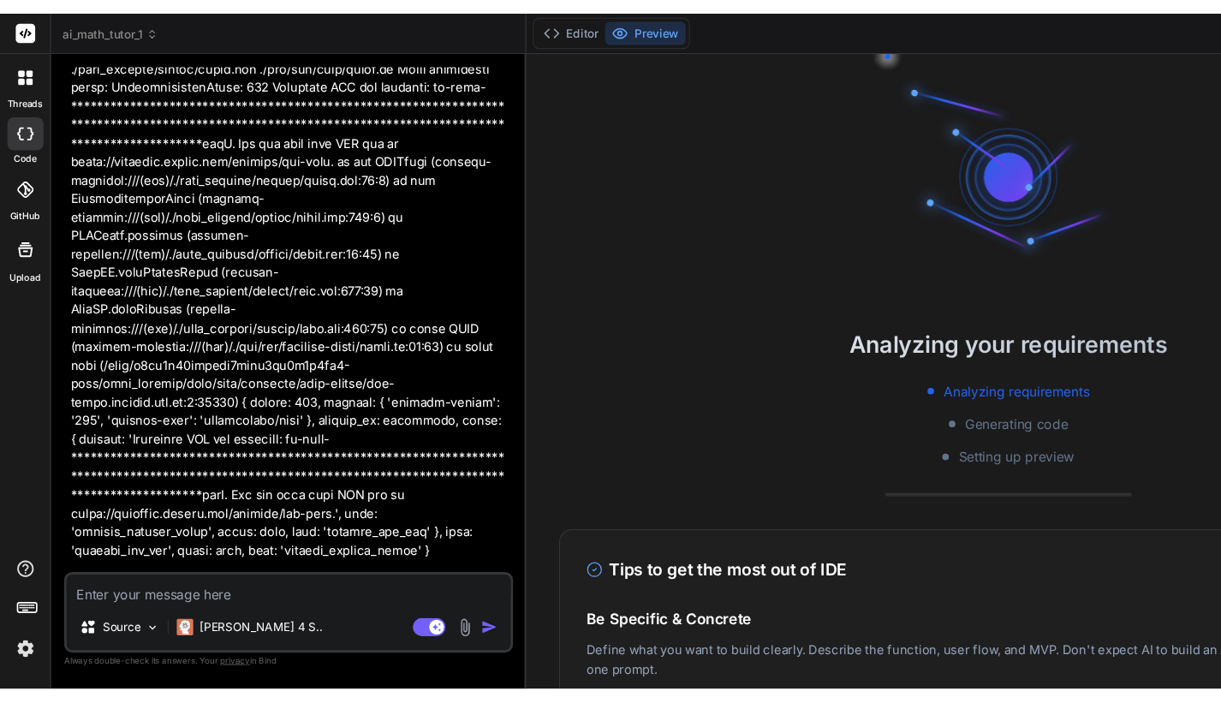
scroll to position [4463, 0]
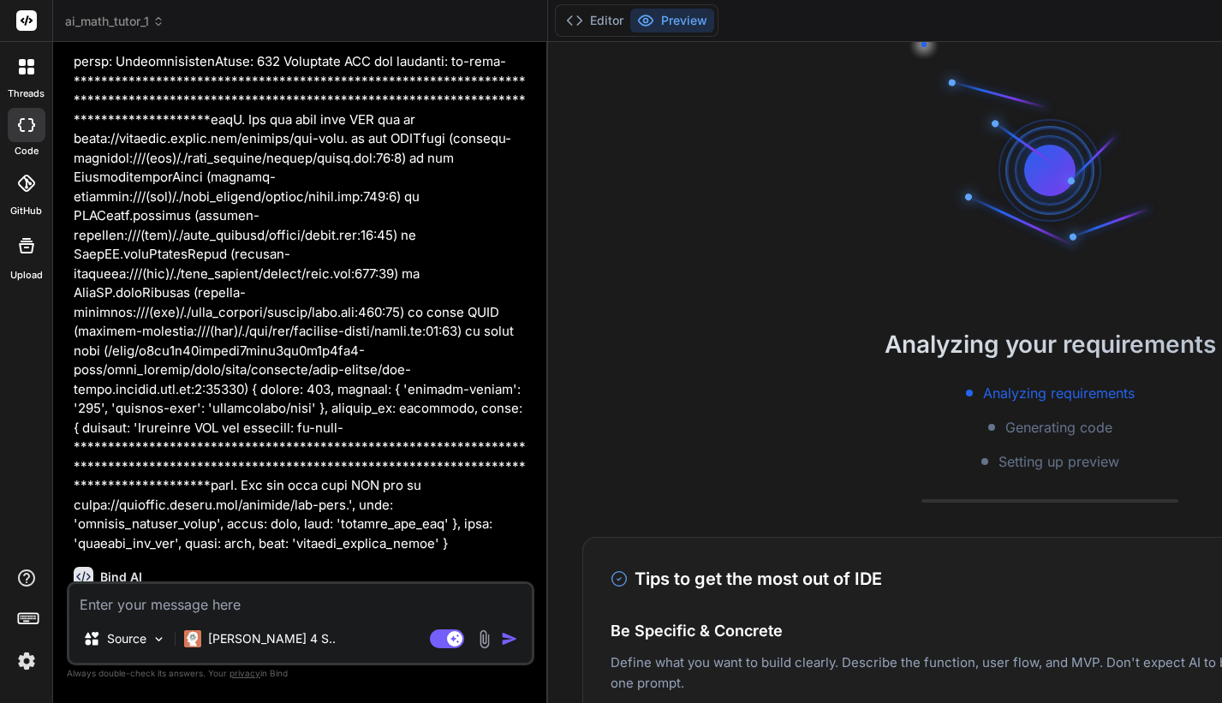
type textarea "x"
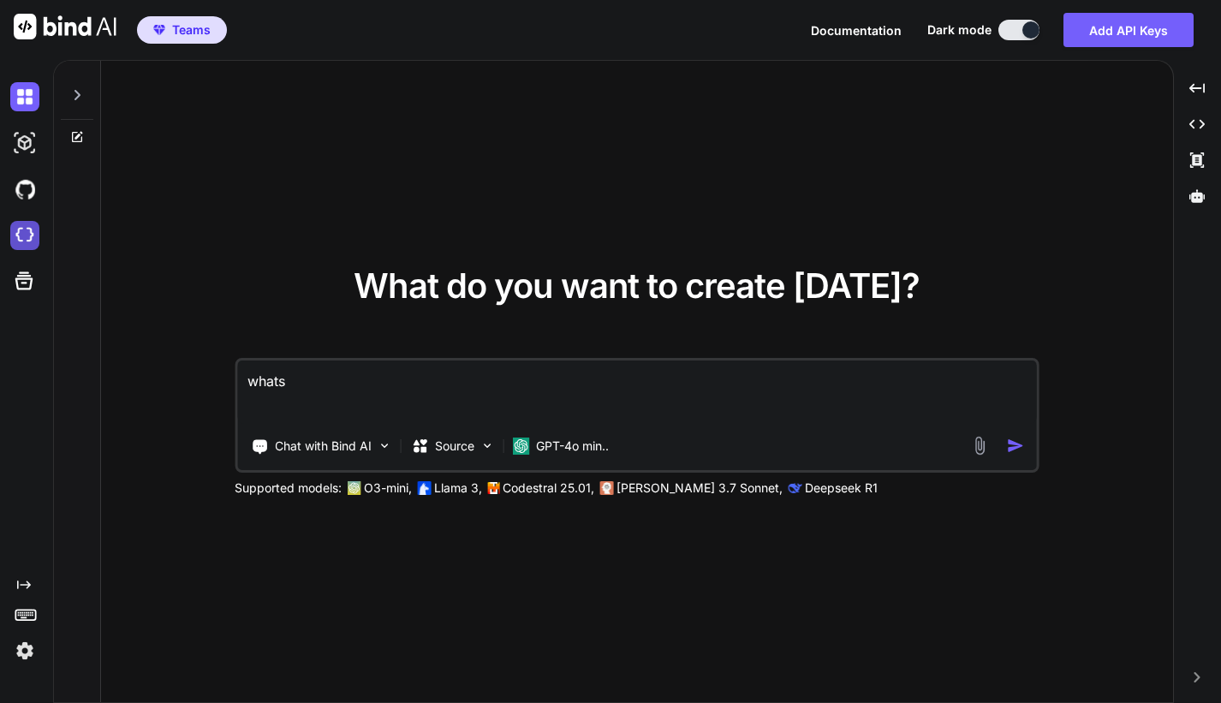
type textarea "x"
click at [32, 236] on img at bounding box center [24, 235] width 29 height 29
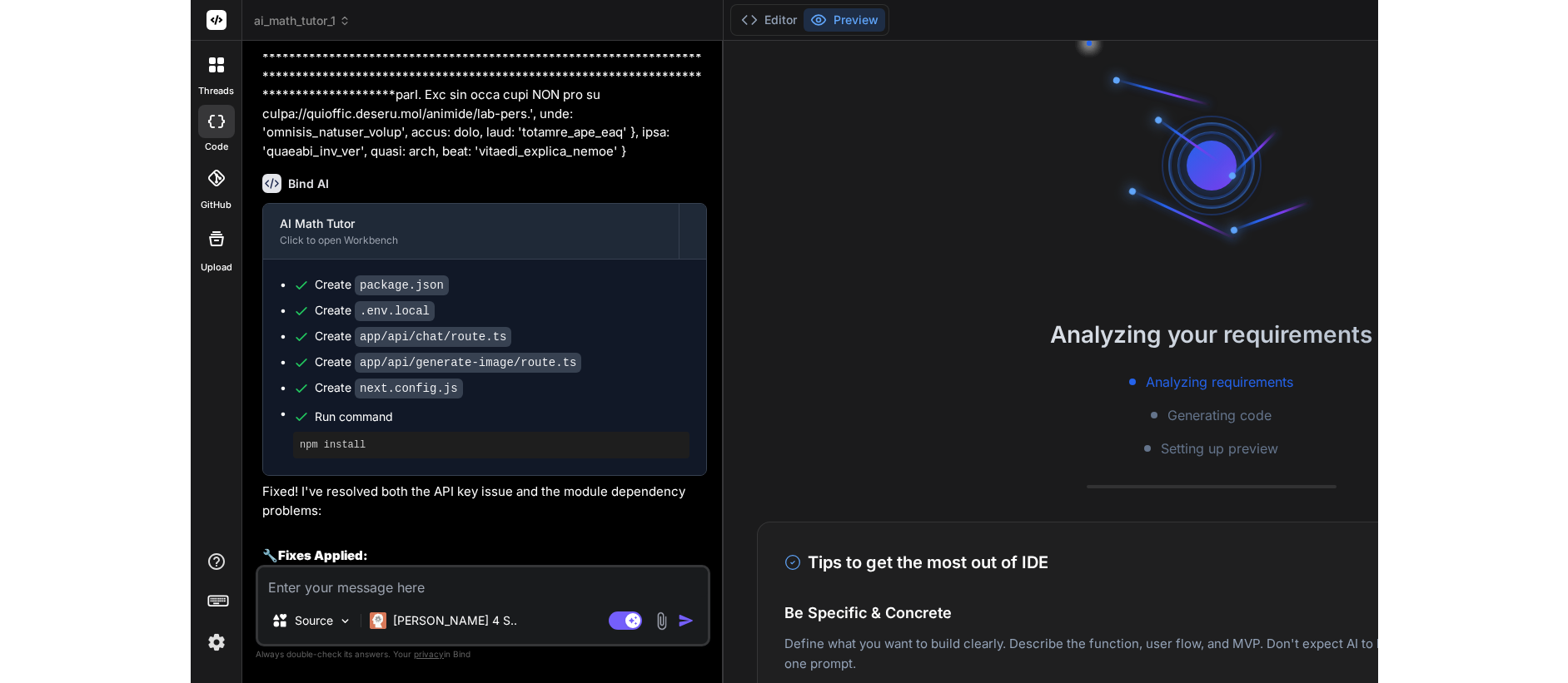
scroll to position [4821, 0]
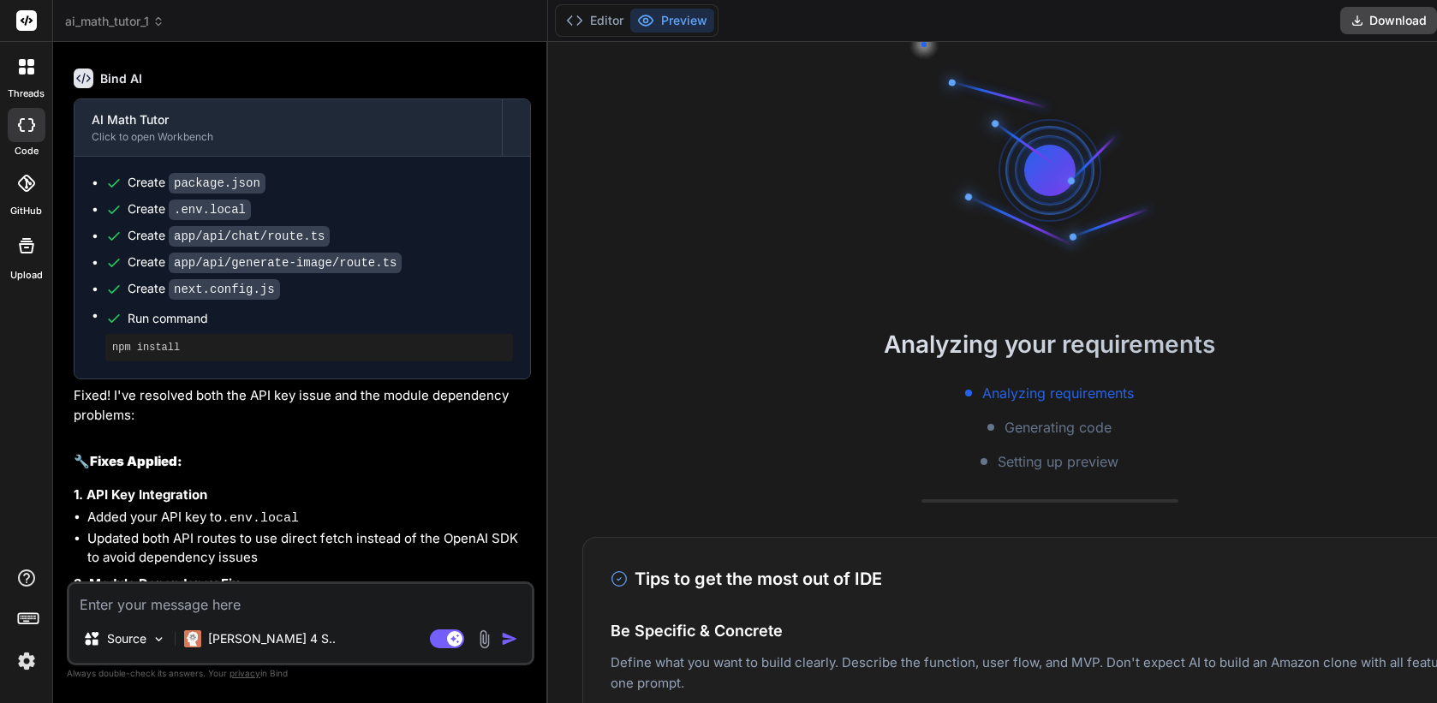
drag, startPoint x: 1434, startPoint y: 95, endPoint x: 1923, endPoint y: 87, distance: 489.1
click at [1221, 87] on html "threads code GitHub Upload ai_math_tutor_1 Created with Pixso. Bind AI Web Sear…" at bounding box center [718, 351] width 1437 height 703
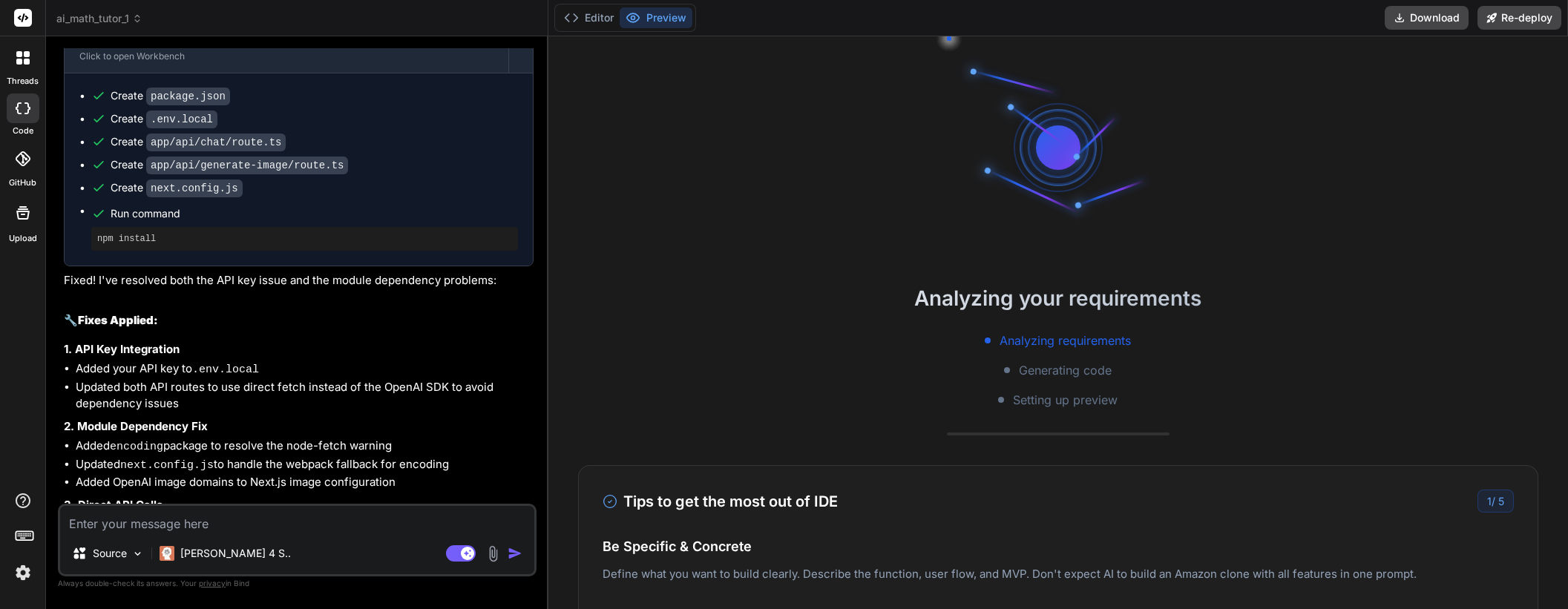
scroll to position [4115, 0]
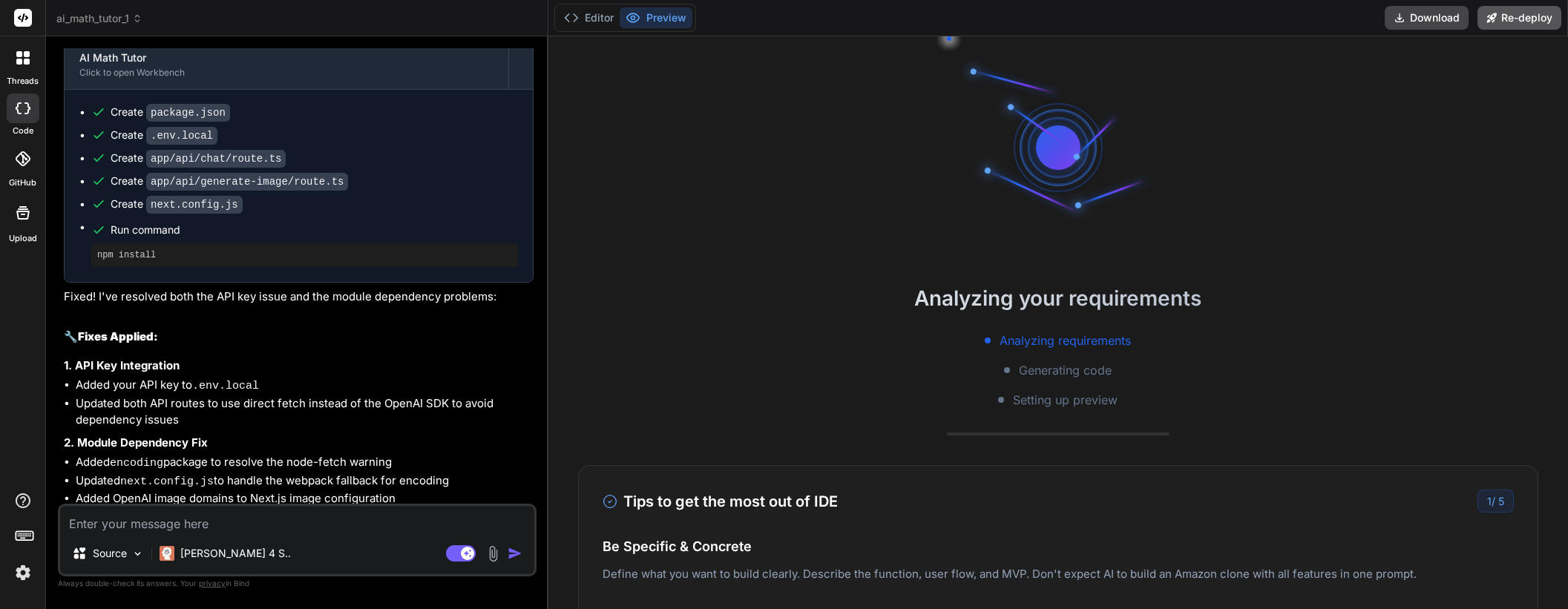
click at [1058, 23] on button "Re-deploy" at bounding box center [1519, 17] width 84 height 23
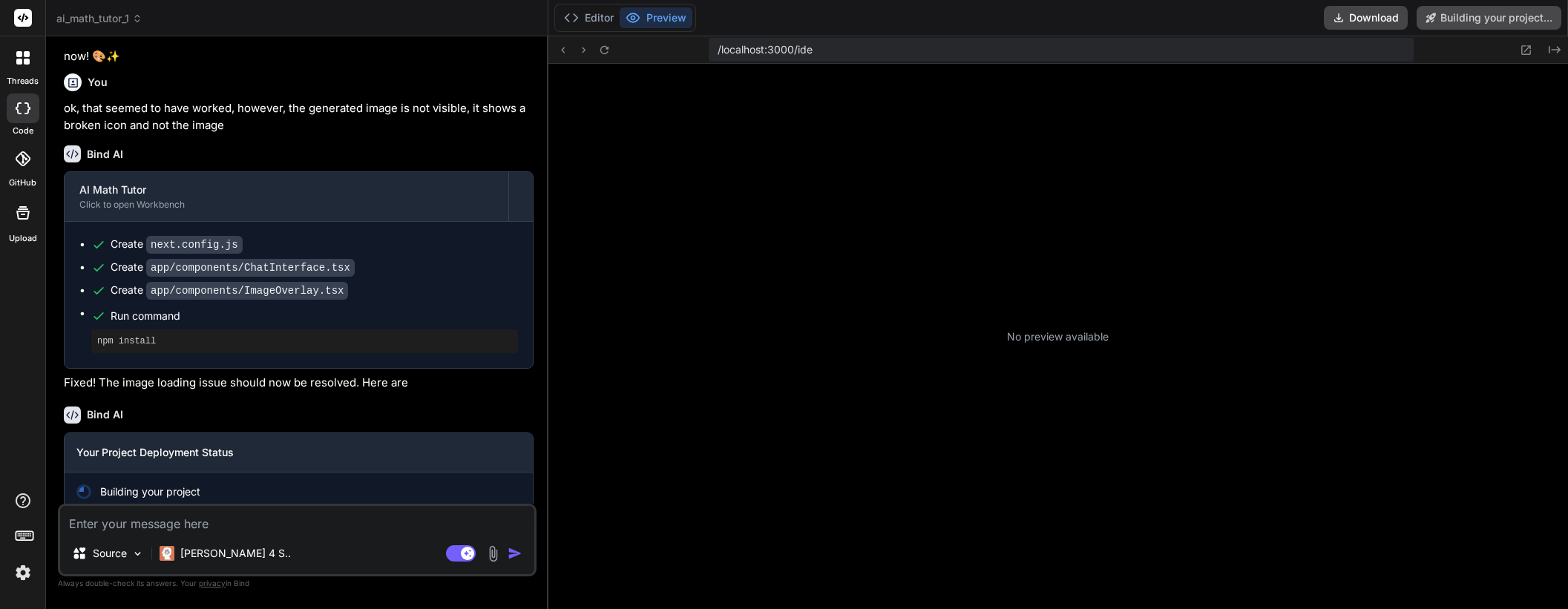
scroll to position [324, 0]
type textarea "x"
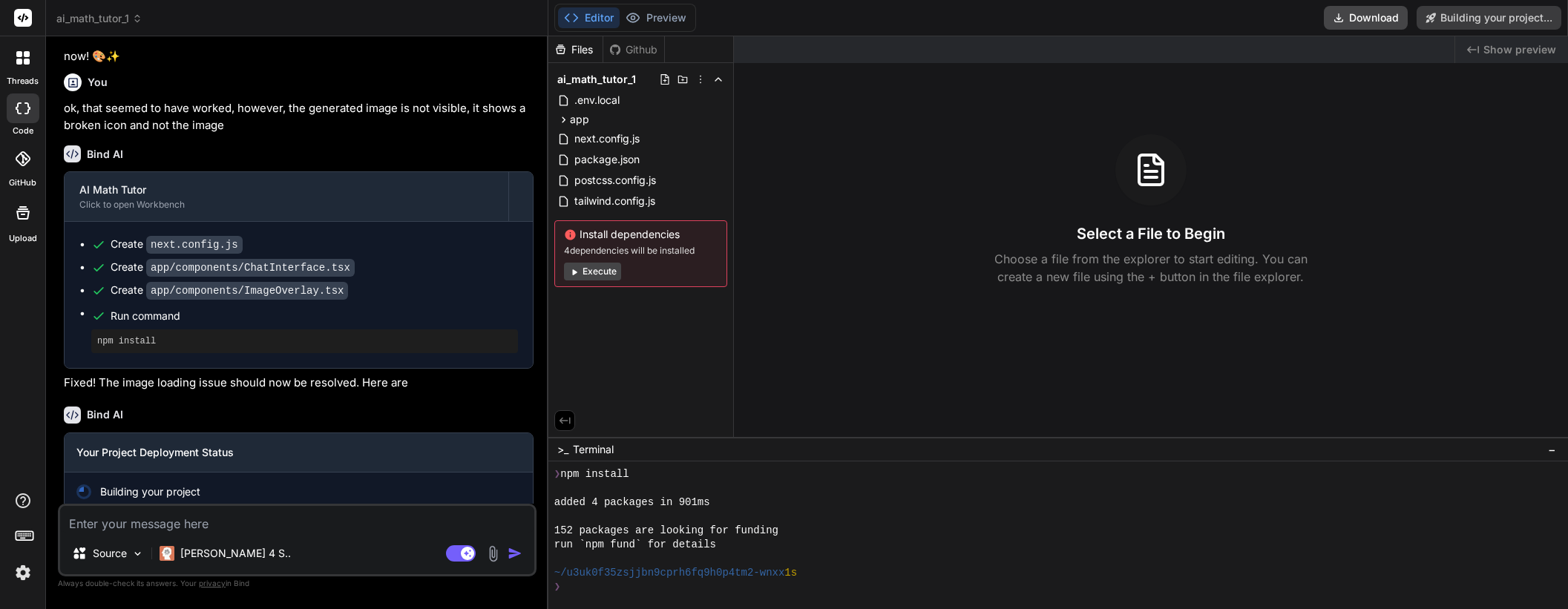
click at [696, 589] on div "❯" at bounding box center [1052, 587] width 995 height 14
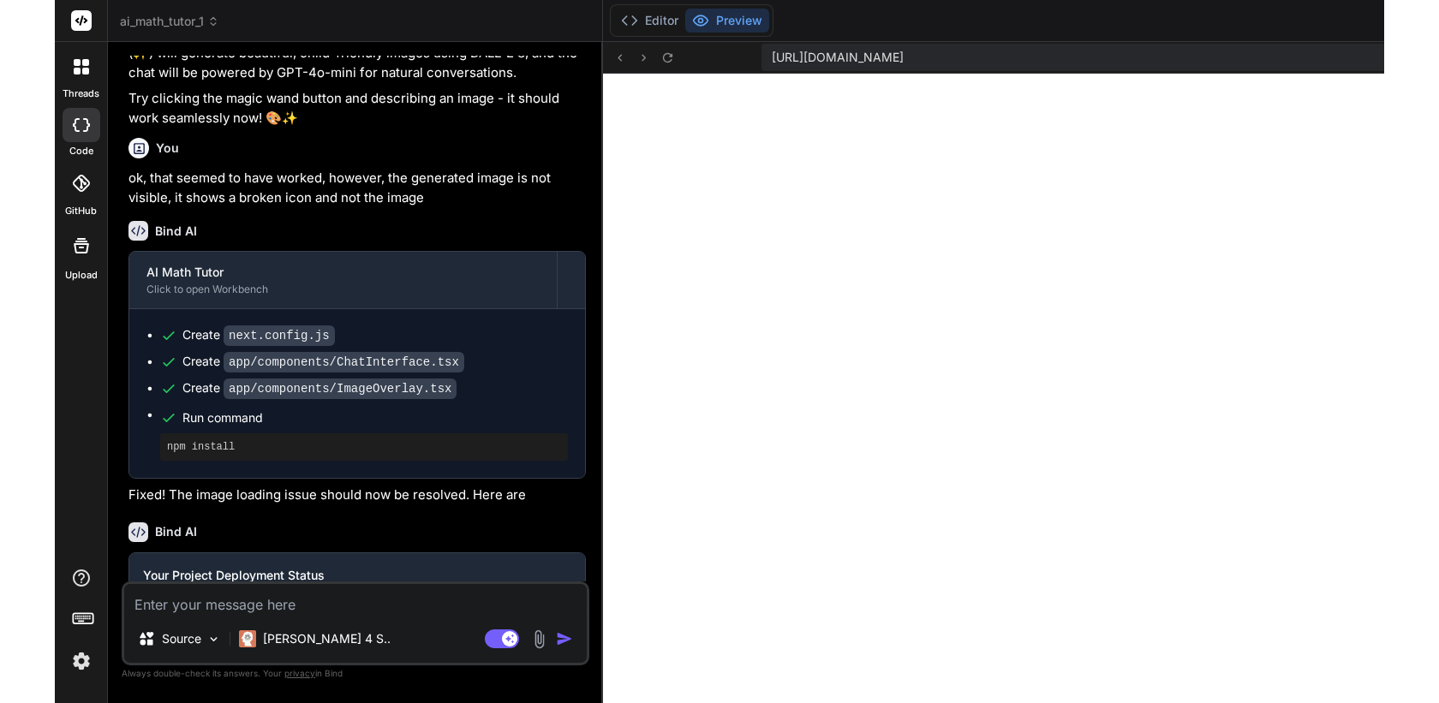
scroll to position [5882, 0]
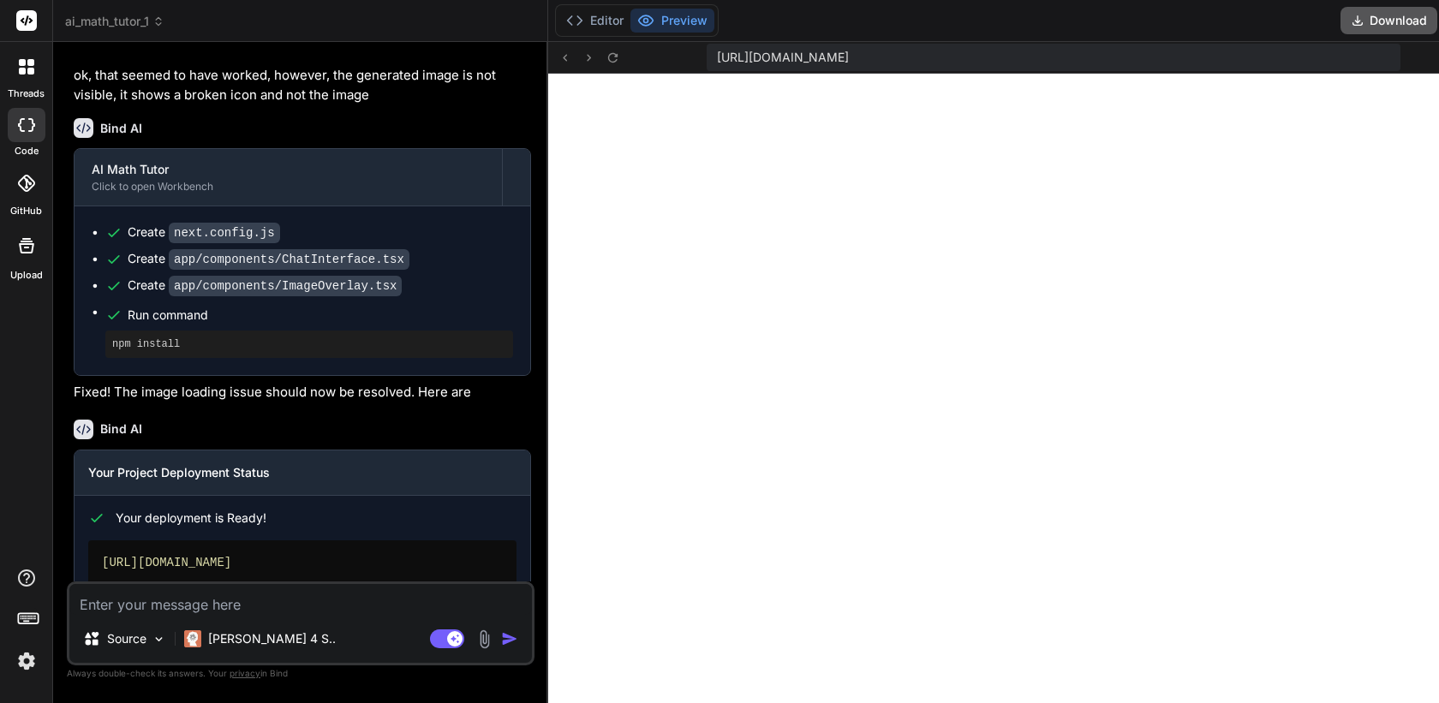
click at [1221, 27] on button "Download" at bounding box center [1388, 20] width 97 height 27
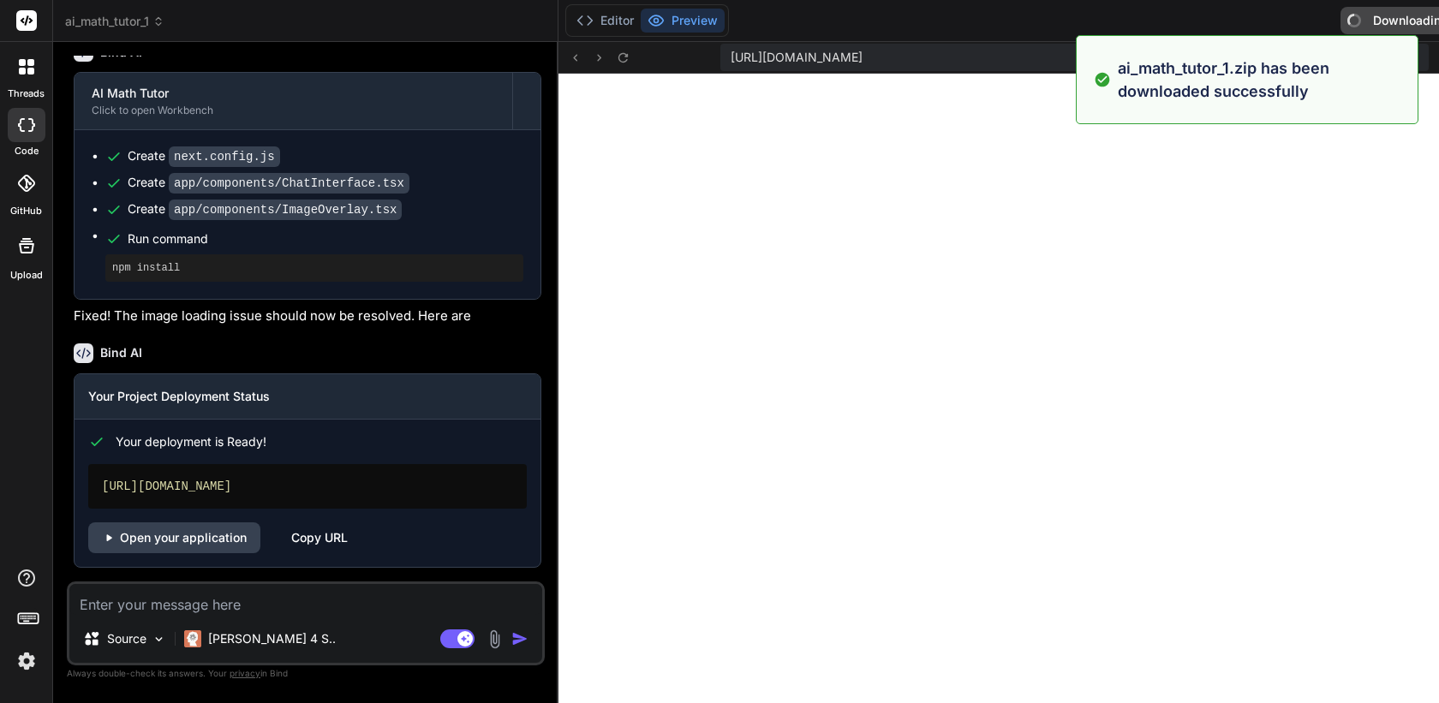
scroll to position [5843, 0]
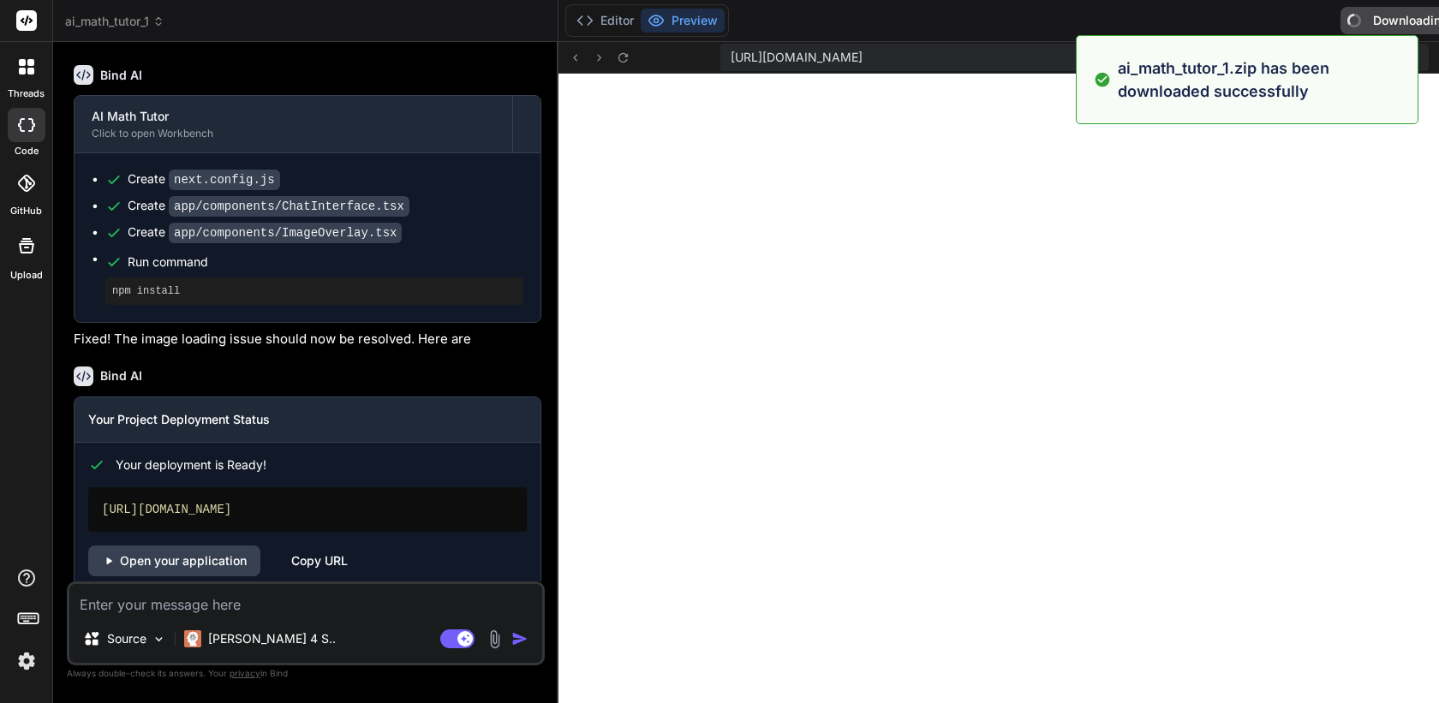
type textarea "x"
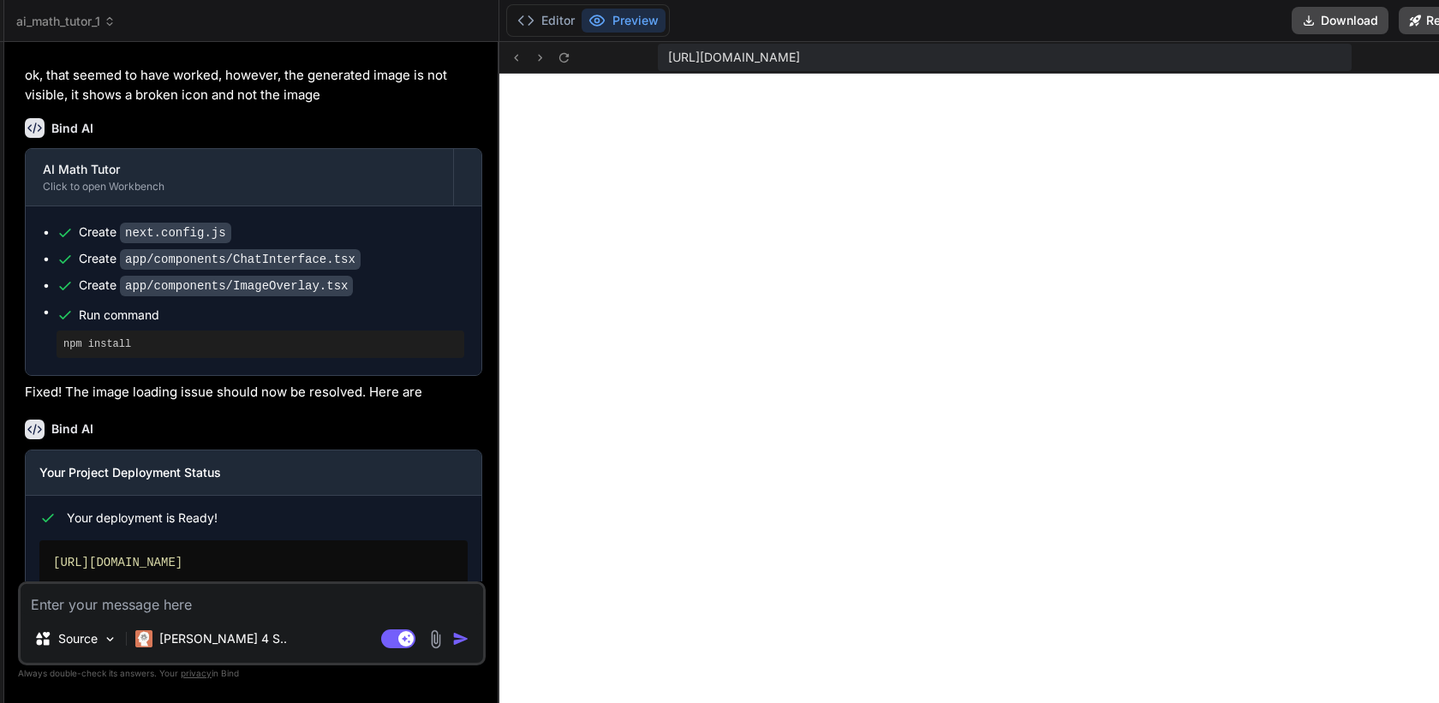
scroll to position [0, 50]
